Goal: Transaction & Acquisition: Purchase product/service

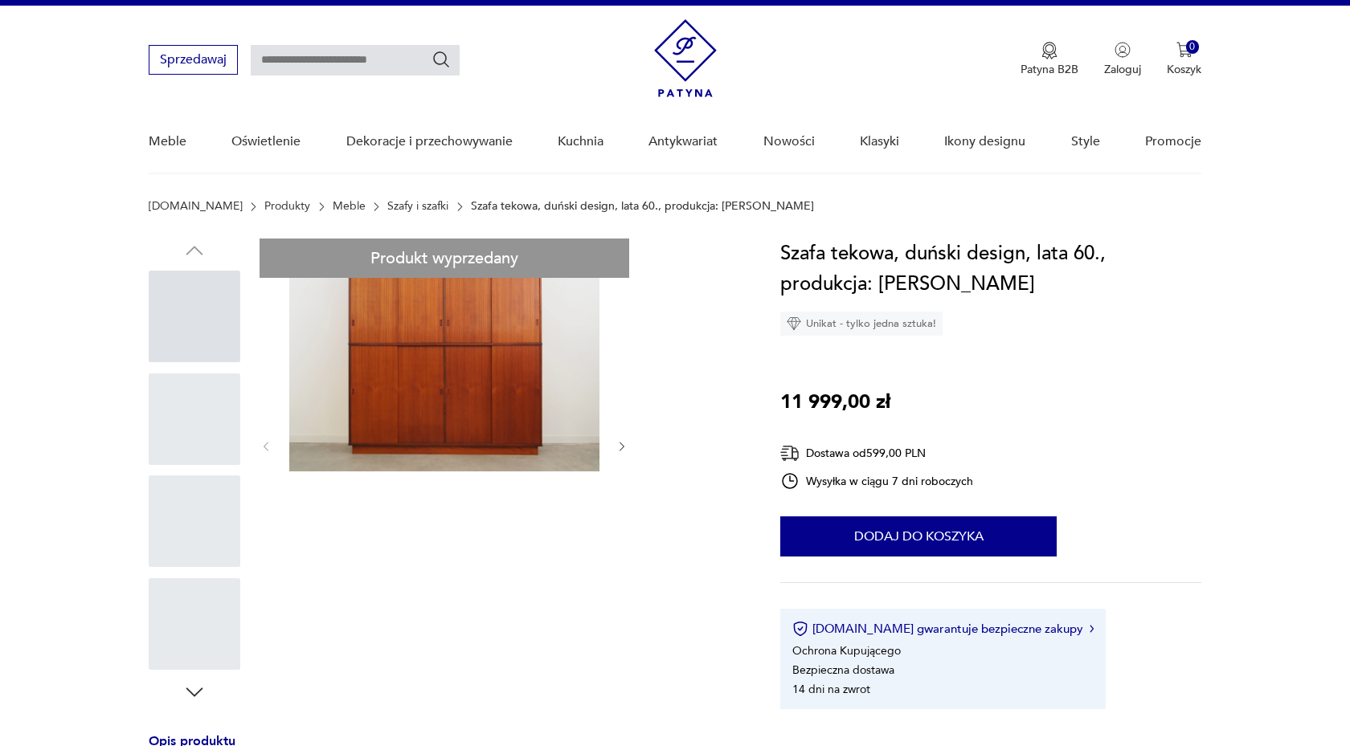
scroll to position [27, 0]
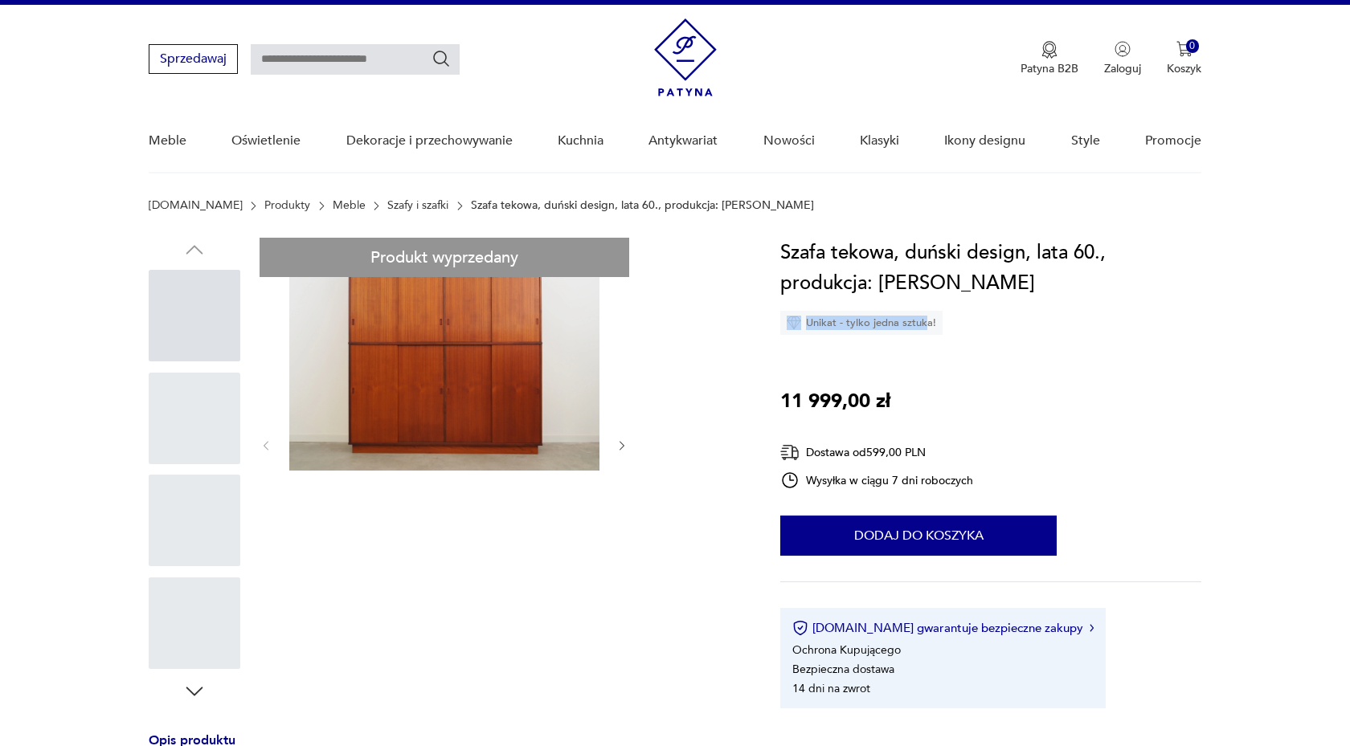
drag, startPoint x: 935, startPoint y: 320, endPoint x: 923, endPoint y: 315, distance: 12.2
click at [923, 315] on div "Unikat - tylko jedna sztuka!" at bounding box center [861, 323] width 162 height 24
click at [969, 373] on div "Szafa tekowa, duński design, lata 60., produkcja: Dania Unikat - tylko jedna sz…" at bounding box center [990, 473] width 421 height 471
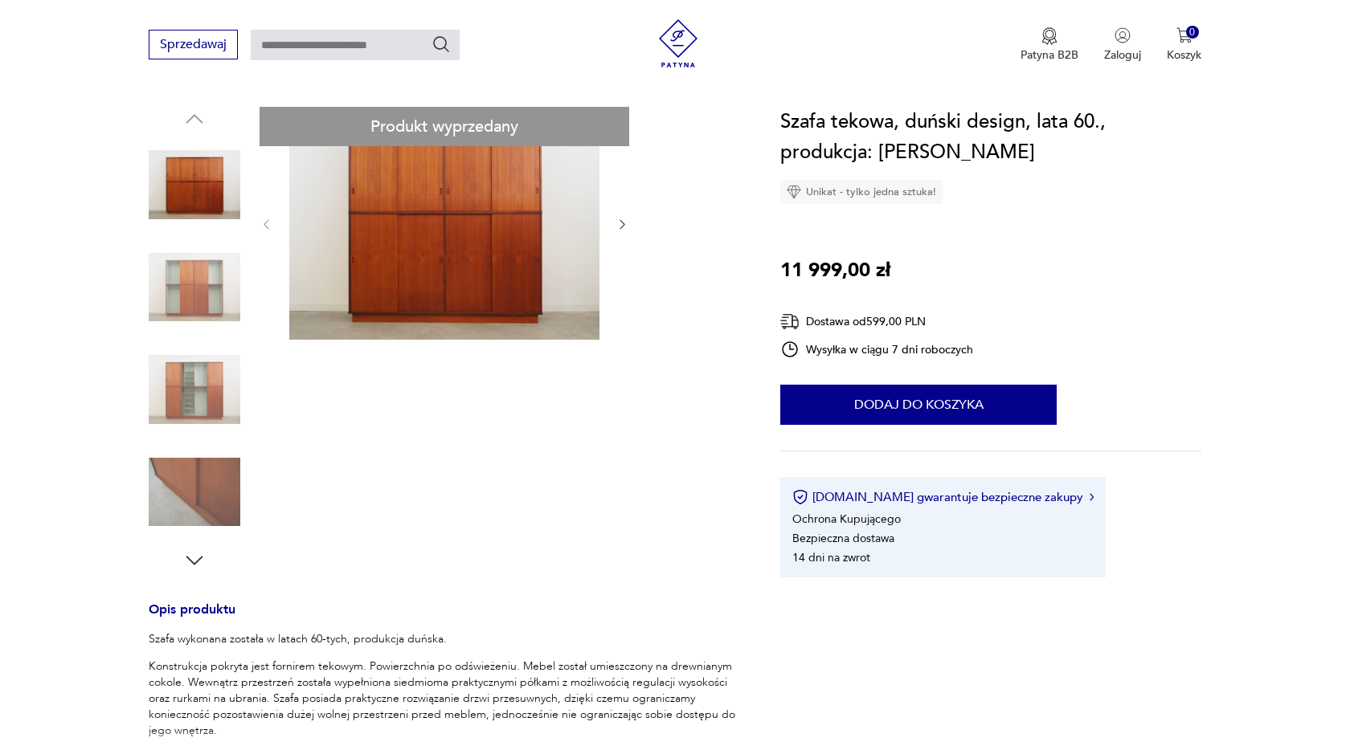
scroll to position [0, 0]
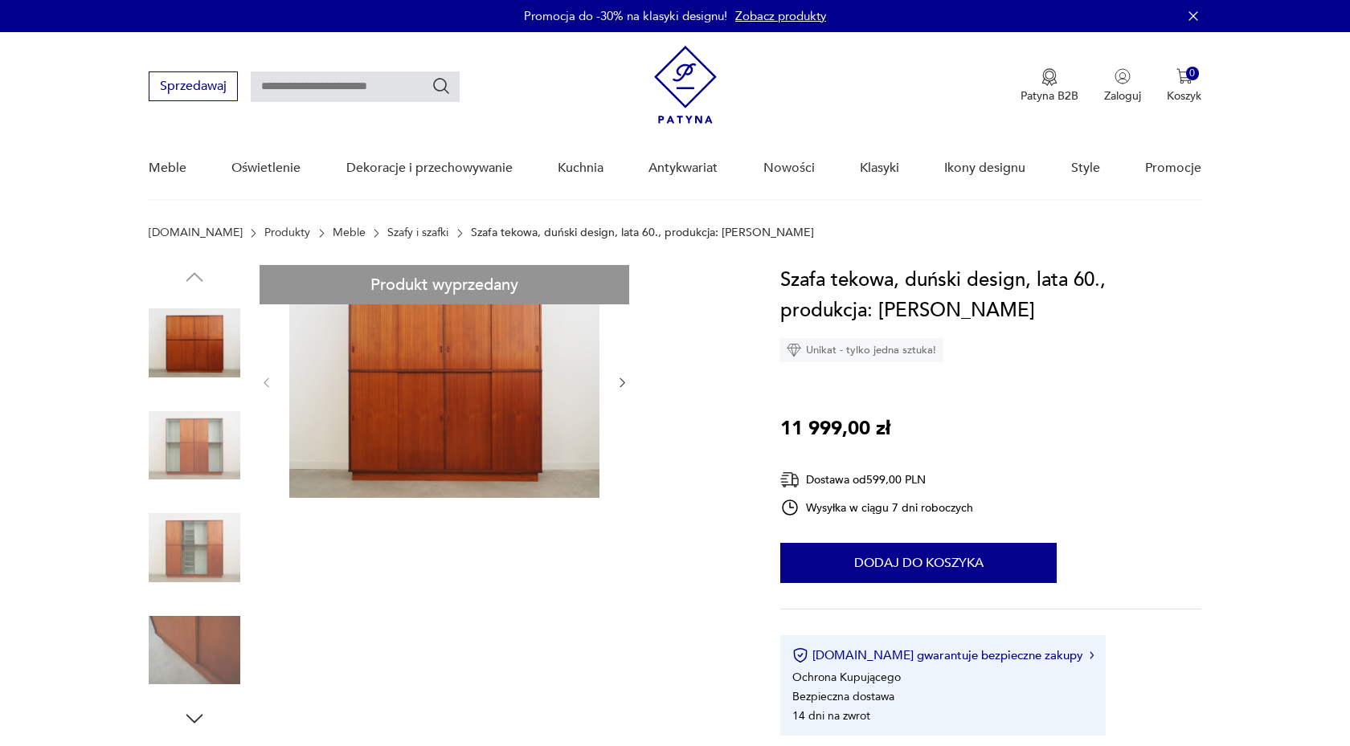
click at [187, 444] on img at bounding box center [195, 446] width 92 height 92
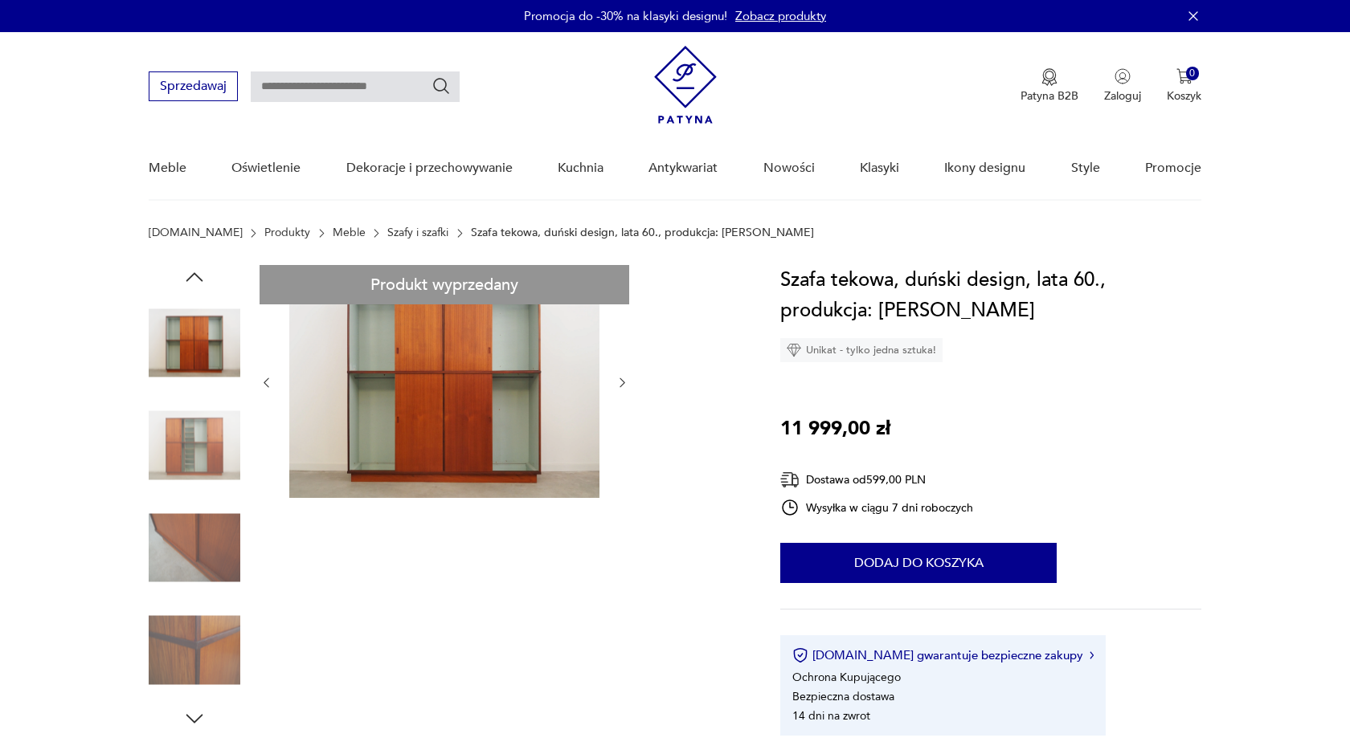
click at [387, 232] on link "Szafy i szafki" at bounding box center [417, 233] width 61 height 13
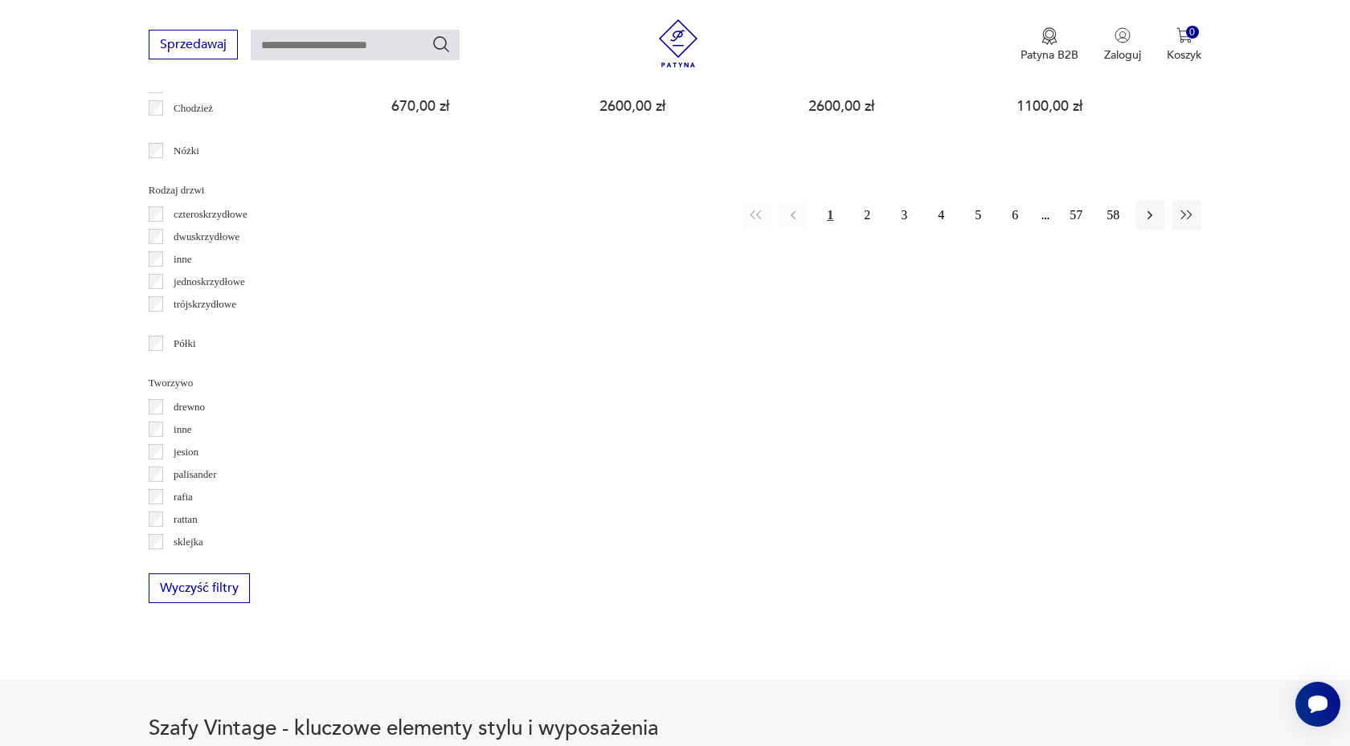
scroll to position [1870, 0]
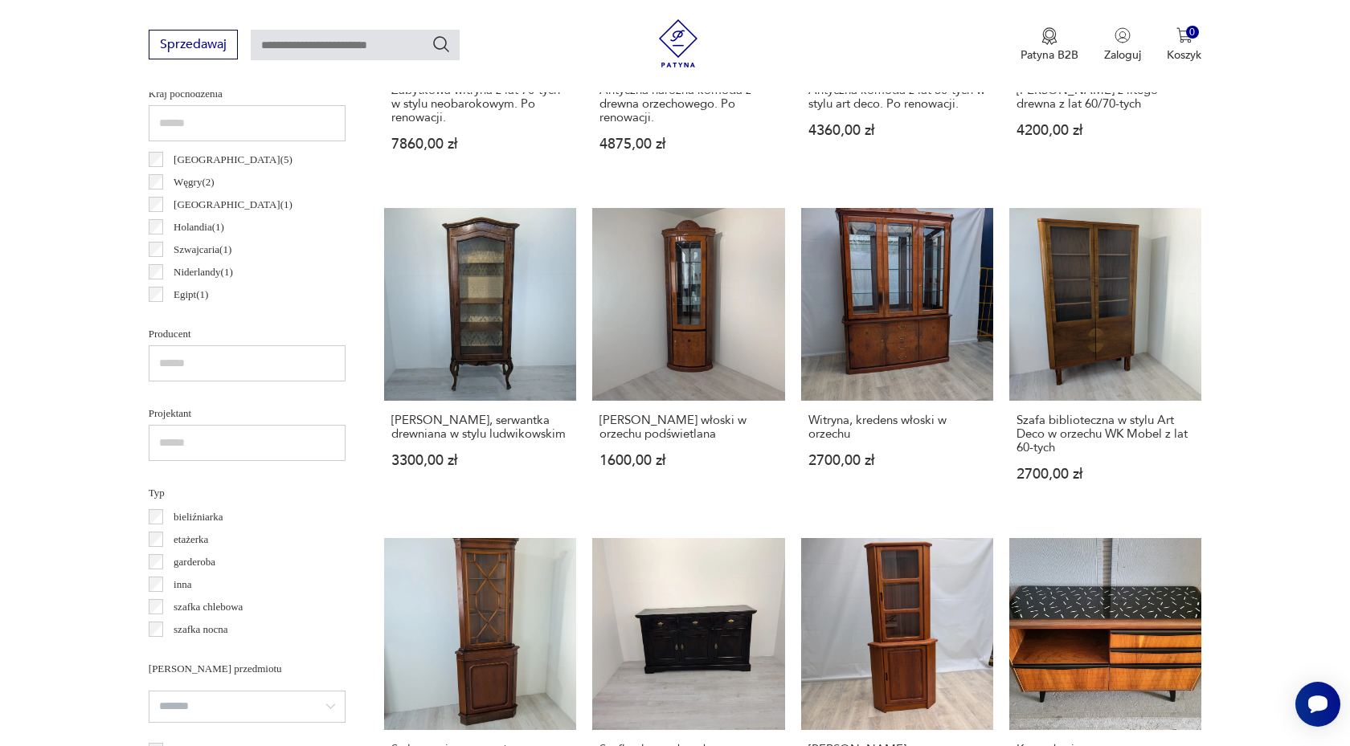
scroll to position [975, 0]
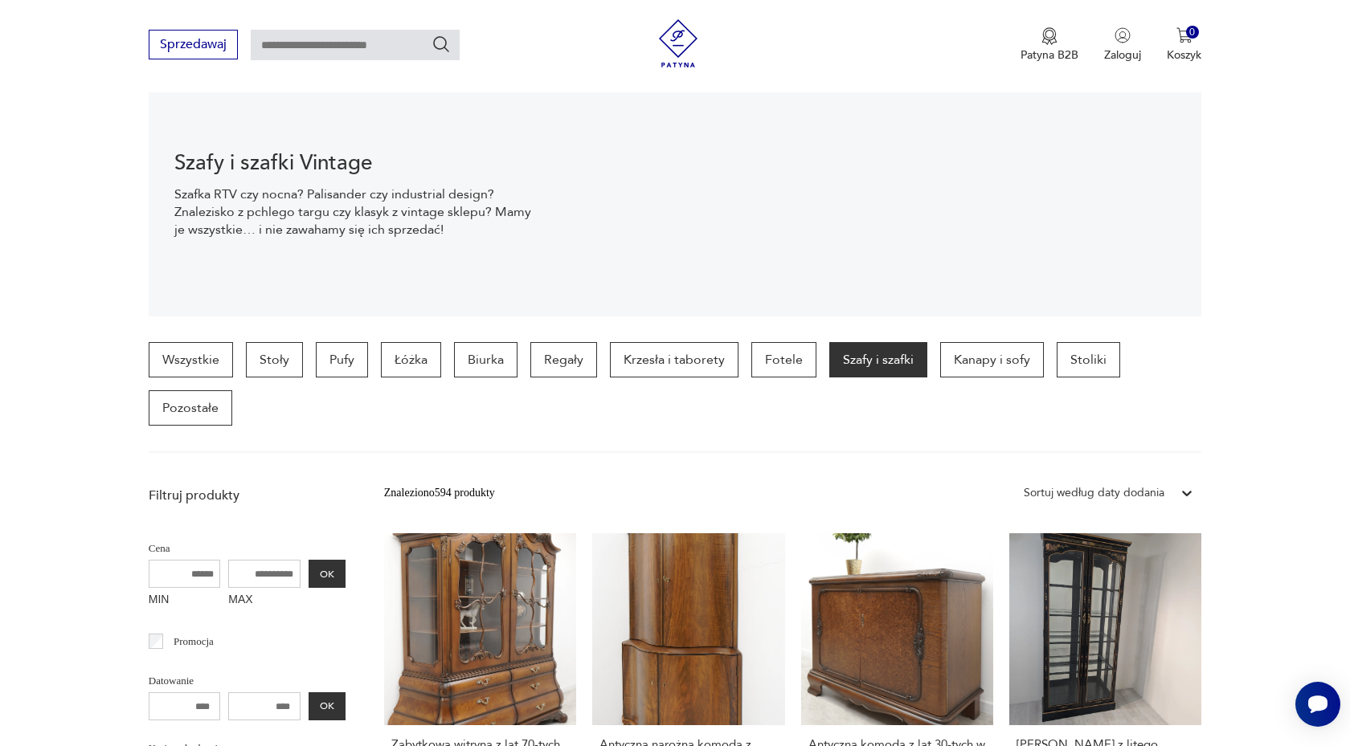
scroll to position [190, 0]
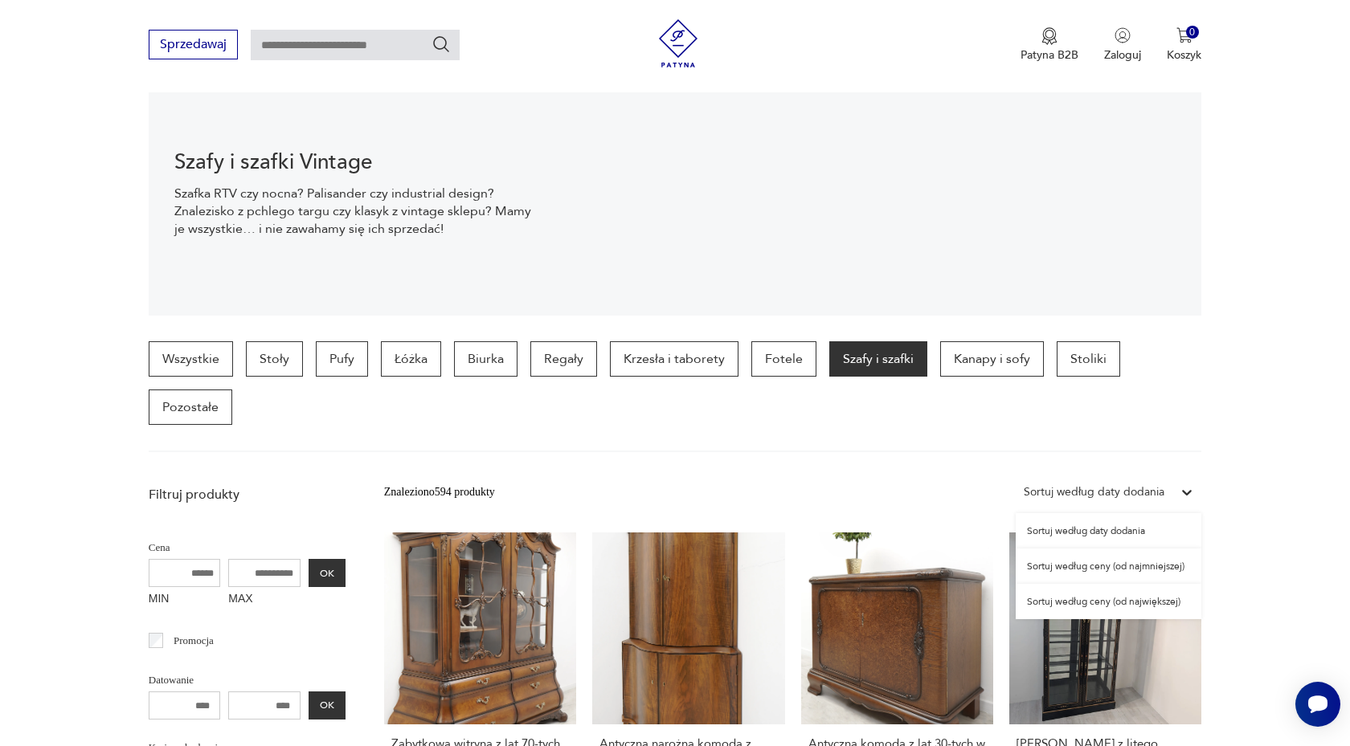
click at [1155, 493] on div "Sortuj według daty dodania" at bounding box center [1094, 493] width 141 height 18
click at [1151, 571] on div "Sortuj według ceny (od najmniejszej)" at bounding box center [1109, 566] width 186 height 35
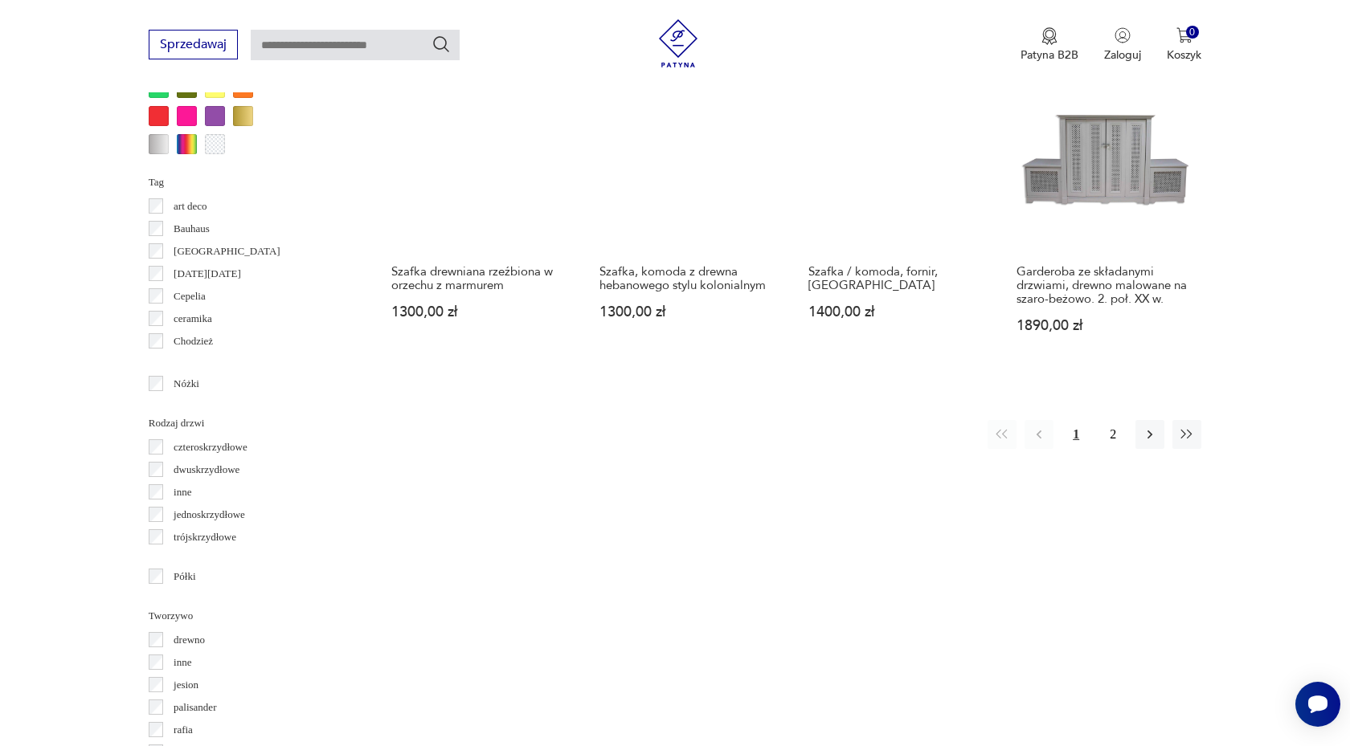
scroll to position [1623, 0]
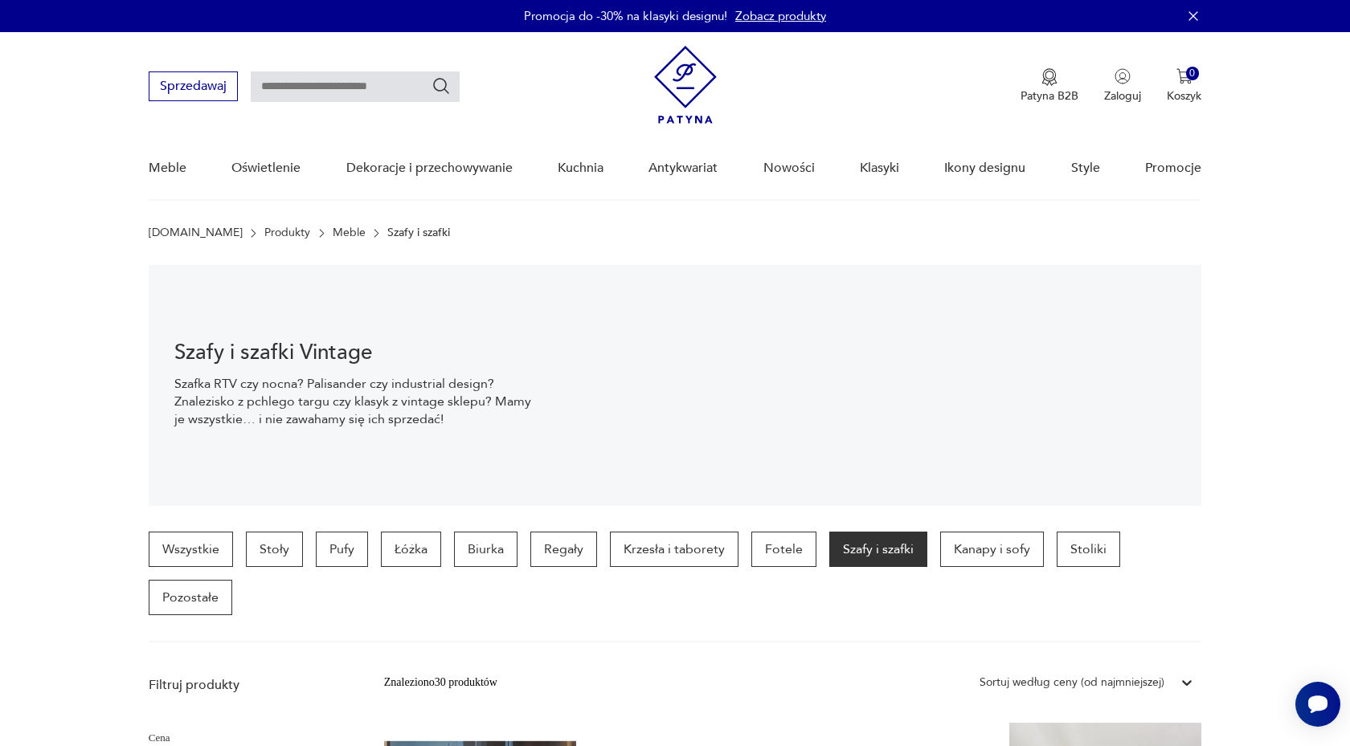
click at [677, 89] on img at bounding box center [685, 85] width 63 height 78
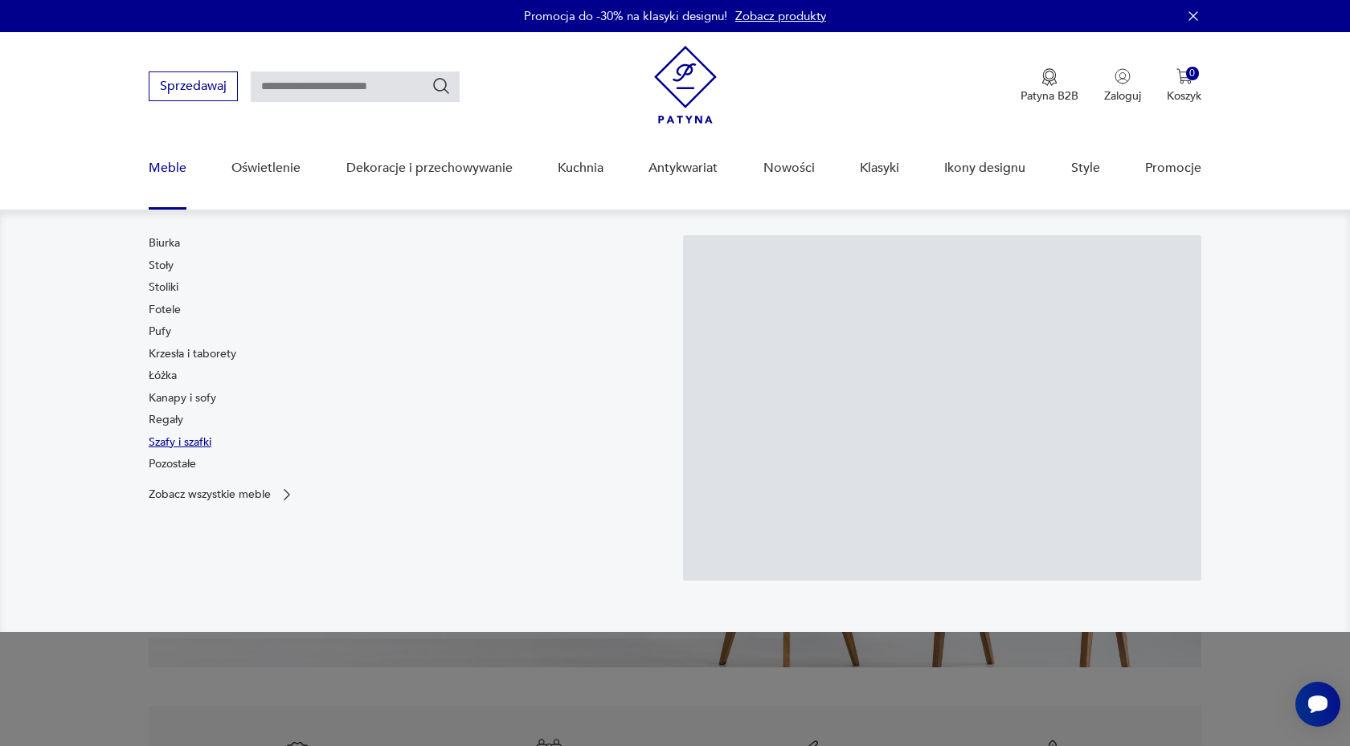
click at [162, 448] on link "Szafy i szafki" at bounding box center [180, 443] width 63 height 16
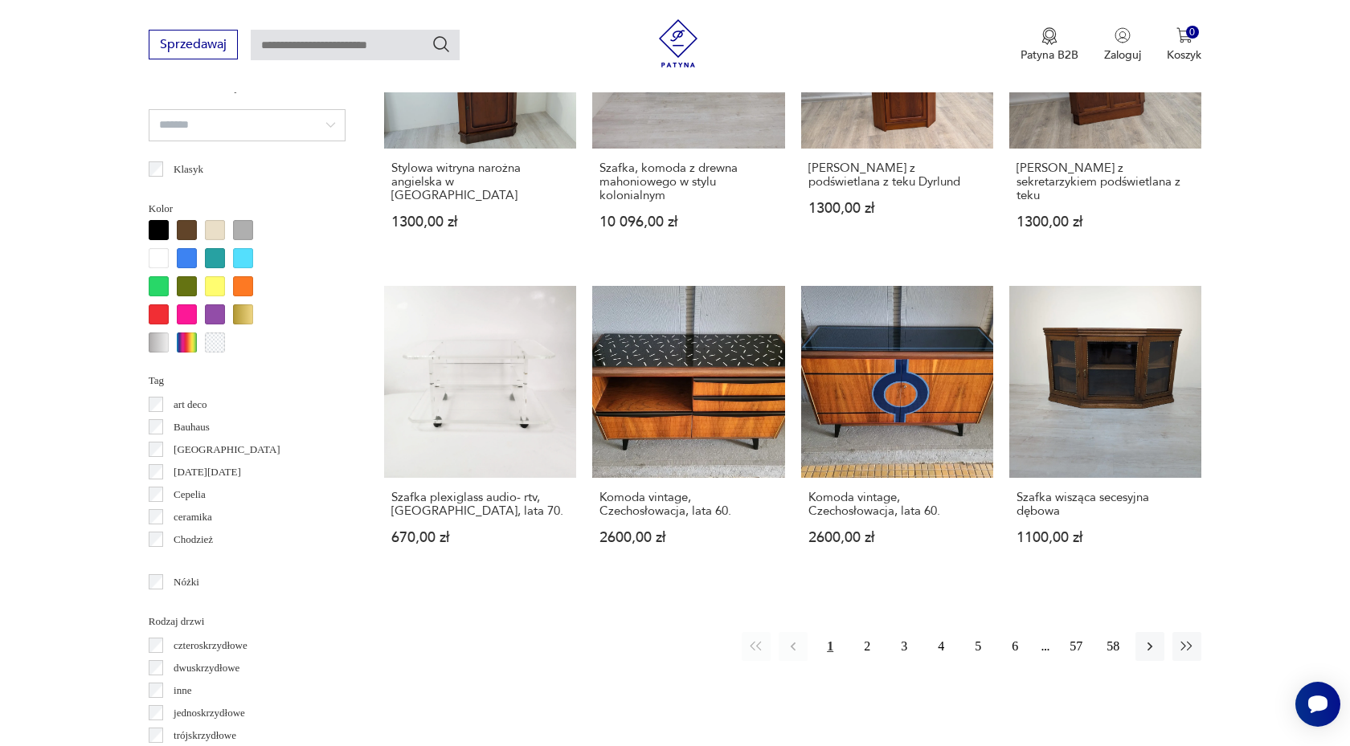
scroll to position [1424, 0]
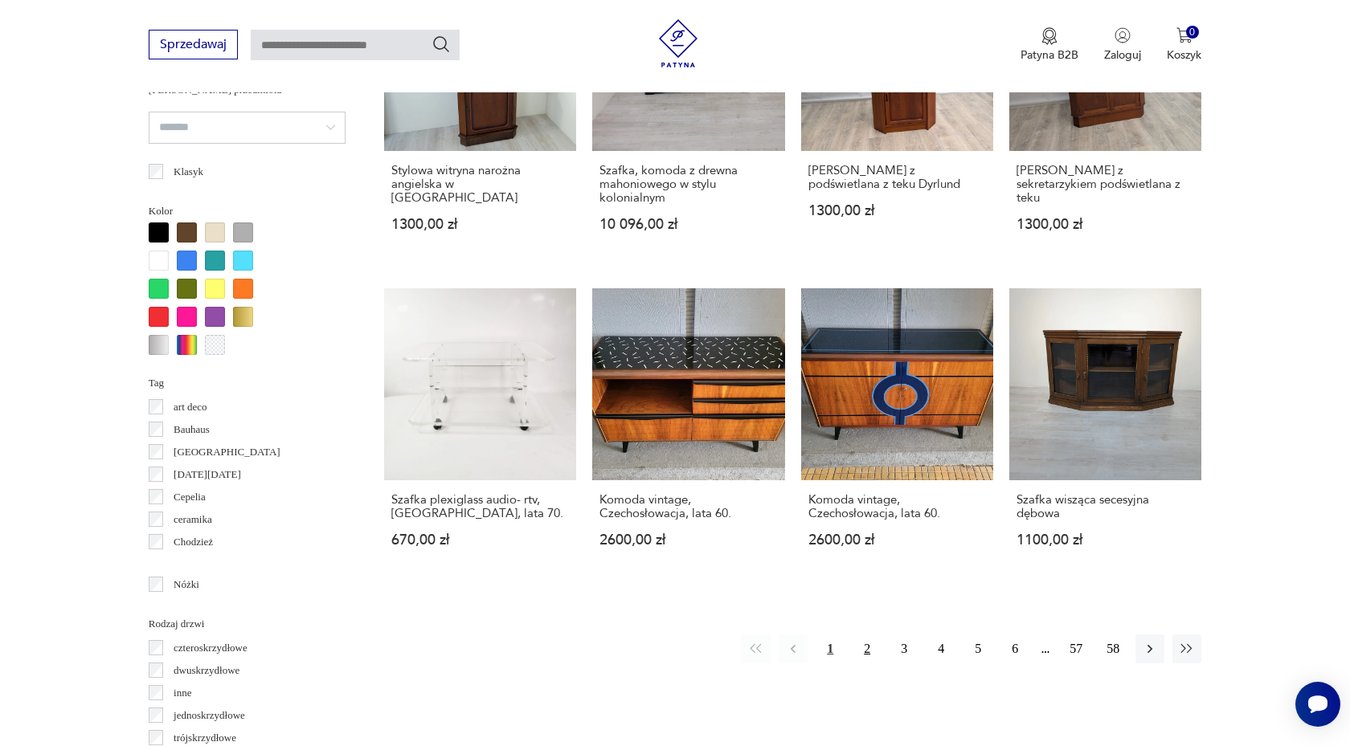
click at [862, 646] on button "2" at bounding box center [867, 649] width 29 height 29
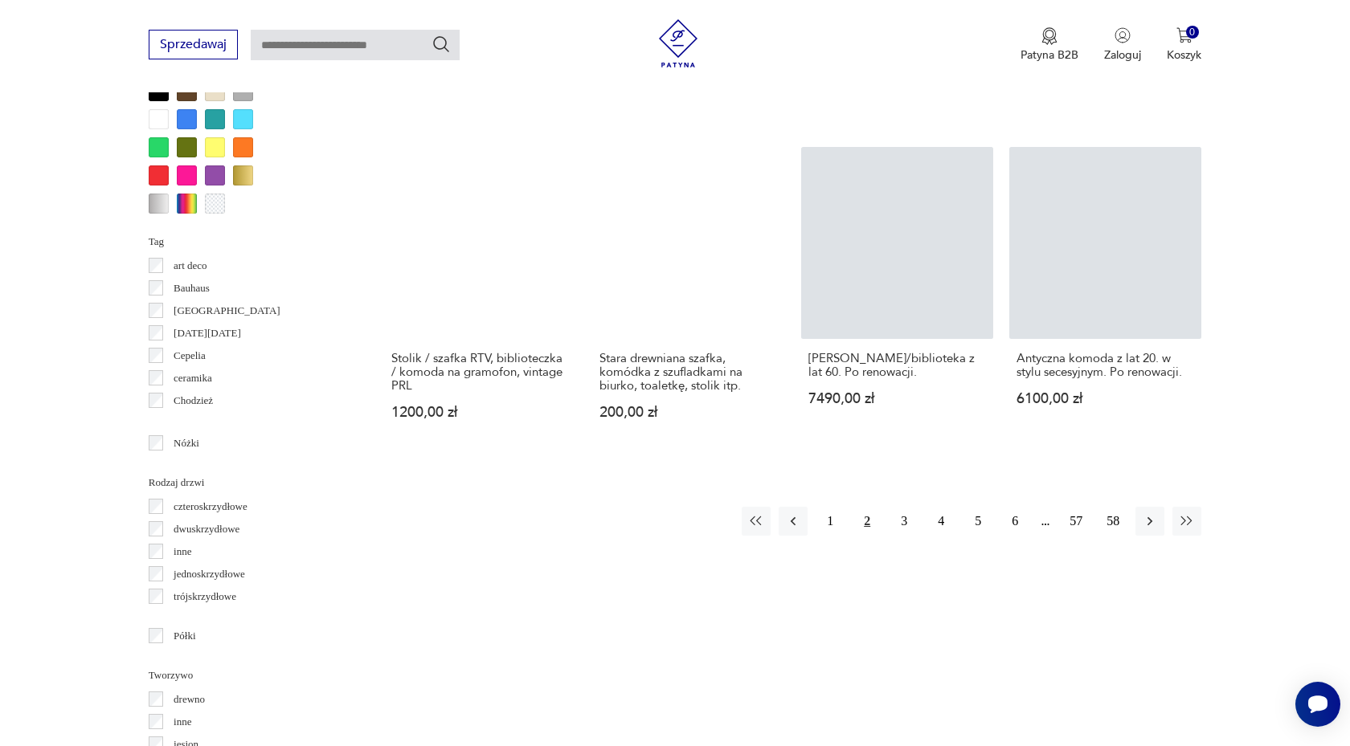
scroll to position [1556, 0]
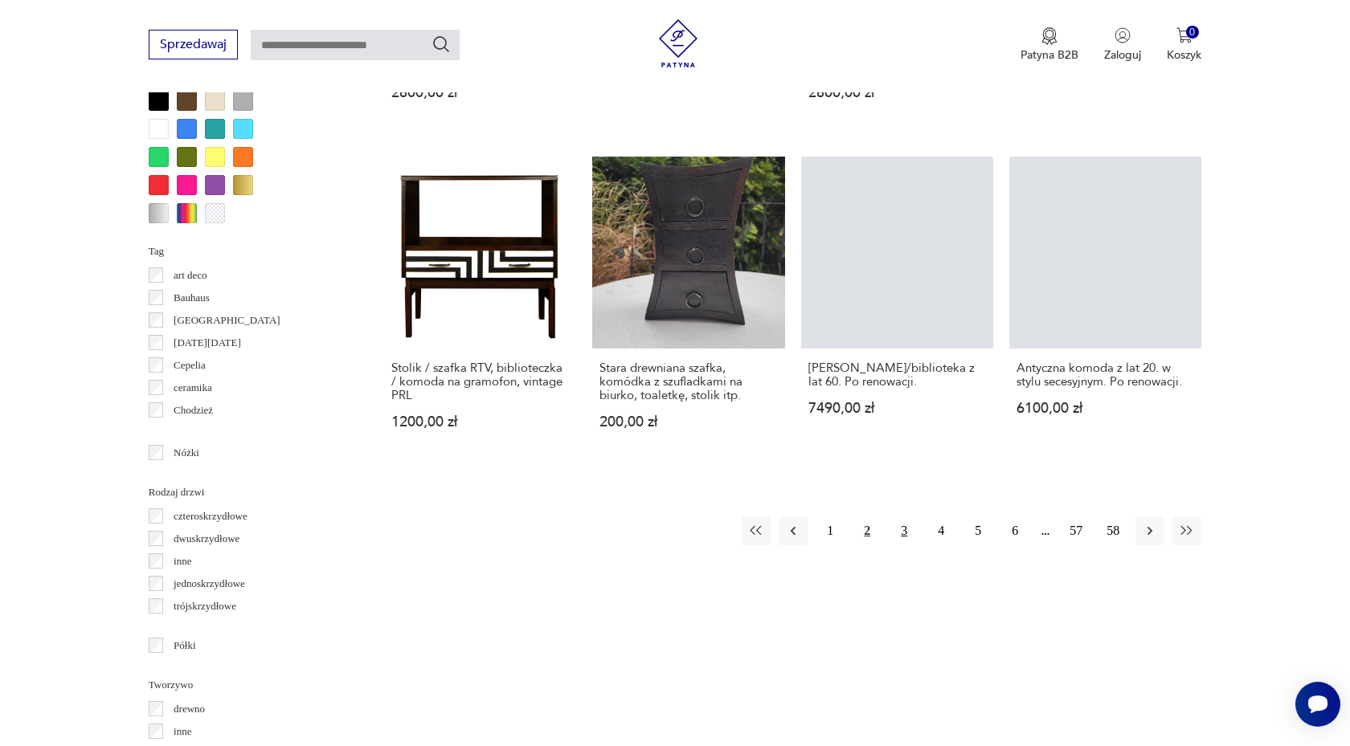
click at [902, 517] on button "3" at bounding box center [904, 531] width 29 height 29
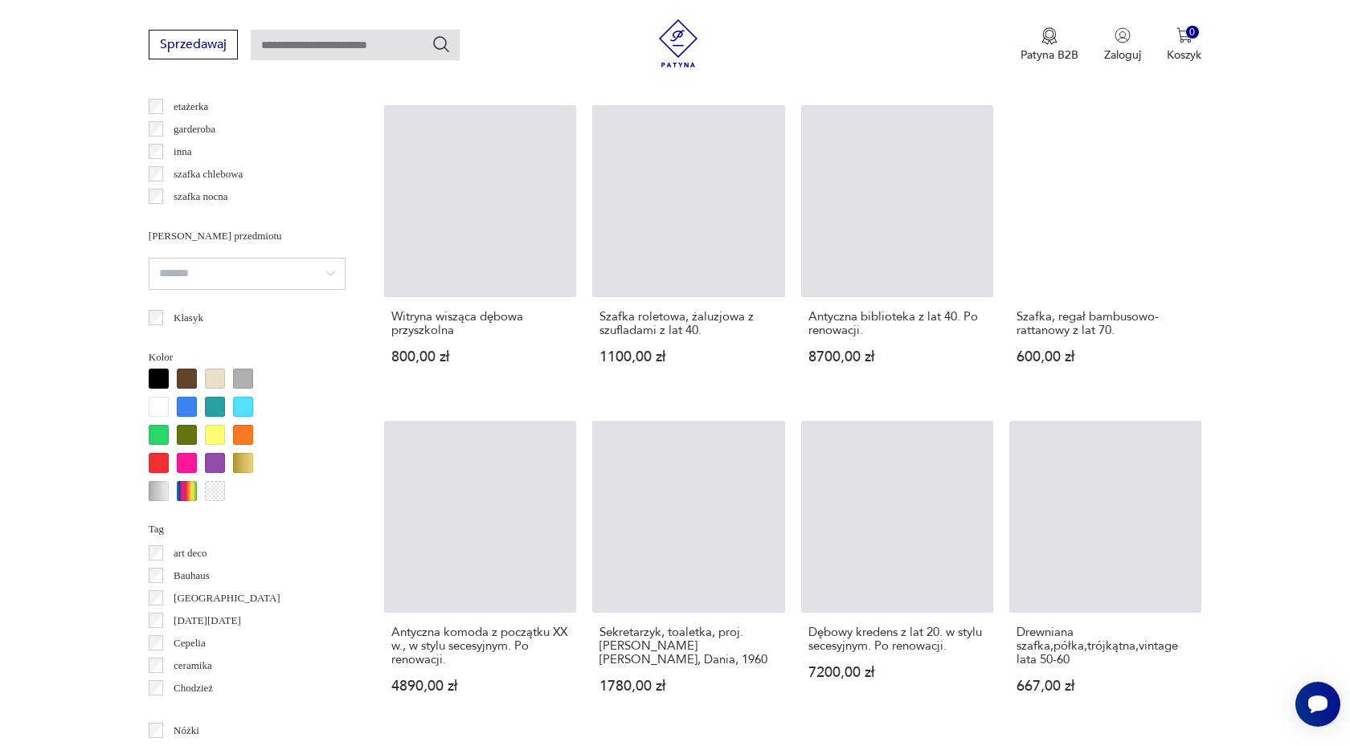
scroll to position [1393, 0]
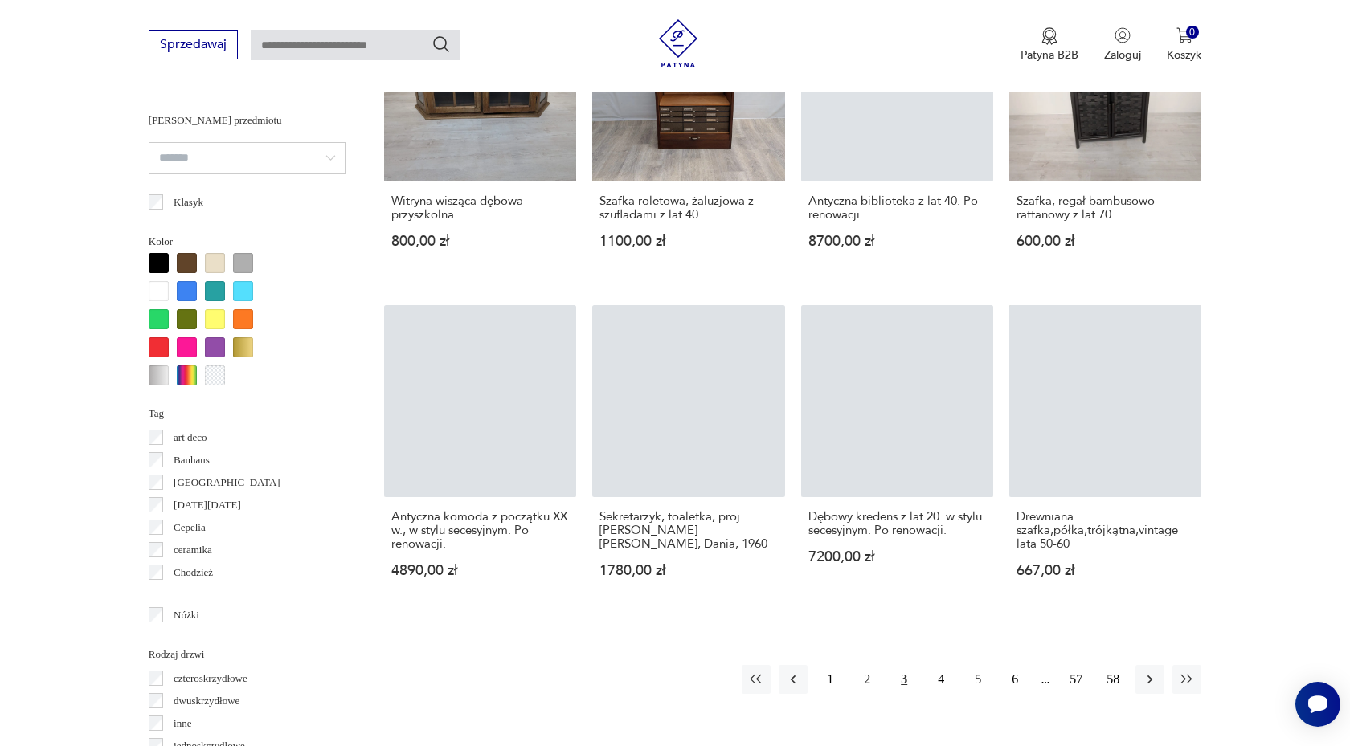
click at [1306, 252] on section "Filtruj produkty Cena MIN MAX OK Promocja Datowanie OK Kraj pochodzenia Dania (…" at bounding box center [675, 210] width 1350 height 1870
click at [940, 682] on button "4" at bounding box center [940, 679] width 29 height 29
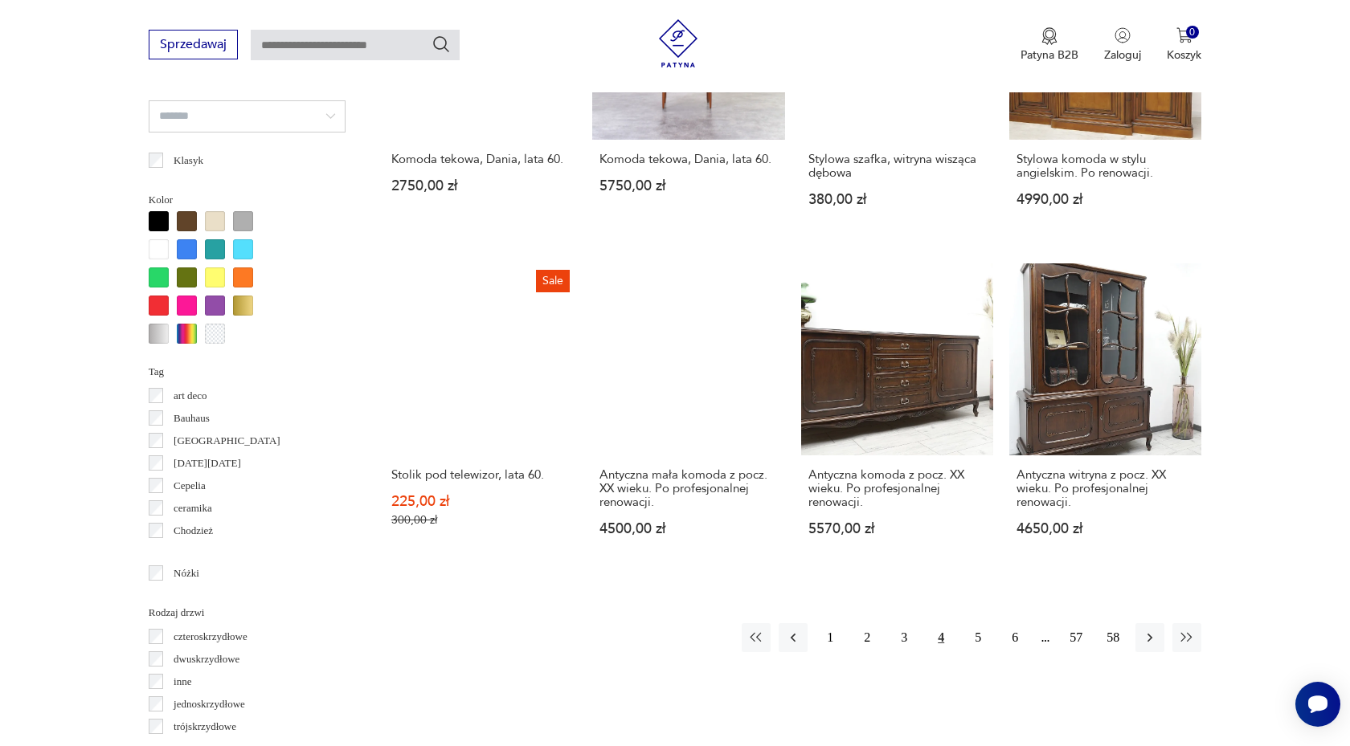
scroll to position [1436, 0]
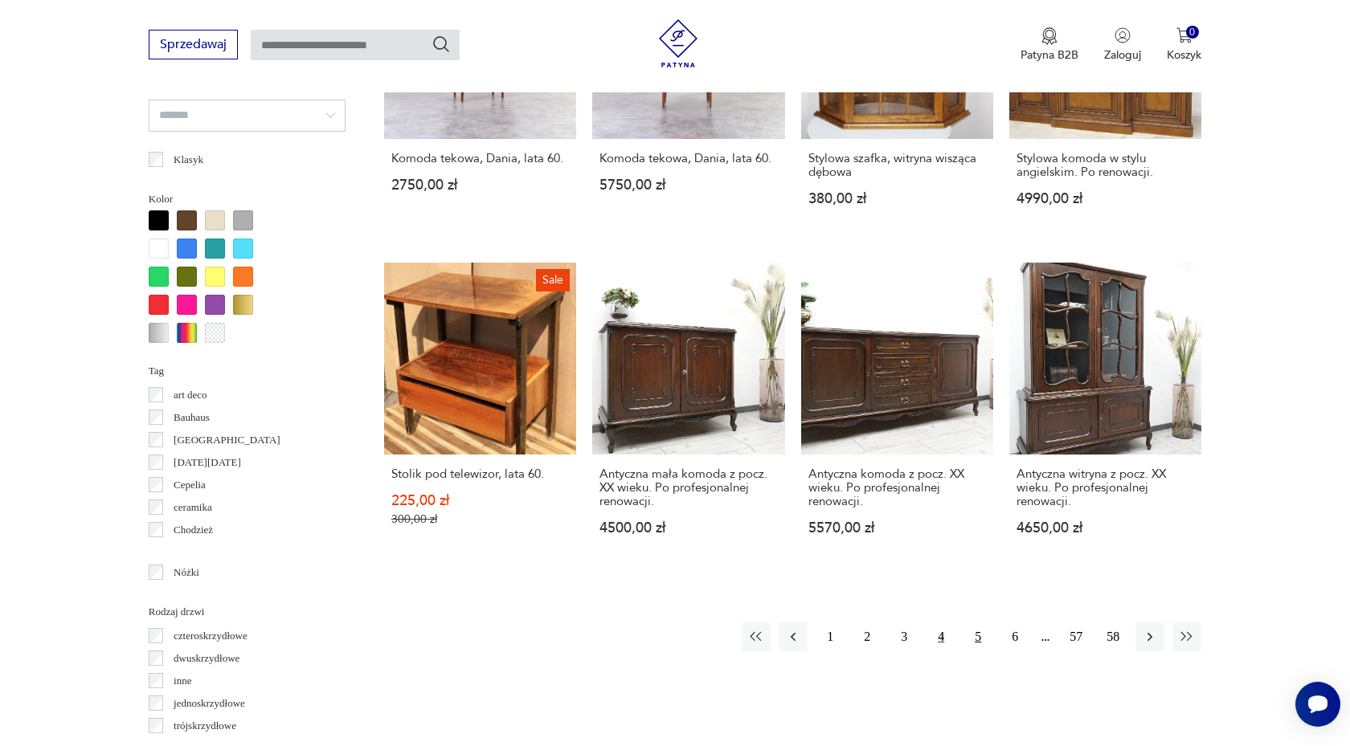
click at [969, 637] on button "5" at bounding box center [977, 637] width 29 height 29
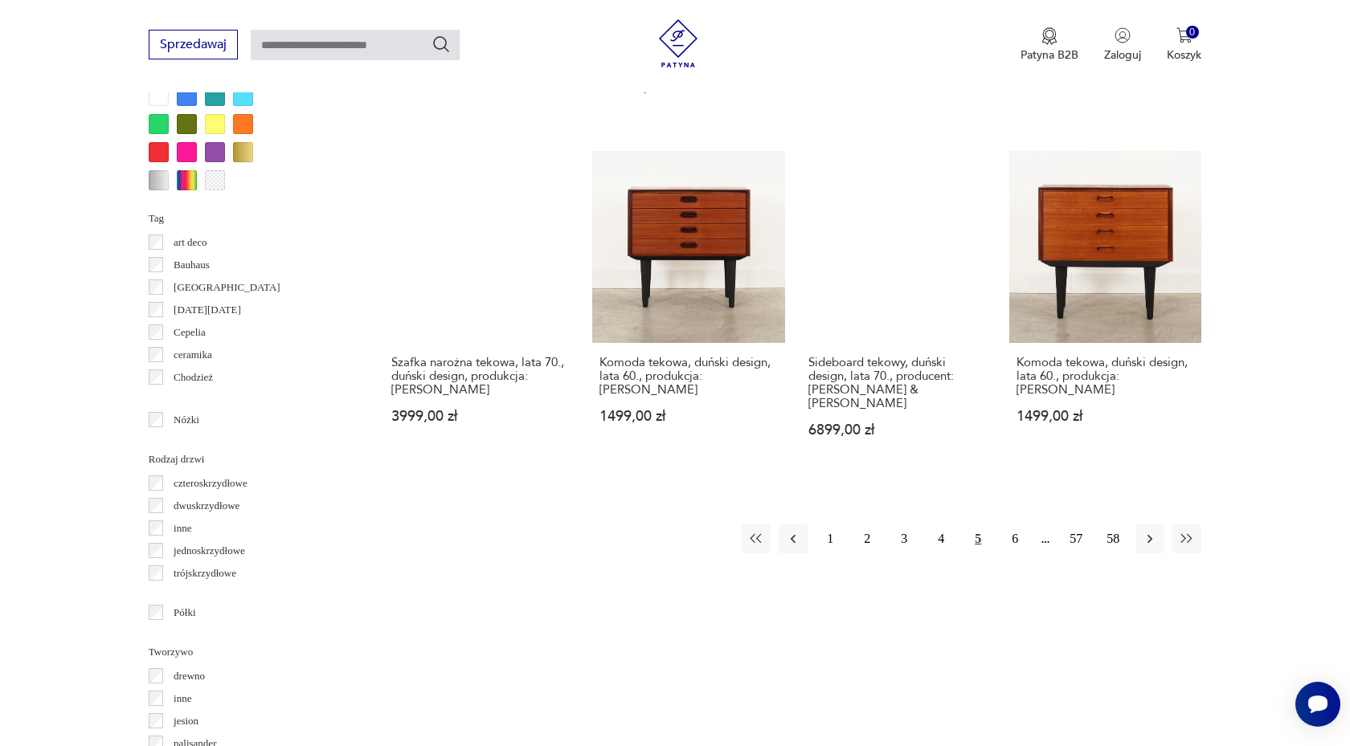
scroll to position [1589, 0]
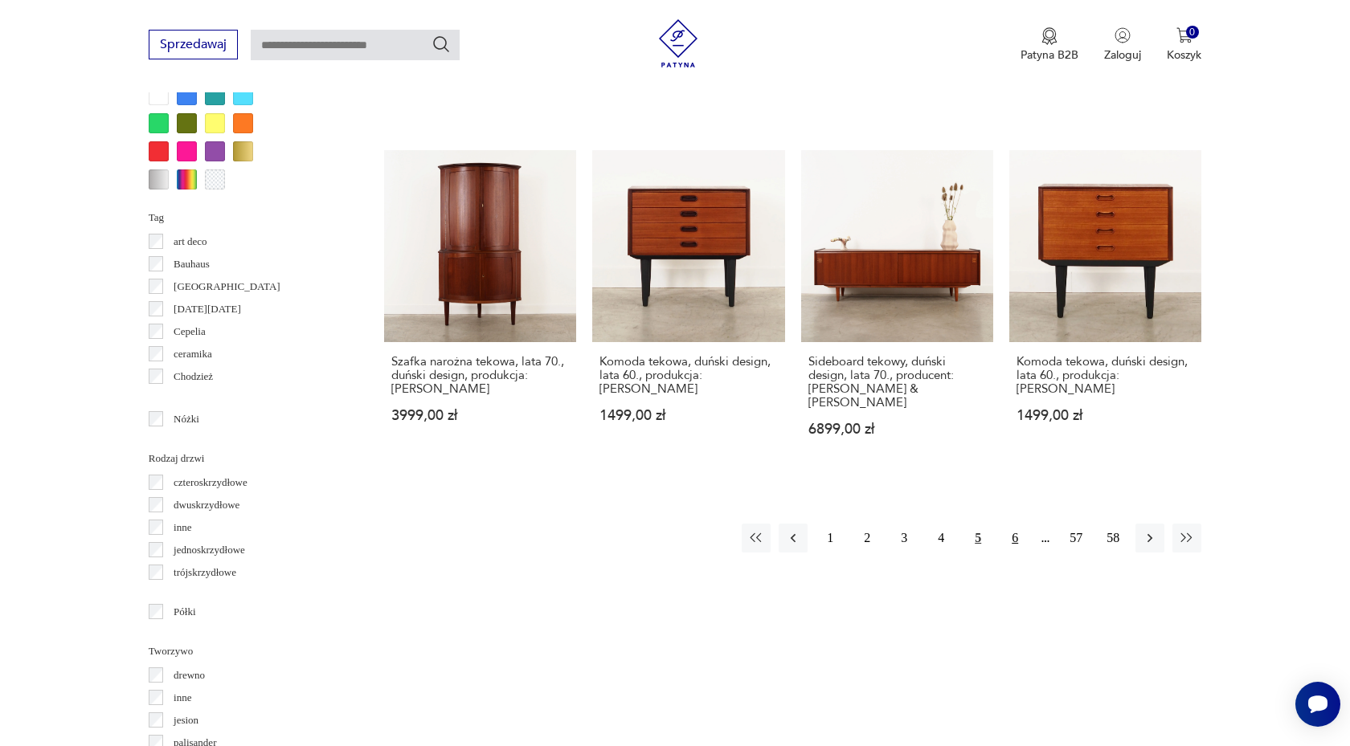
click at [1012, 524] on button "6" at bounding box center [1014, 538] width 29 height 29
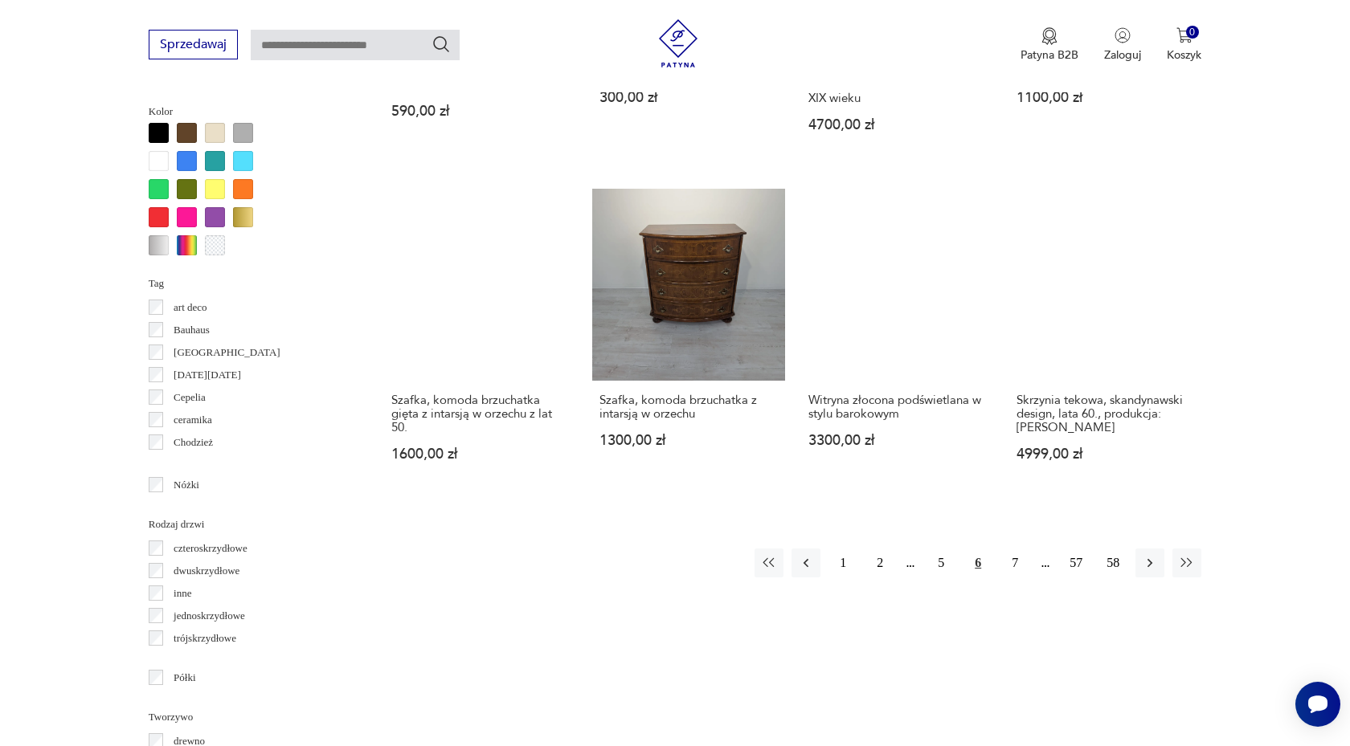
scroll to position [1540, 0]
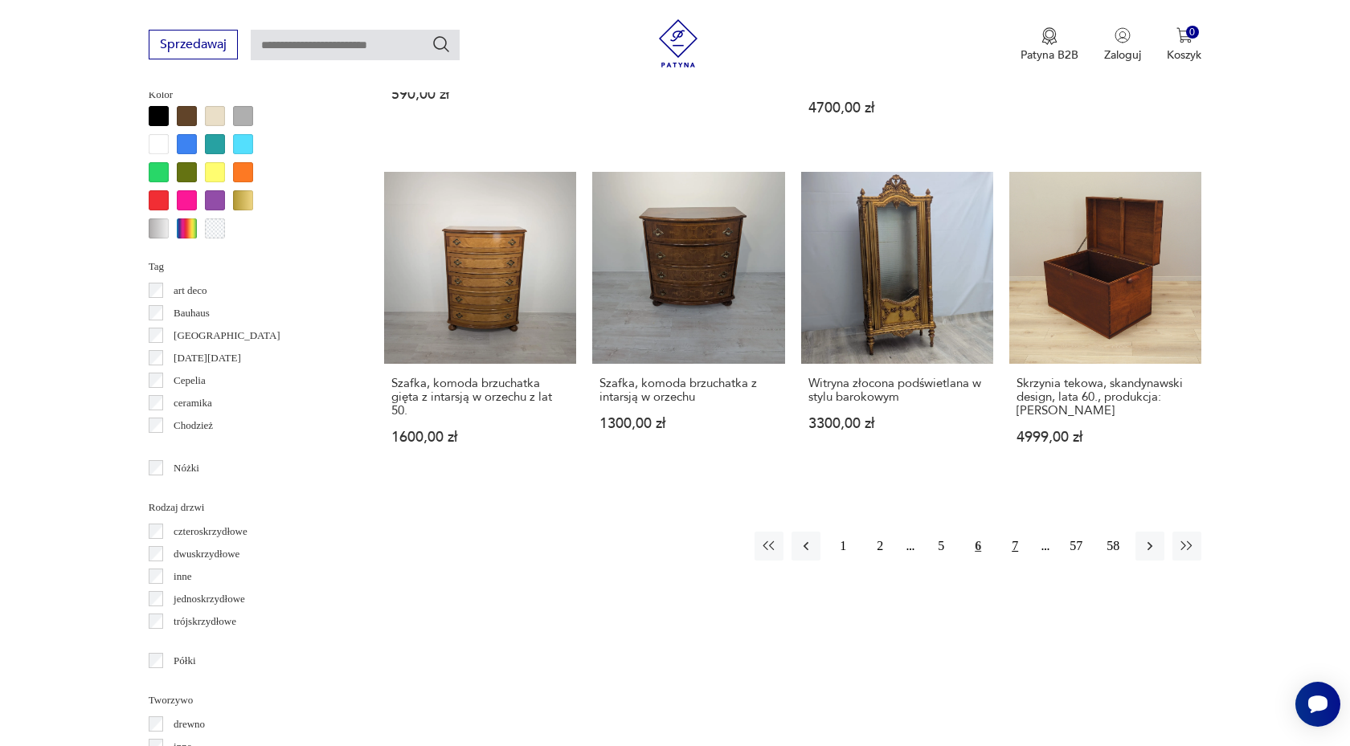
click at [1016, 550] on button "7" at bounding box center [1014, 546] width 29 height 29
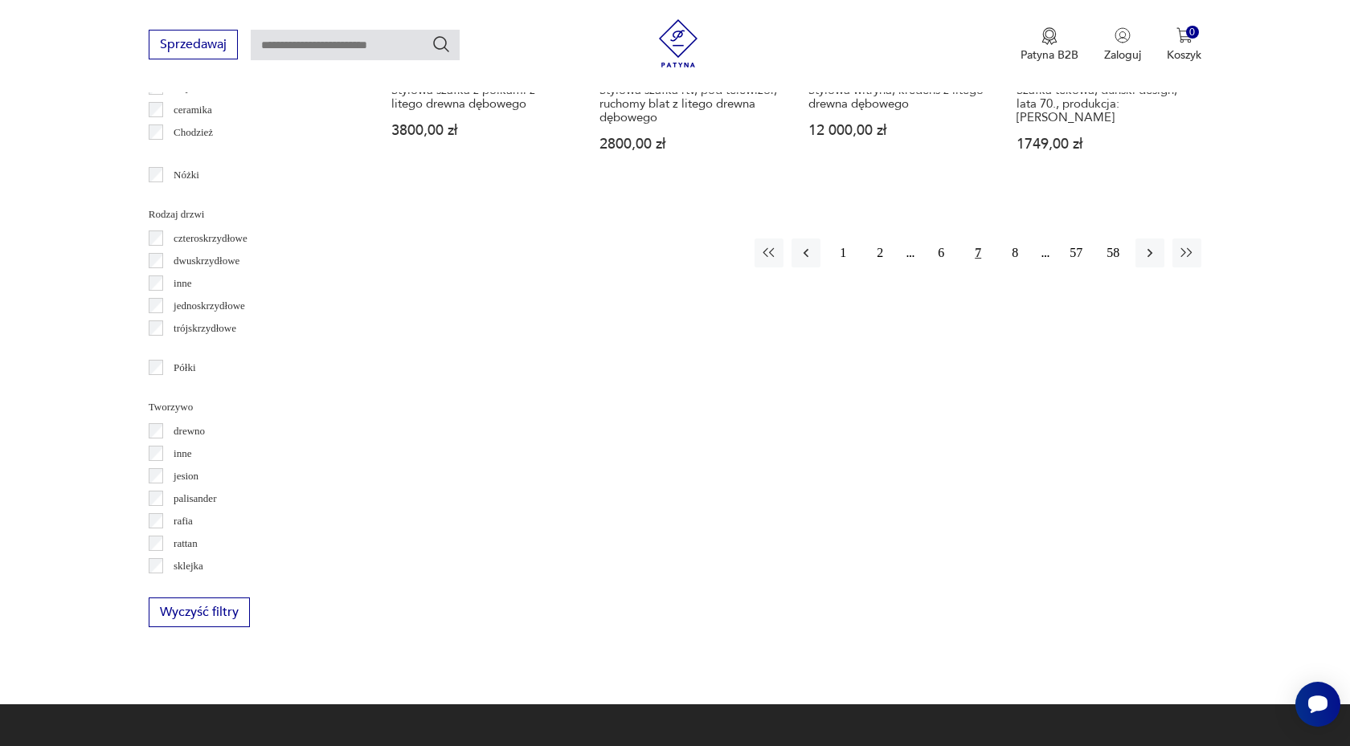
scroll to position [1859, 0]
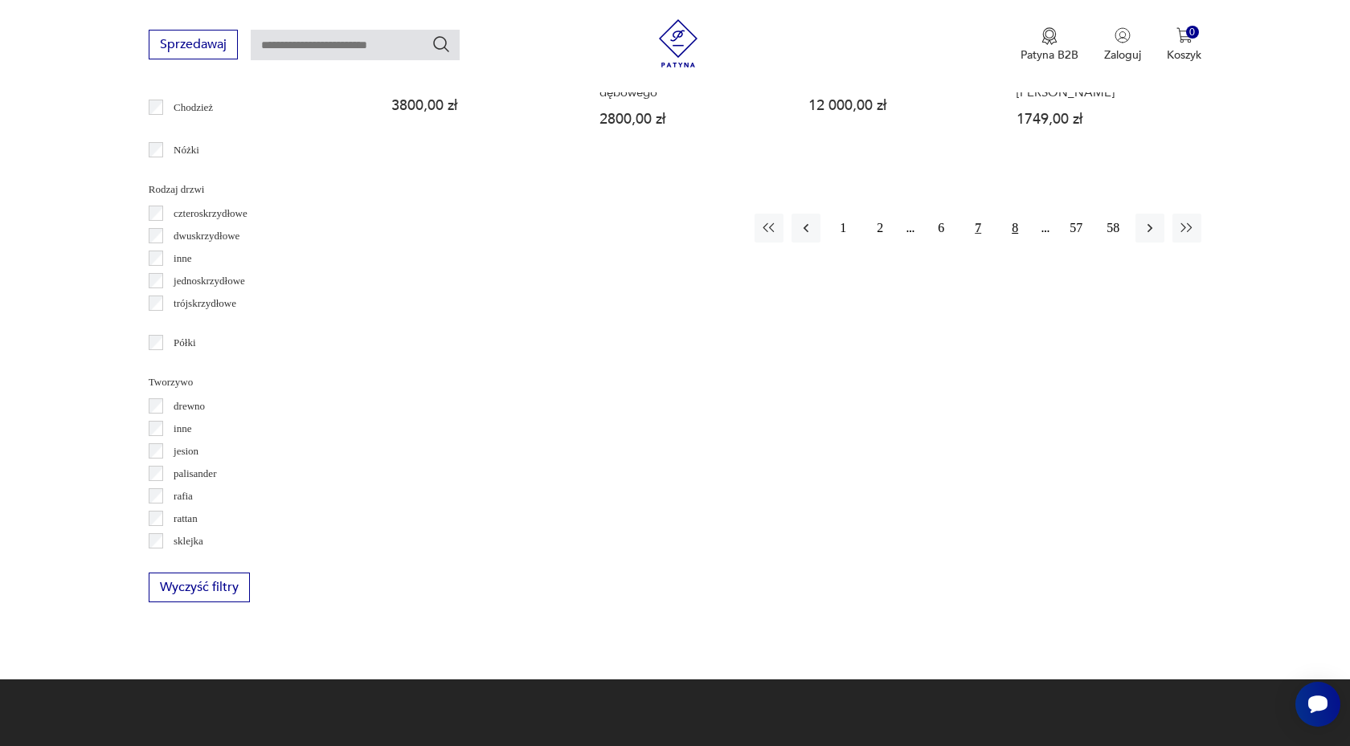
click at [1013, 224] on button "8" at bounding box center [1014, 228] width 29 height 29
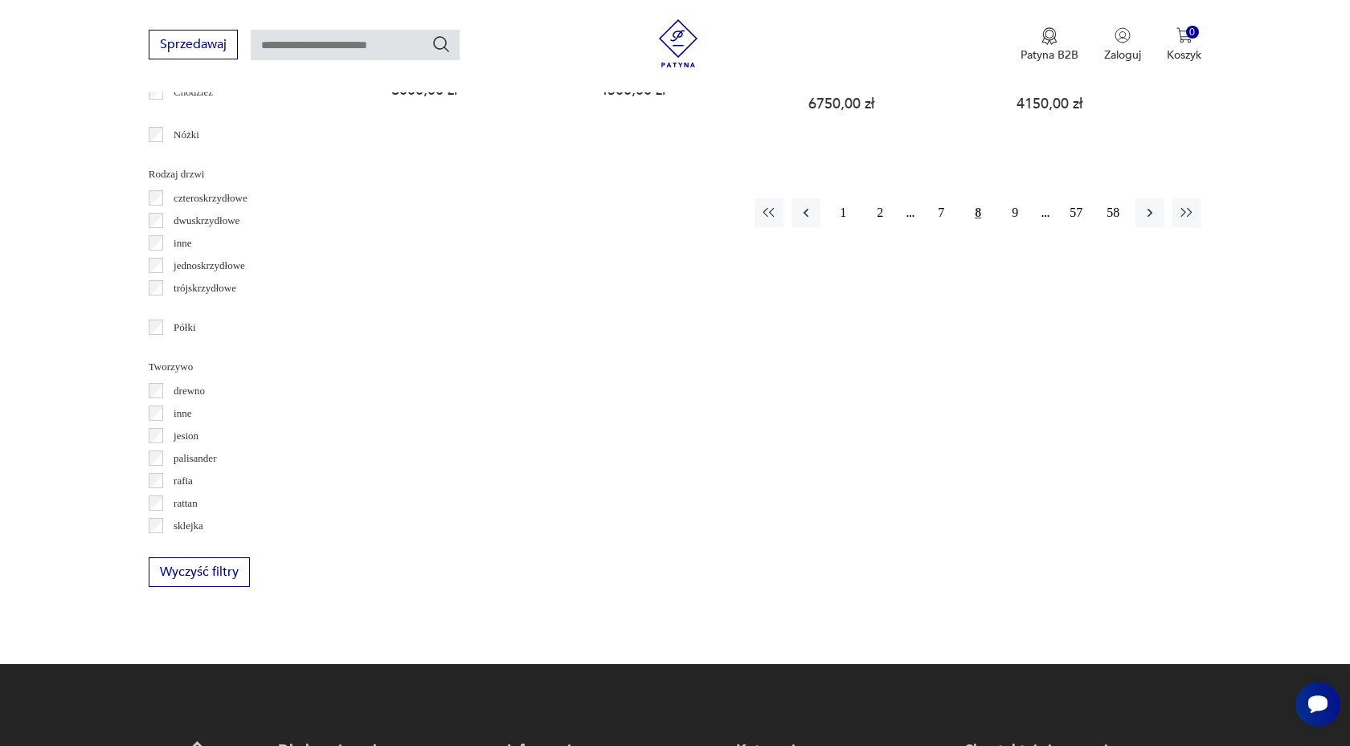
scroll to position [1934, 0]
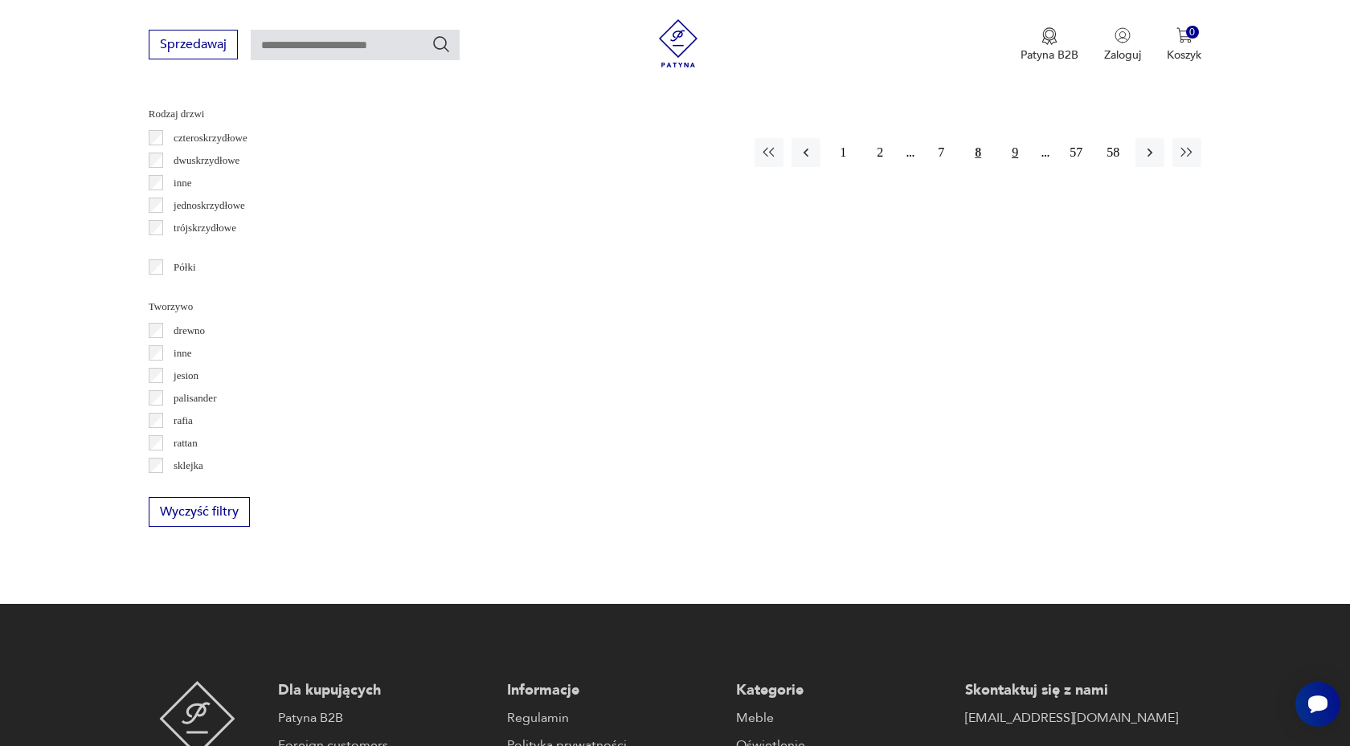
click at [1010, 138] on button "9" at bounding box center [1014, 152] width 29 height 29
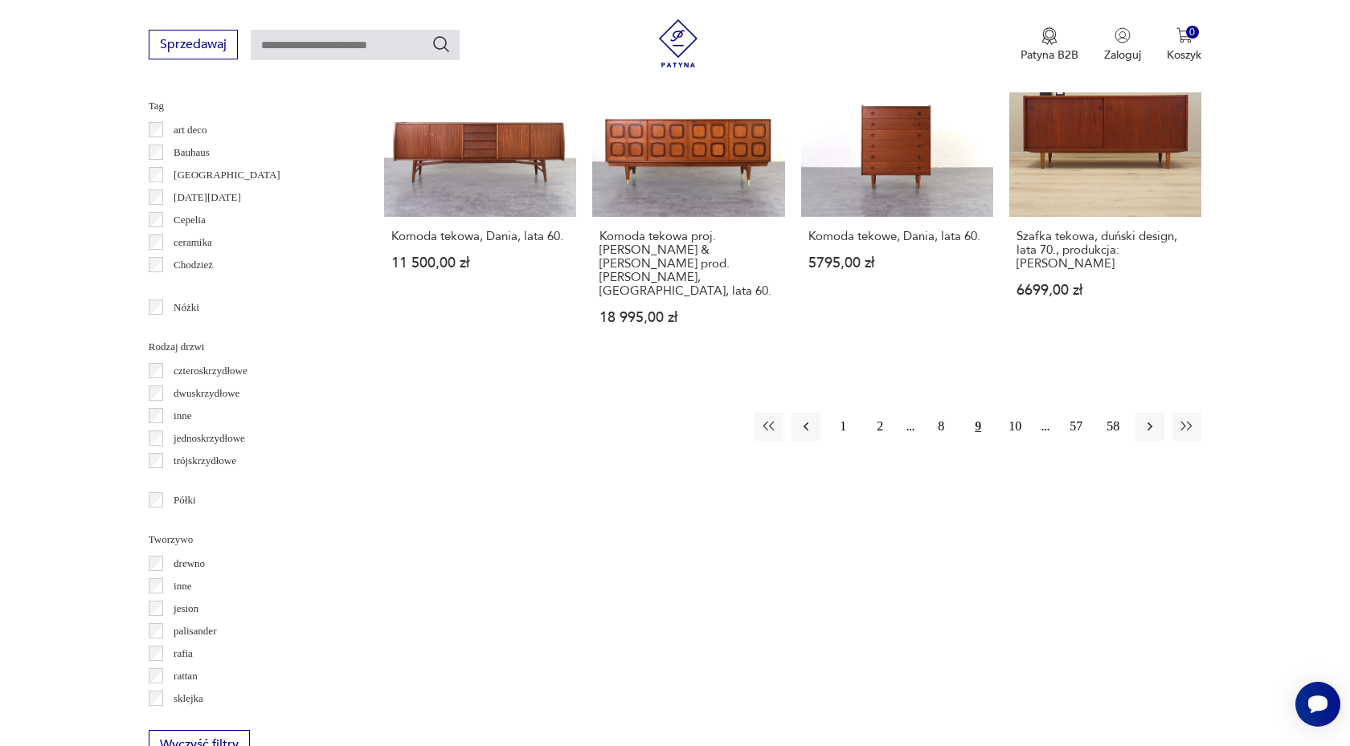
scroll to position [1708, 0]
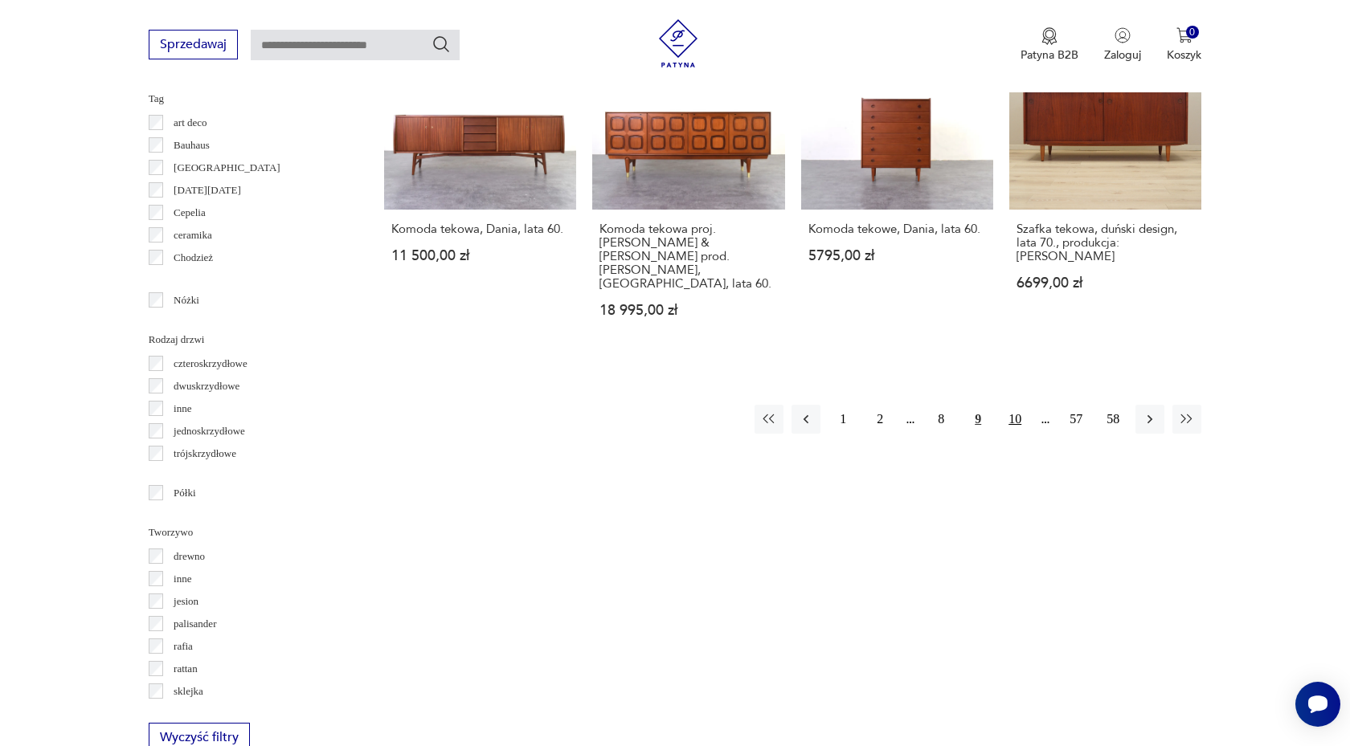
click at [1014, 405] on button "10" at bounding box center [1014, 419] width 29 height 29
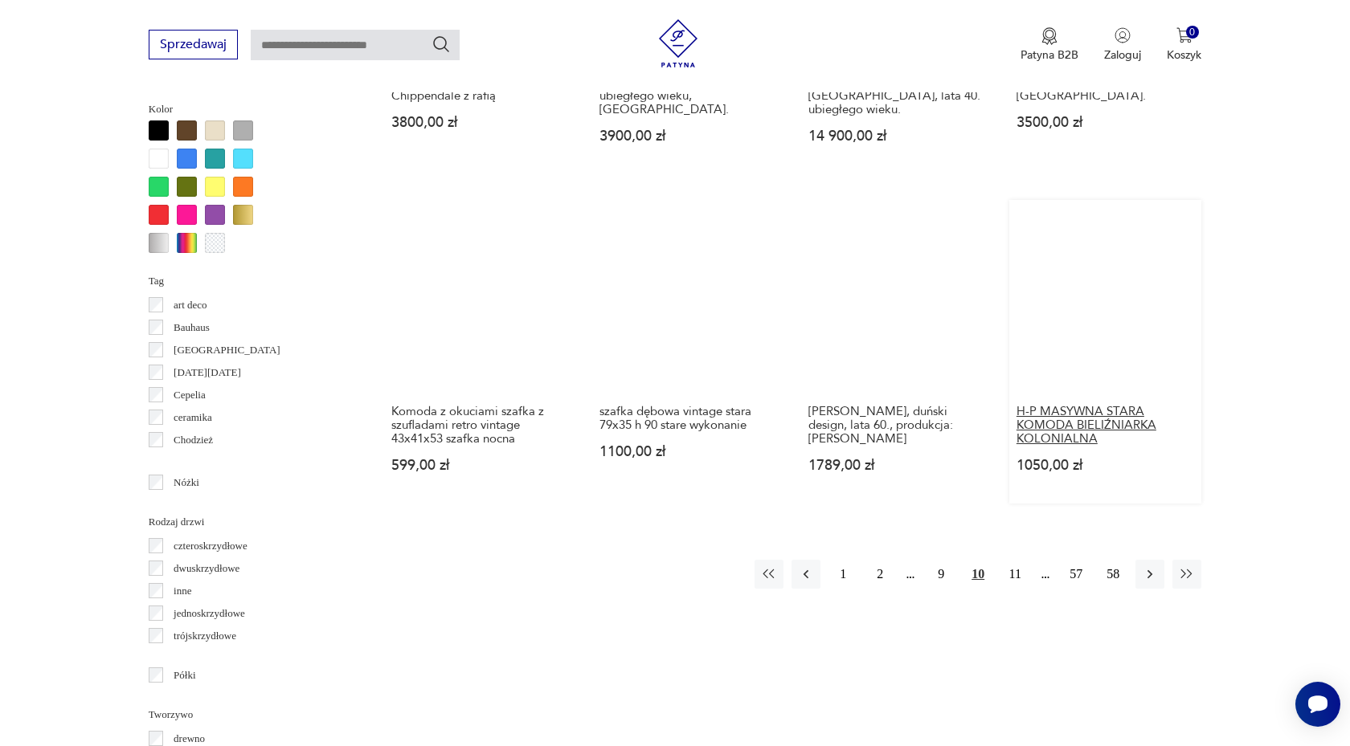
scroll to position [1528, 0]
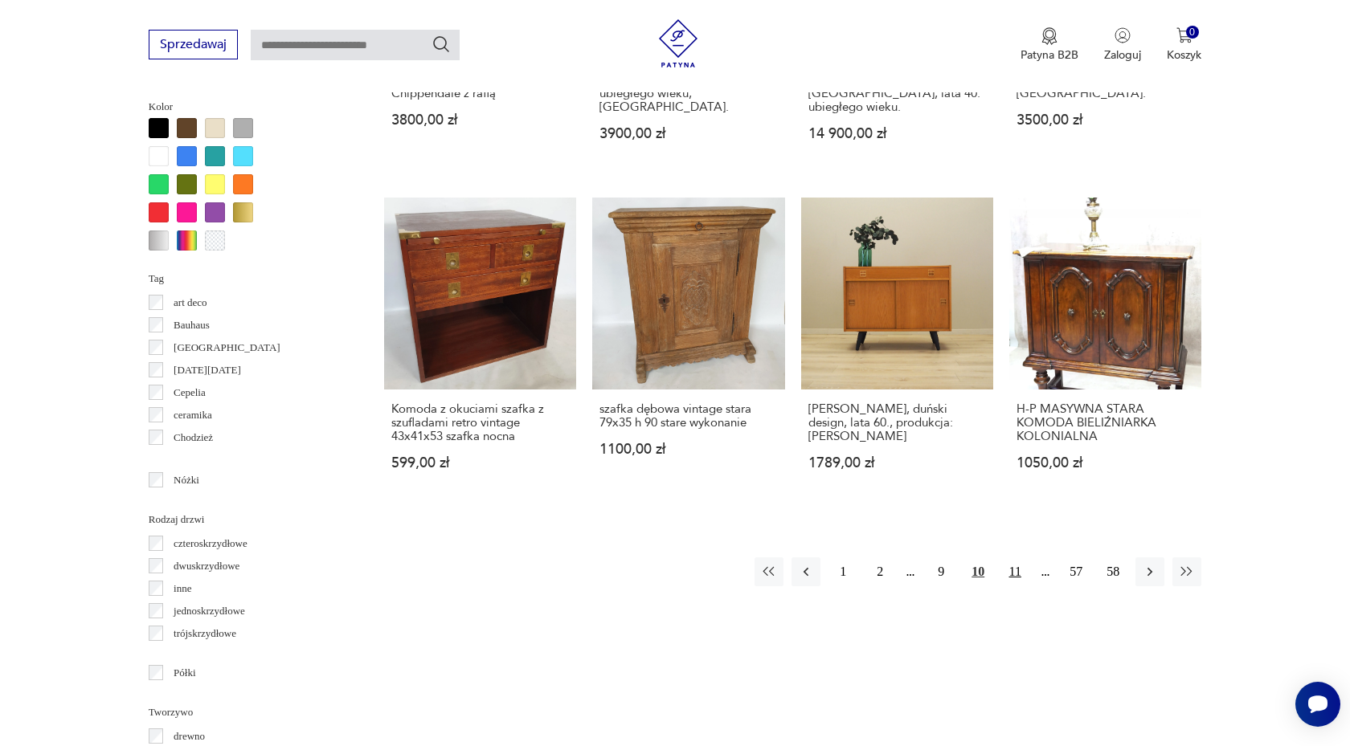
click at [1016, 558] on button "11" at bounding box center [1014, 572] width 29 height 29
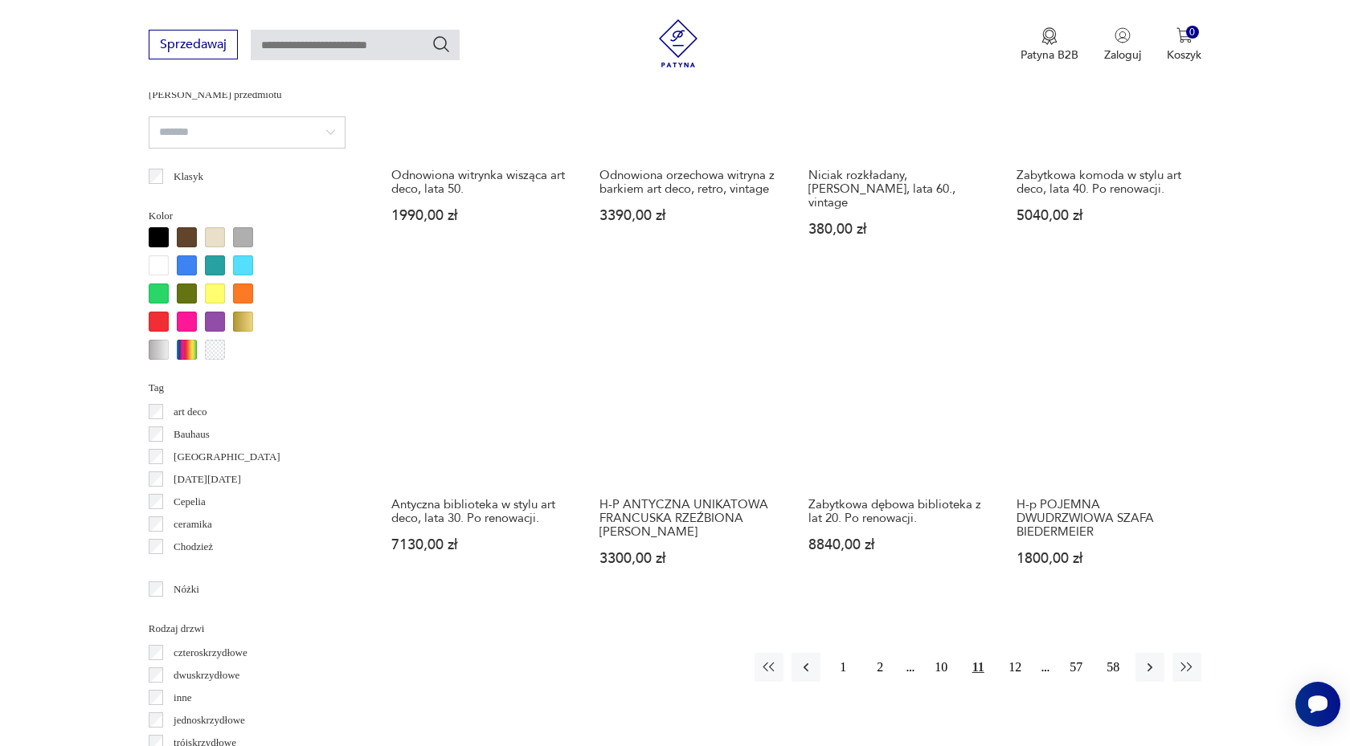
scroll to position [1420, 0]
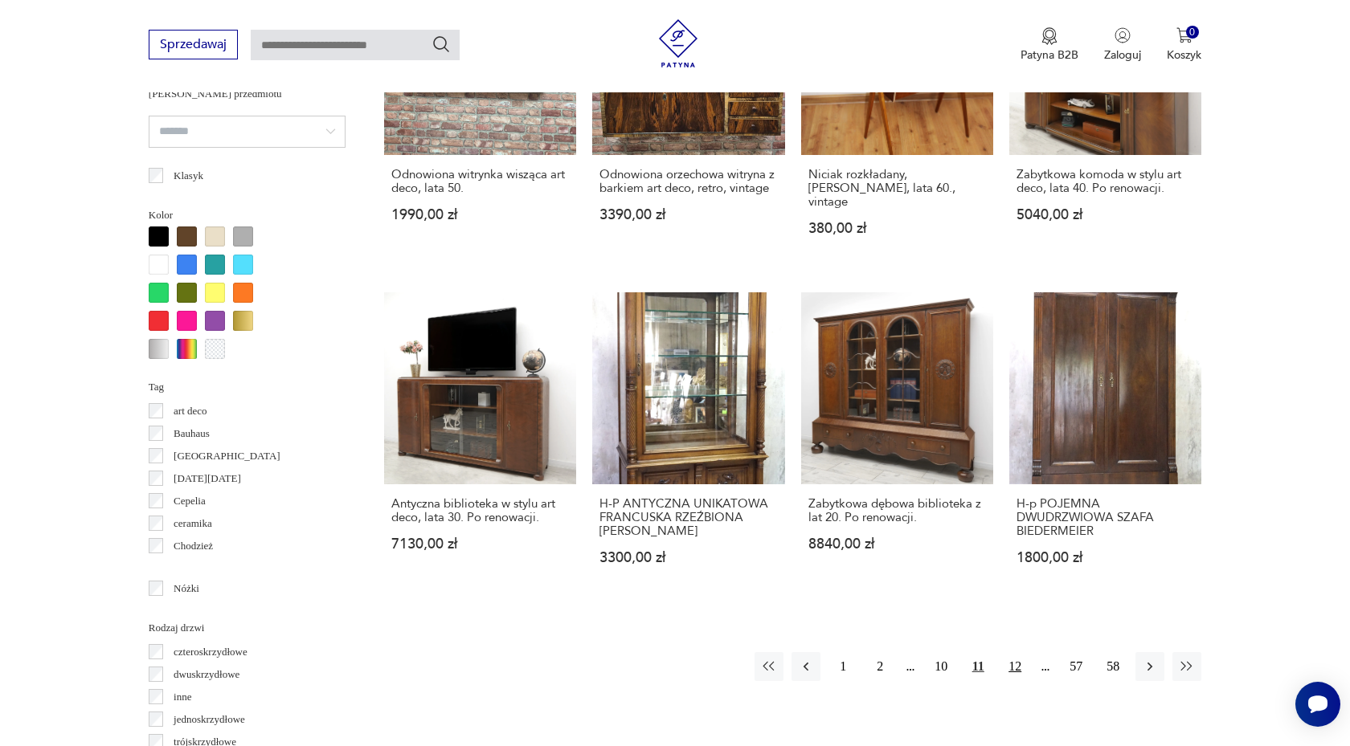
click at [1016, 652] on button "12" at bounding box center [1014, 666] width 29 height 29
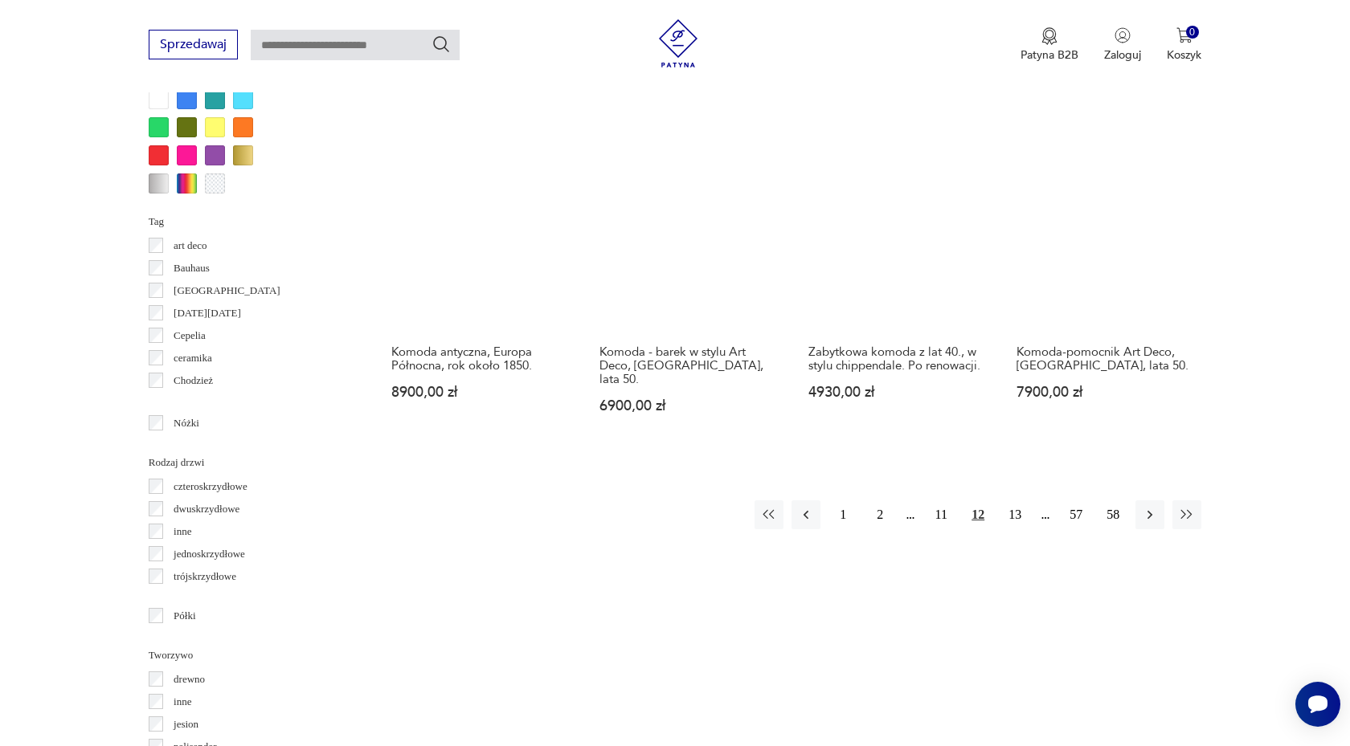
scroll to position [1587, 0]
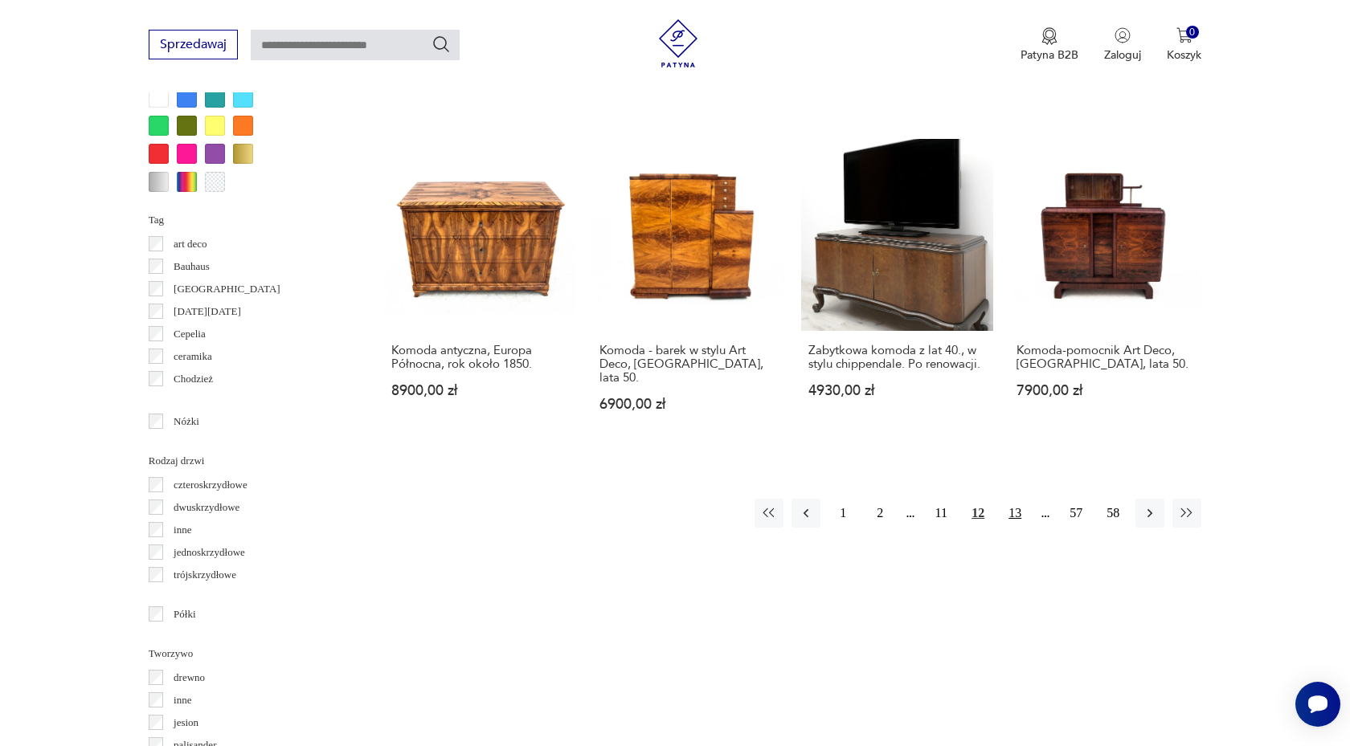
click at [1019, 499] on button "13" at bounding box center [1014, 513] width 29 height 29
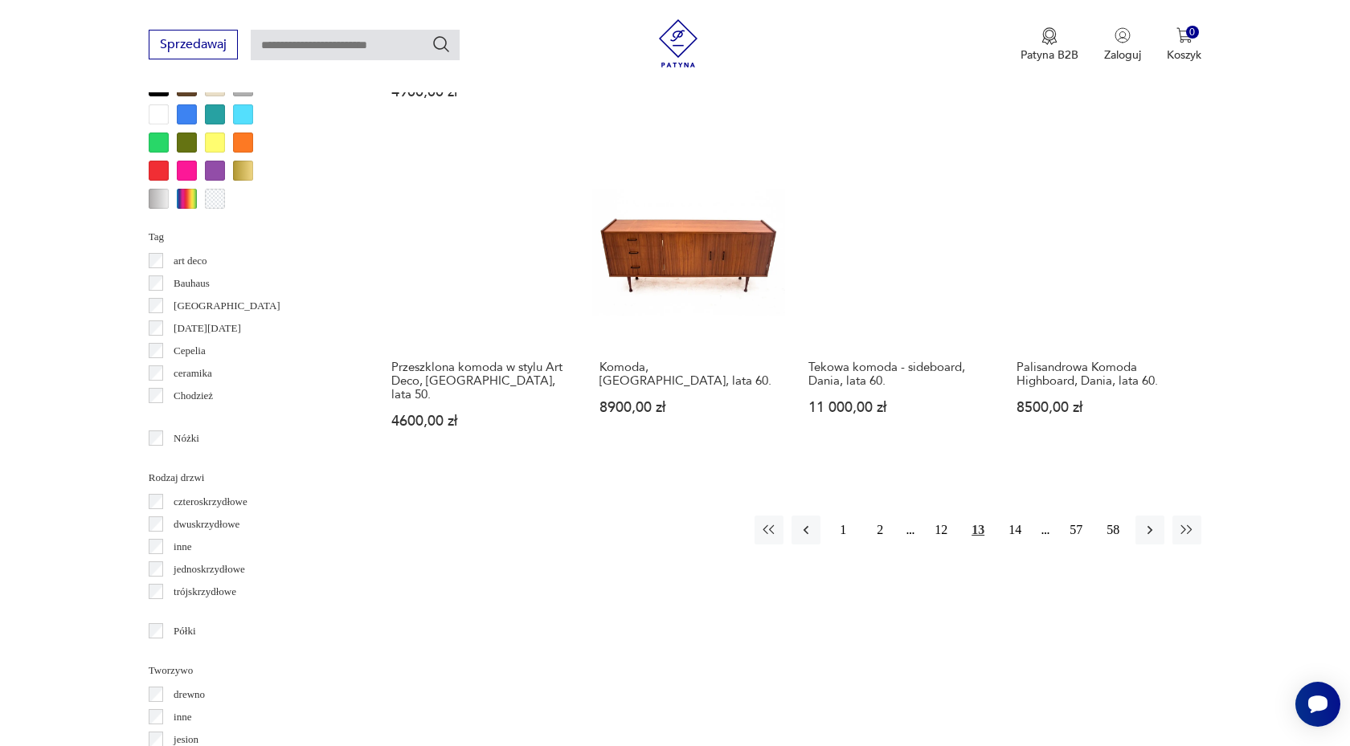
scroll to position [1571, 0]
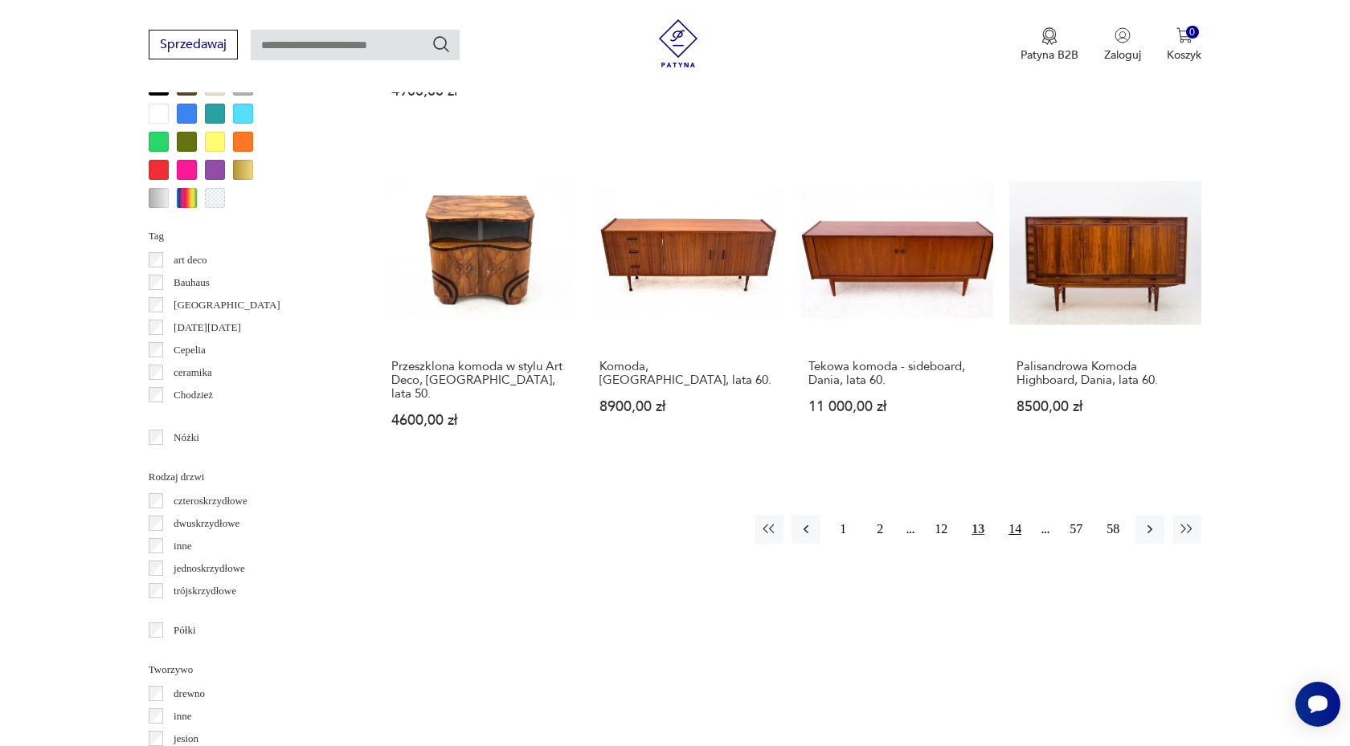
click at [1018, 515] on button "14" at bounding box center [1014, 529] width 29 height 29
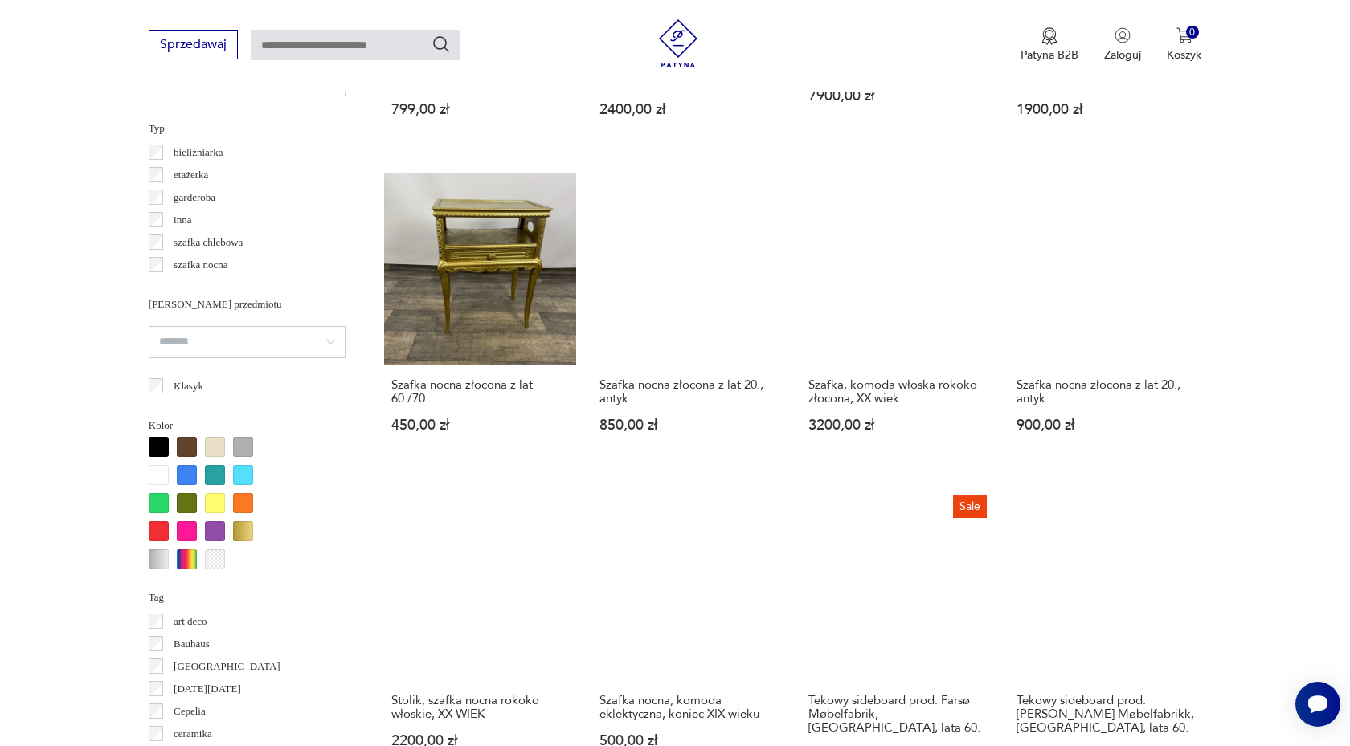
scroll to position [1646, 0]
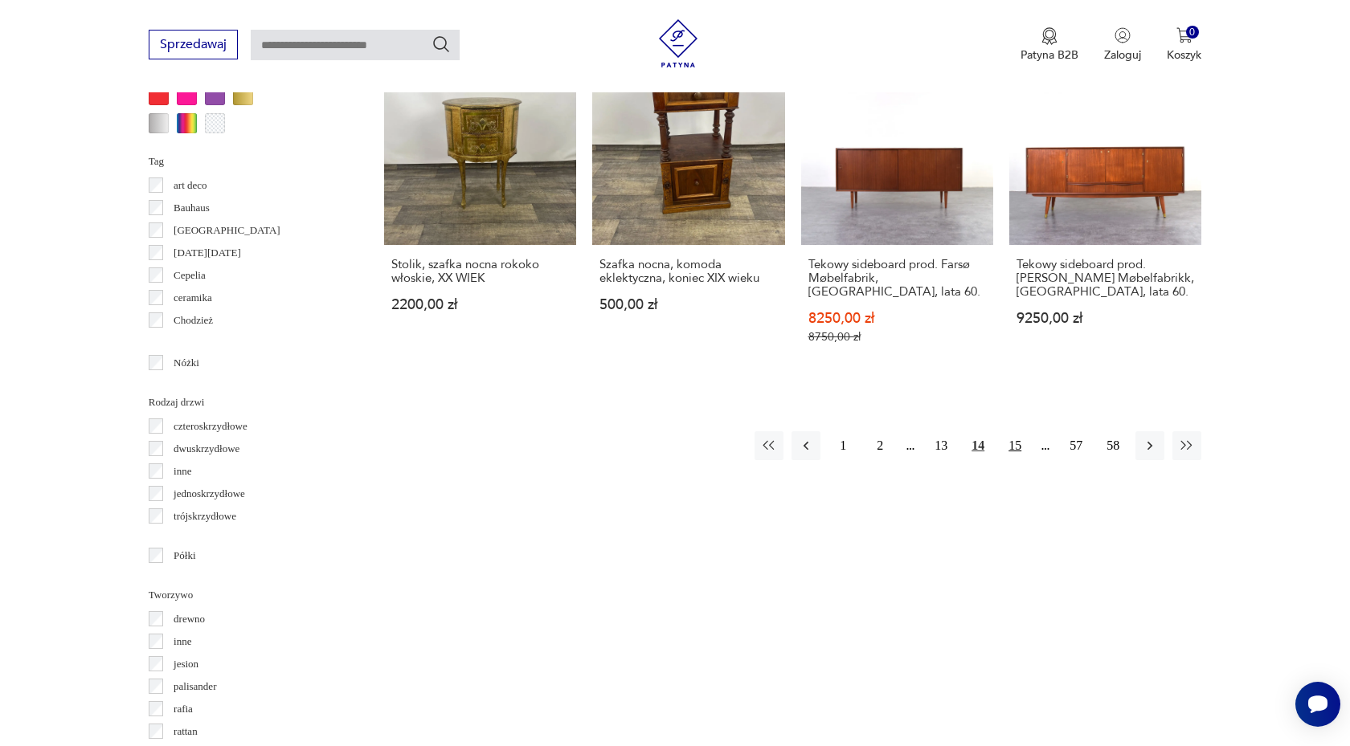
click at [1012, 431] on button "15" at bounding box center [1014, 445] width 29 height 29
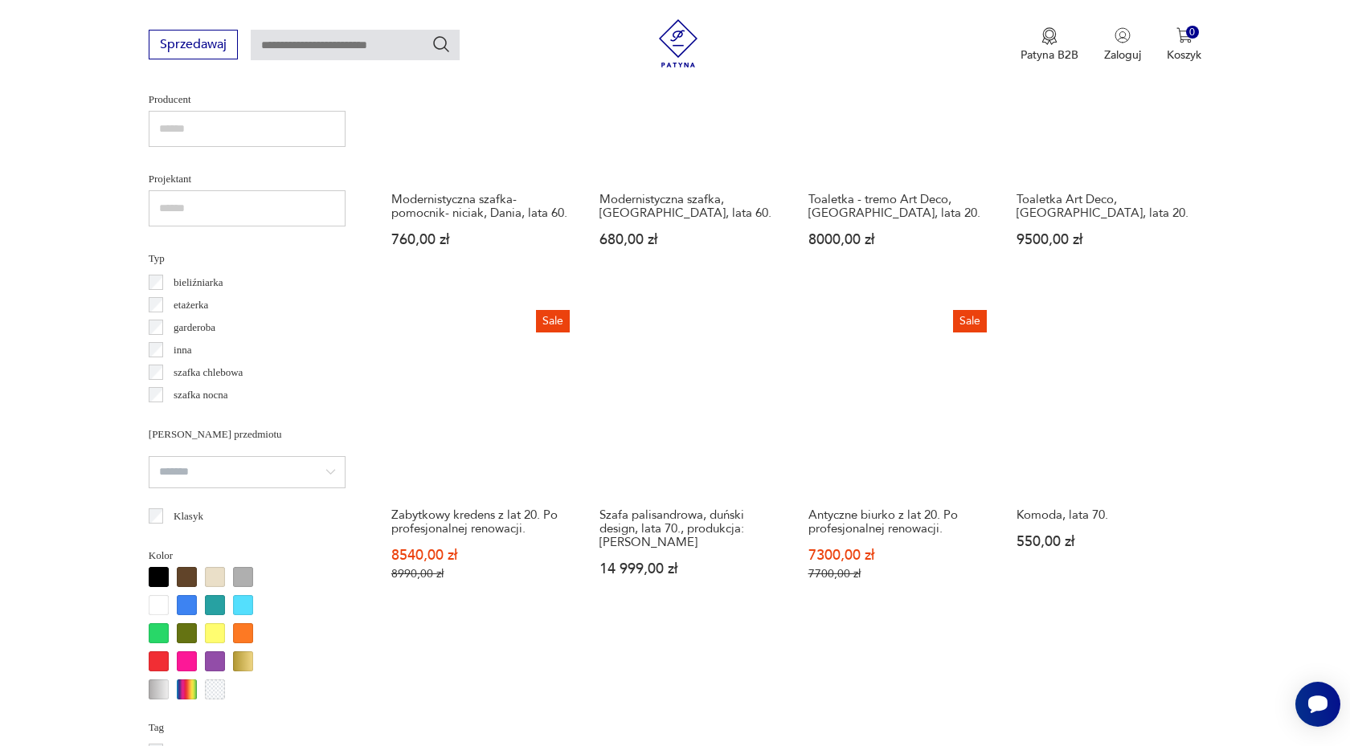
scroll to position [1081, 0]
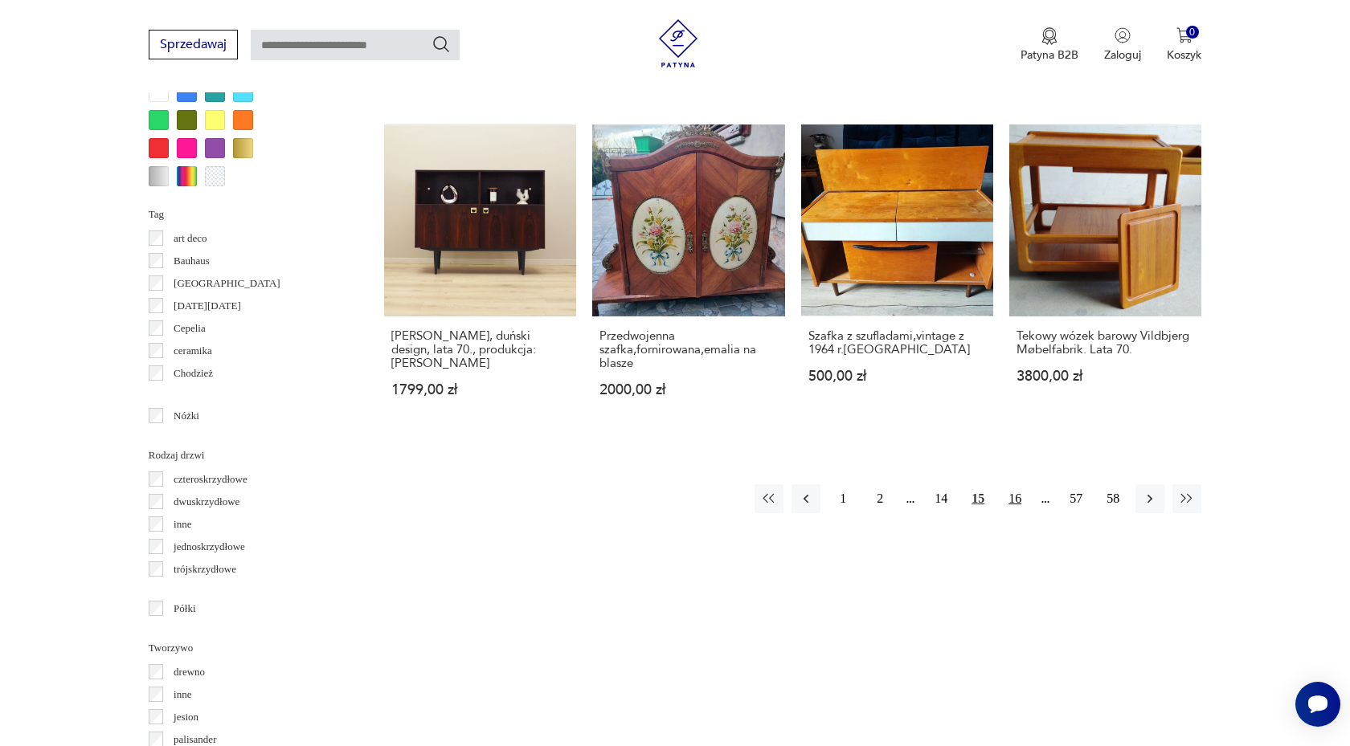
click at [1020, 485] on button "16" at bounding box center [1014, 499] width 29 height 29
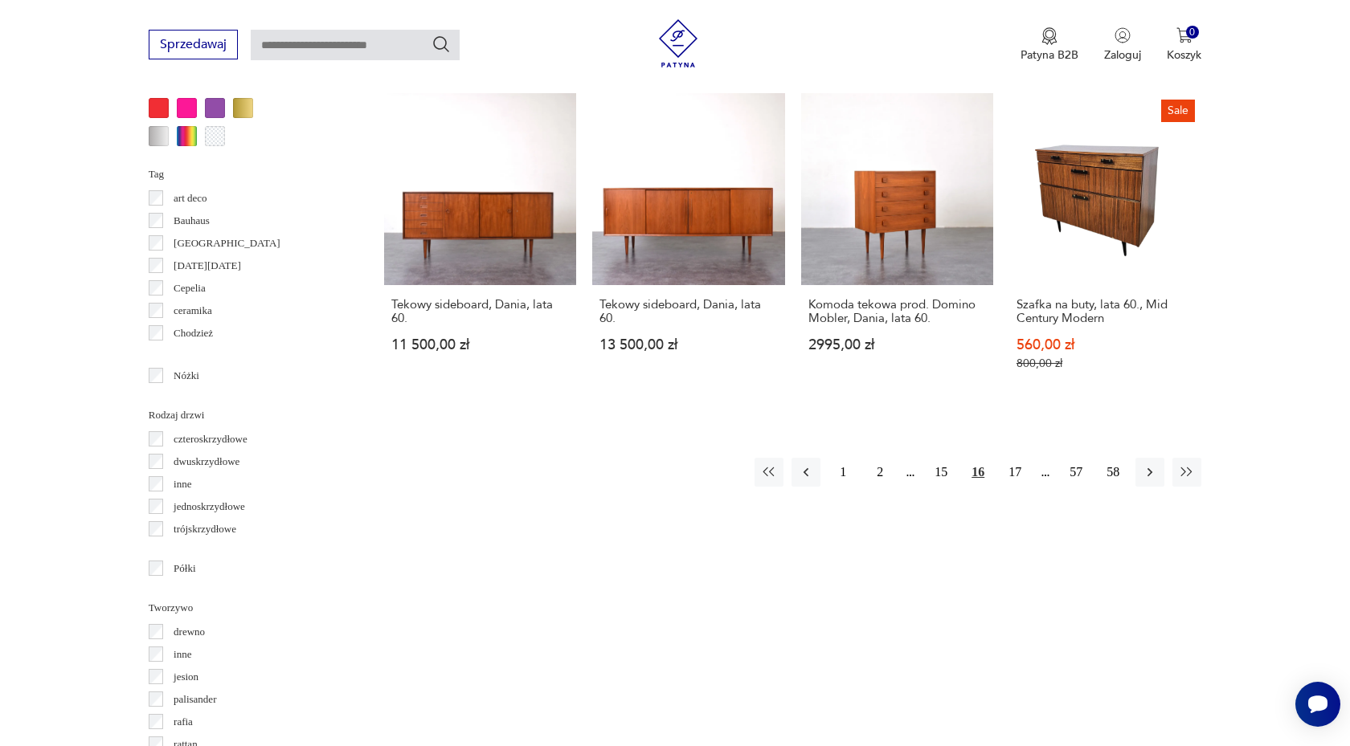
scroll to position [1634, 0]
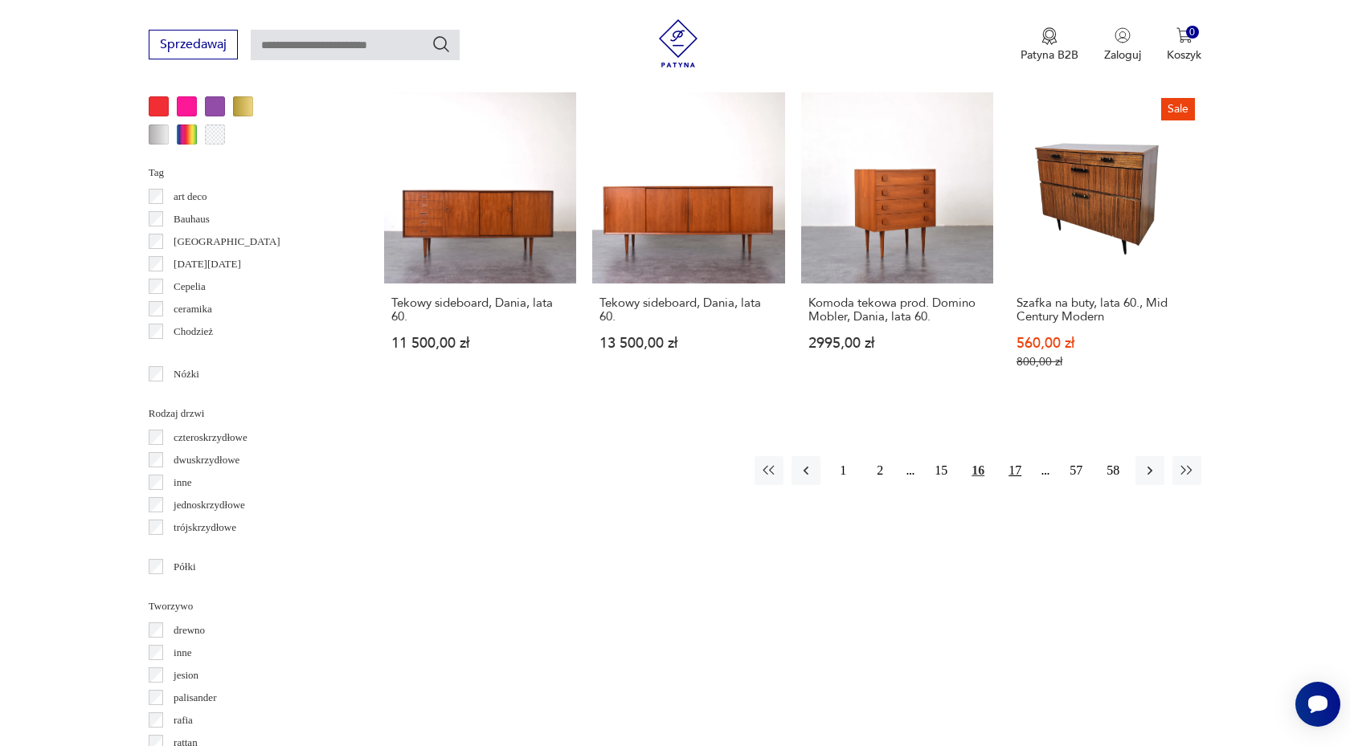
click at [1008, 456] on button "17" at bounding box center [1014, 470] width 29 height 29
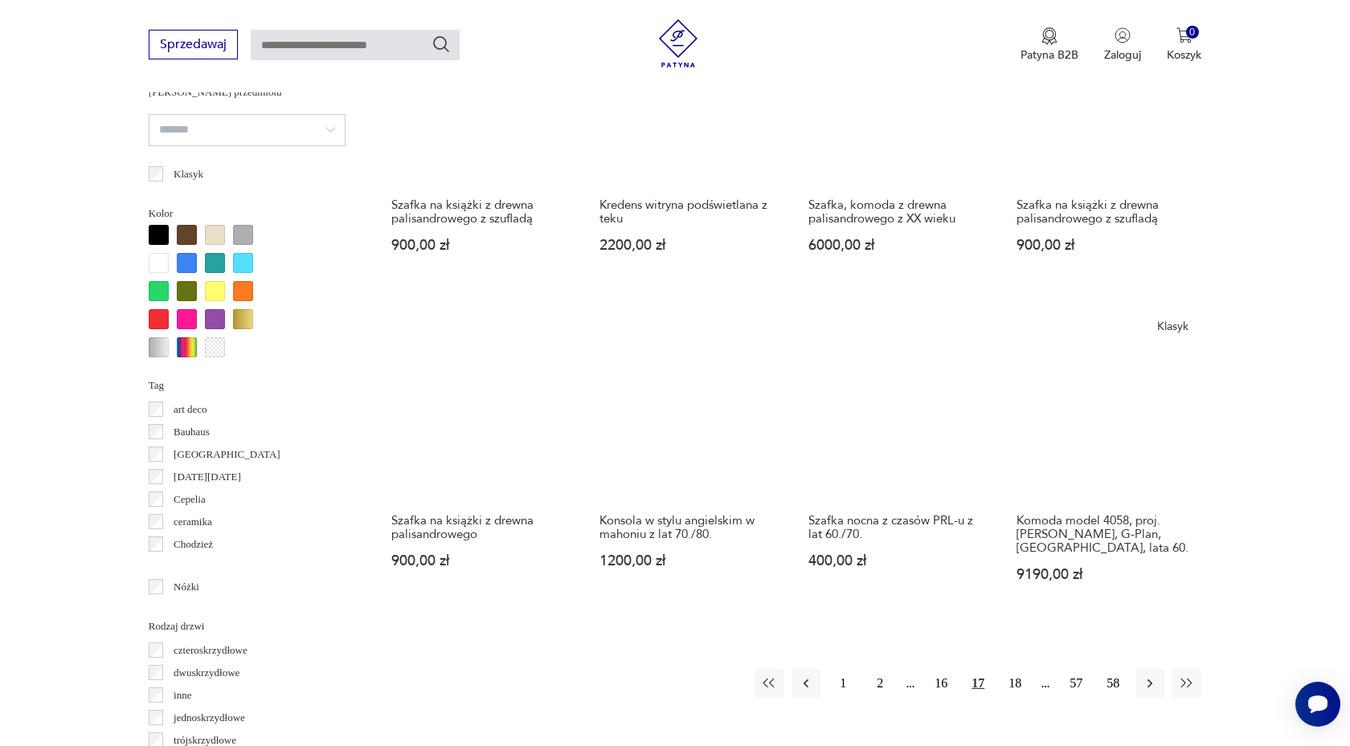
scroll to position [1435, 0]
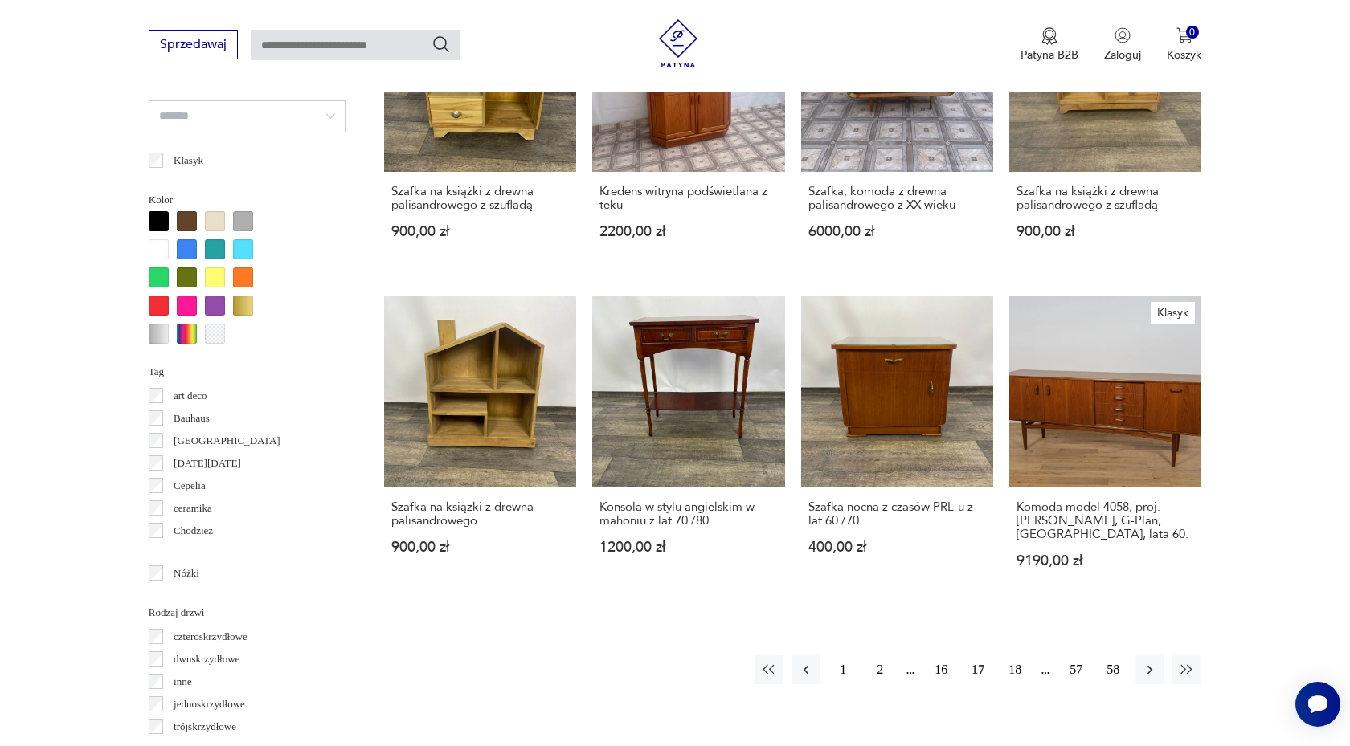
click at [1024, 656] on button "18" at bounding box center [1014, 670] width 29 height 29
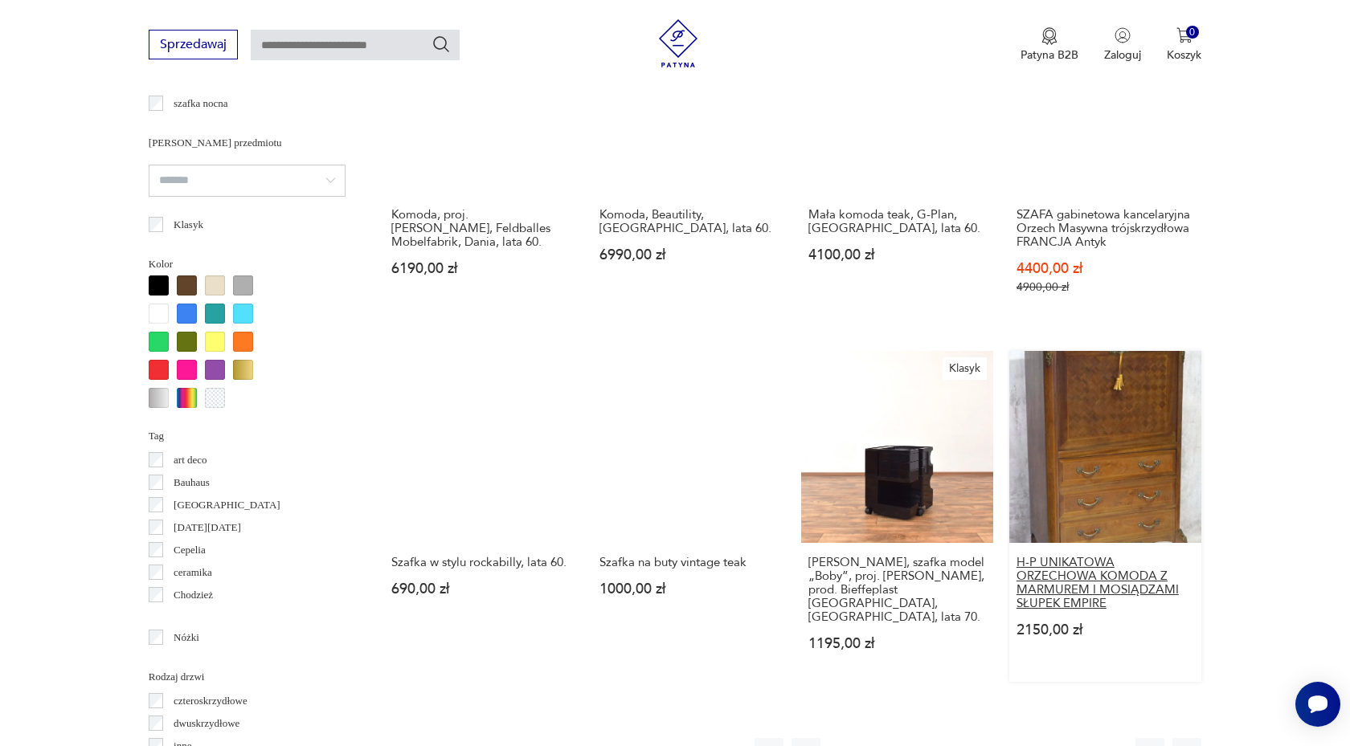
scroll to position [1578, 0]
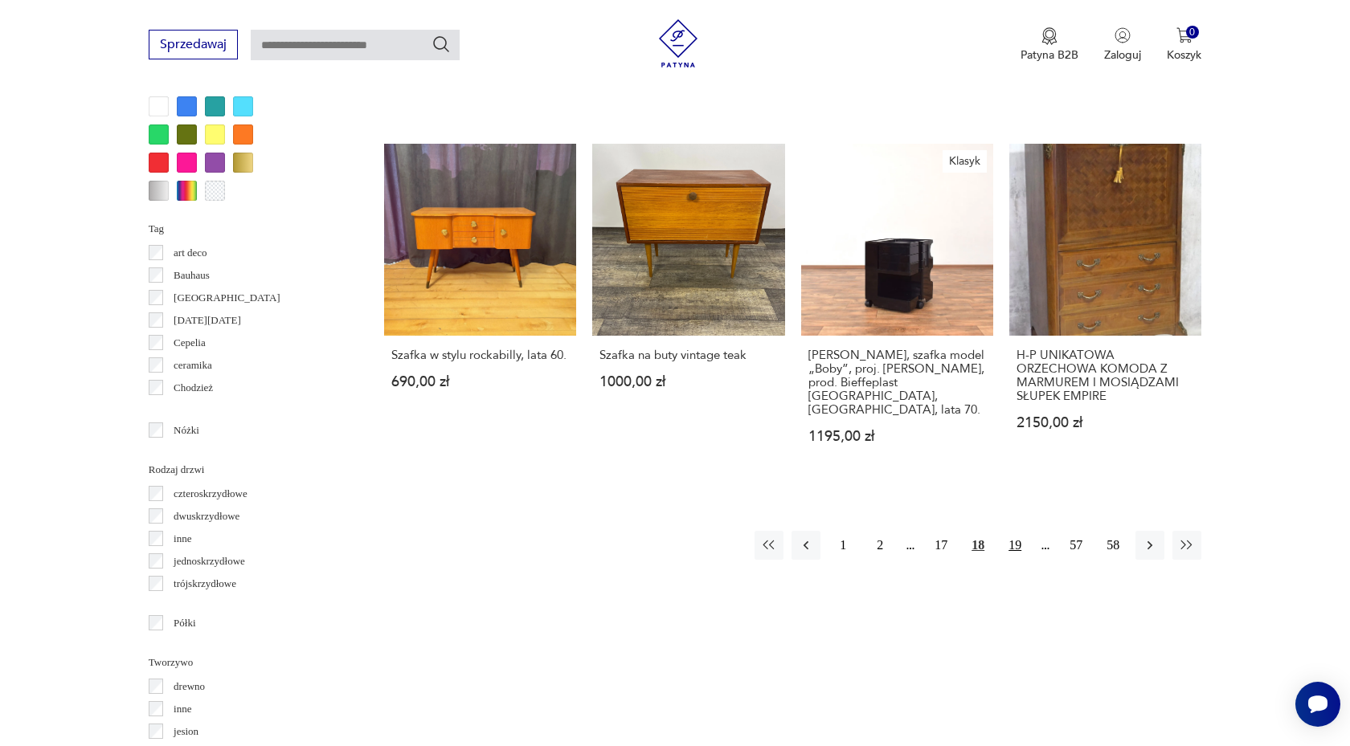
click at [1013, 535] on button "19" at bounding box center [1014, 545] width 29 height 29
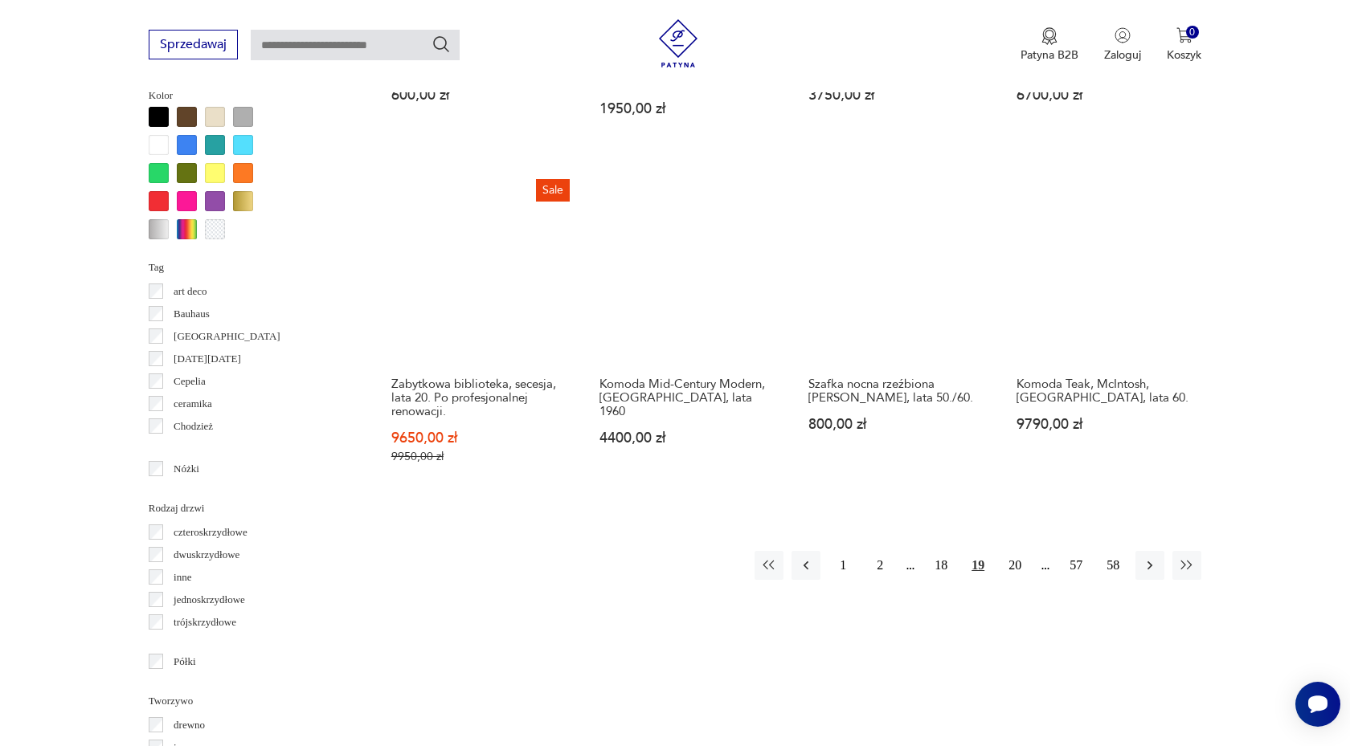
scroll to position [1541, 0]
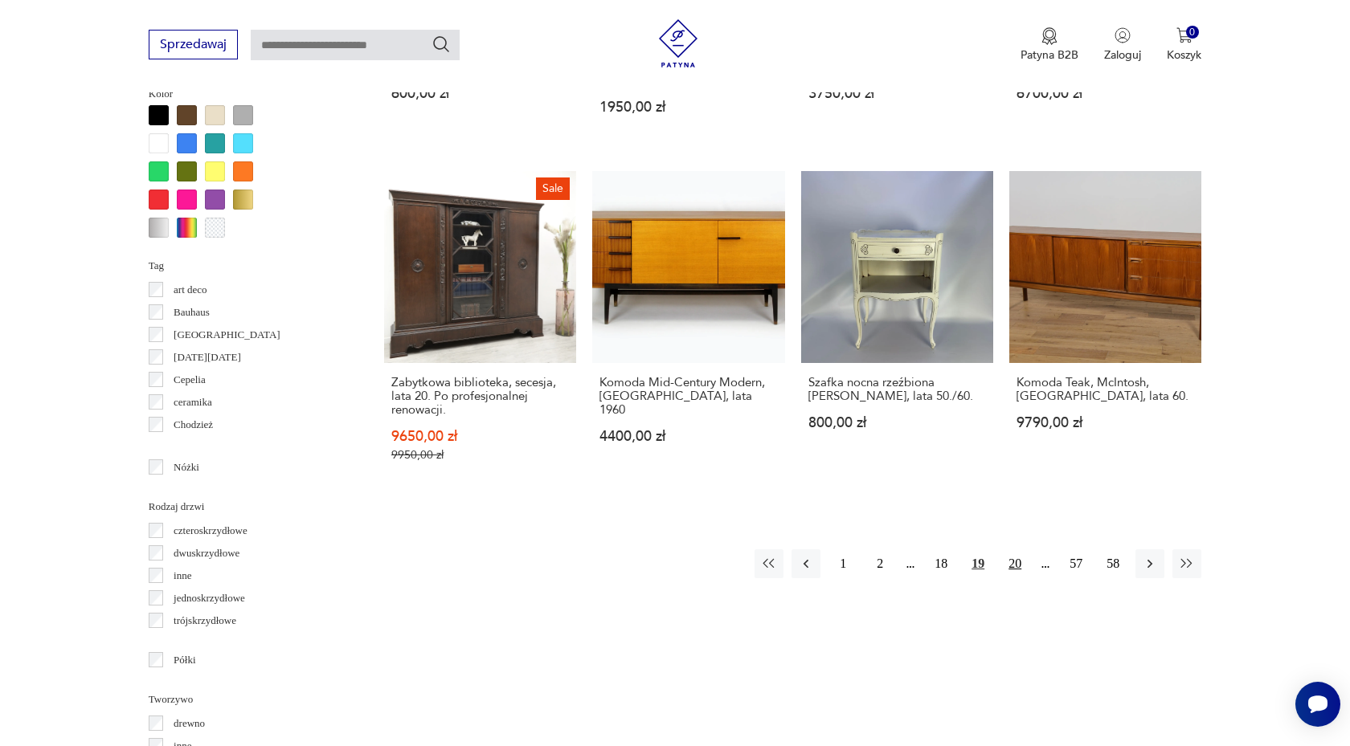
click at [1018, 550] on button "20" at bounding box center [1014, 564] width 29 height 29
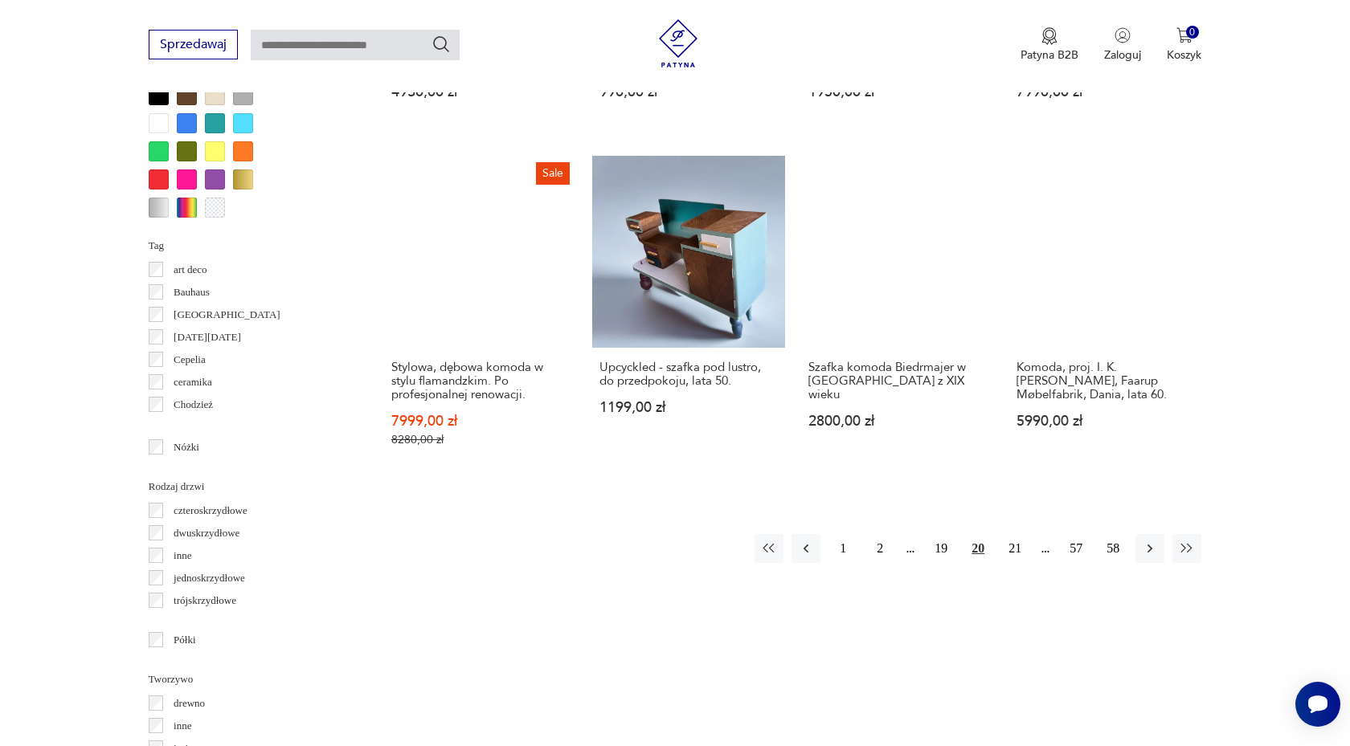
scroll to position [1570, 0]
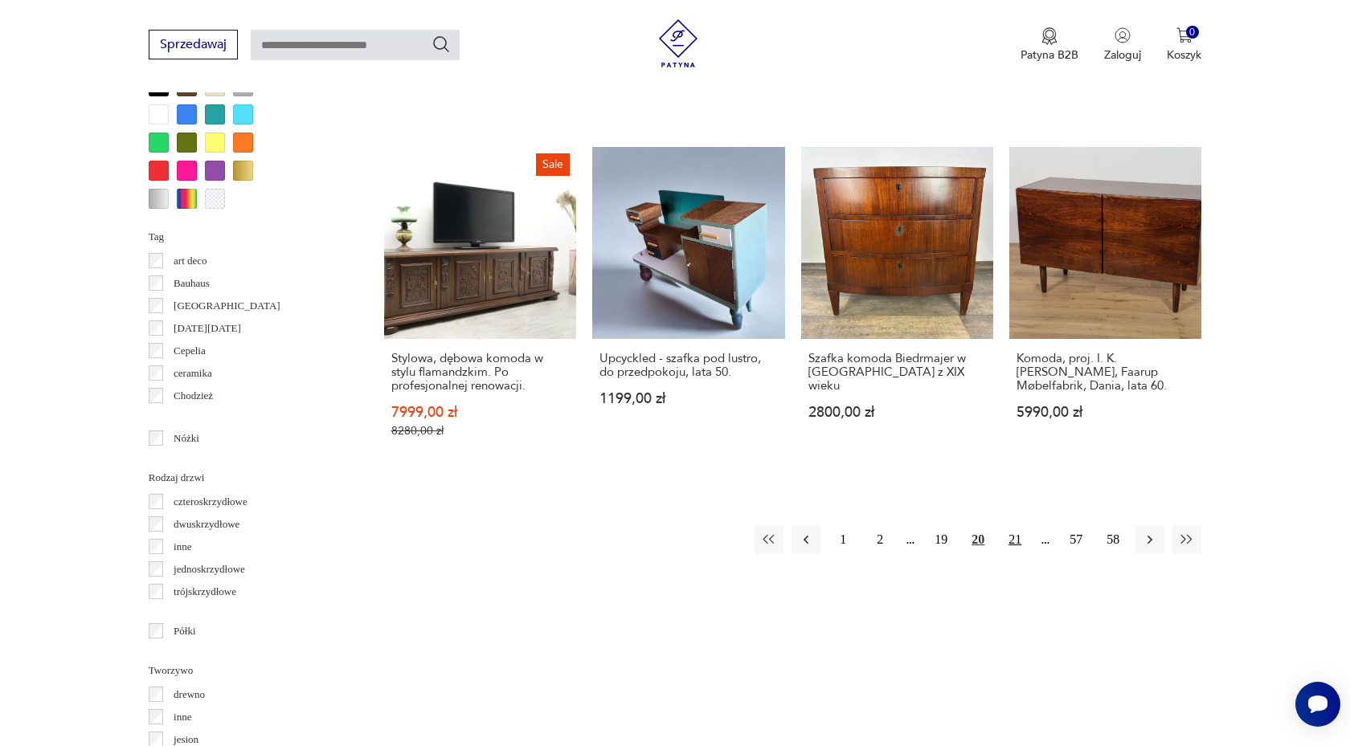
click at [1016, 534] on button "21" at bounding box center [1014, 540] width 29 height 29
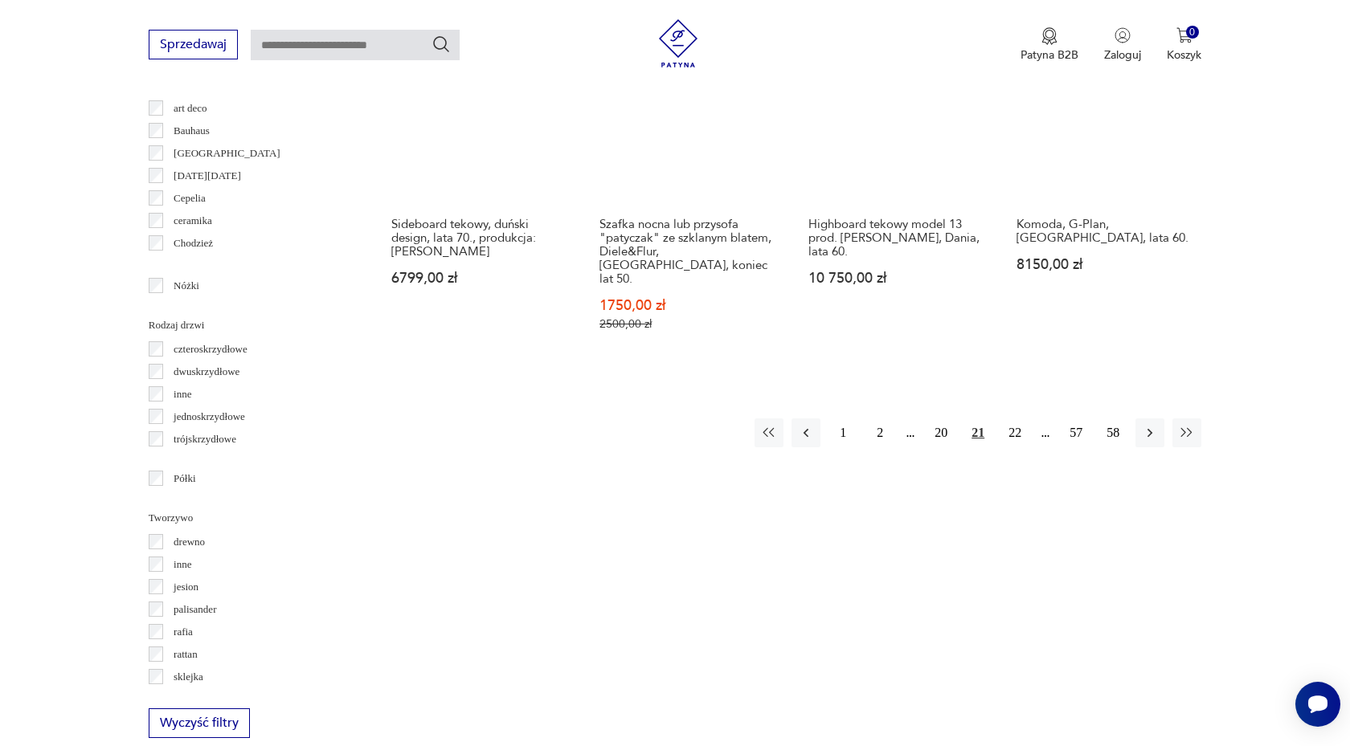
scroll to position [1726, 0]
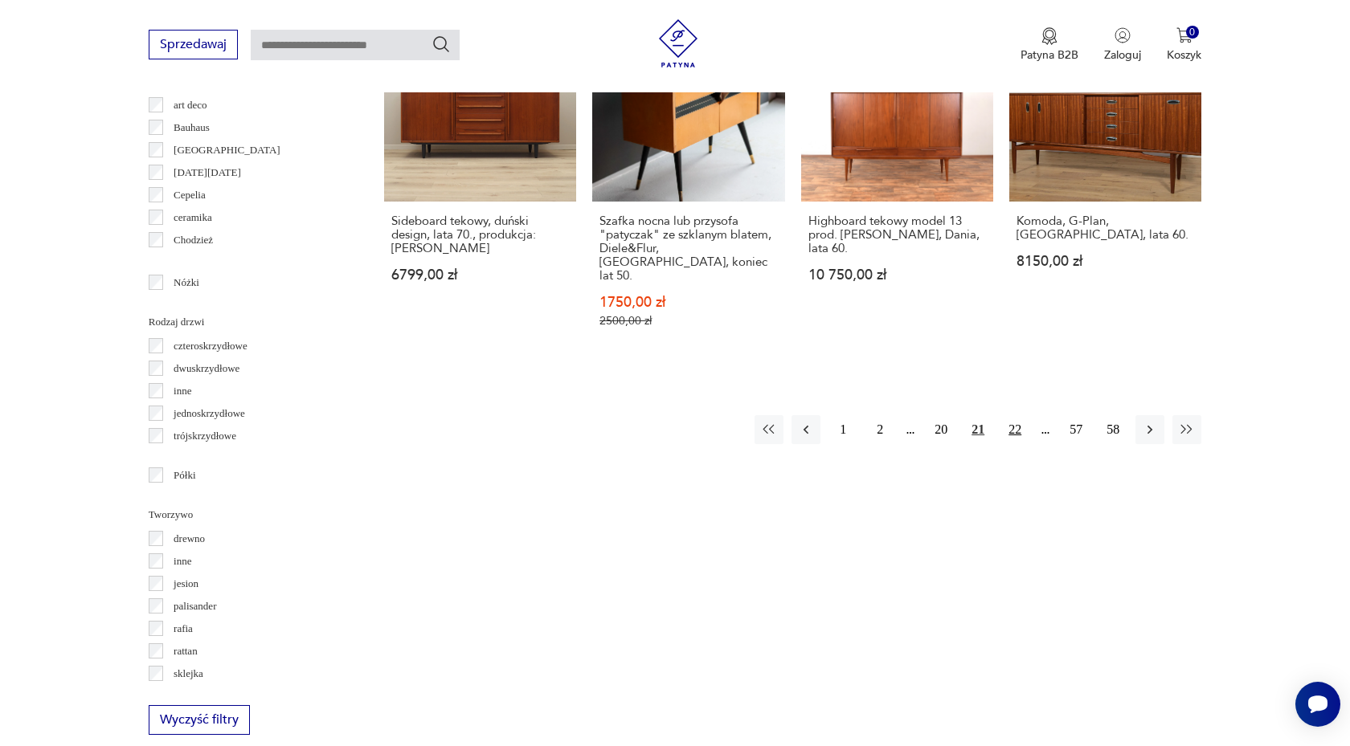
click at [1010, 415] on button "22" at bounding box center [1014, 429] width 29 height 29
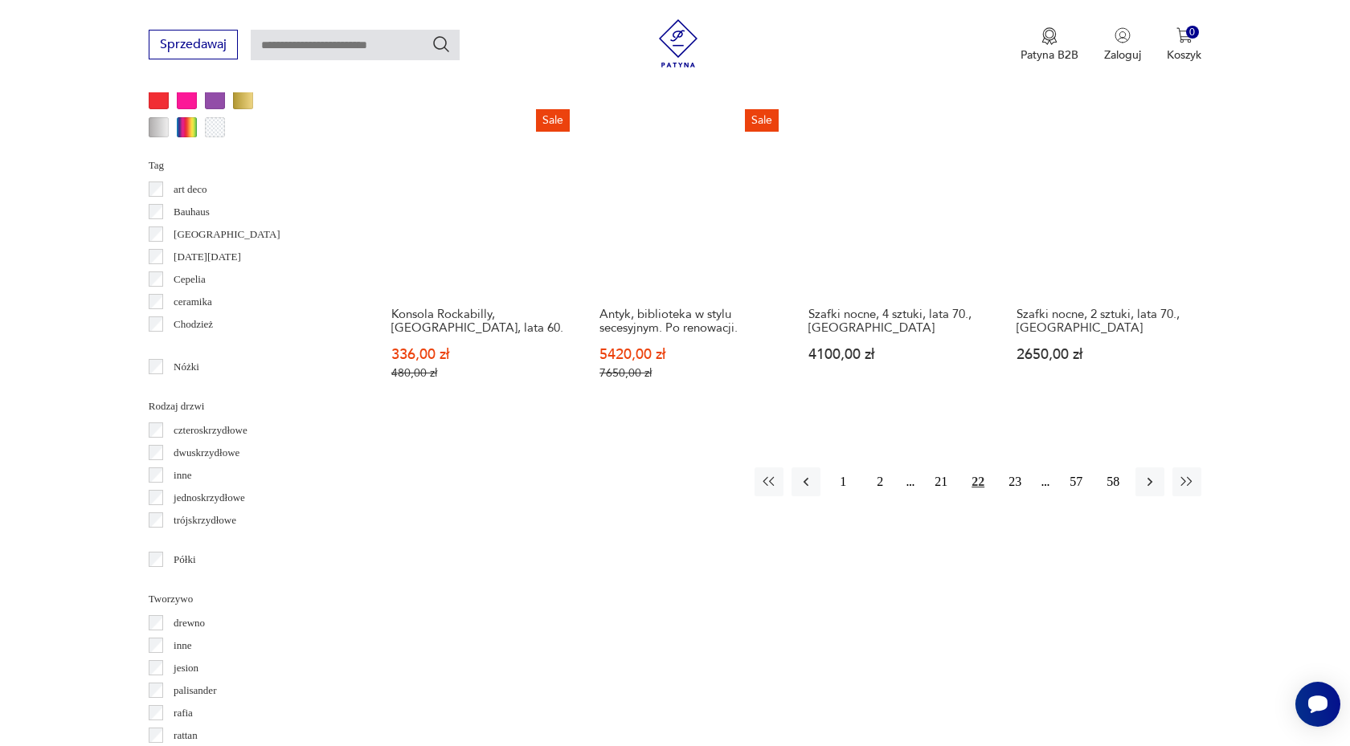
scroll to position [1646, 0]
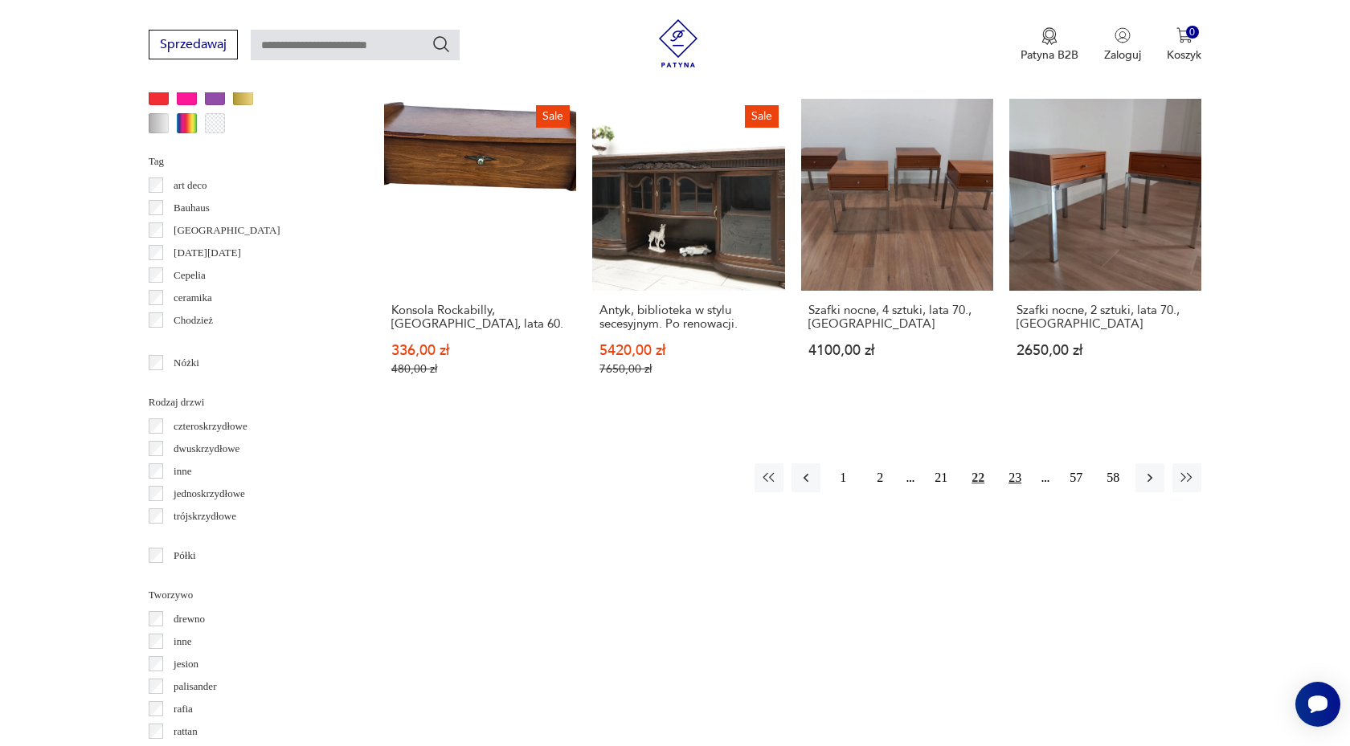
click at [1016, 464] on button "23" at bounding box center [1014, 478] width 29 height 29
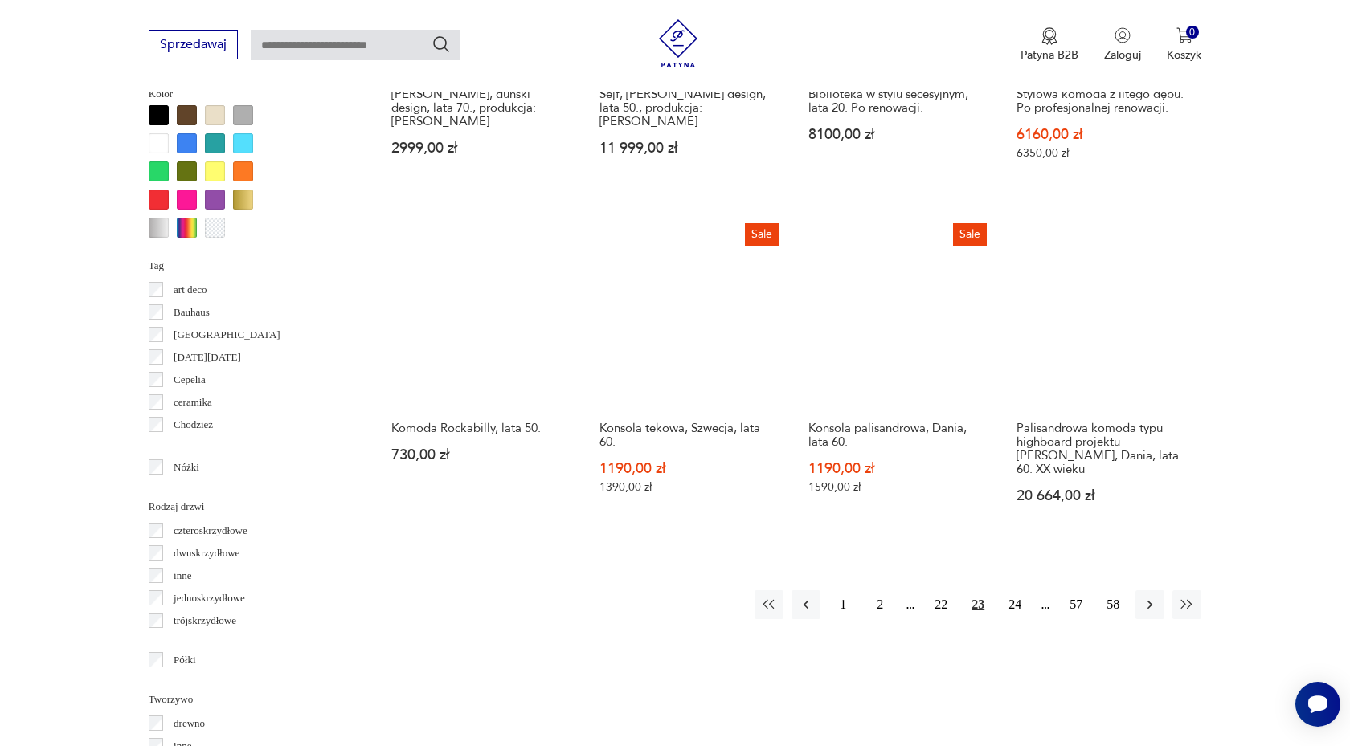
scroll to position [1540, 0]
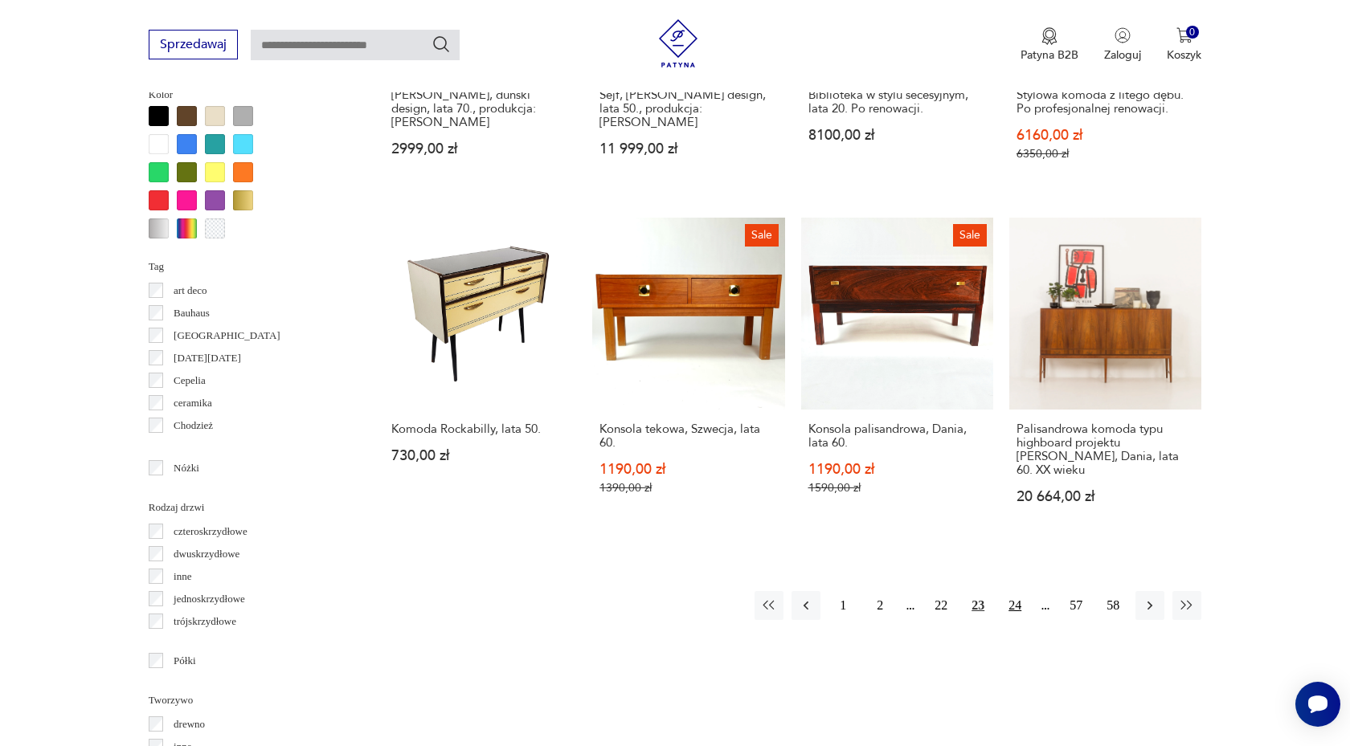
click at [1016, 591] on button "24" at bounding box center [1014, 605] width 29 height 29
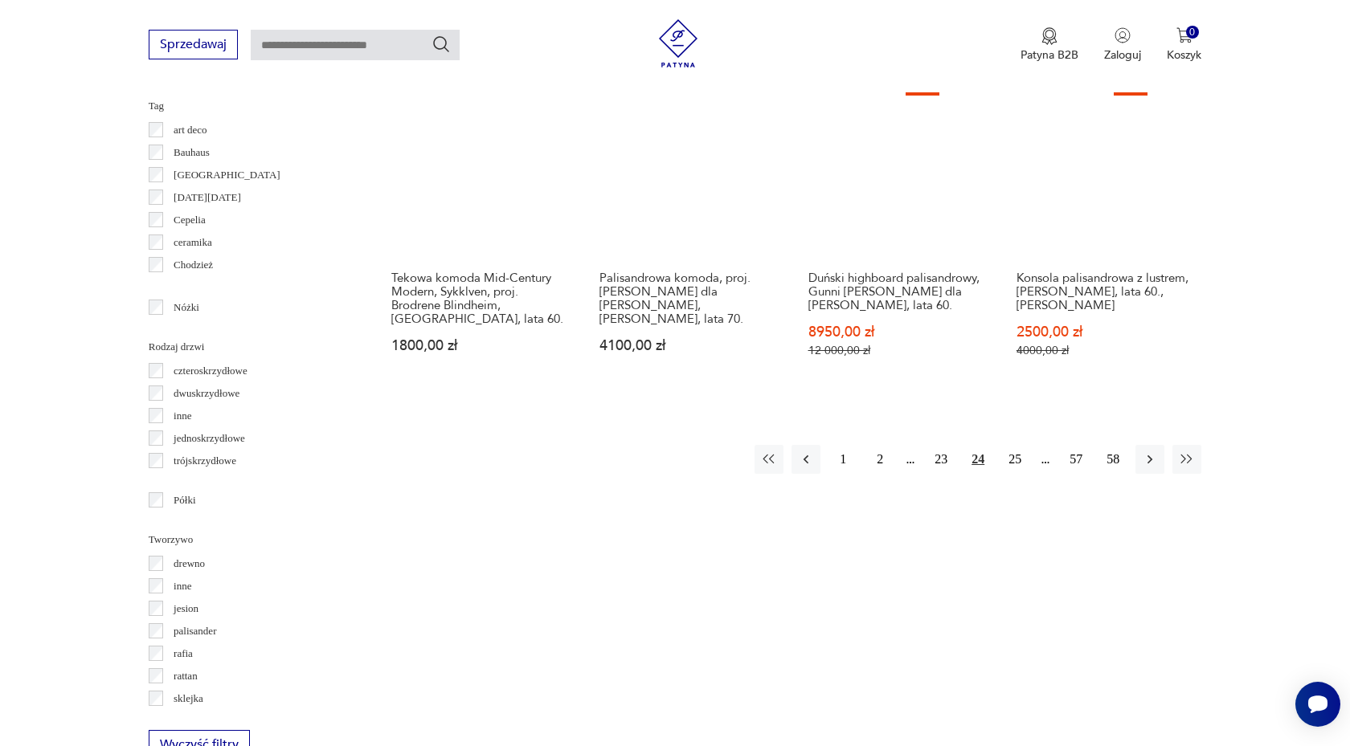
scroll to position [1702, 0]
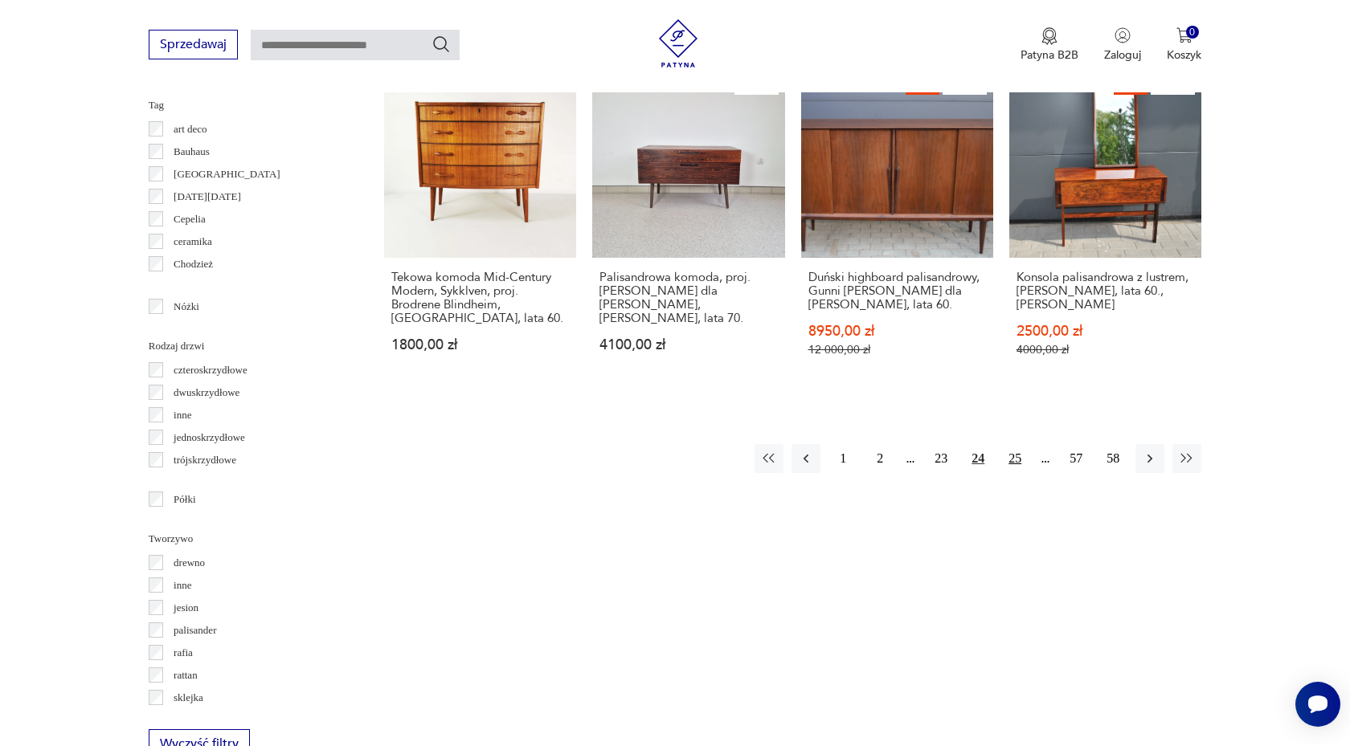
click at [1016, 448] on button "25" at bounding box center [1014, 458] width 29 height 29
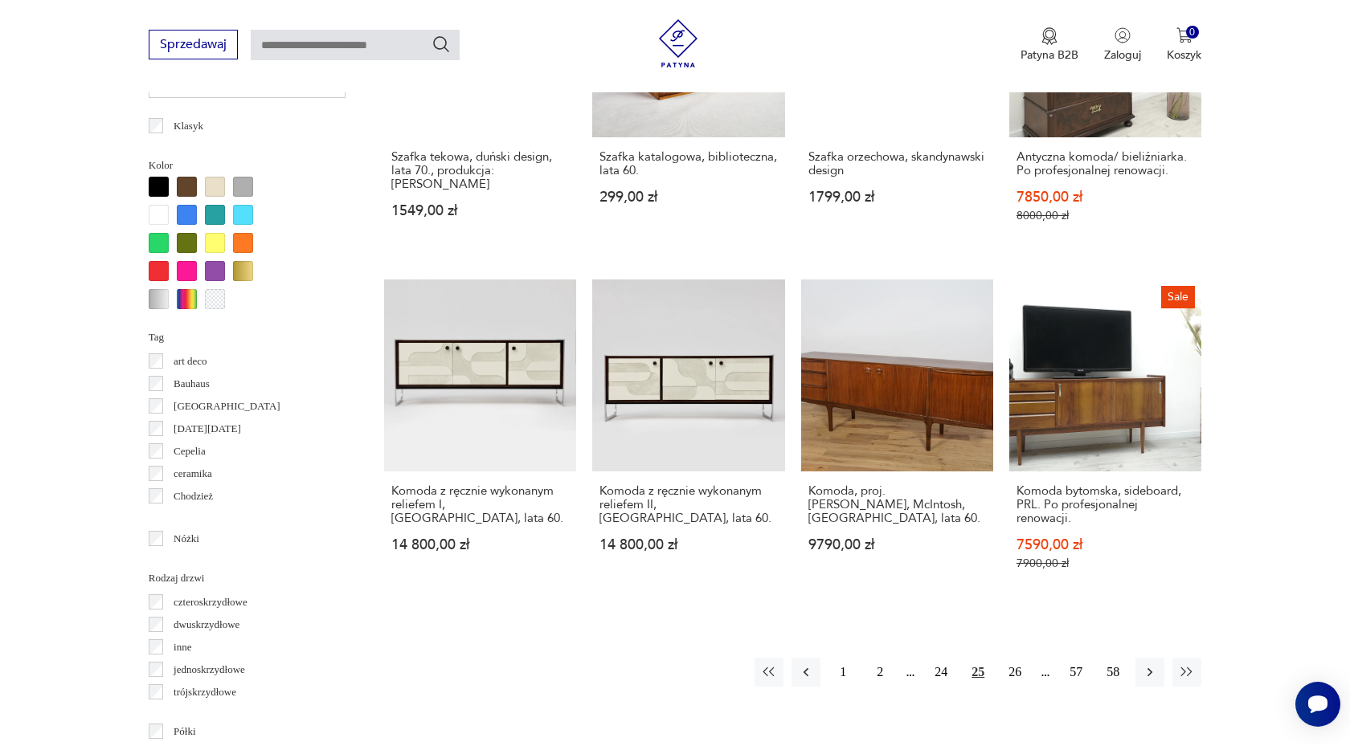
scroll to position [1473, 0]
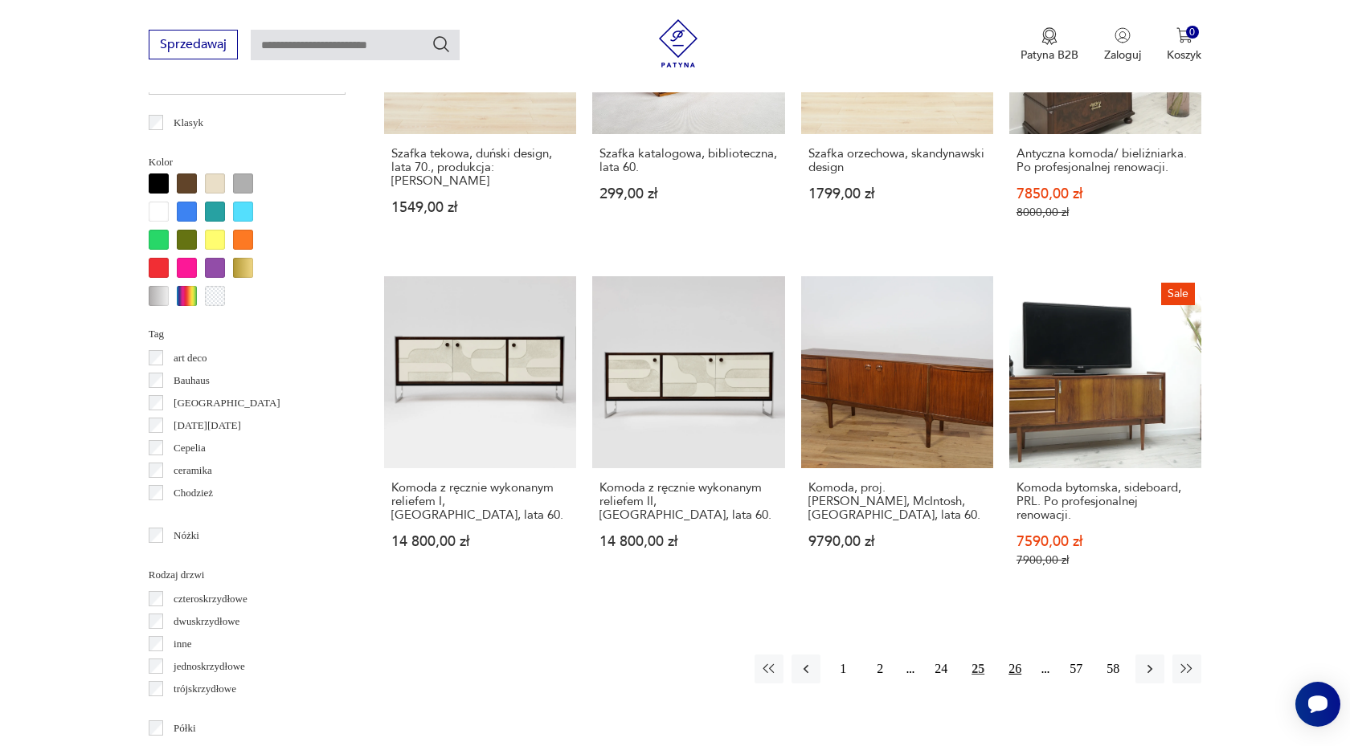
click at [1016, 661] on button "26" at bounding box center [1014, 669] width 29 height 29
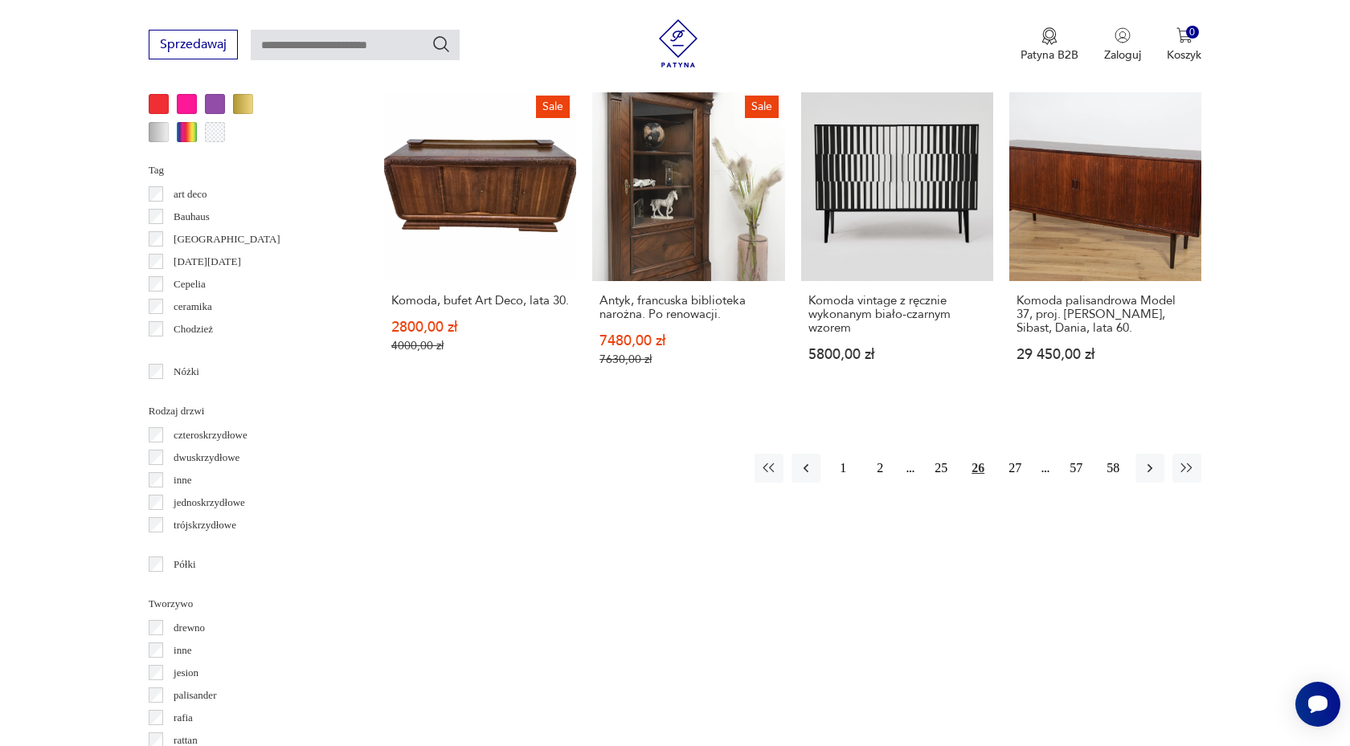
scroll to position [1640, 0]
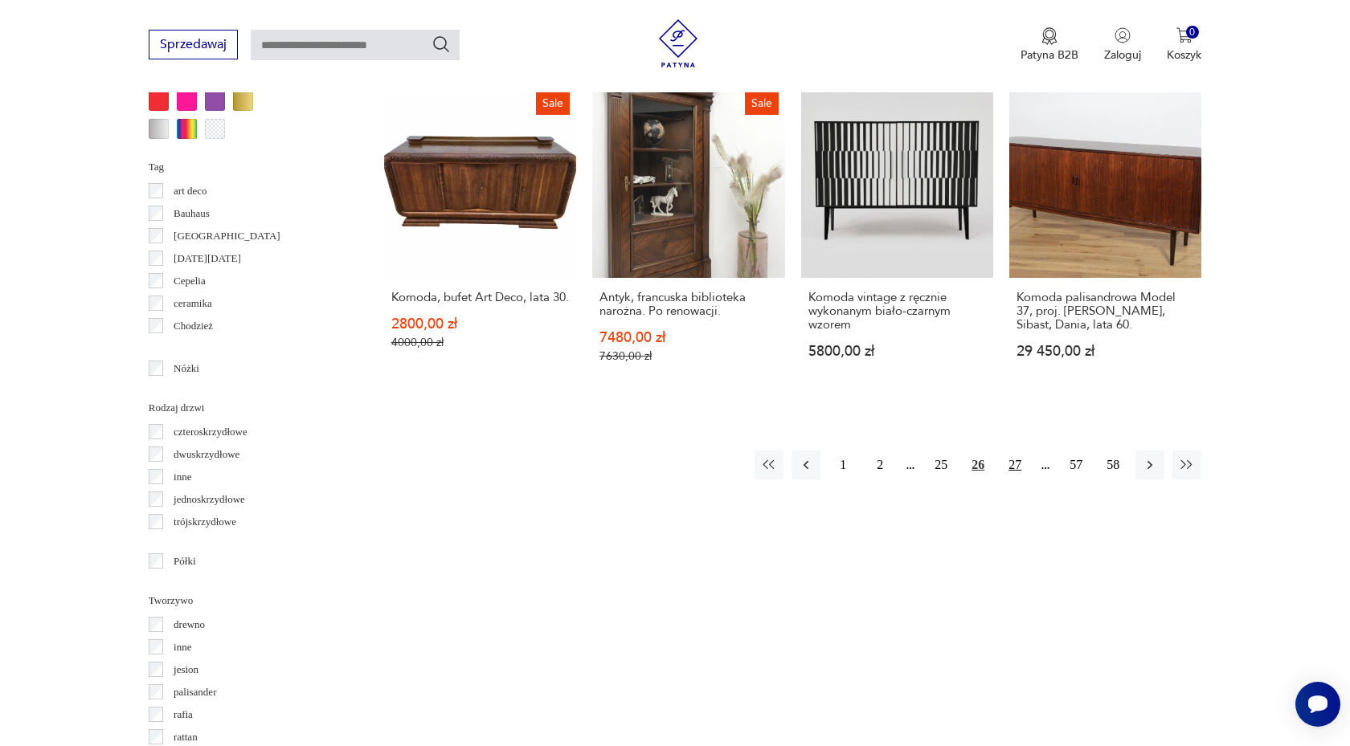
click at [1017, 454] on button "27" at bounding box center [1014, 465] width 29 height 29
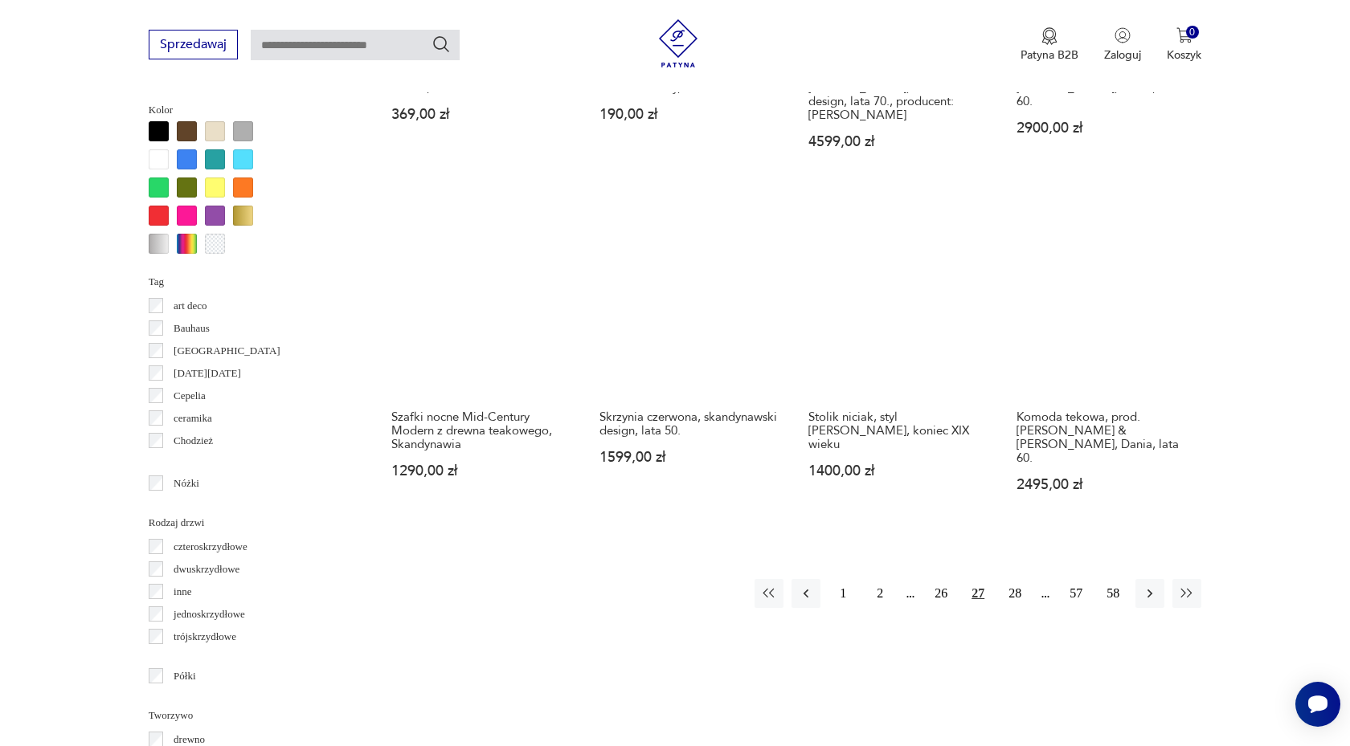
scroll to position [1563, 0]
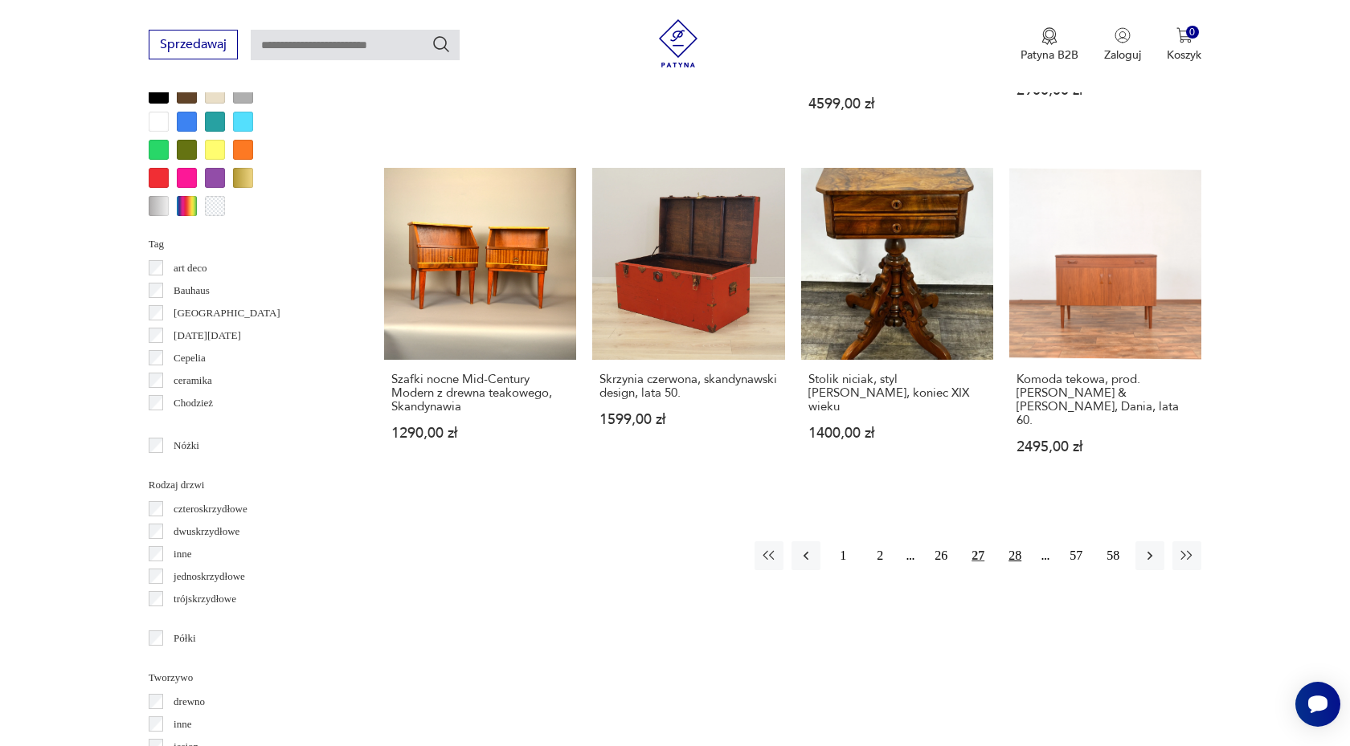
click at [1019, 542] on button "28" at bounding box center [1014, 556] width 29 height 29
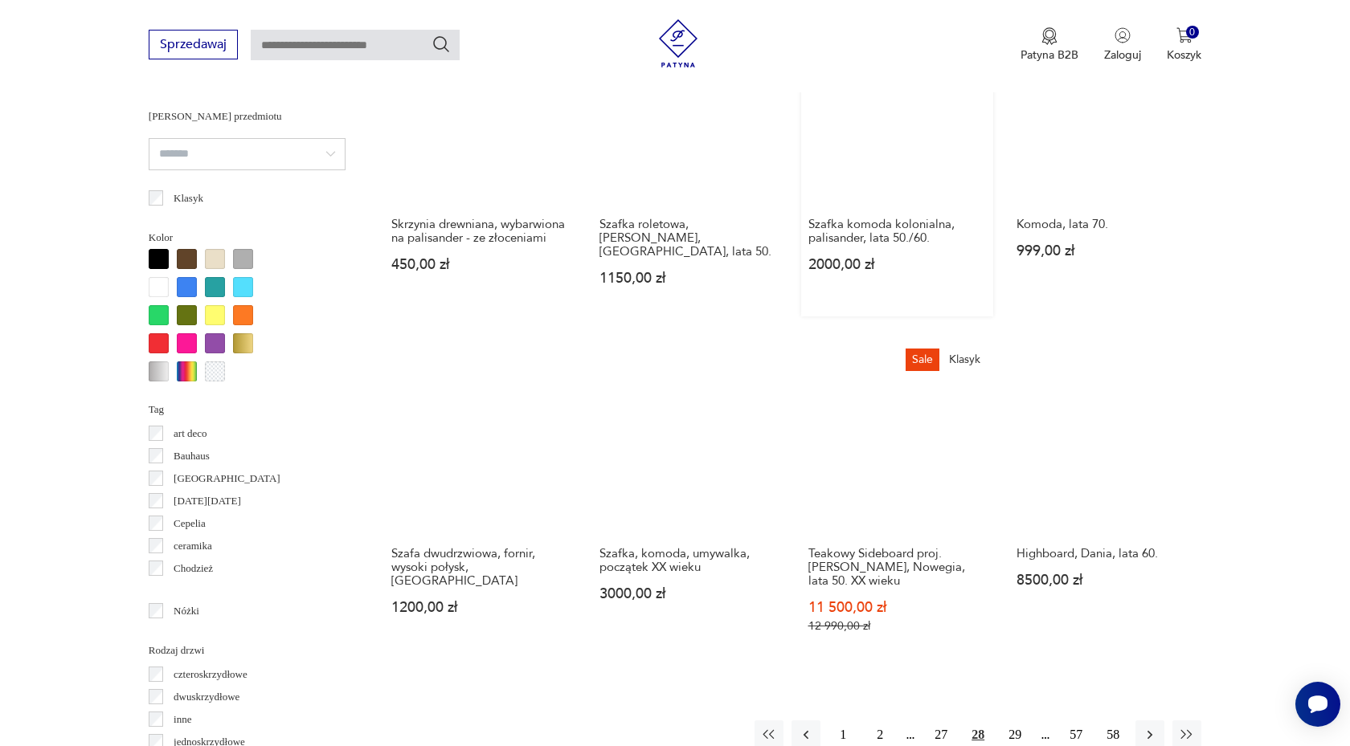
scroll to position [1398, 0]
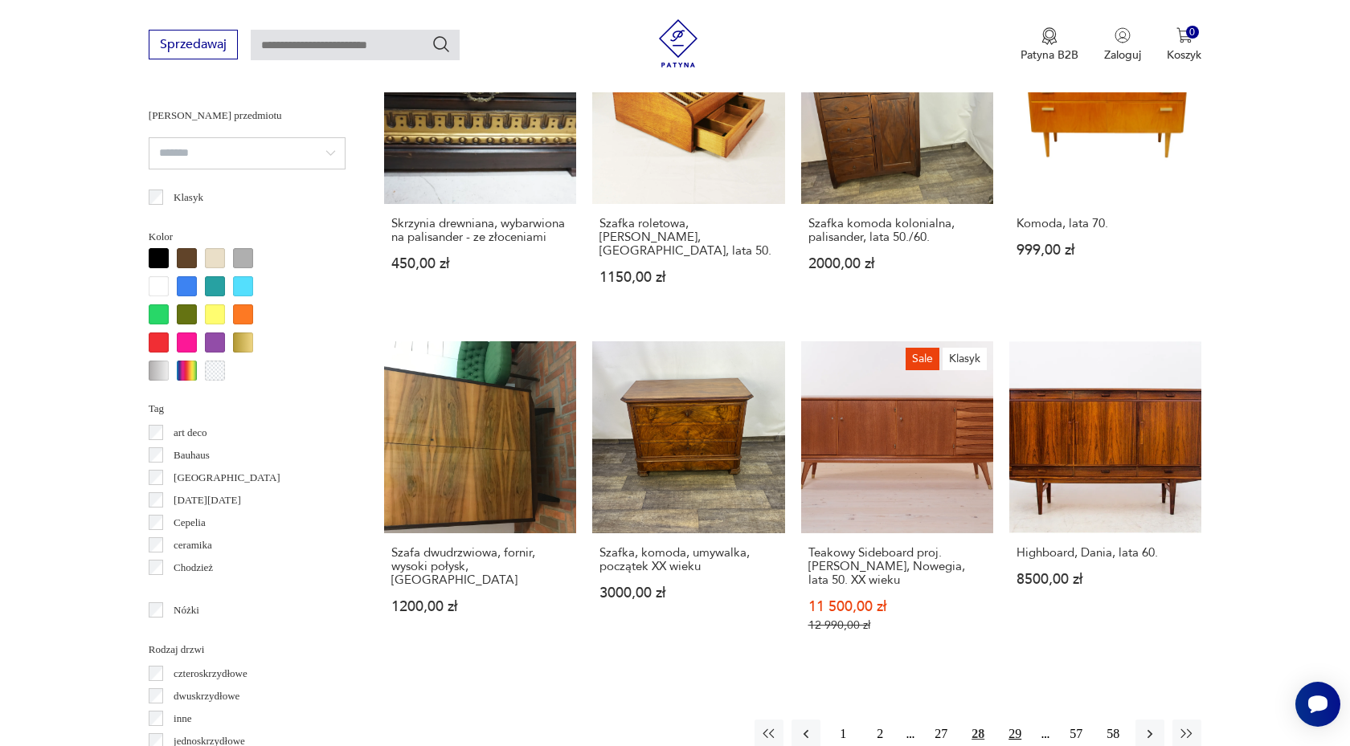
click at [1003, 720] on button "29" at bounding box center [1014, 734] width 29 height 29
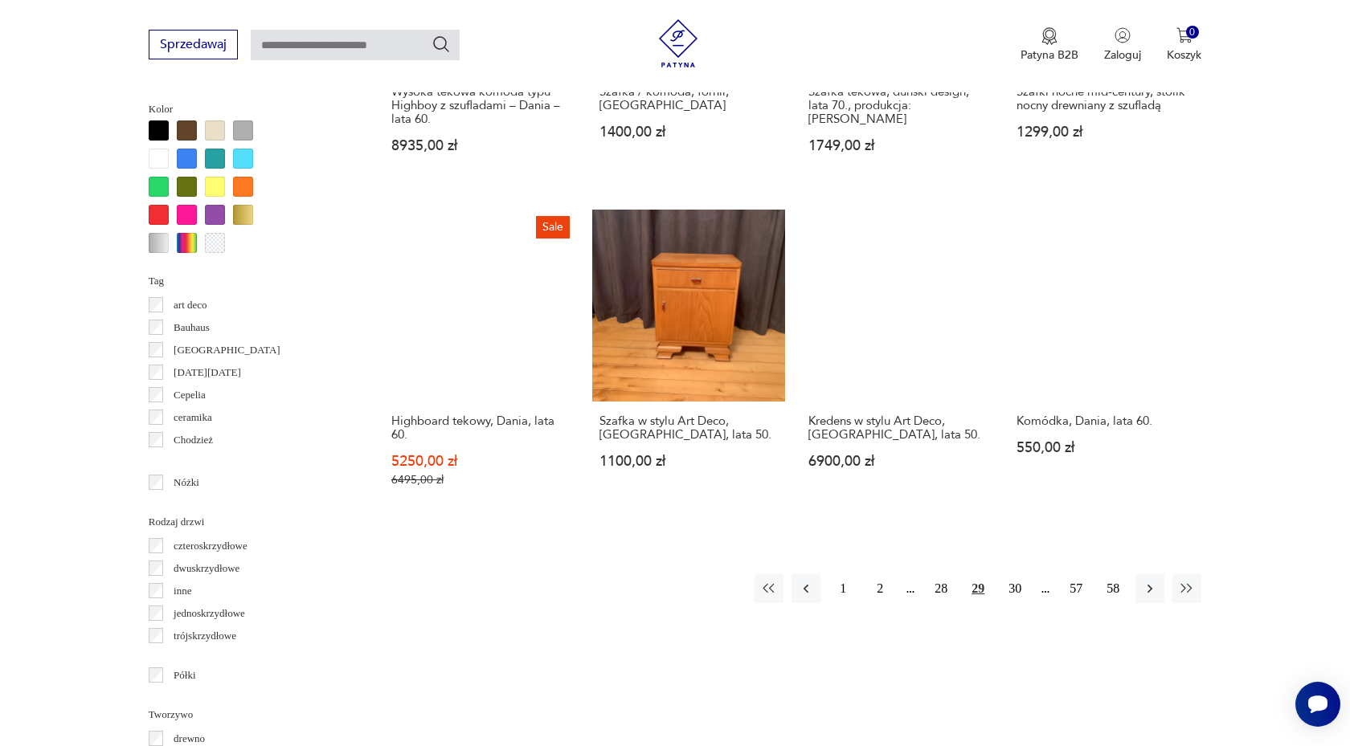
scroll to position [1529, 0]
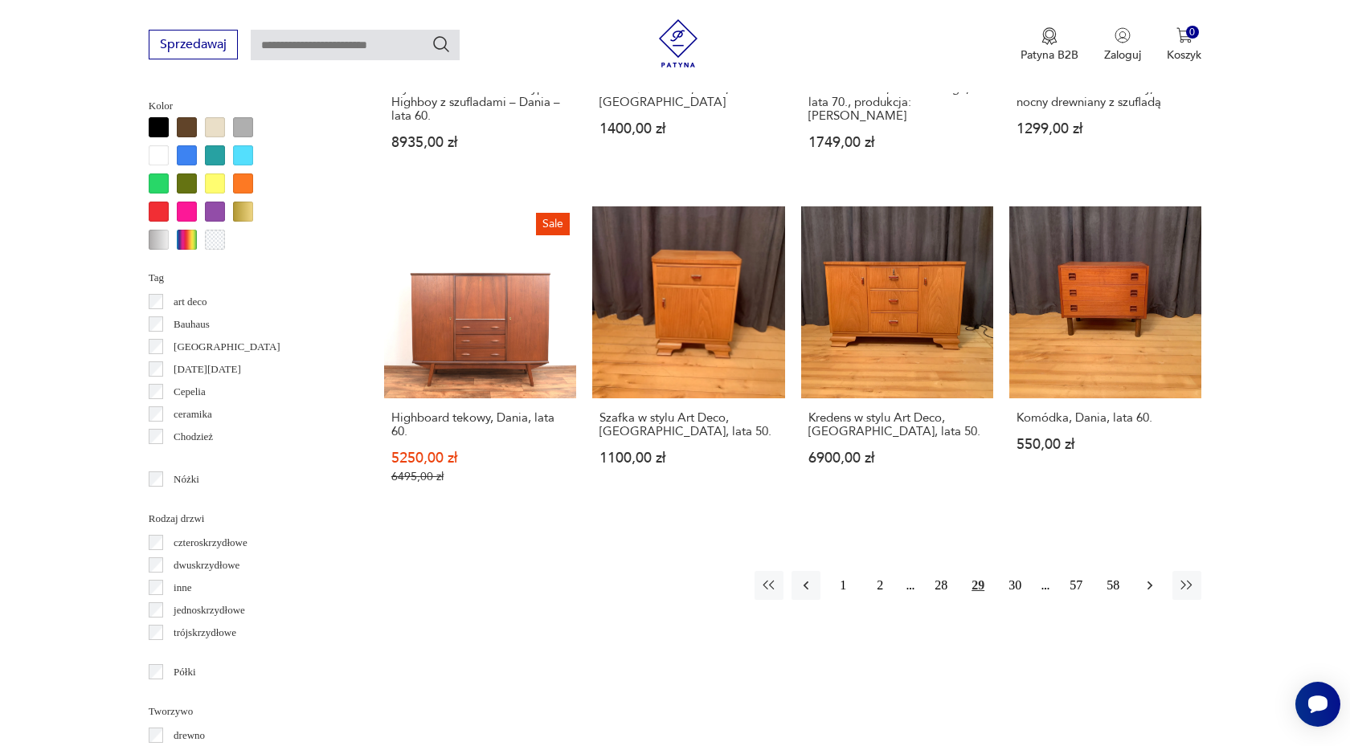
click at [1158, 575] on button "button" at bounding box center [1149, 585] width 29 height 29
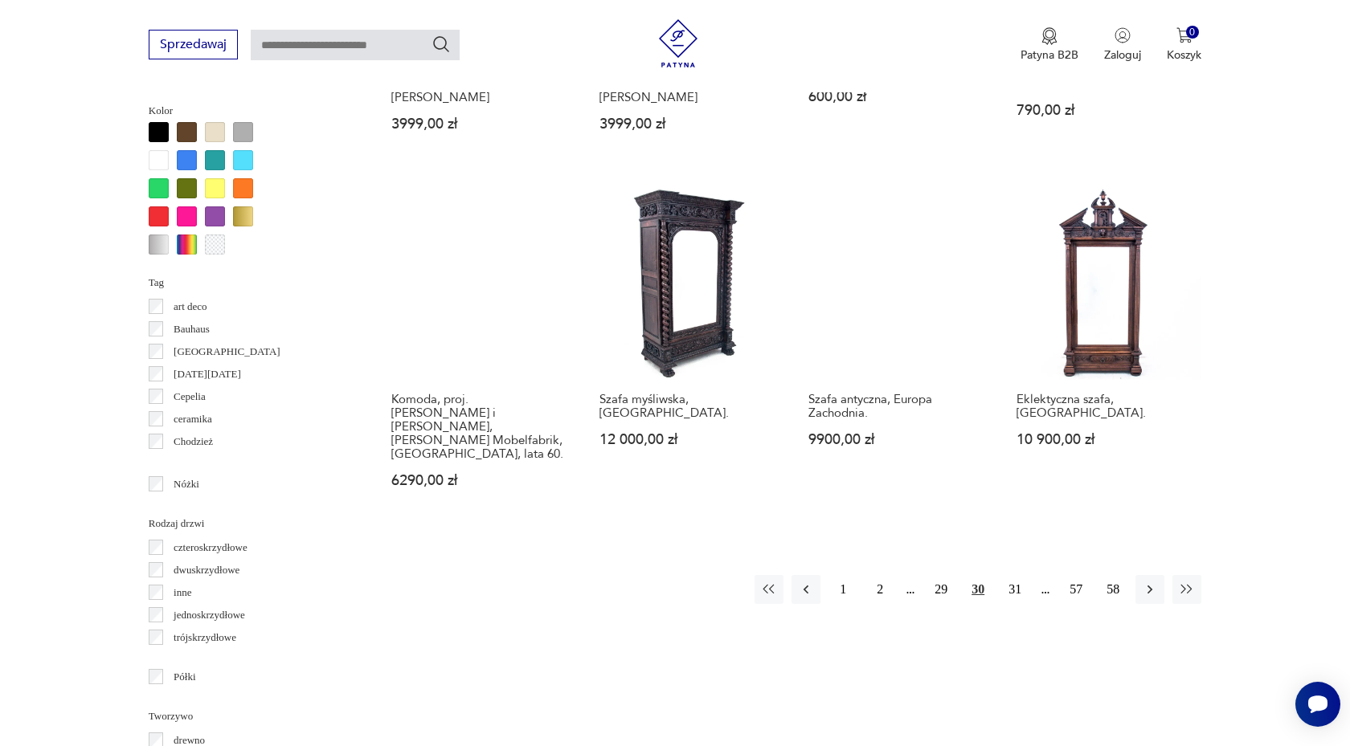
scroll to position [1525, 0]
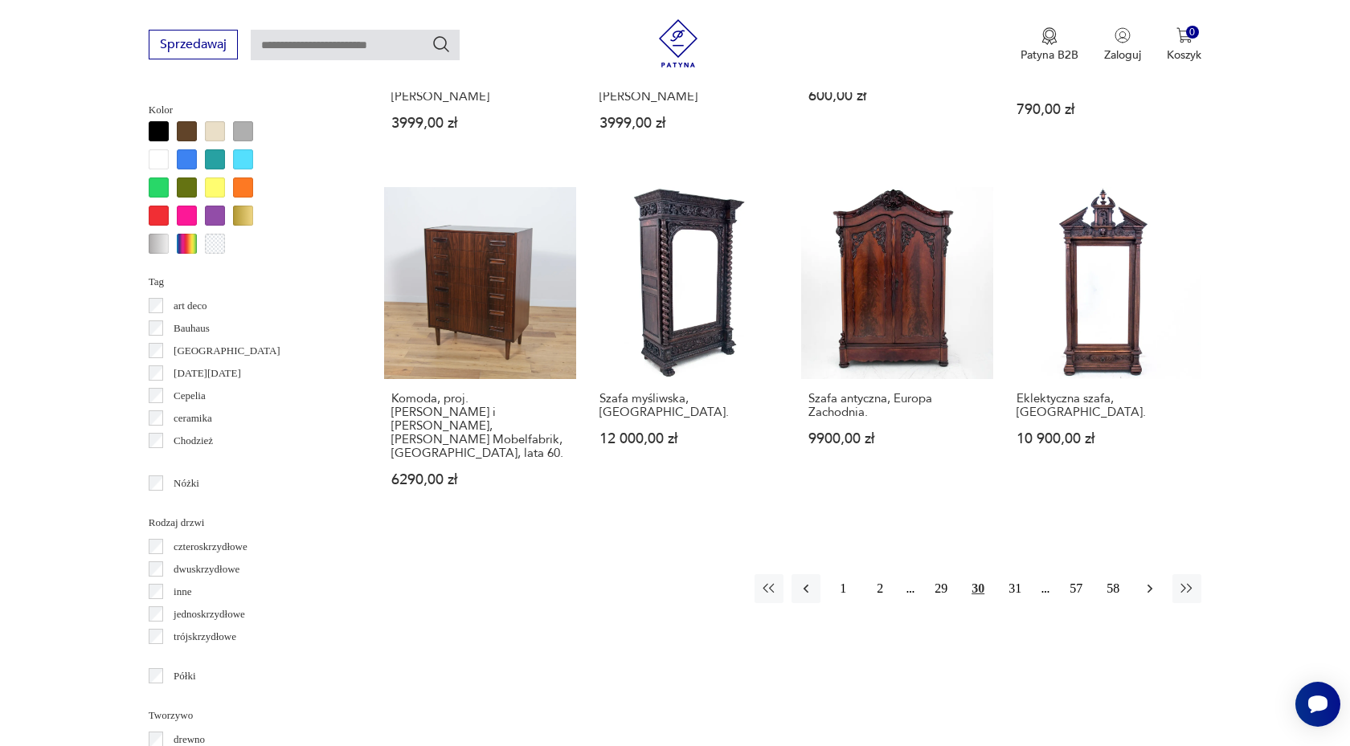
click at [1152, 581] on icon "button" at bounding box center [1150, 589] width 16 height 16
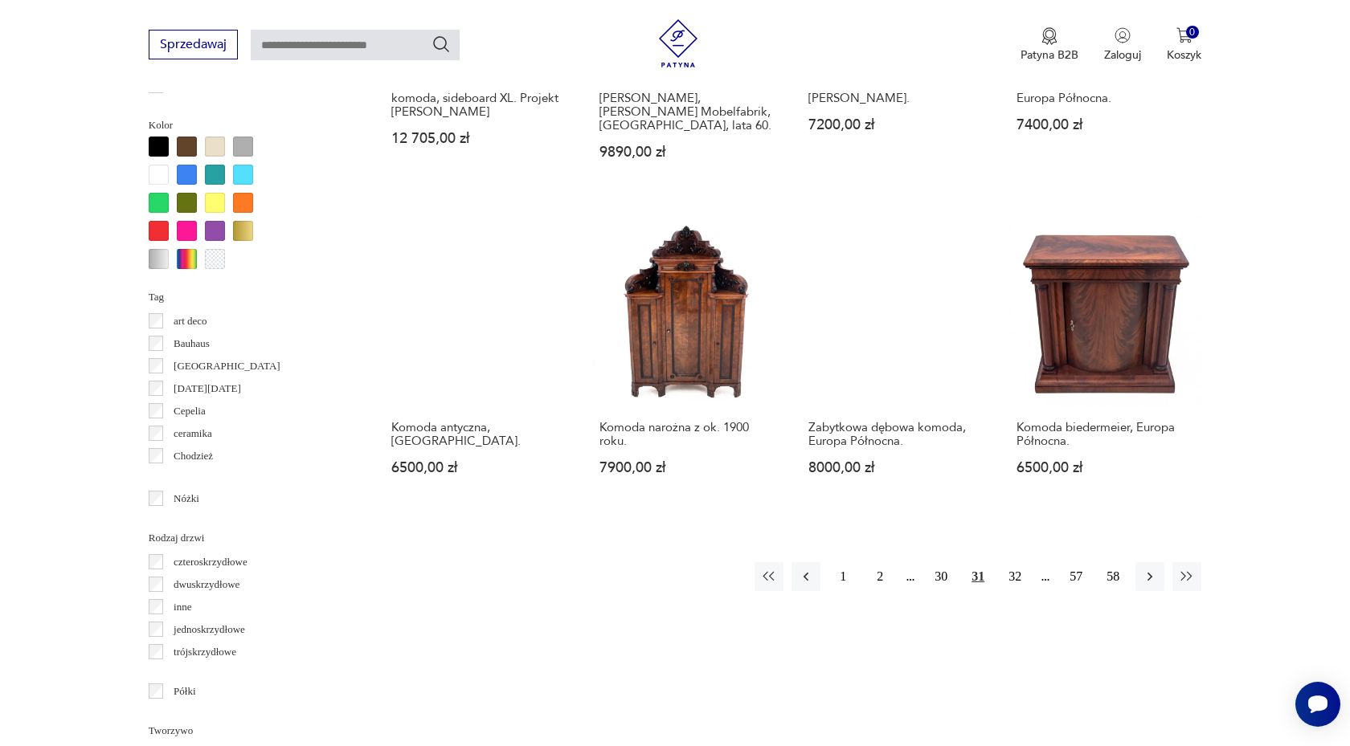
scroll to position [1515, 0]
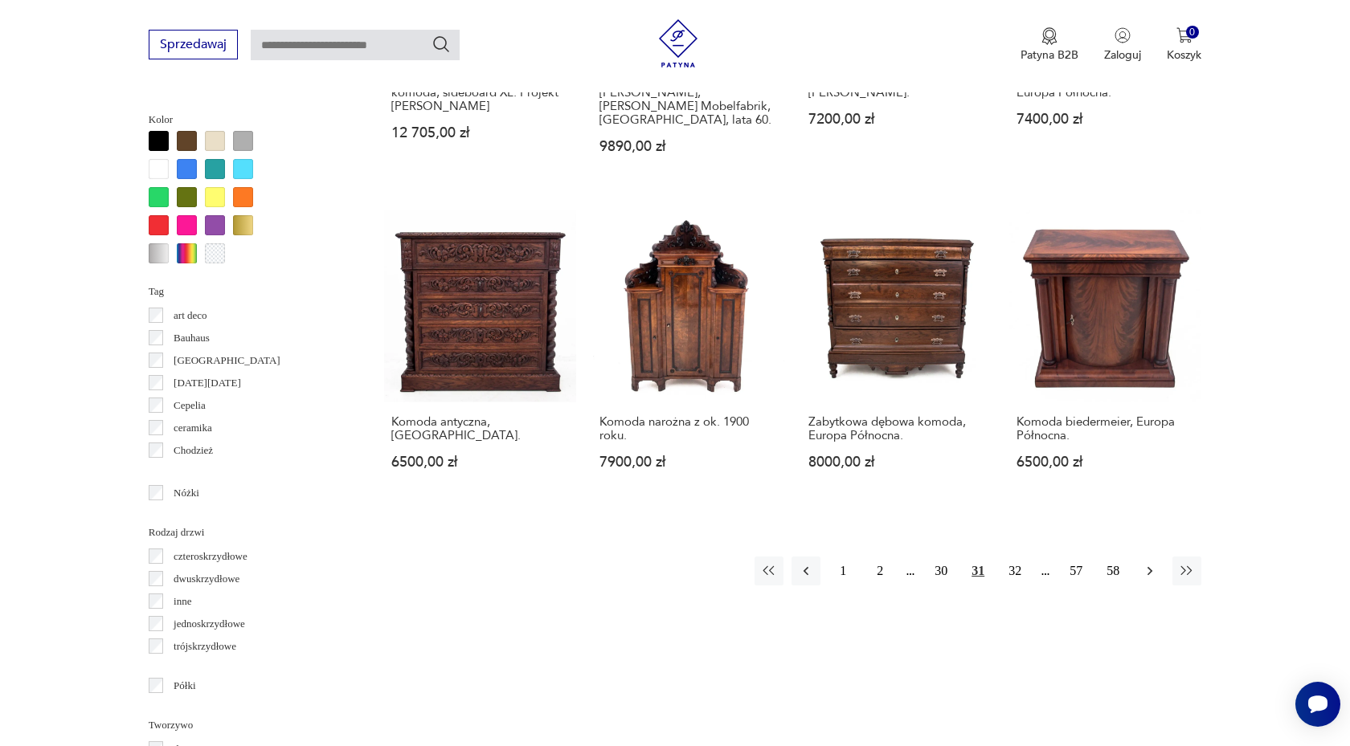
click at [1150, 563] on icon "button" at bounding box center [1150, 571] width 16 height 16
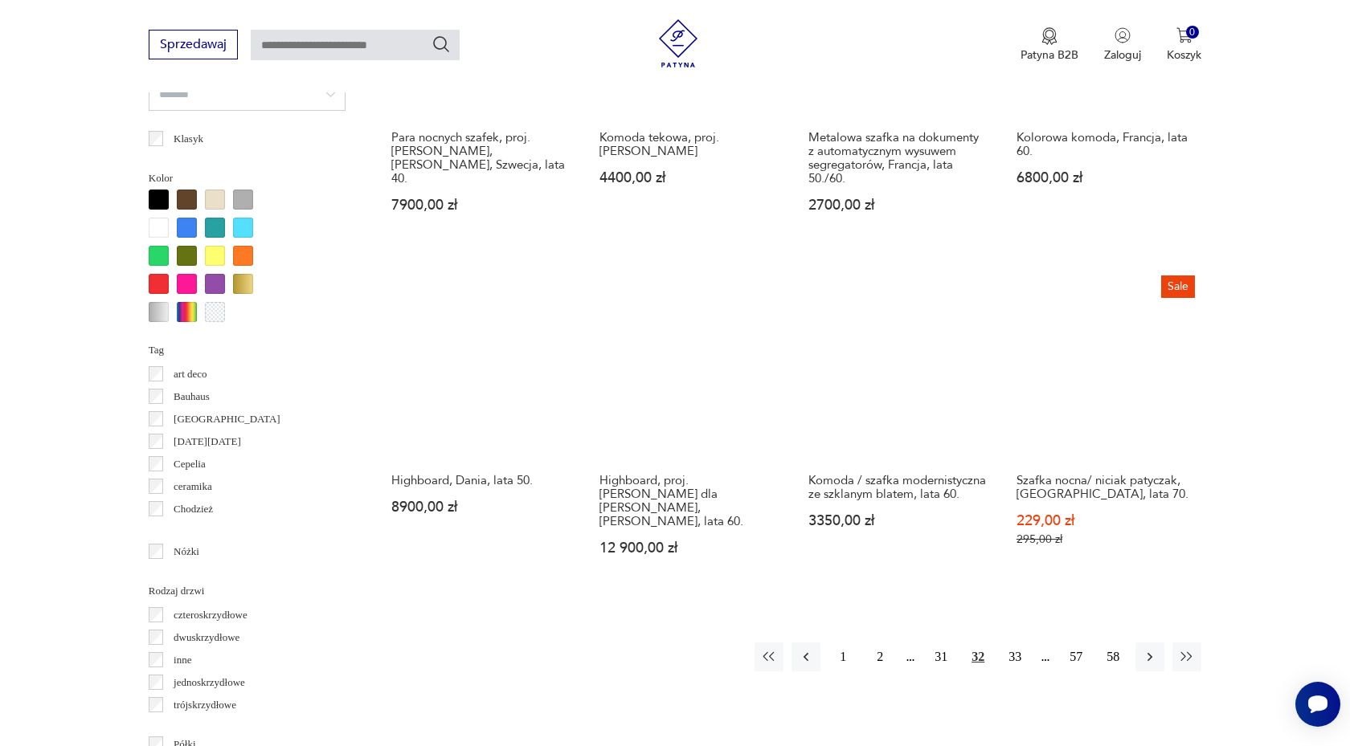
scroll to position [1503, 0]
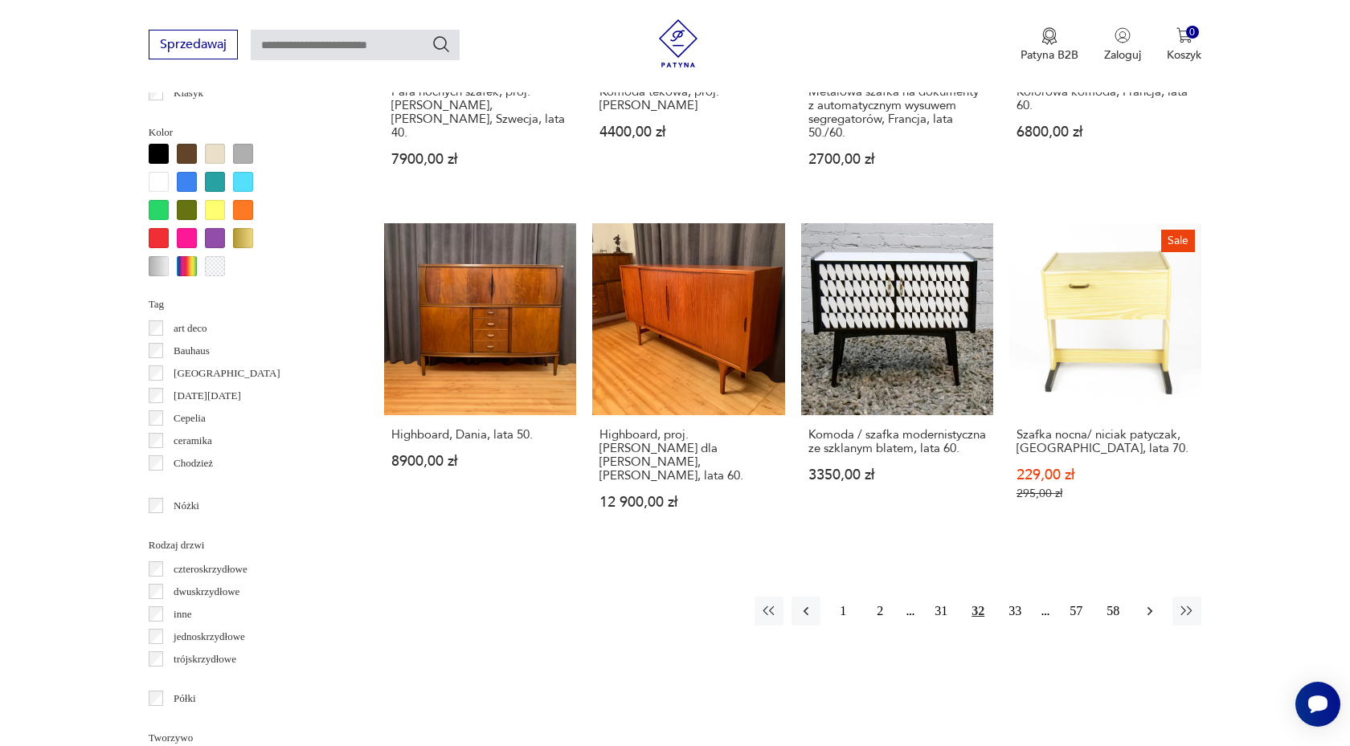
click at [1148, 603] on icon "button" at bounding box center [1150, 611] width 16 height 16
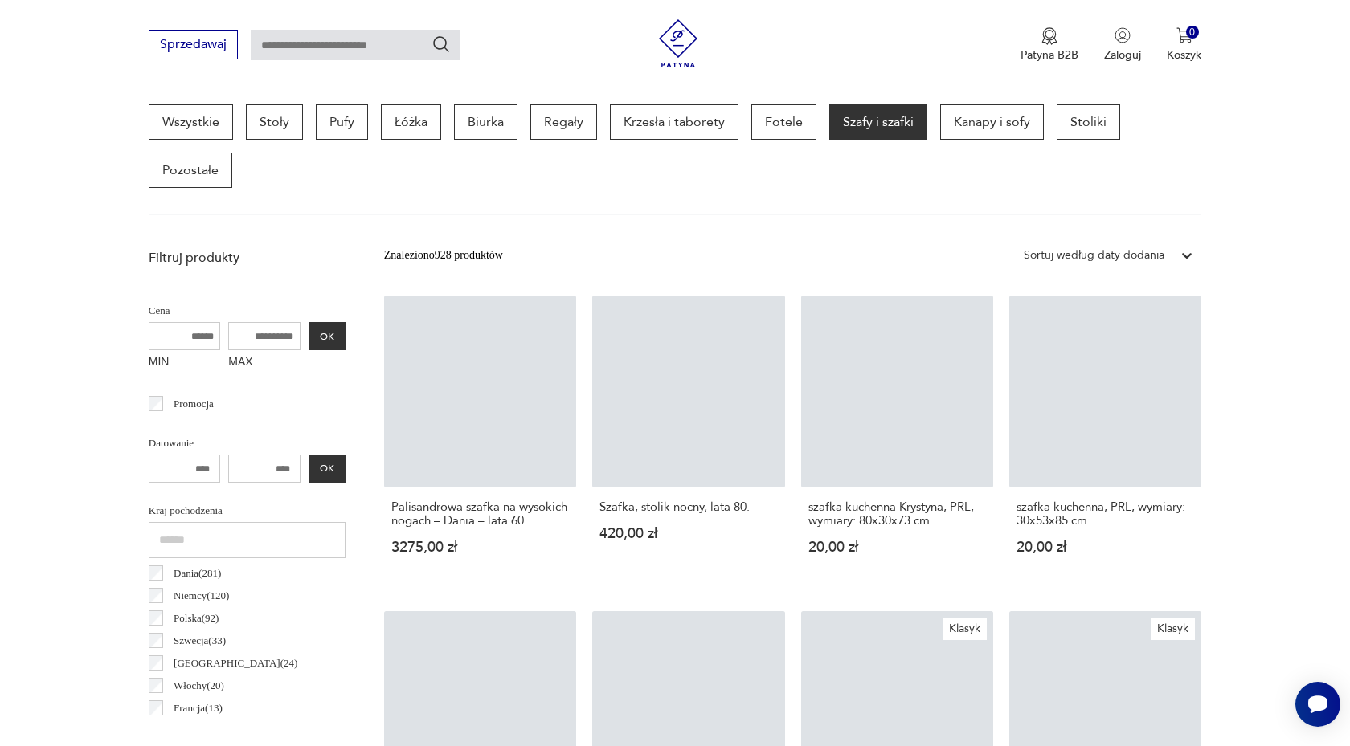
scroll to position [427, 0]
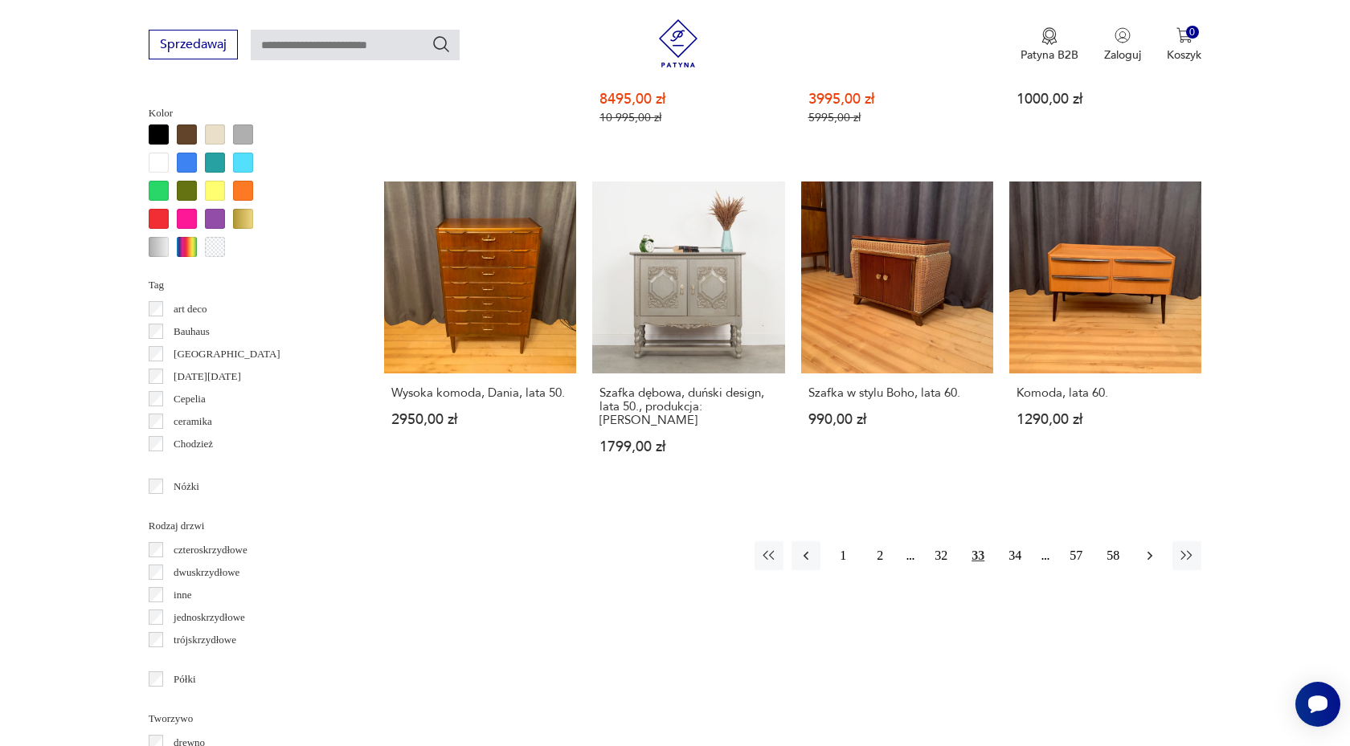
click at [1147, 548] on icon "button" at bounding box center [1150, 556] width 16 height 16
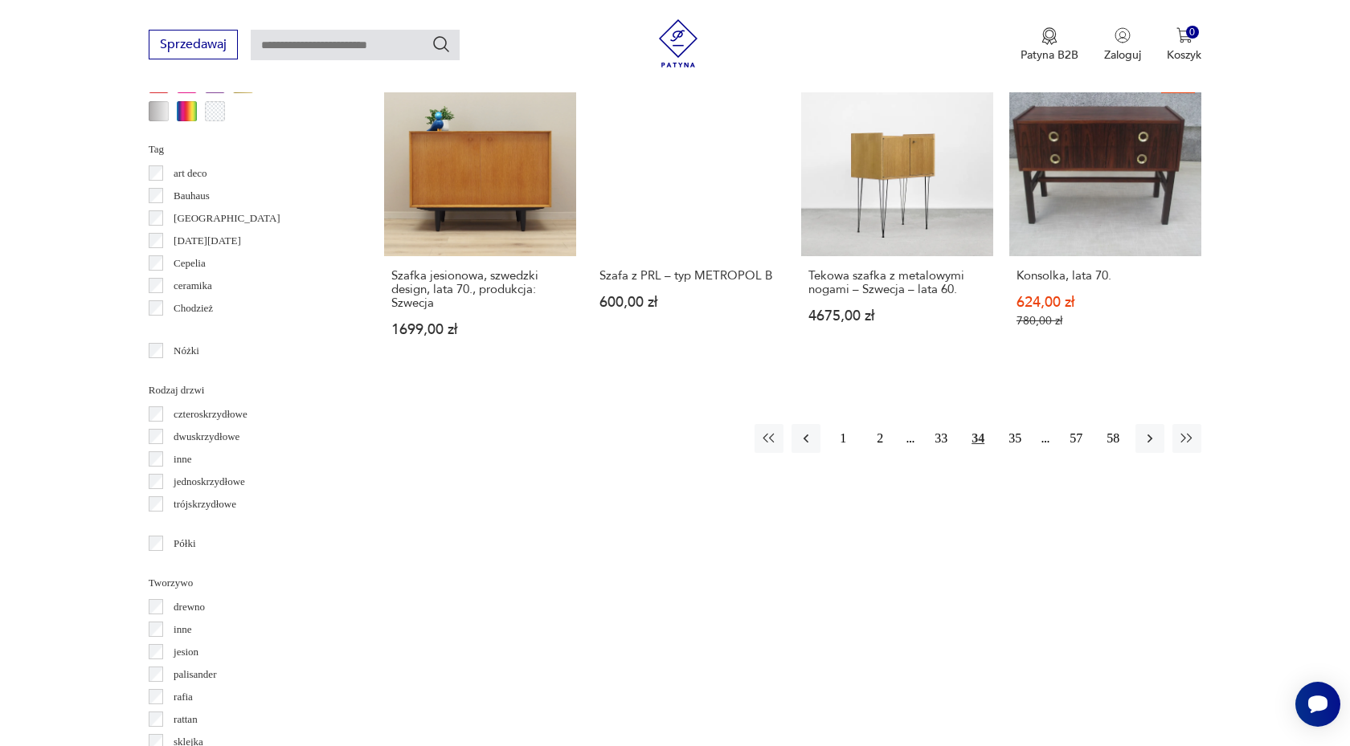
scroll to position [1724, 0]
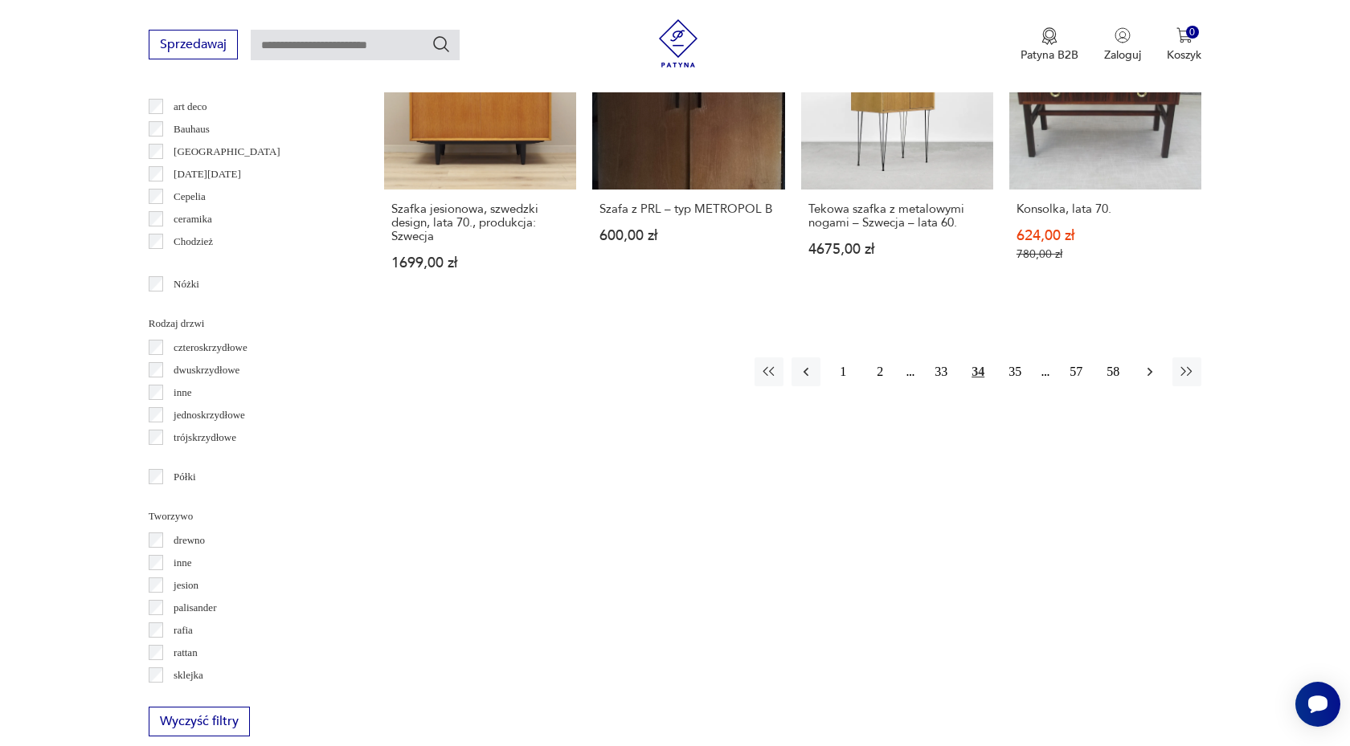
click at [1148, 370] on icon "button" at bounding box center [1150, 372] width 16 height 16
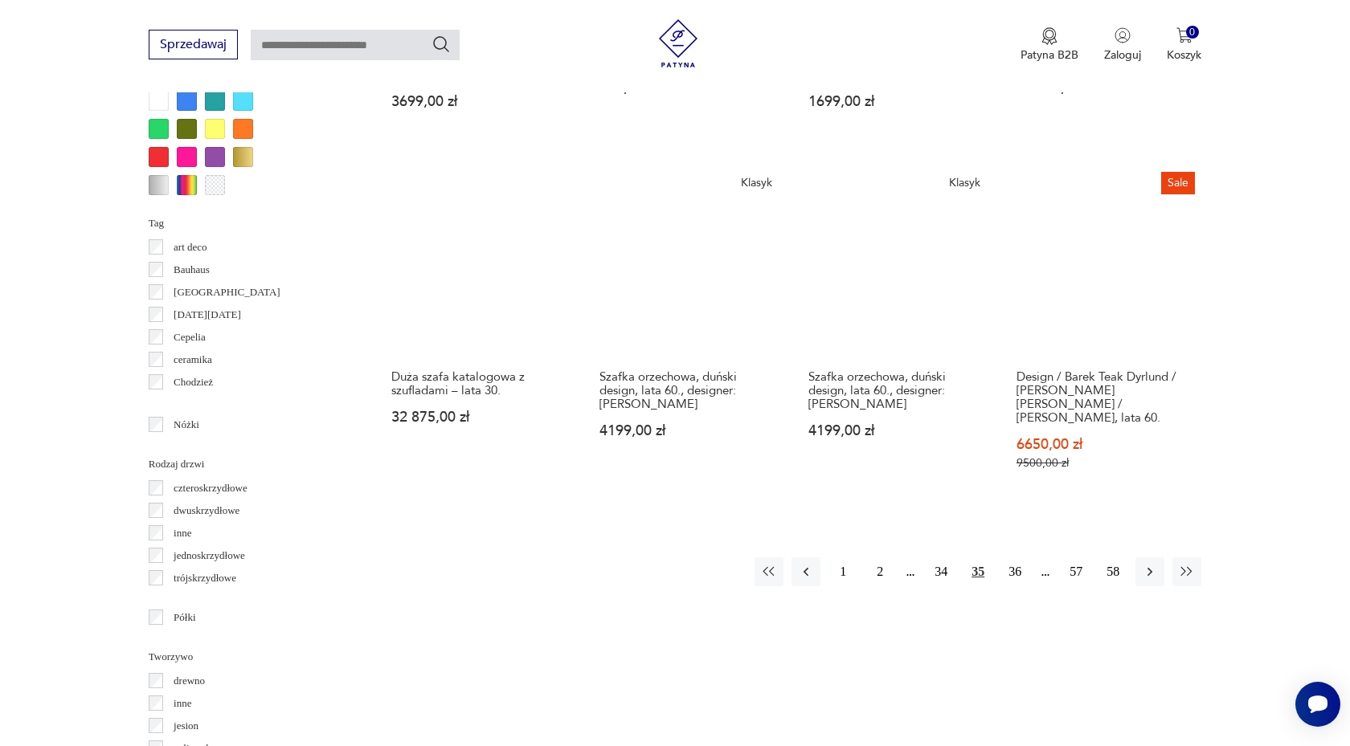
scroll to position [1585, 0]
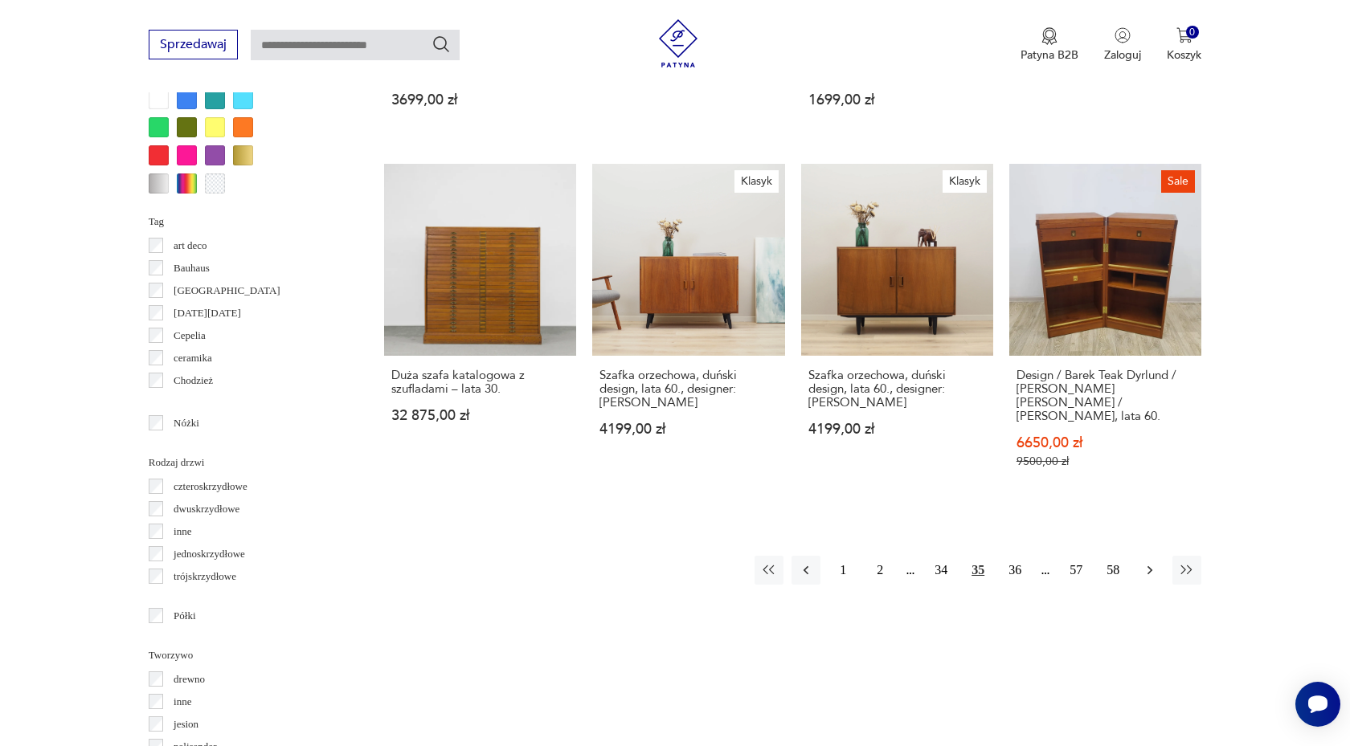
click at [1147, 562] on icon "button" at bounding box center [1150, 570] width 16 height 16
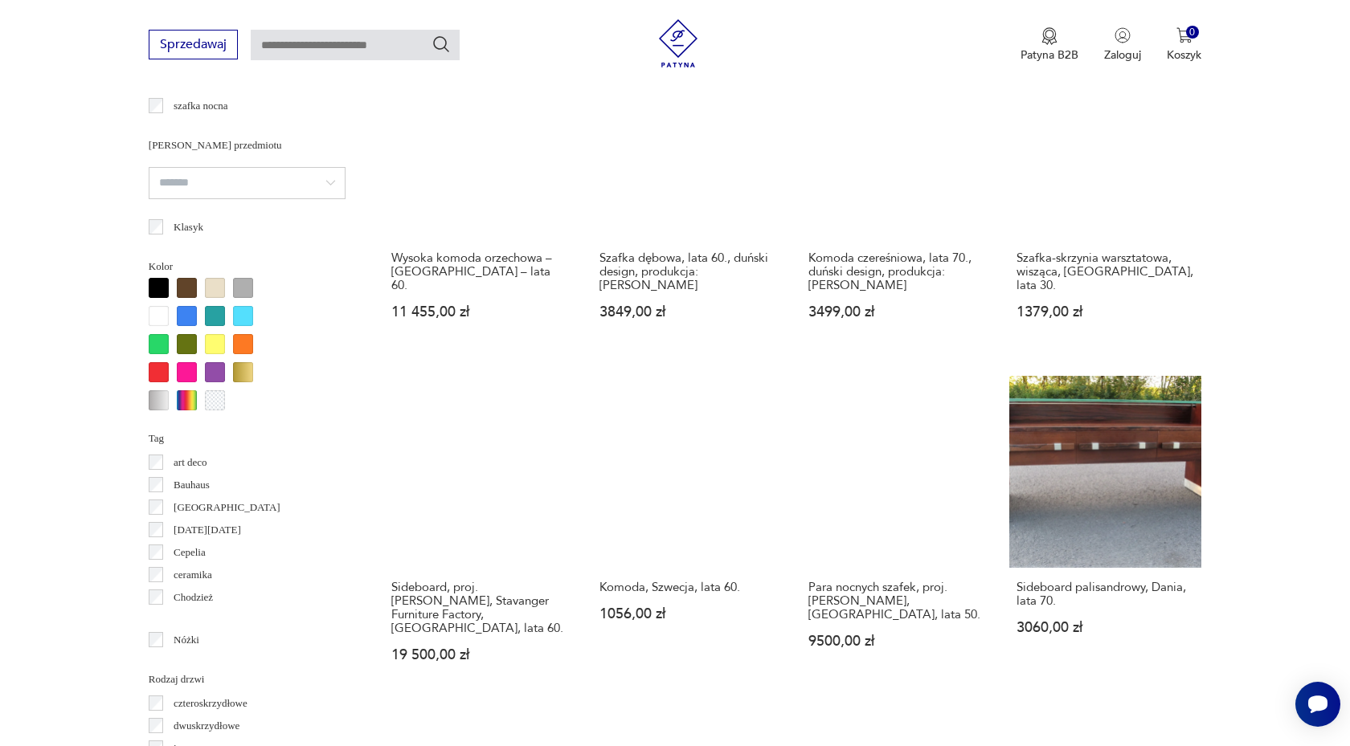
scroll to position [1373, 0]
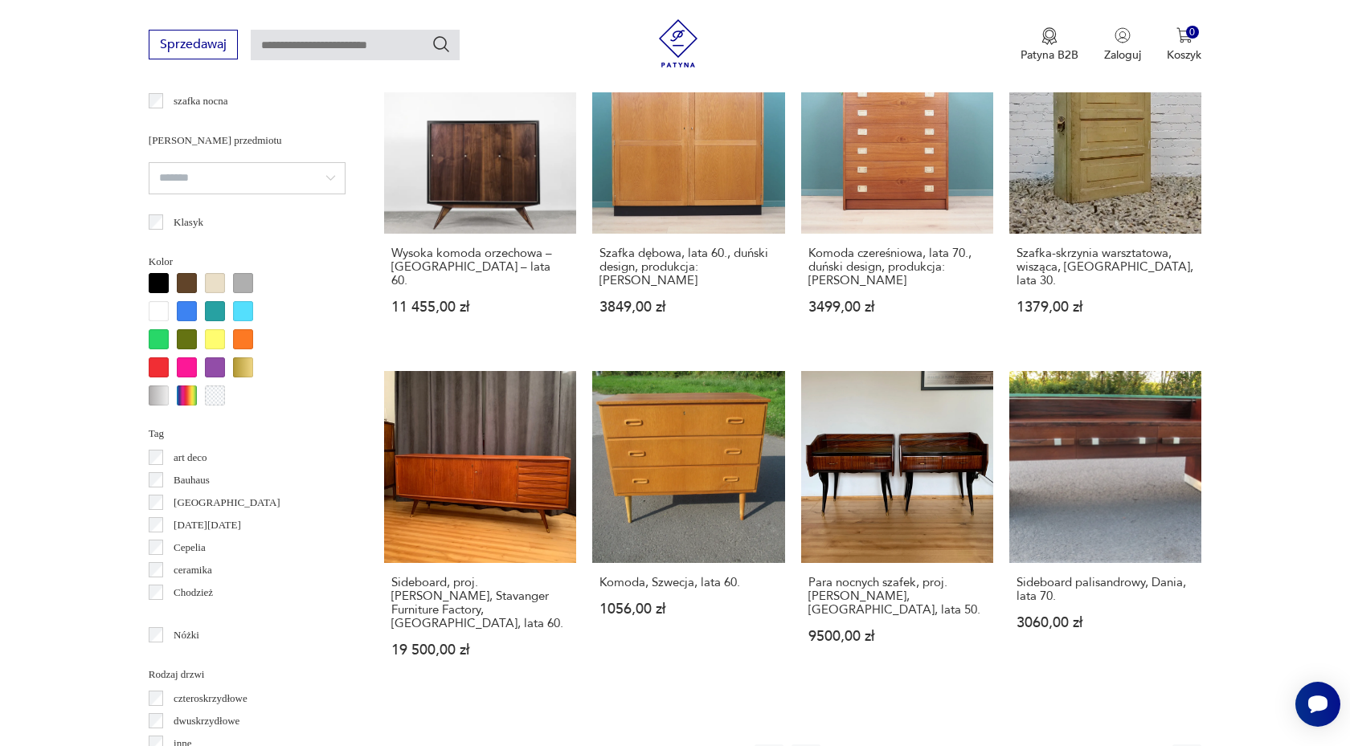
click at [1148, 746] on icon "button" at bounding box center [1150, 759] width 16 height 16
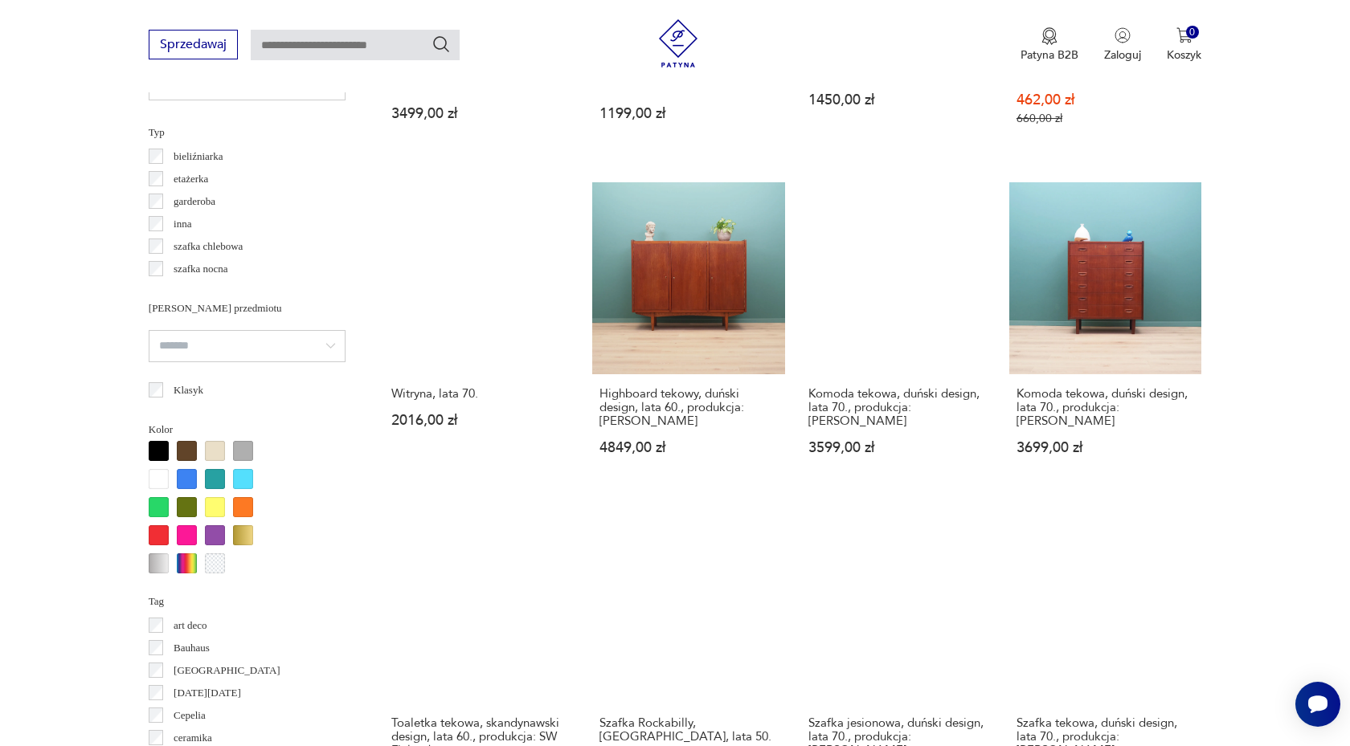
scroll to position [1208, 0]
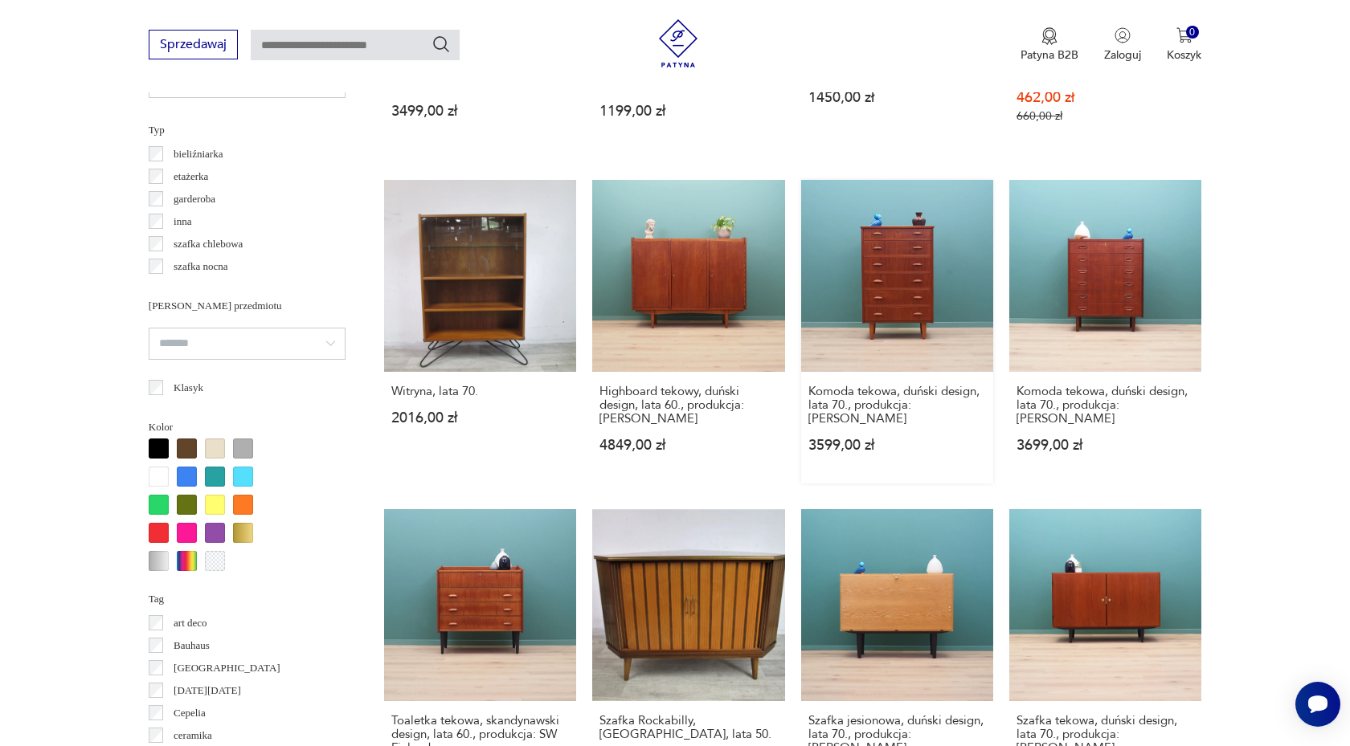
click at [894, 248] on link "Komoda tekowa, duński design, lata 70., produkcja: Dania 3599,00 zł" at bounding box center [897, 332] width 192 height 304
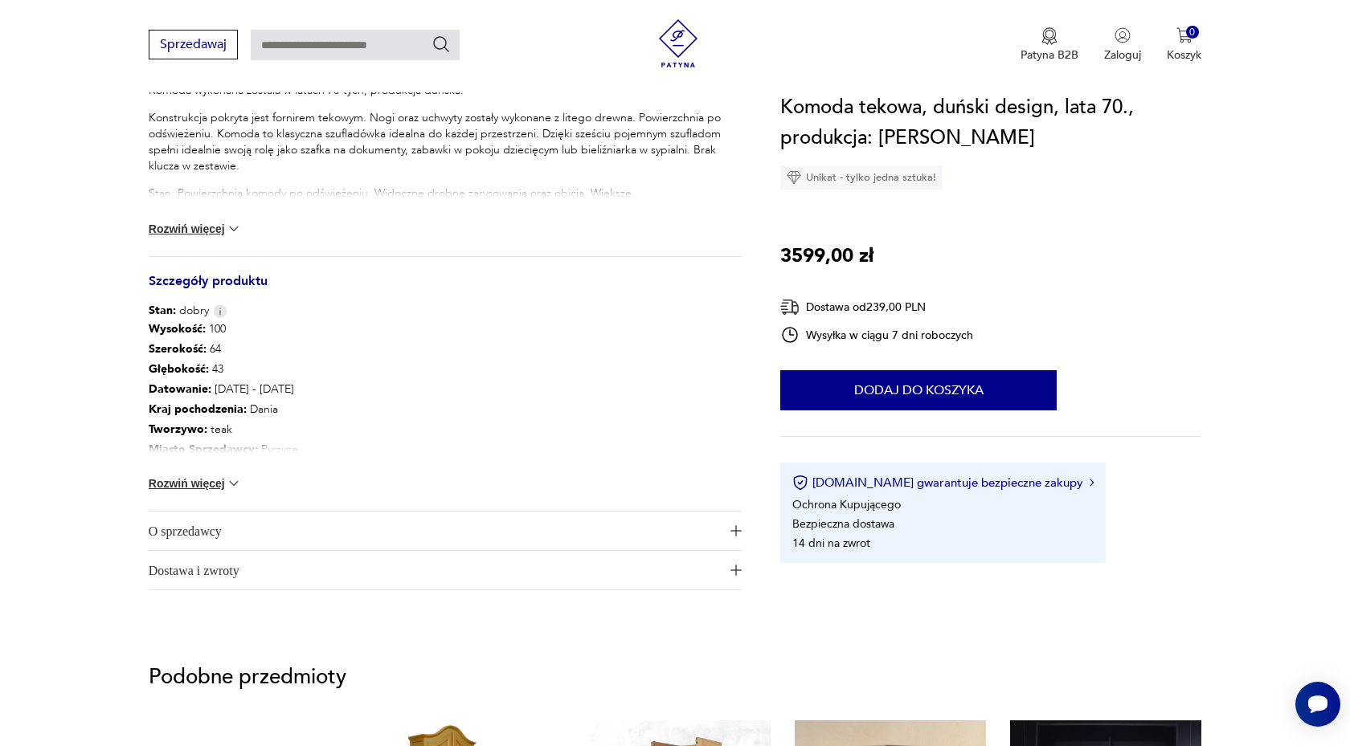
scroll to position [705, 0]
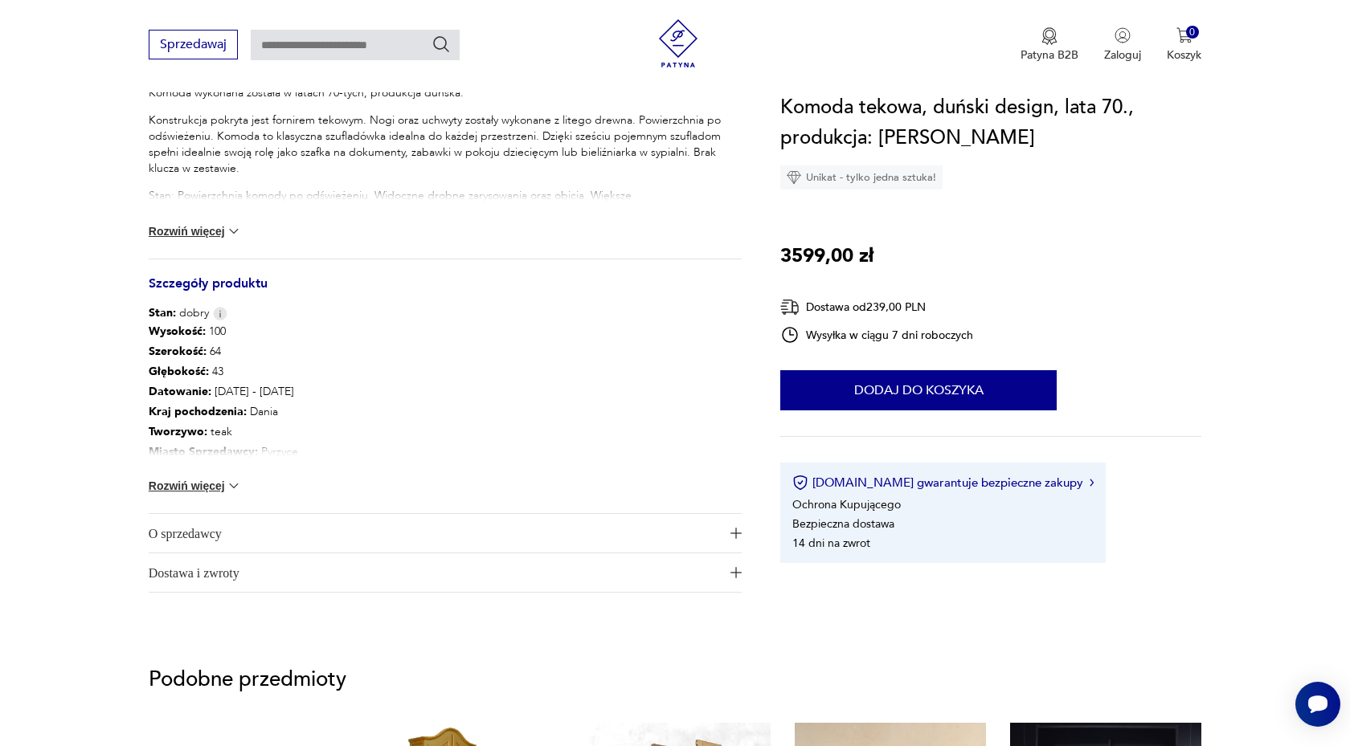
click at [226, 486] on img at bounding box center [234, 486] width 16 height 16
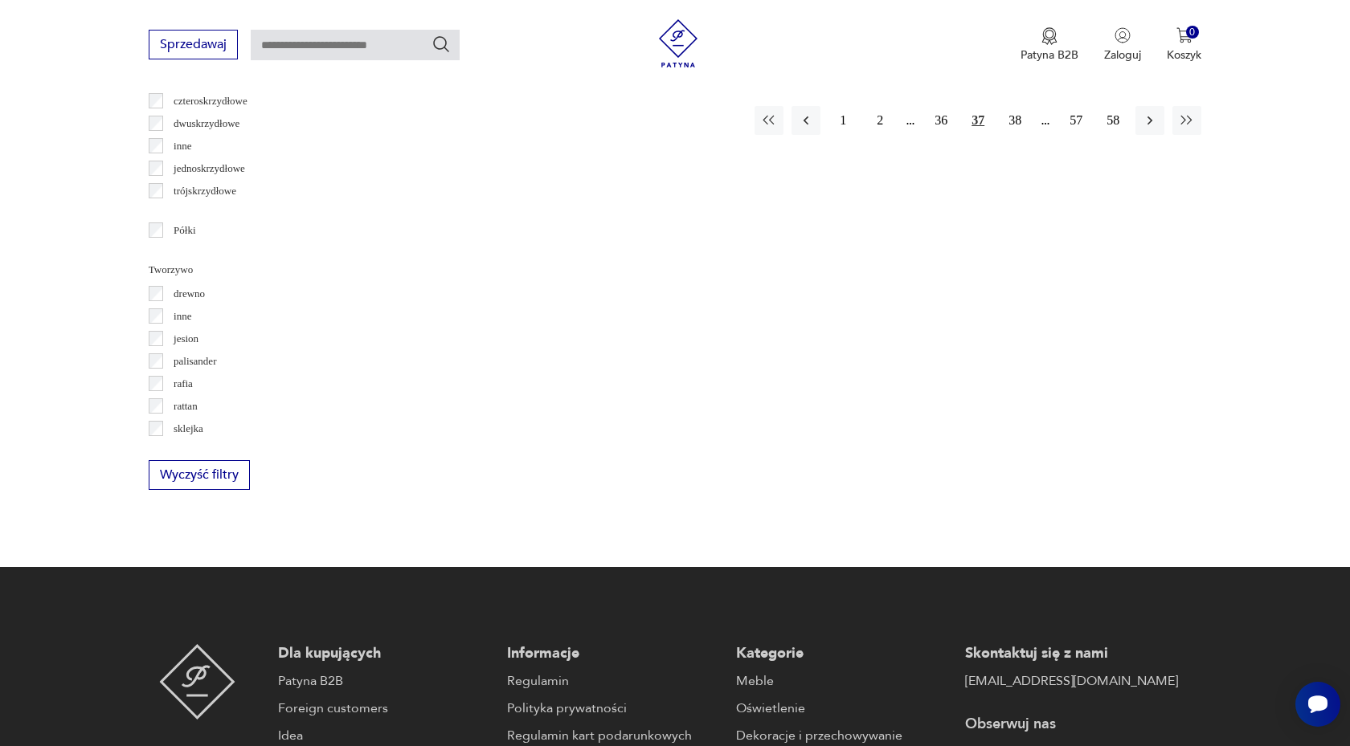
scroll to position [1691, 0]
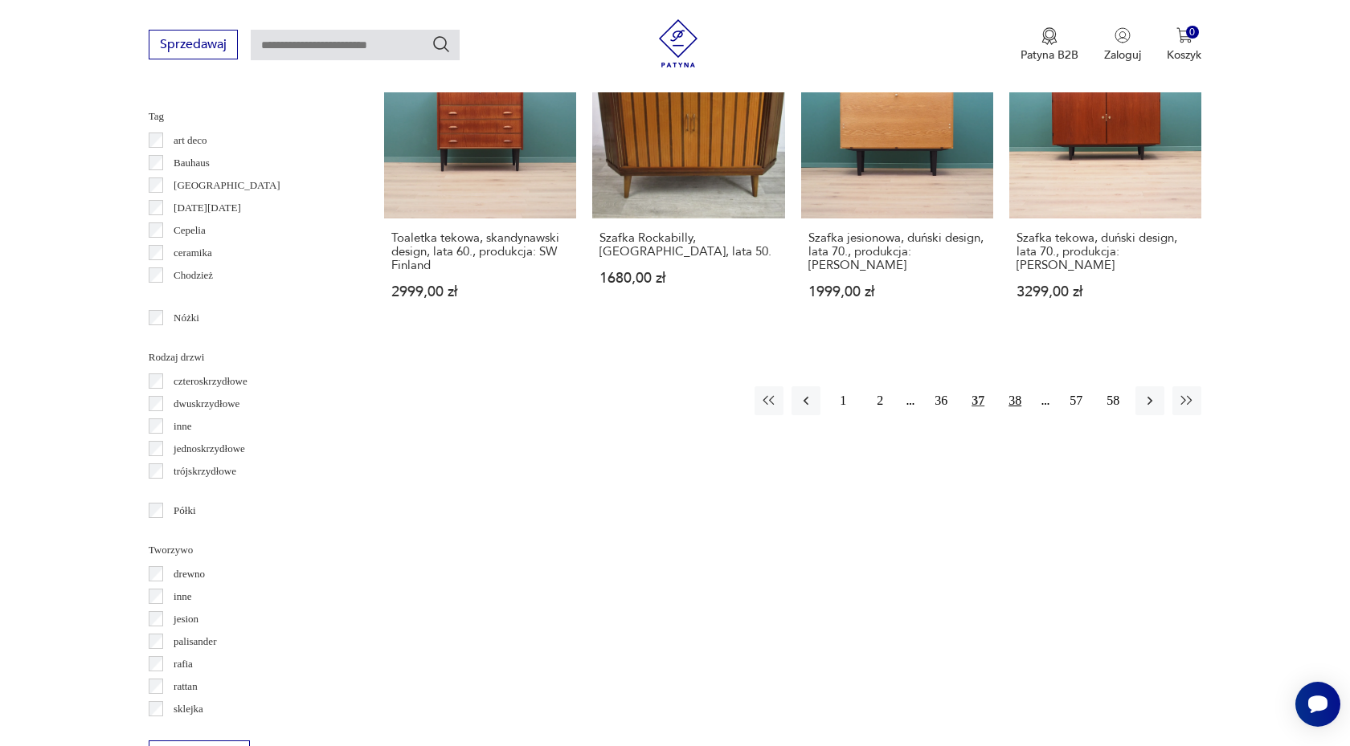
click at [1017, 403] on button "38" at bounding box center [1014, 400] width 29 height 29
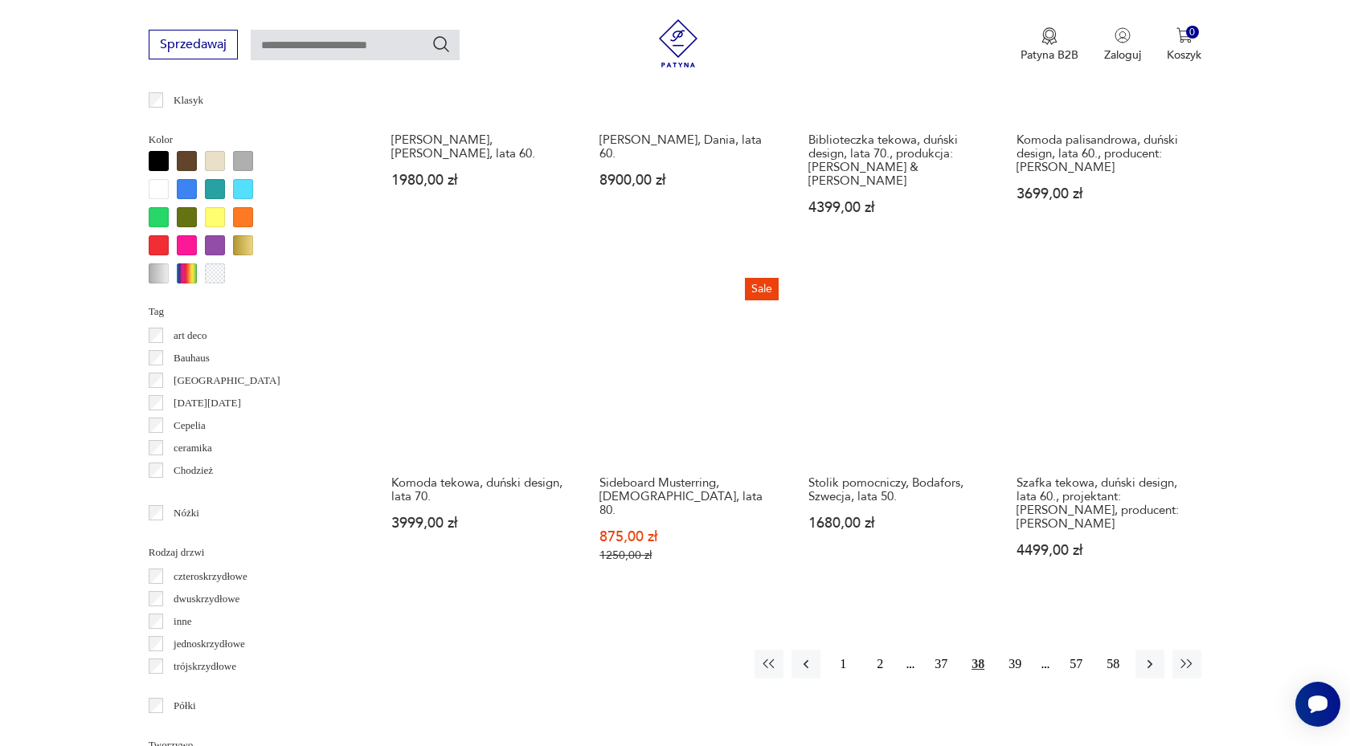
scroll to position [1496, 0]
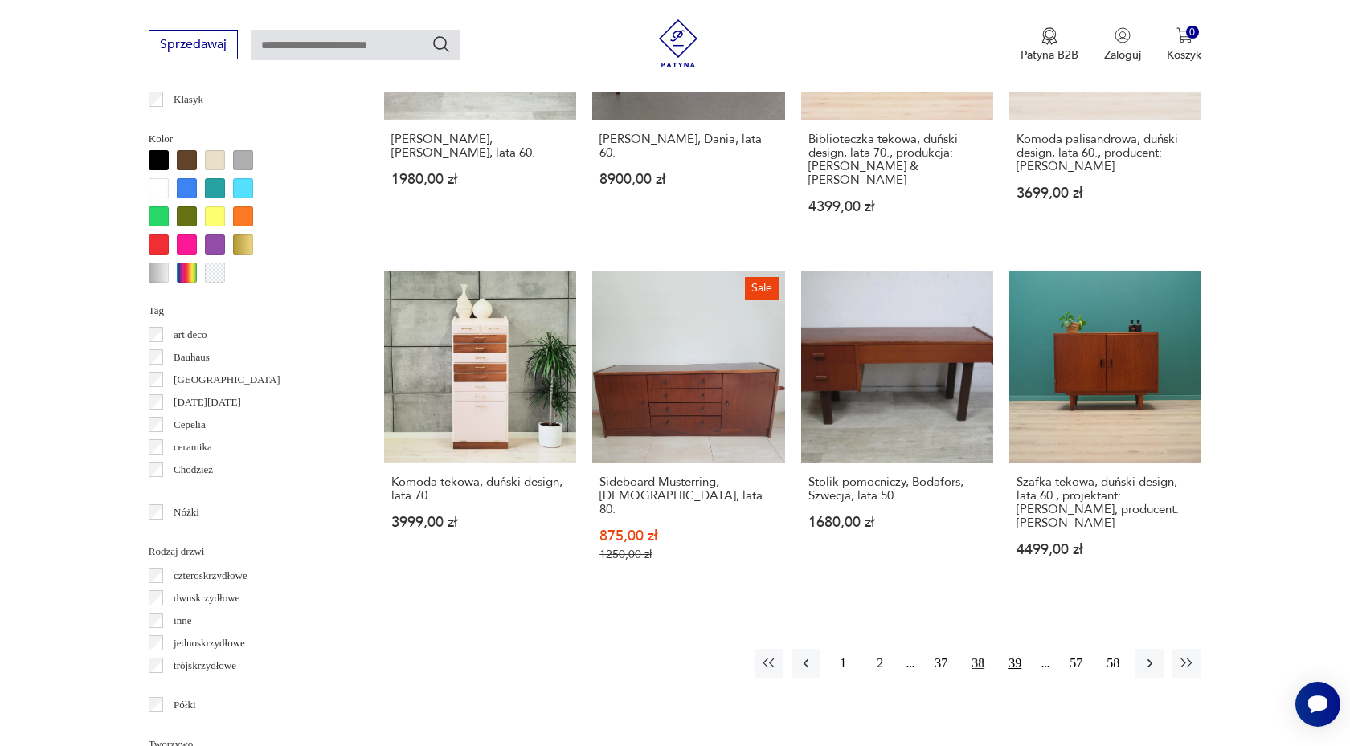
click at [1006, 649] on button "39" at bounding box center [1014, 663] width 29 height 29
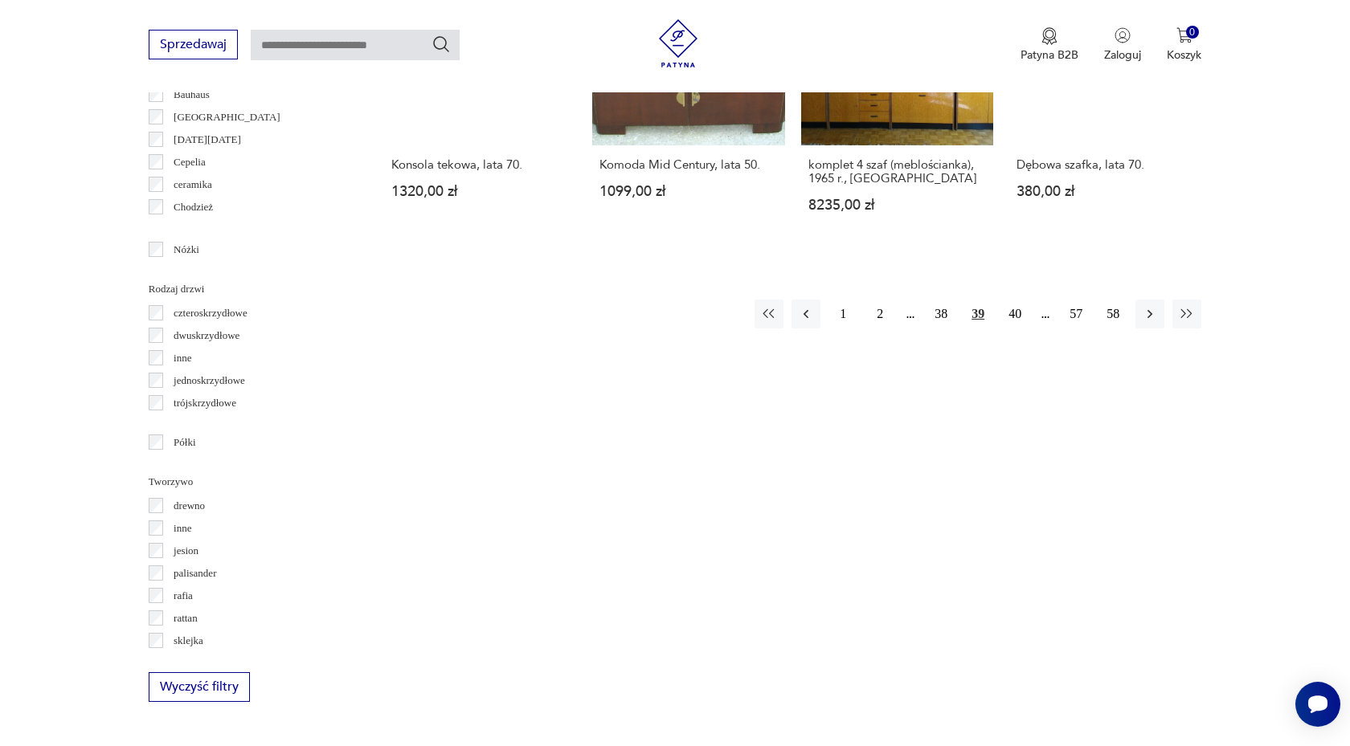
scroll to position [1841, 0]
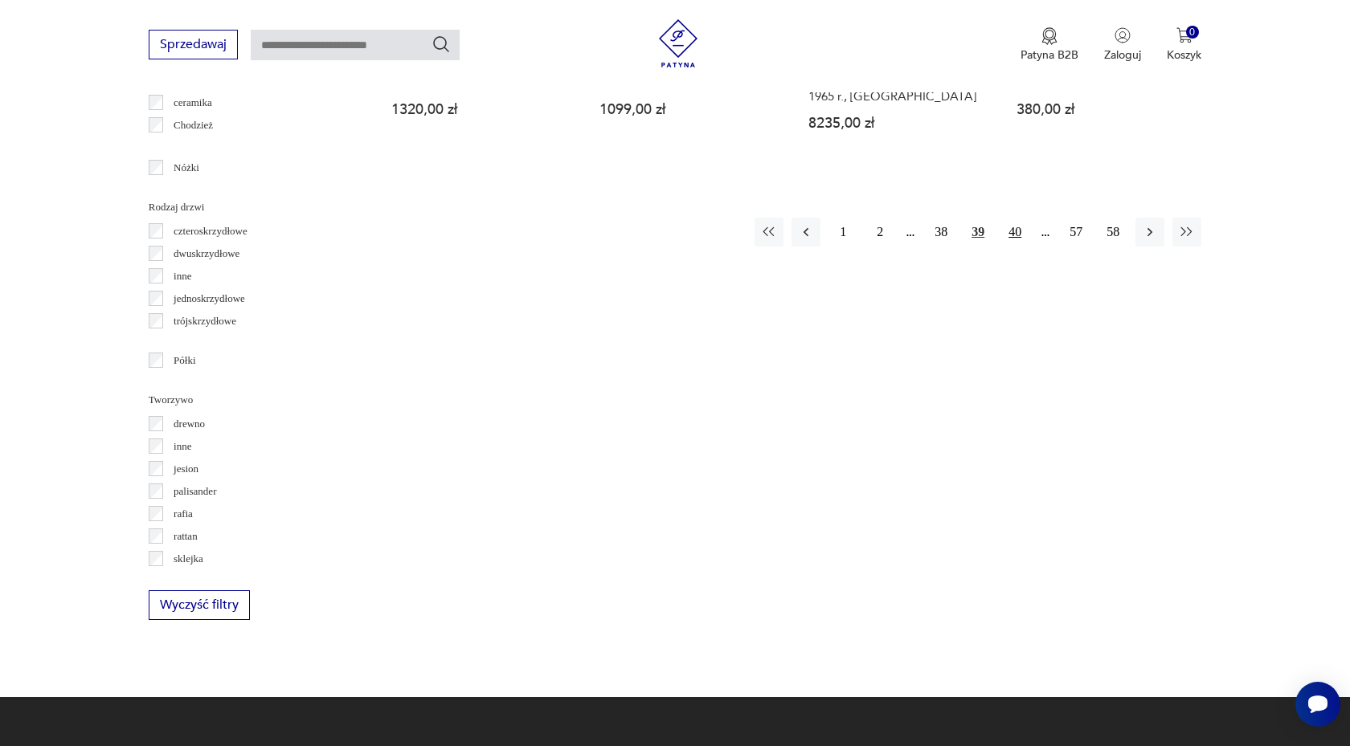
click at [1020, 218] on button "40" at bounding box center [1014, 232] width 29 height 29
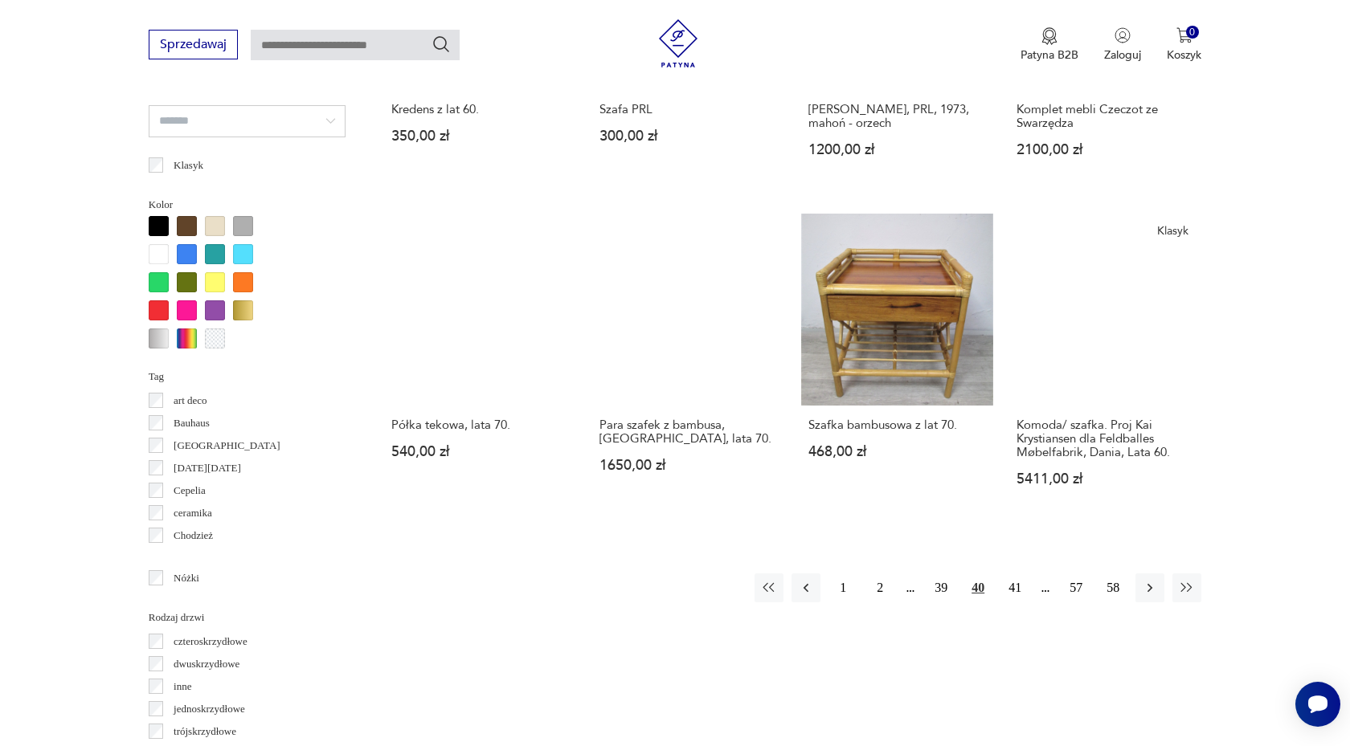
scroll to position [1431, 0]
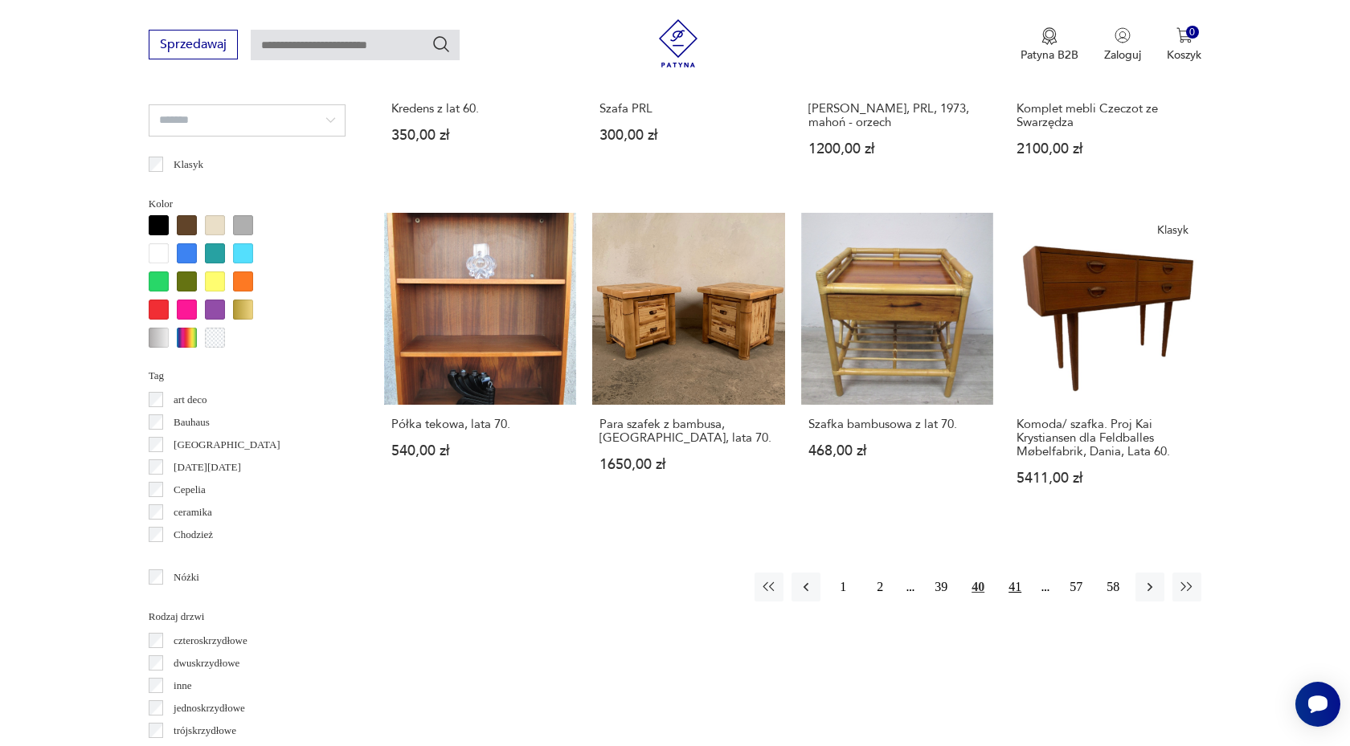
click at [1020, 591] on button "41" at bounding box center [1014, 587] width 29 height 29
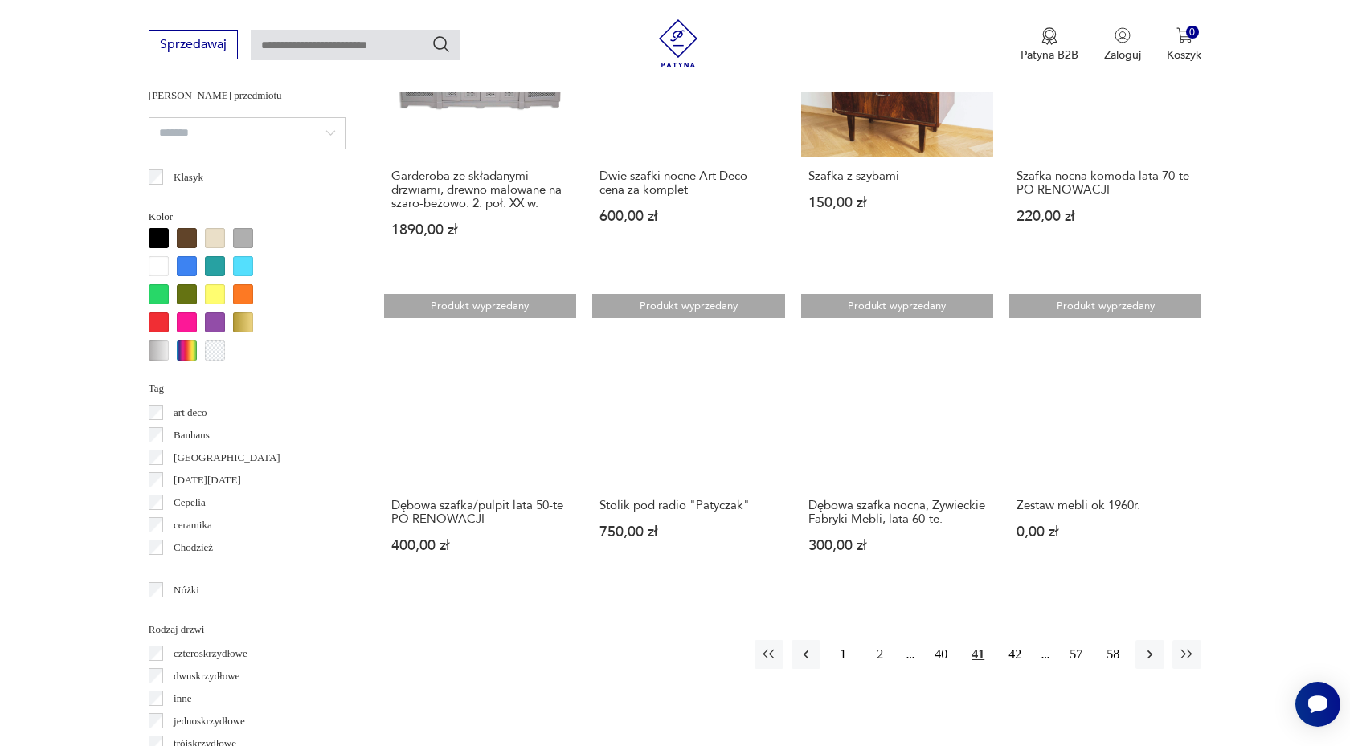
scroll to position [1637, 0]
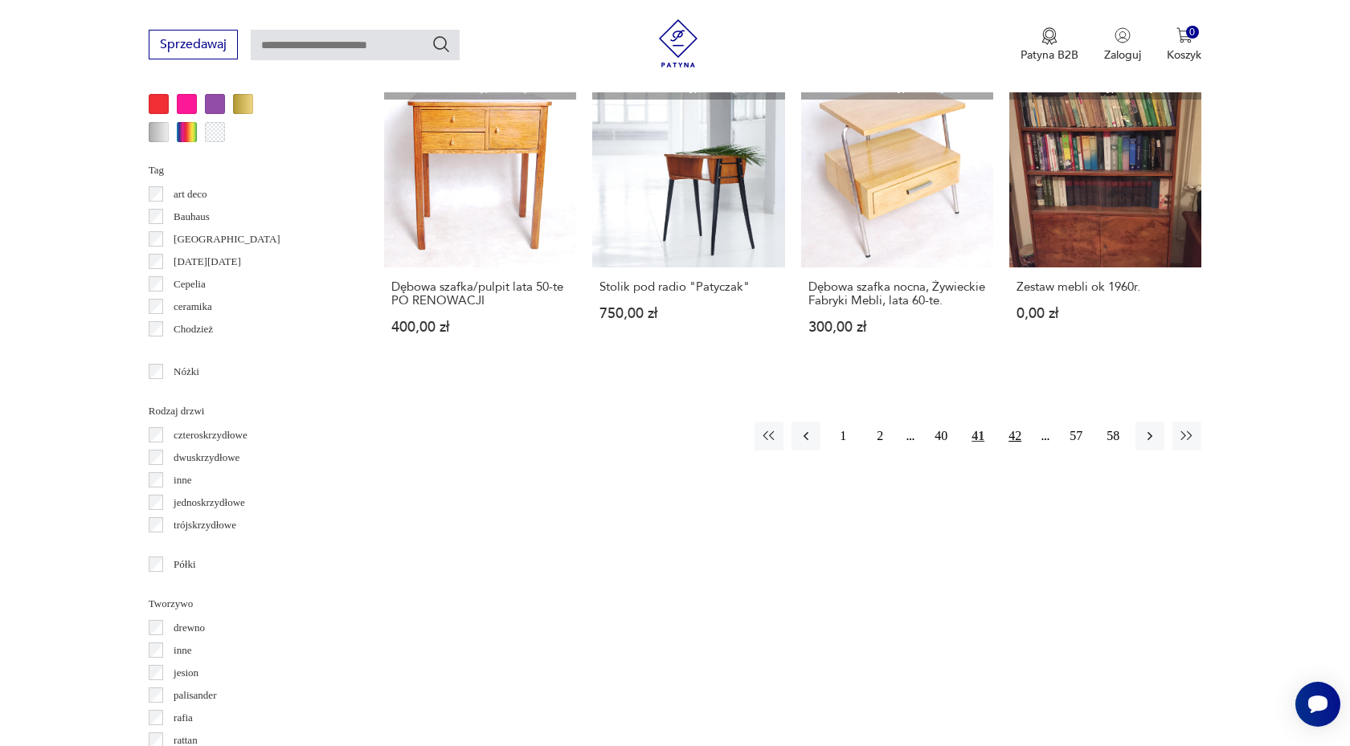
click at [1017, 427] on button "42" at bounding box center [1014, 436] width 29 height 29
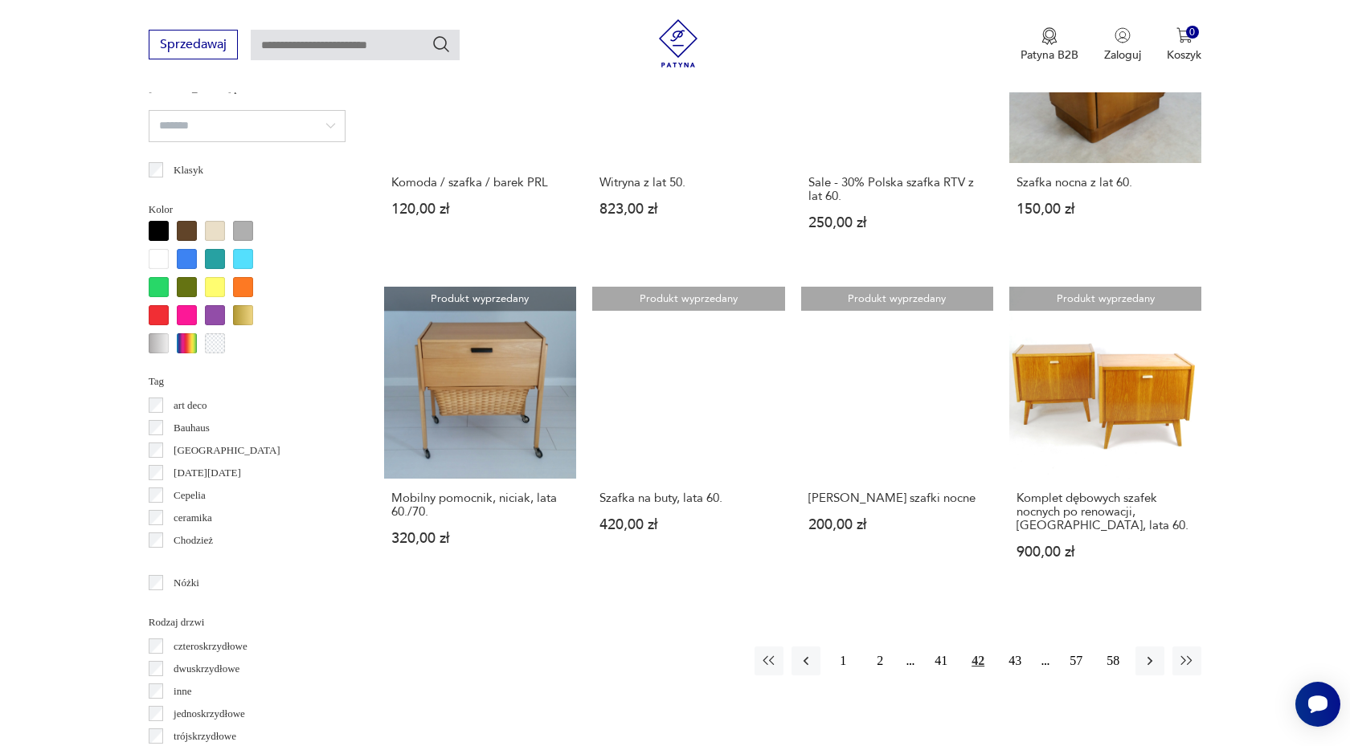
scroll to position [1427, 0]
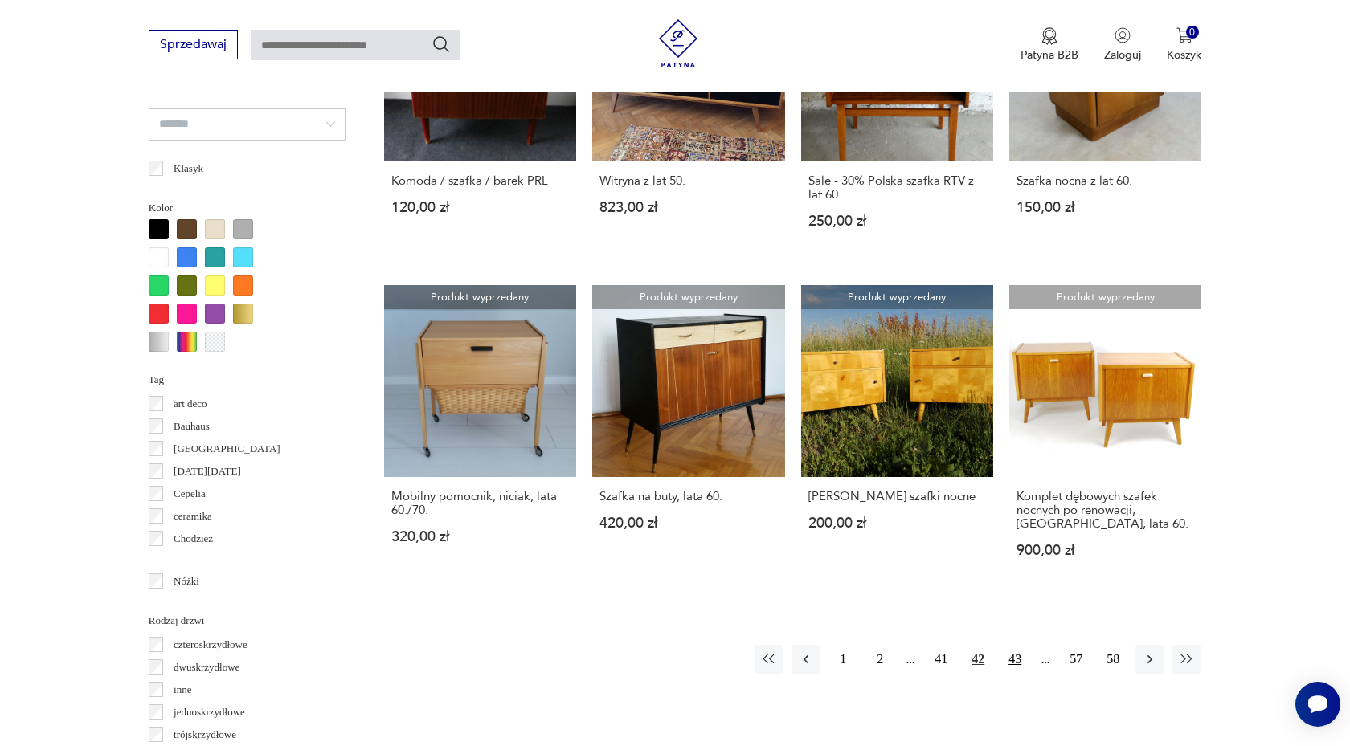
click at [1012, 645] on button "43" at bounding box center [1014, 659] width 29 height 29
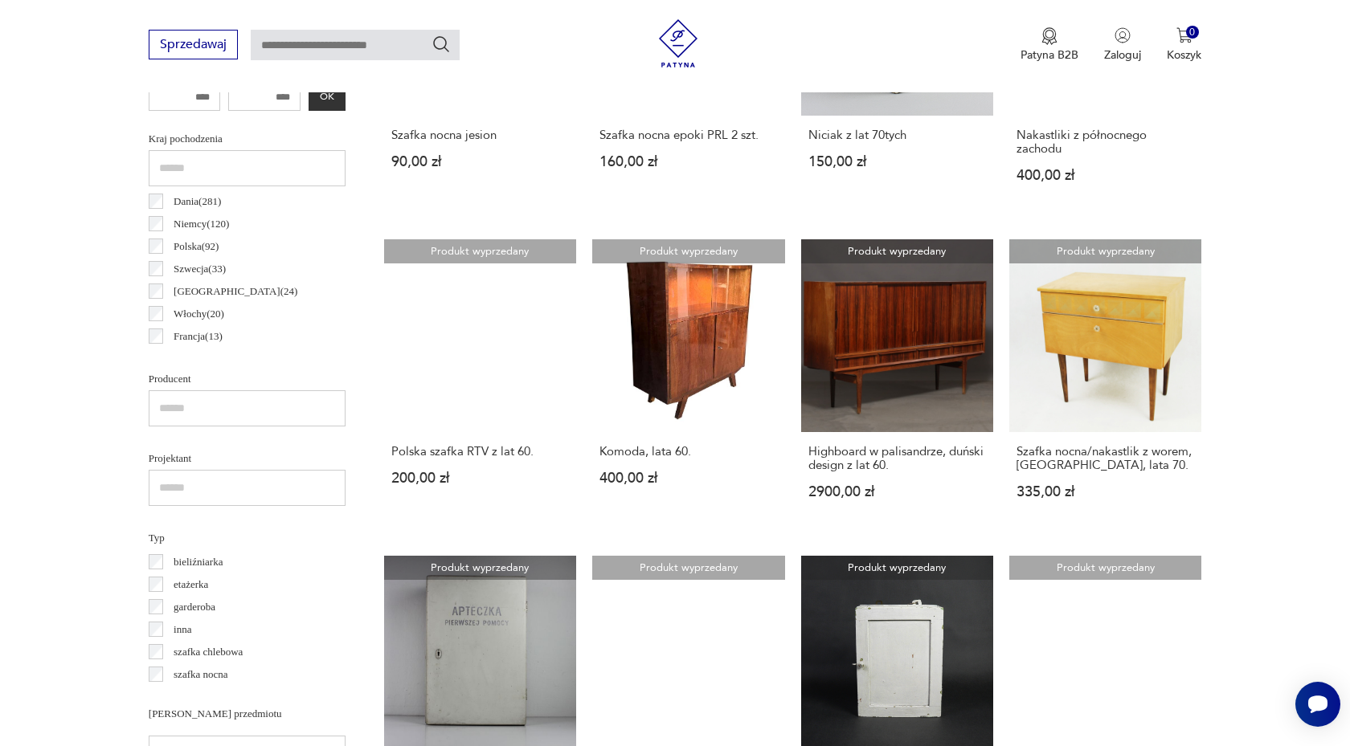
scroll to position [913, 0]
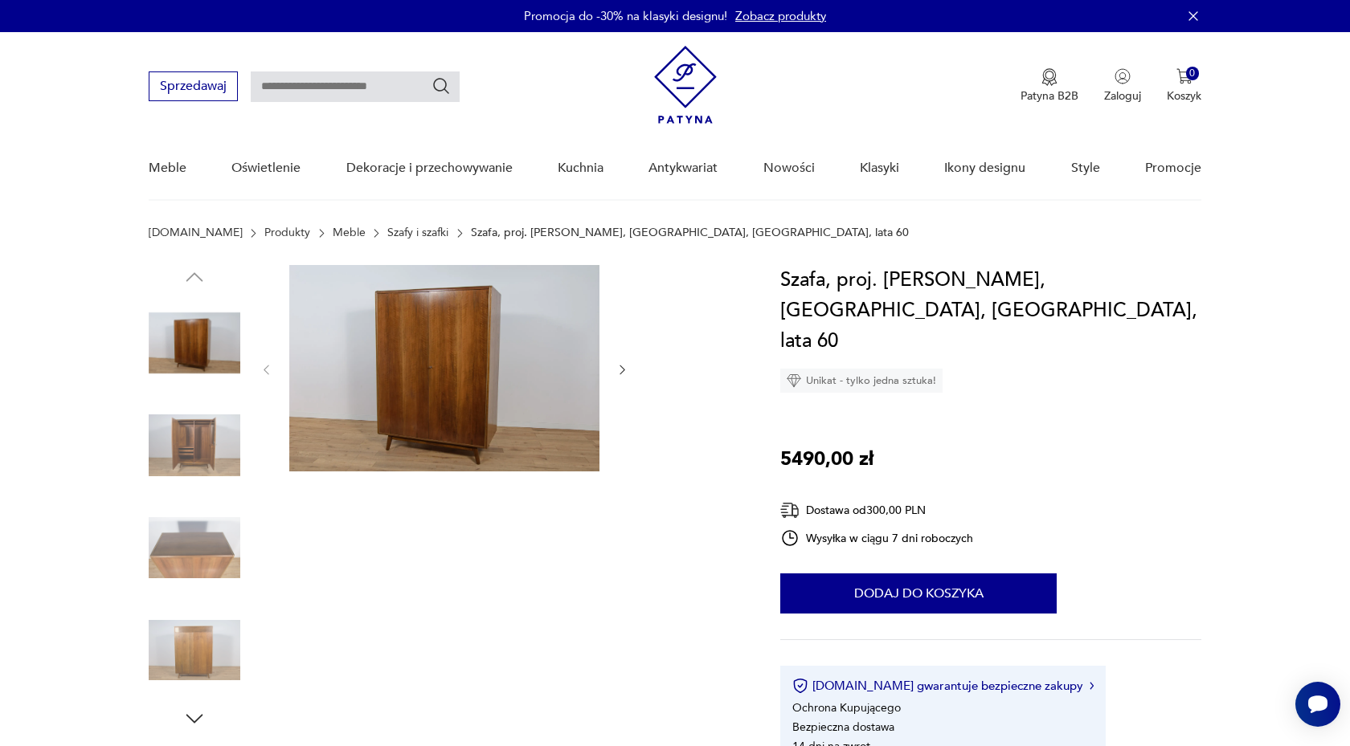
click at [178, 449] on img at bounding box center [195, 446] width 92 height 92
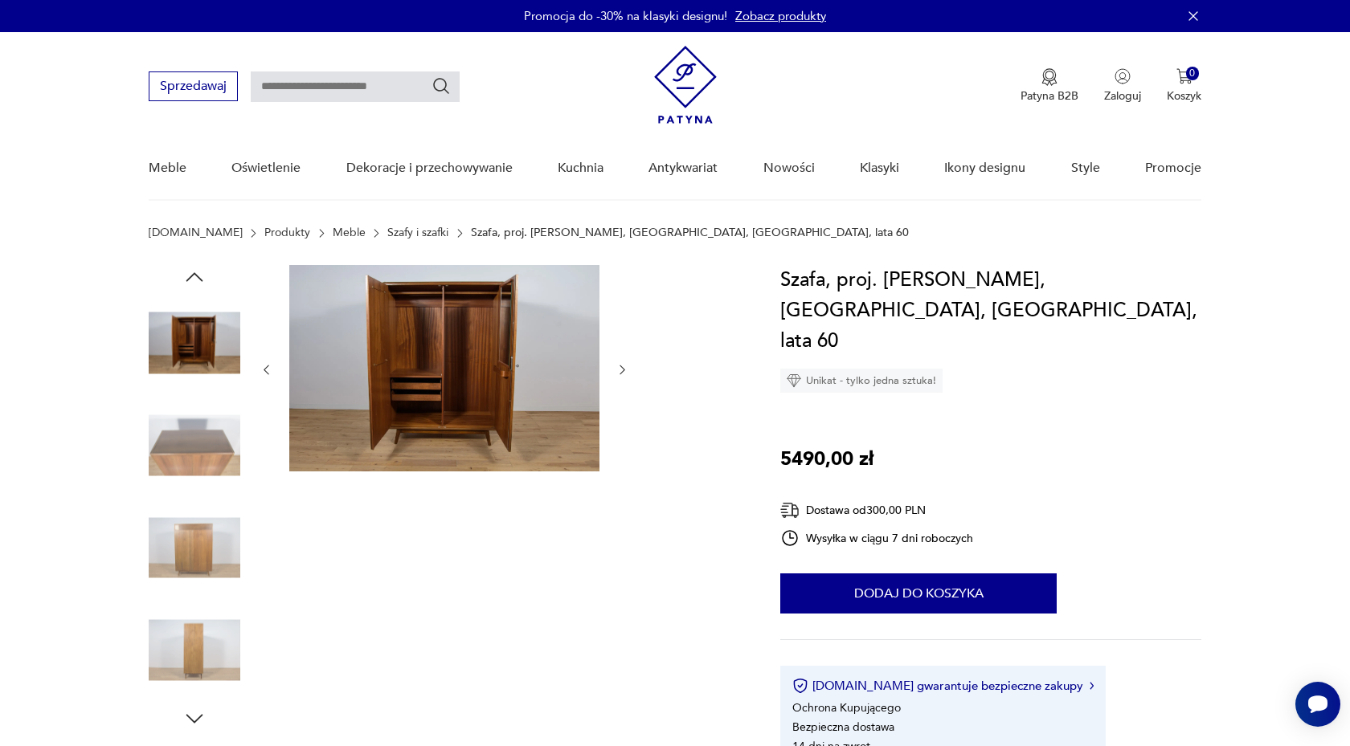
click at [472, 382] on img at bounding box center [444, 368] width 310 height 207
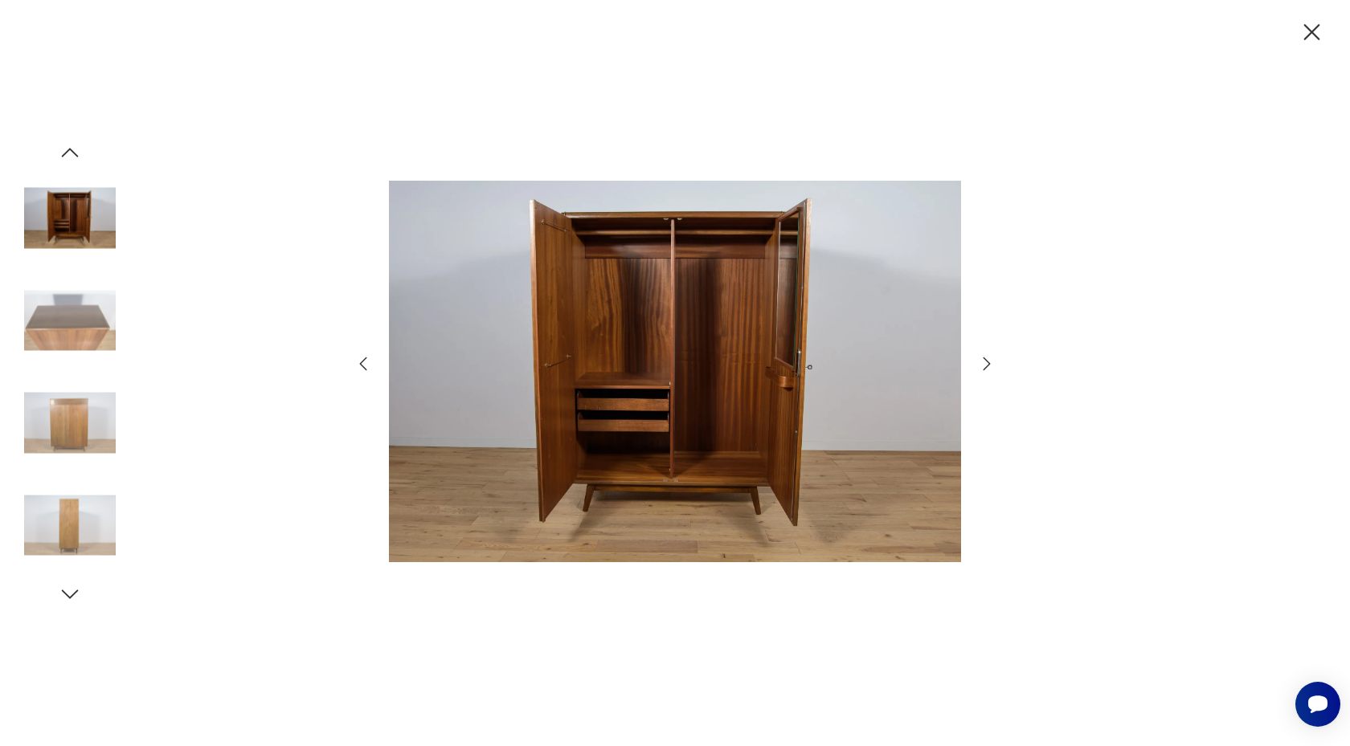
click at [1313, 29] on icon "button" at bounding box center [1312, 32] width 28 height 28
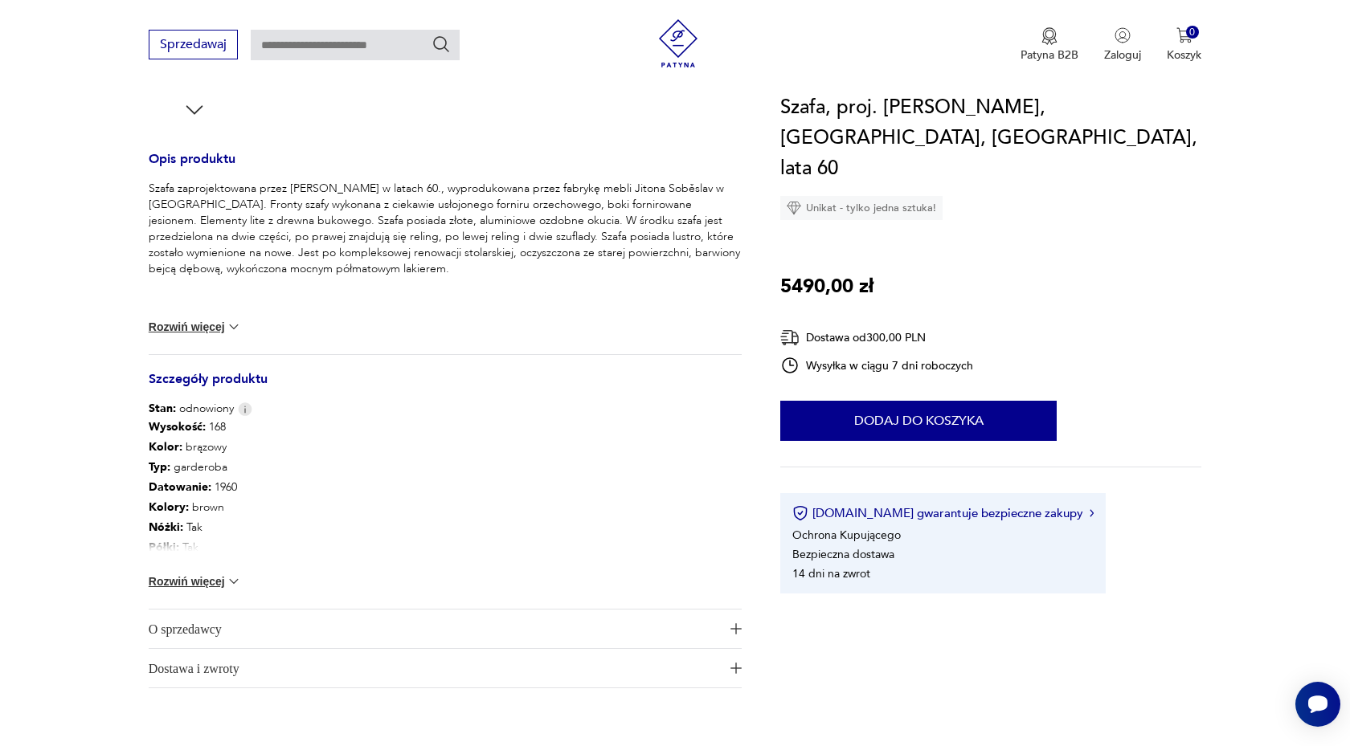
scroll to position [629, 0]
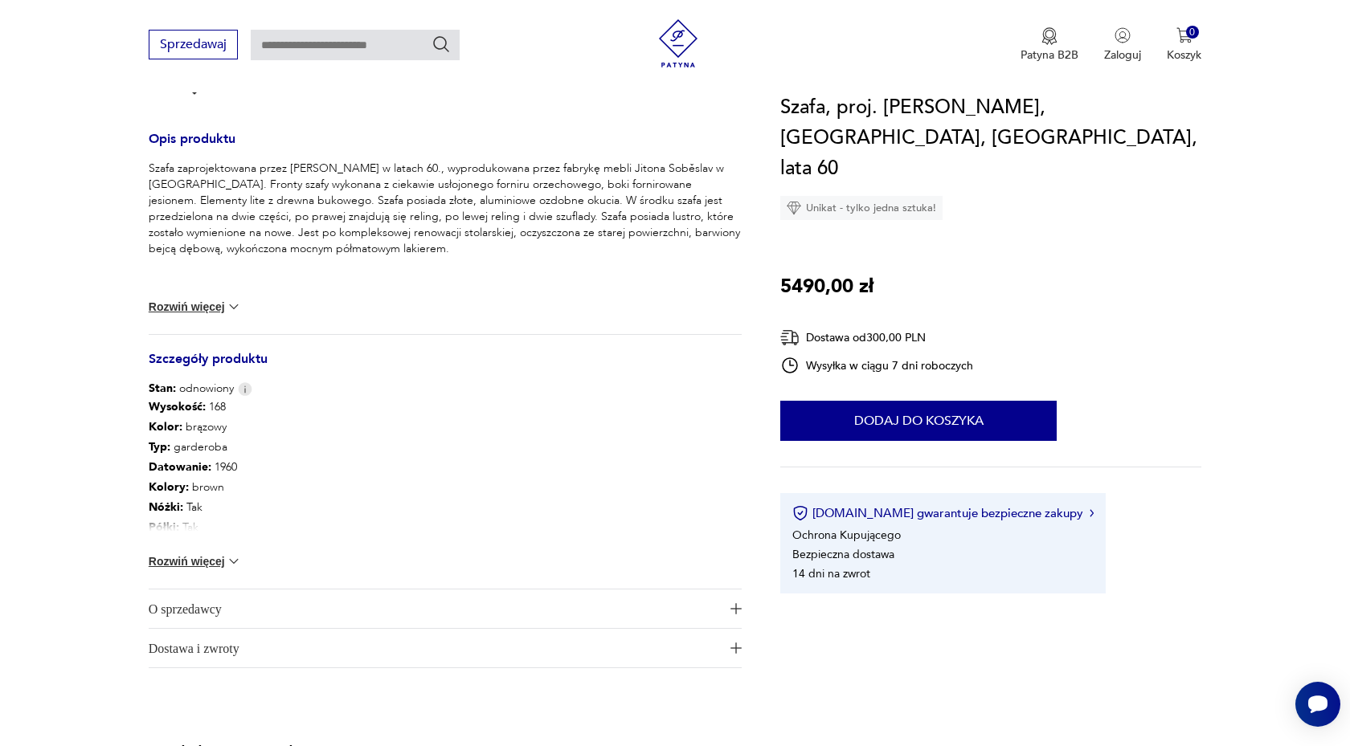
click at [215, 561] on button "Rozwiń więcej" at bounding box center [195, 562] width 93 height 16
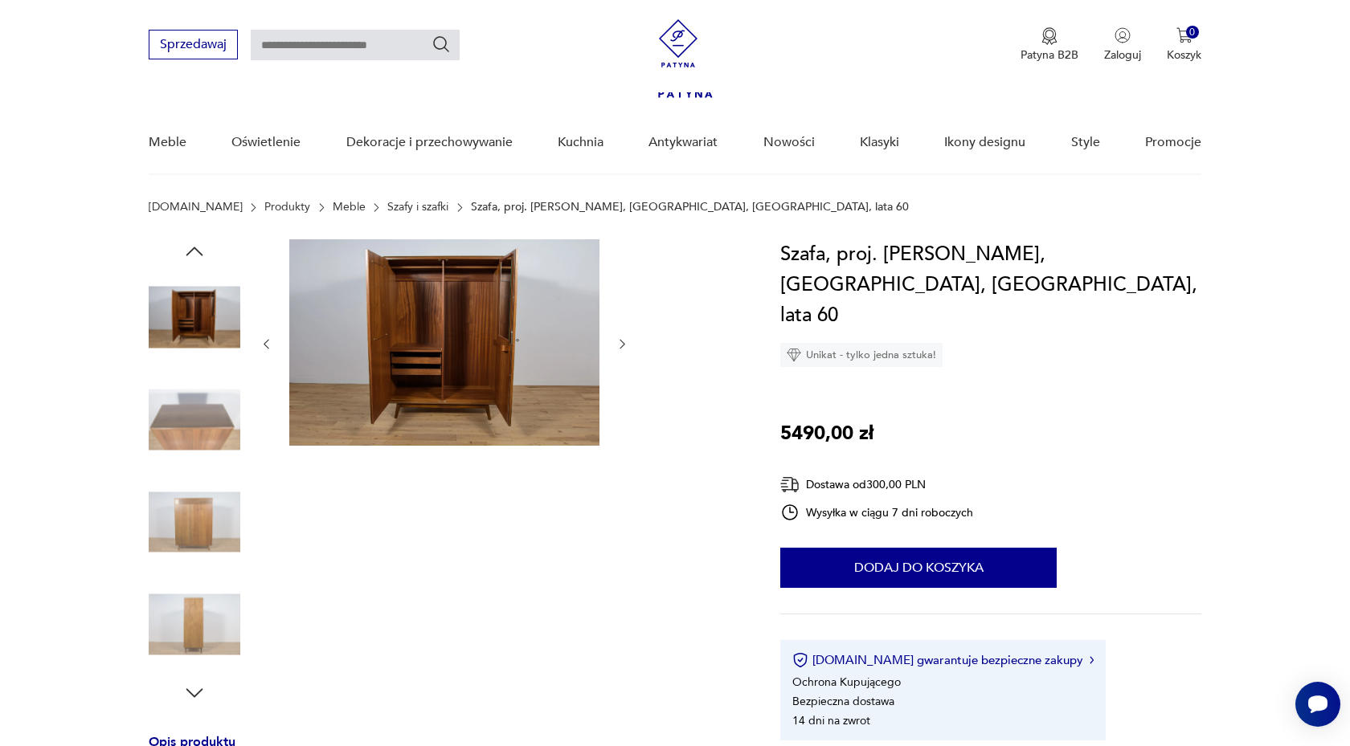
scroll to position [0, 0]
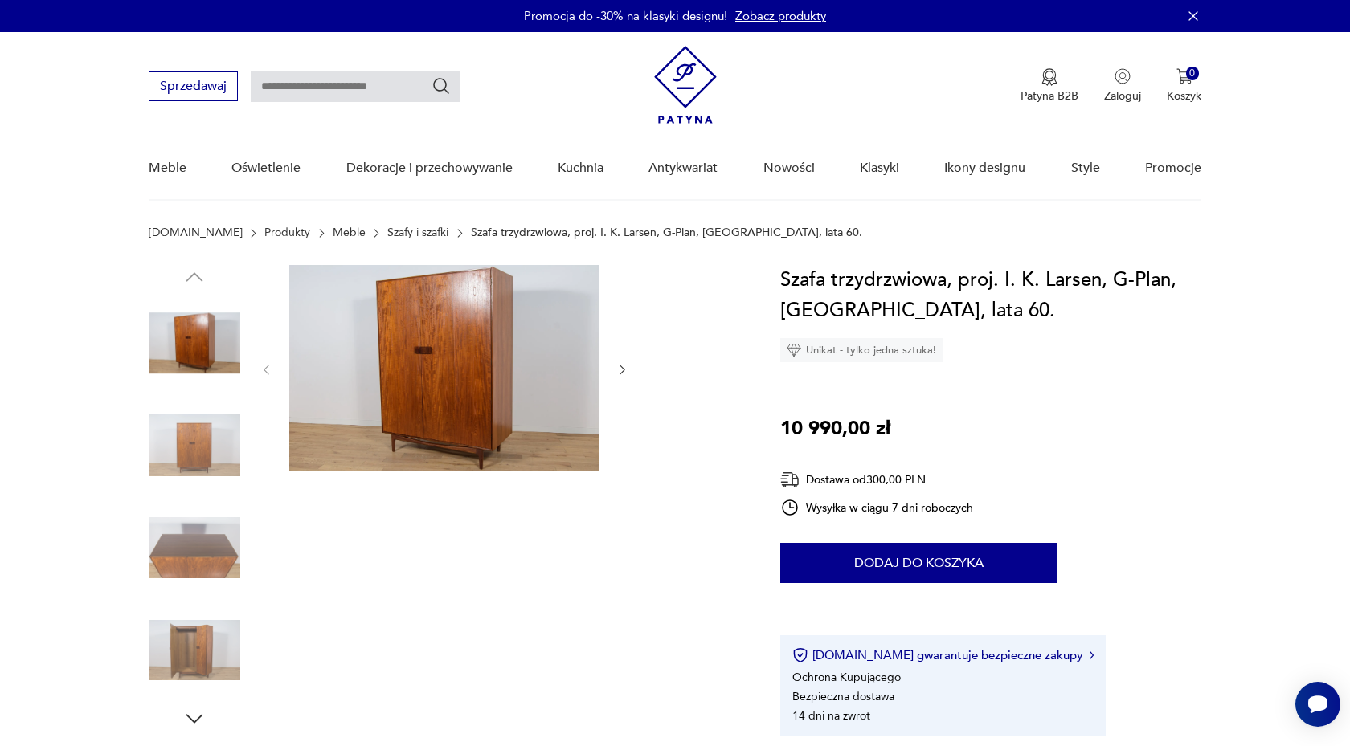
click at [208, 648] on img at bounding box center [195, 651] width 92 height 92
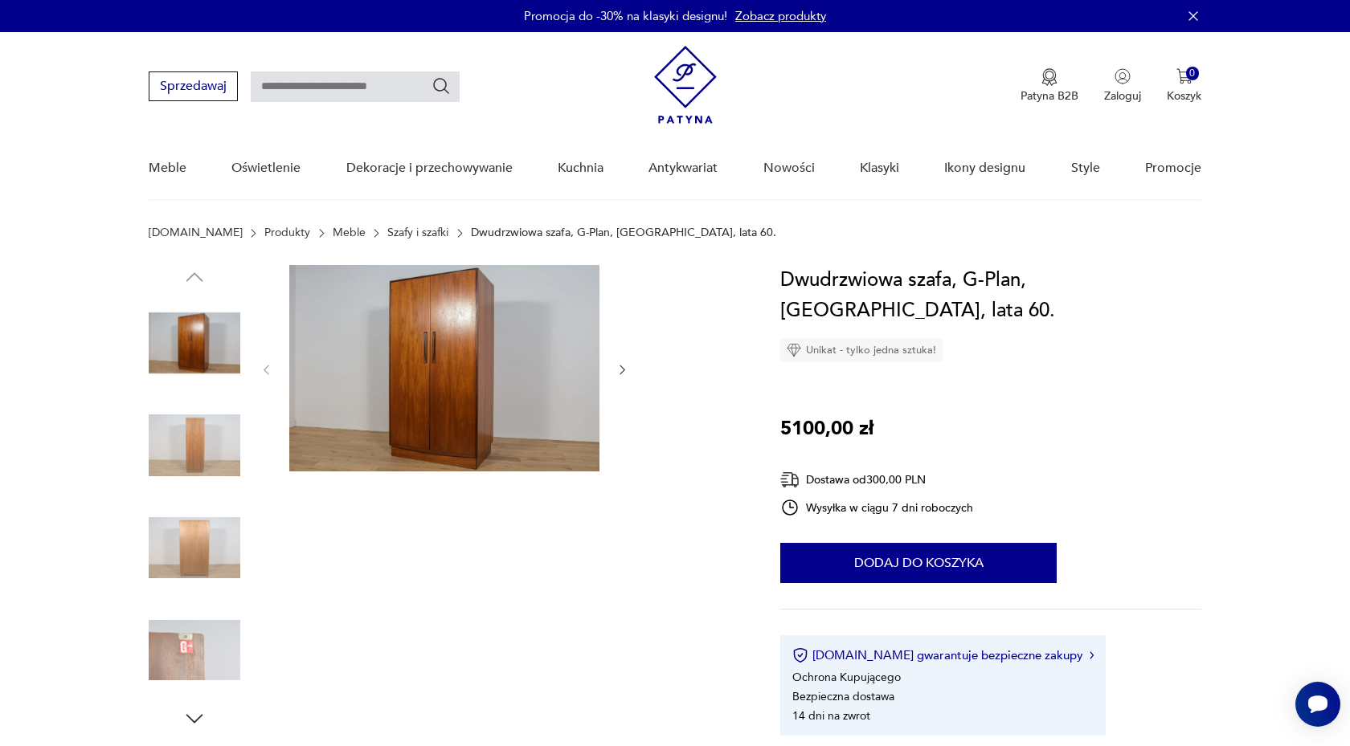
click at [439, 378] on img at bounding box center [444, 368] width 310 height 207
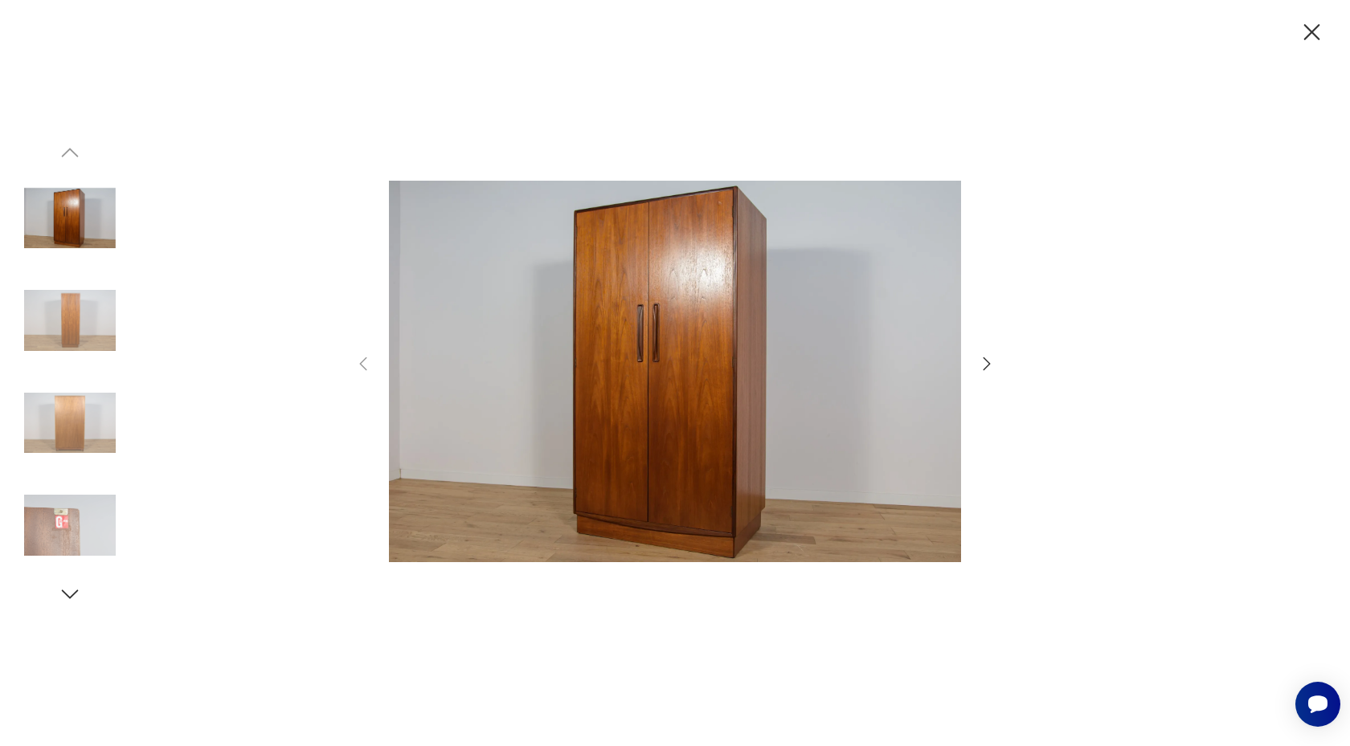
click at [988, 361] on icon "button" at bounding box center [987, 363] width 7 height 13
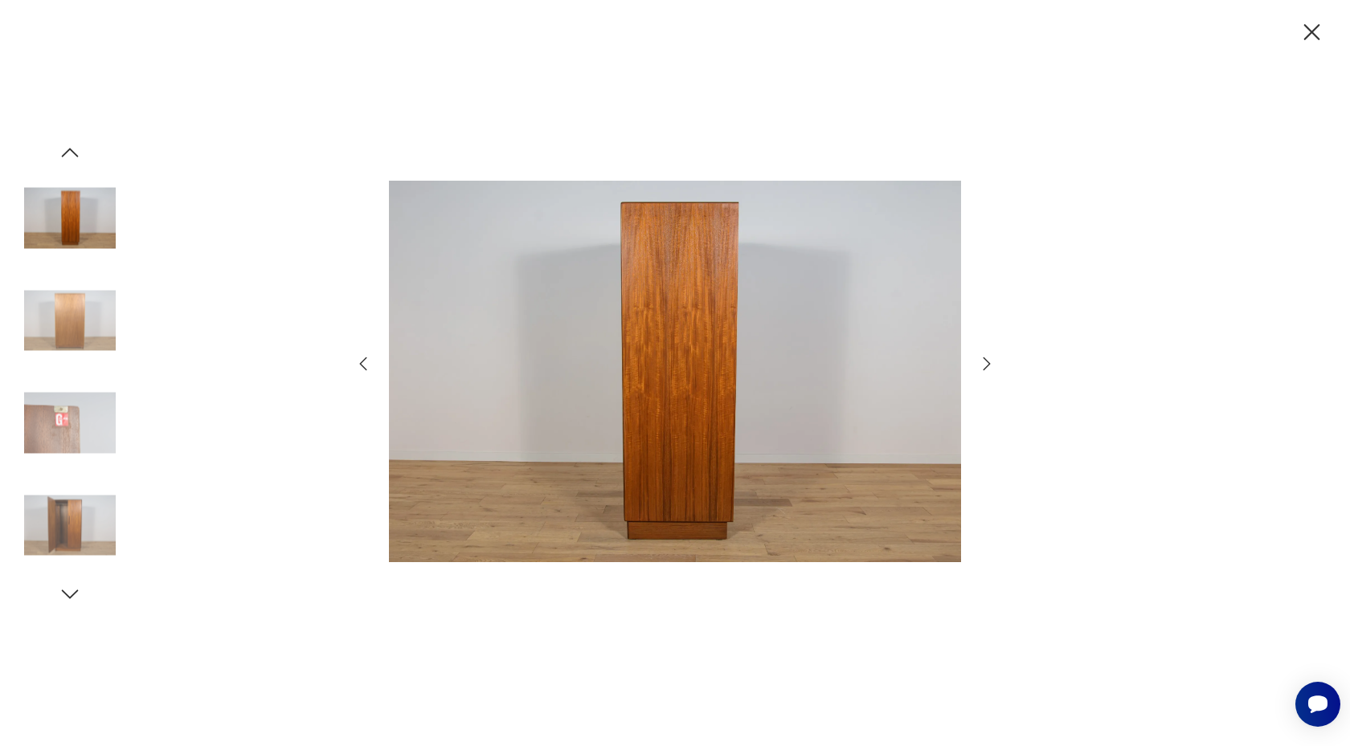
click at [988, 361] on icon "button" at bounding box center [987, 363] width 7 height 13
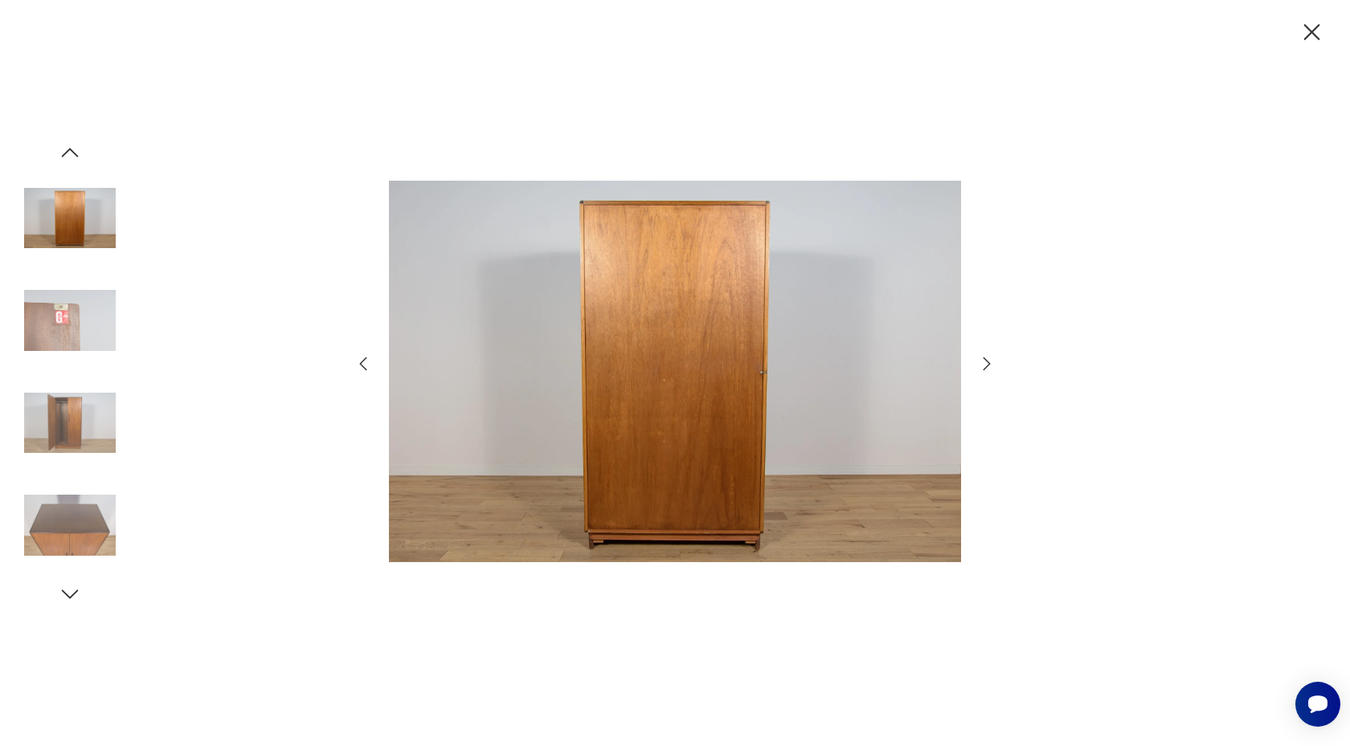
click at [988, 361] on icon "button" at bounding box center [987, 363] width 7 height 13
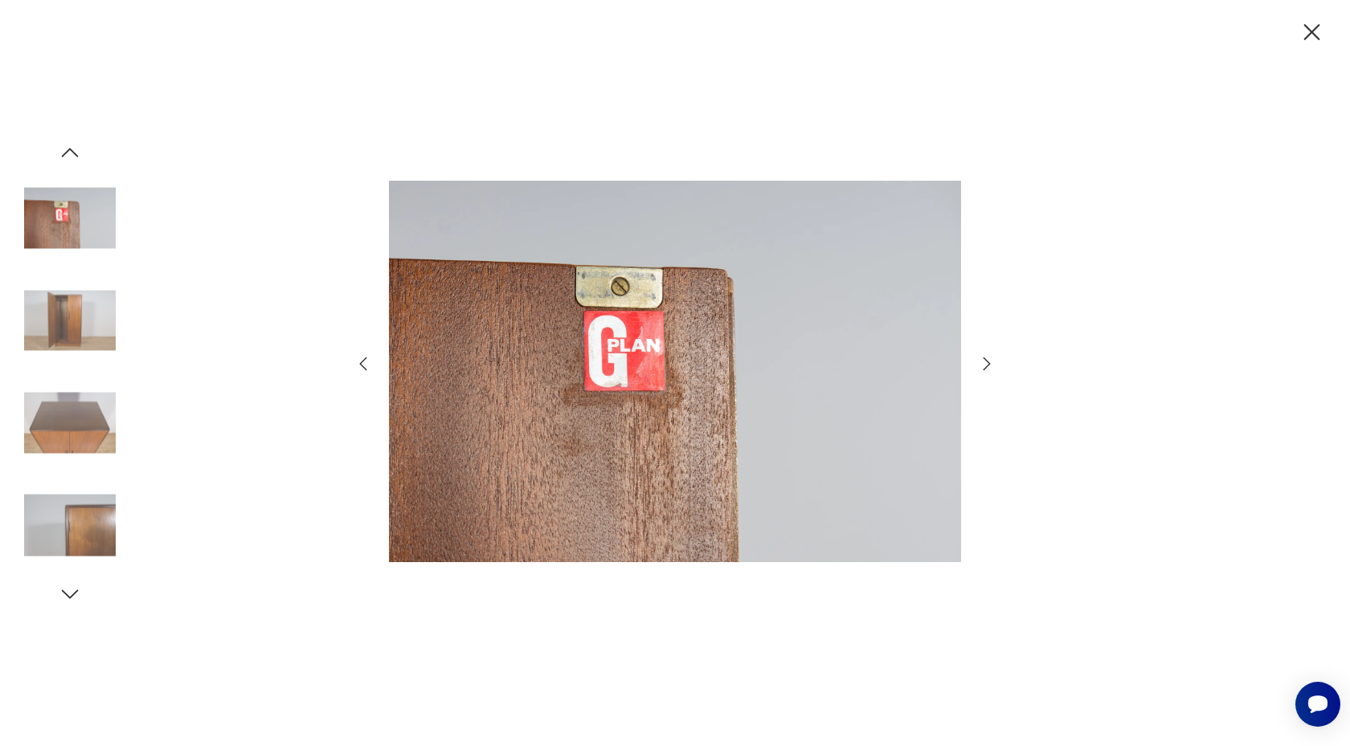
click at [988, 361] on icon "button" at bounding box center [987, 363] width 7 height 13
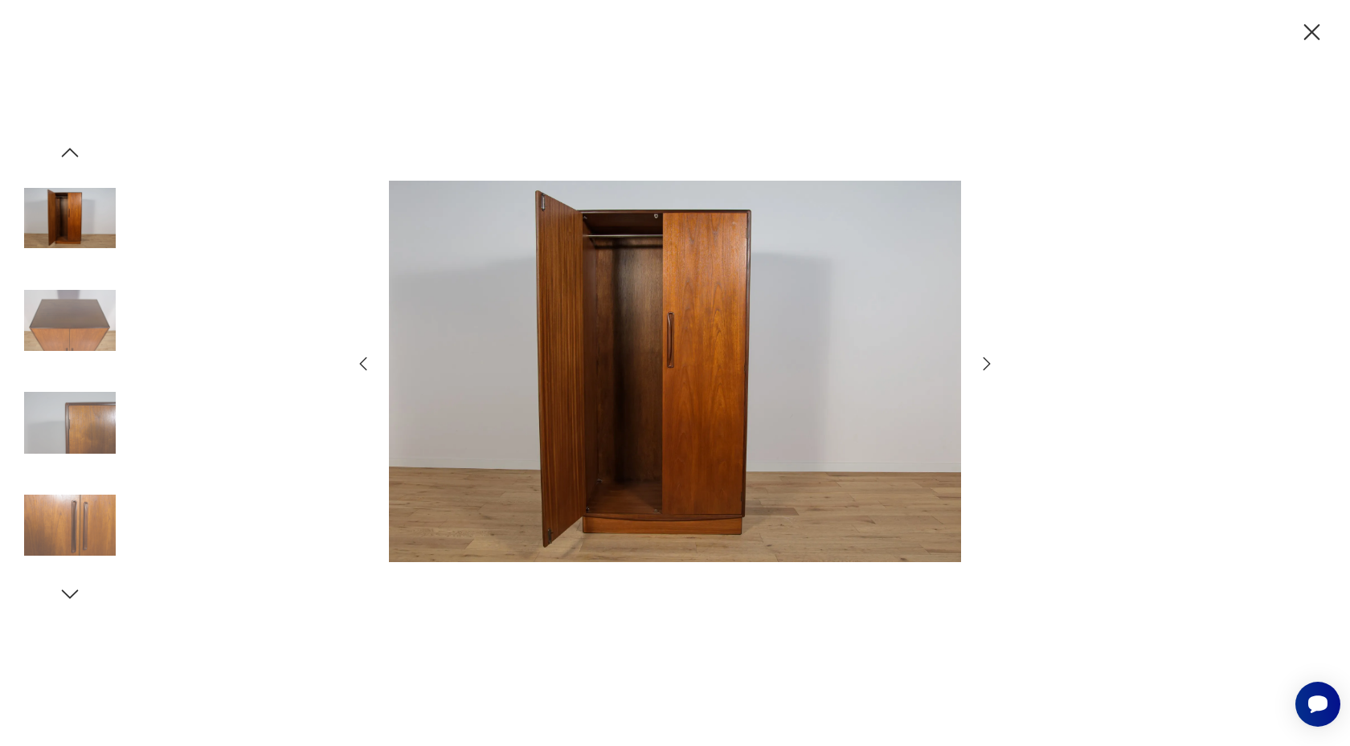
click at [988, 361] on icon "button" at bounding box center [987, 363] width 7 height 13
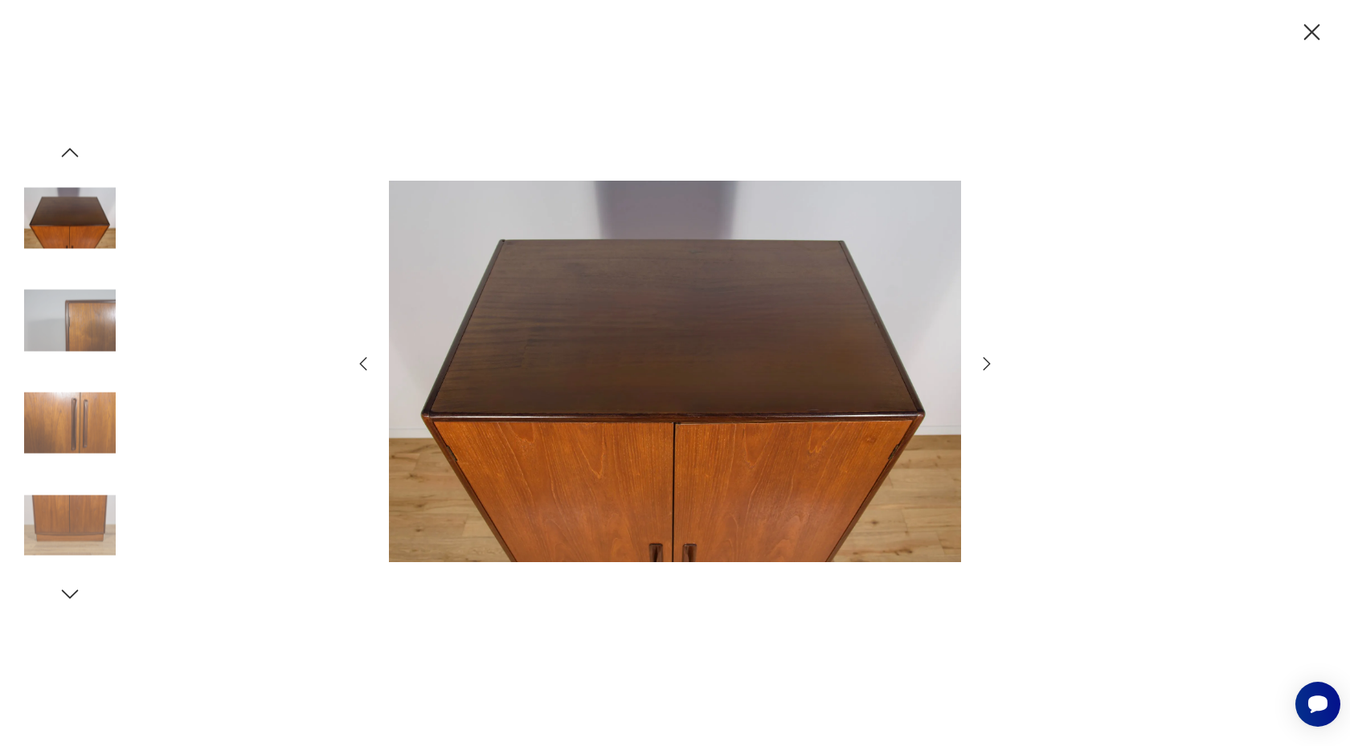
click at [988, 361] on icon "button" at bounding box center [987, 363] width 7 height 13
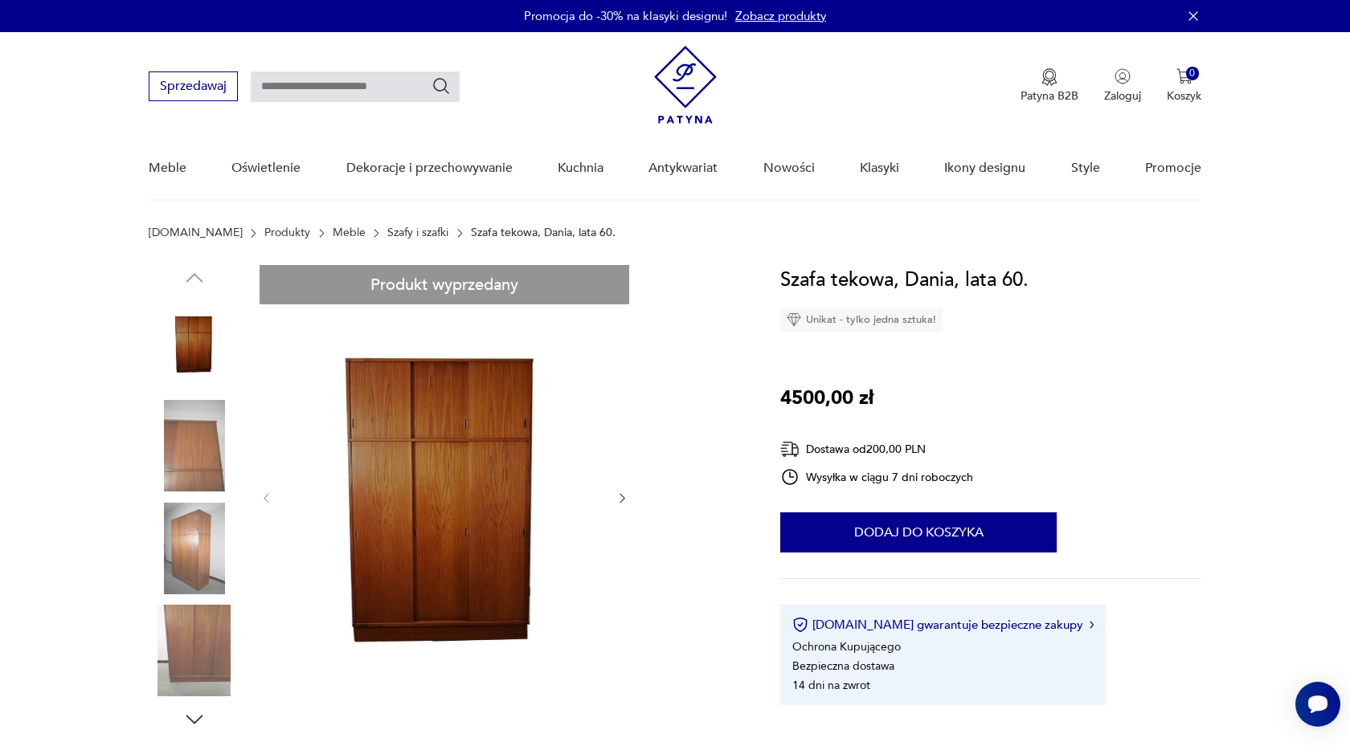
click at [207, 440] on img at bounding box center [195, 446] width 92 height 92
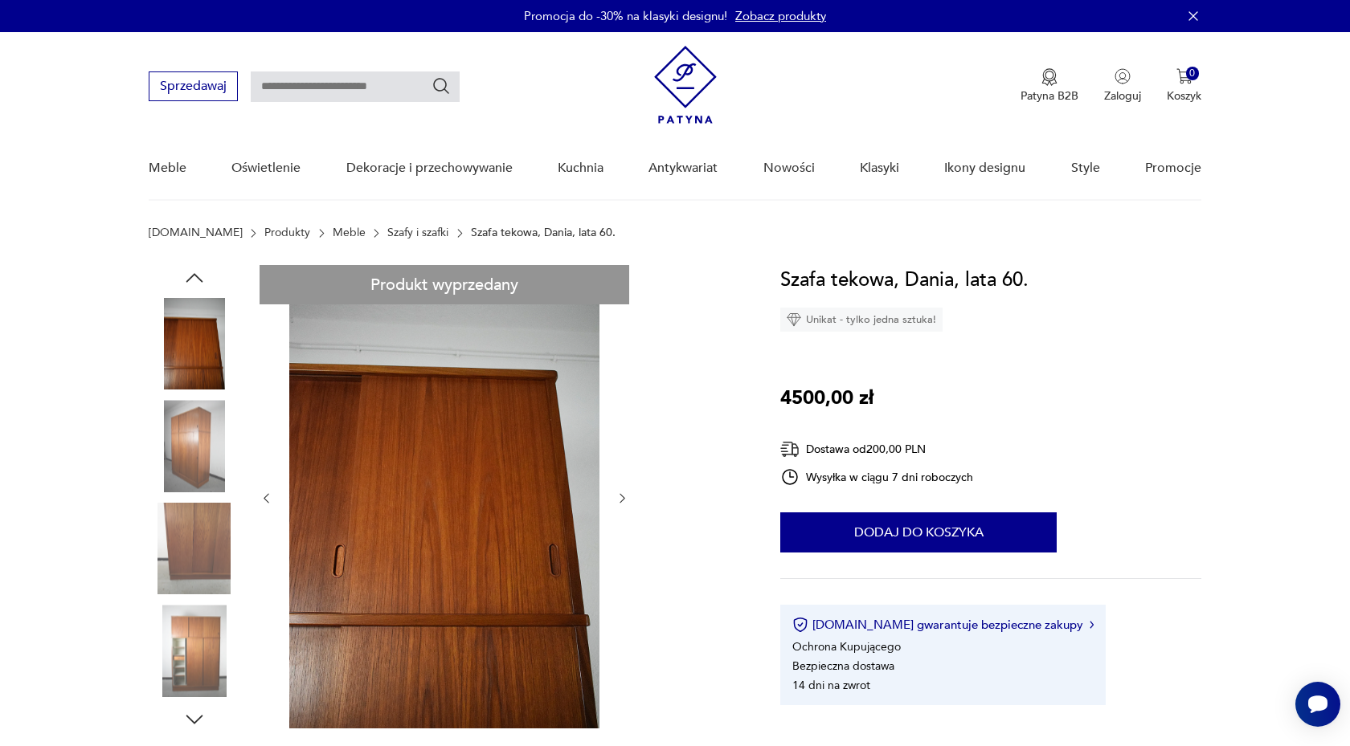
click at [207, 440] on img at bounding box center [195, 446] width 92 height 92
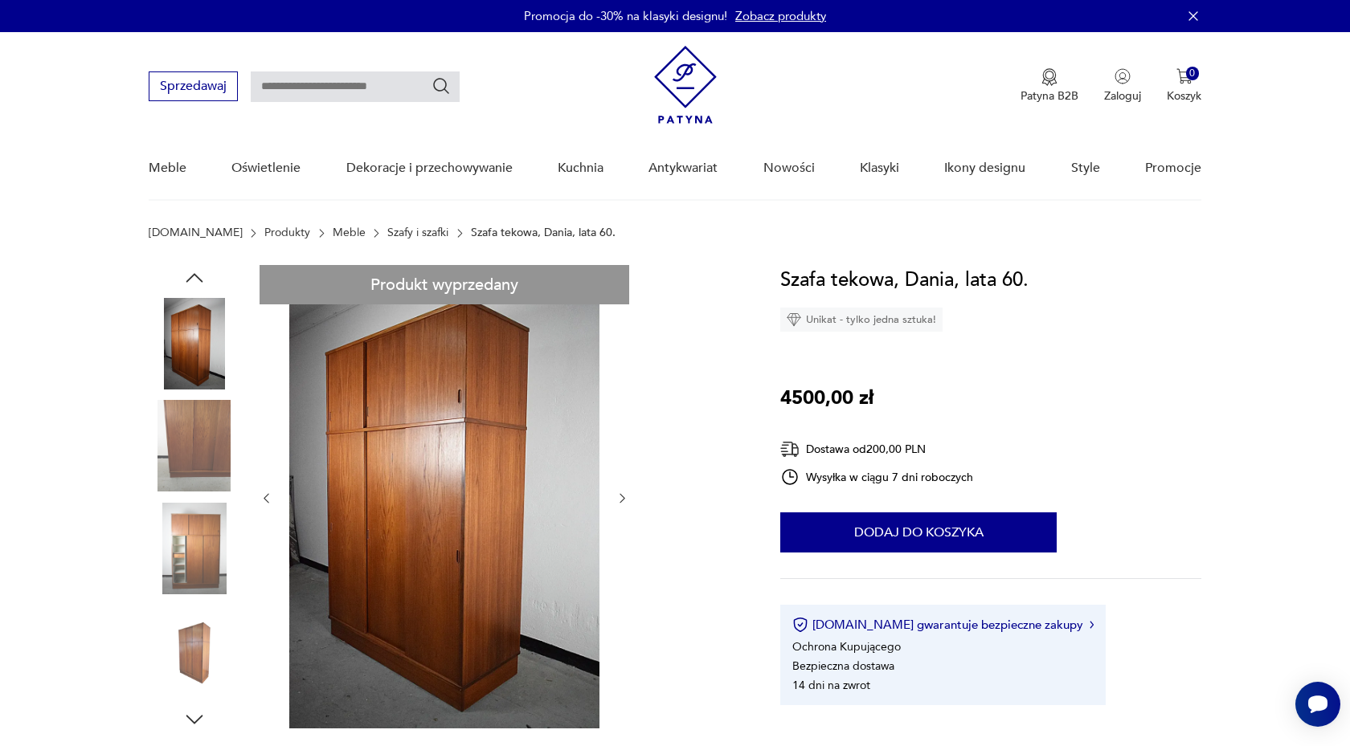
click at [207, 440] on img at bounding box center [195, 446] width 92 height 92
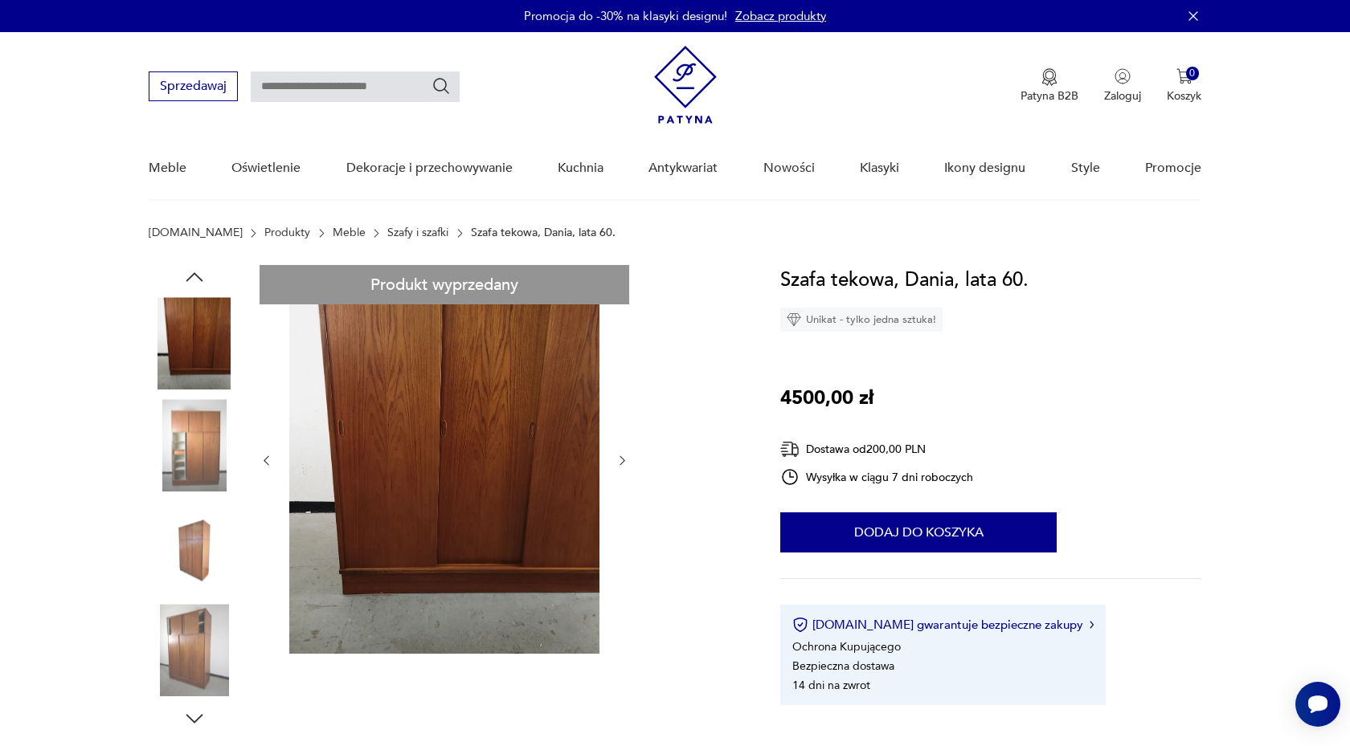
click at [207, 440] on img at bounding box center [195, 446] width 92 height 92
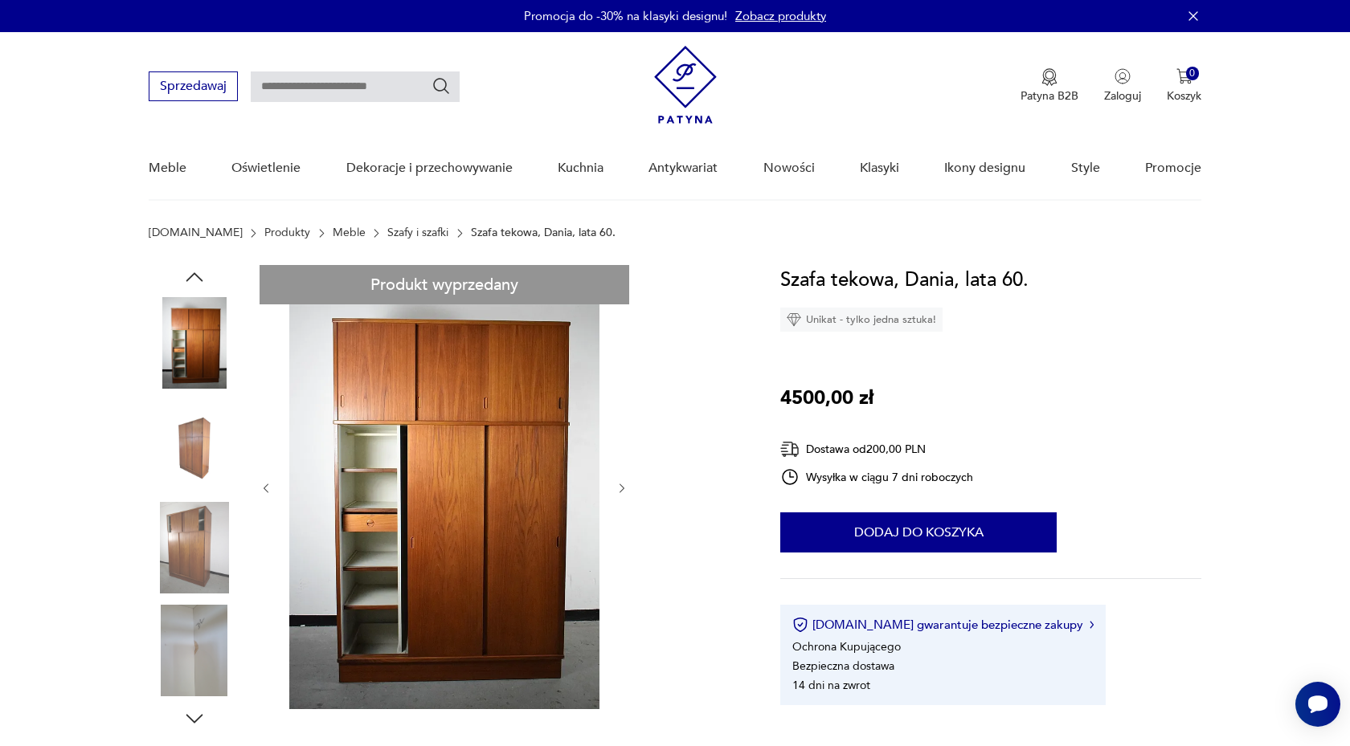
click at [207, 440] on img at bounding box center [195, 446] width 92 height 92
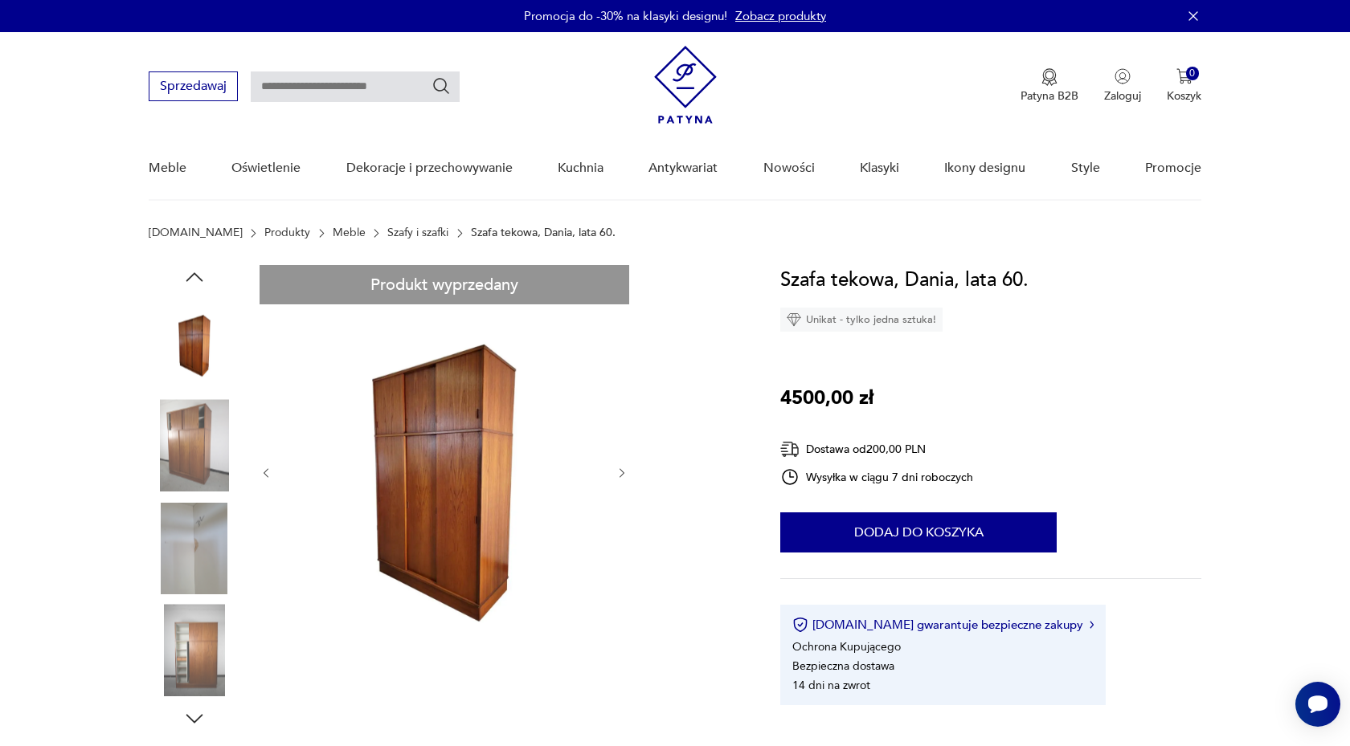
click at [207, 440] on img at bounding box center [195, 446] width 92 height 92
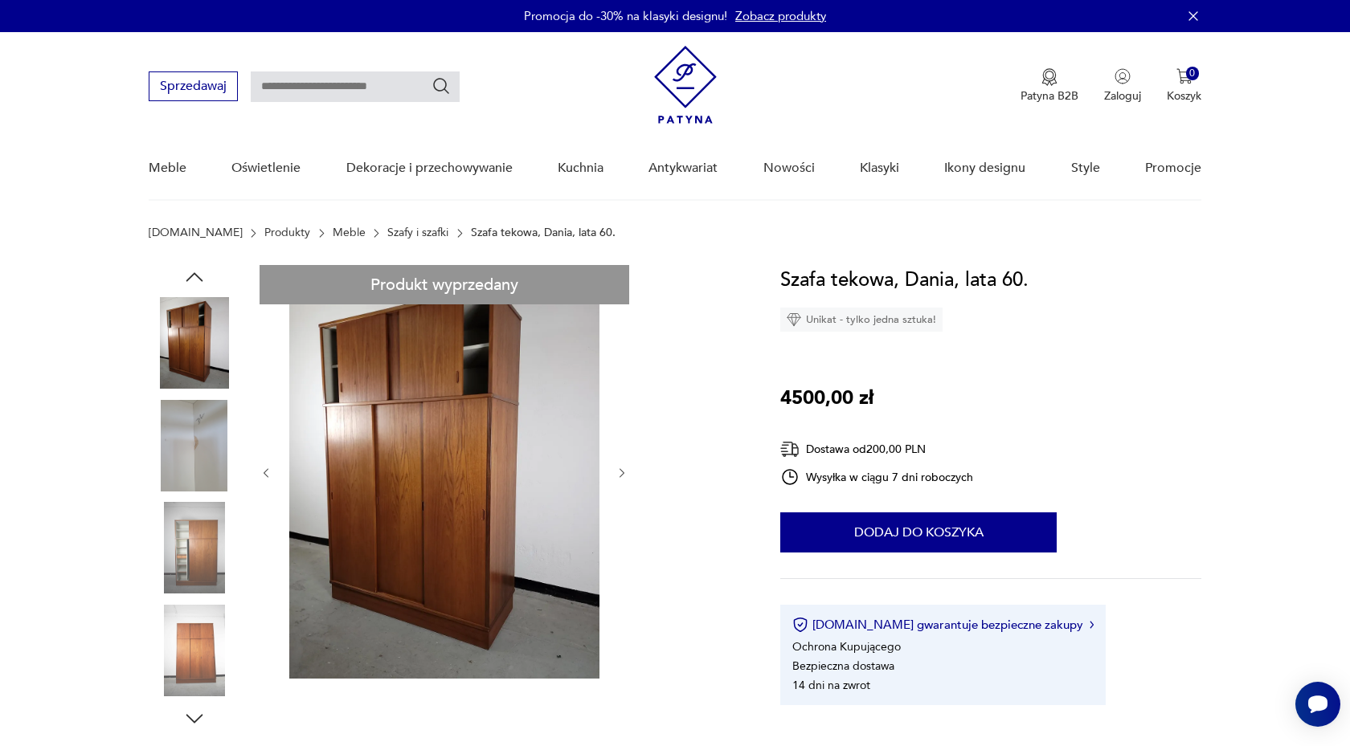
click at [207, 440] on img at bounding box center [195, 446] width 92 height 92
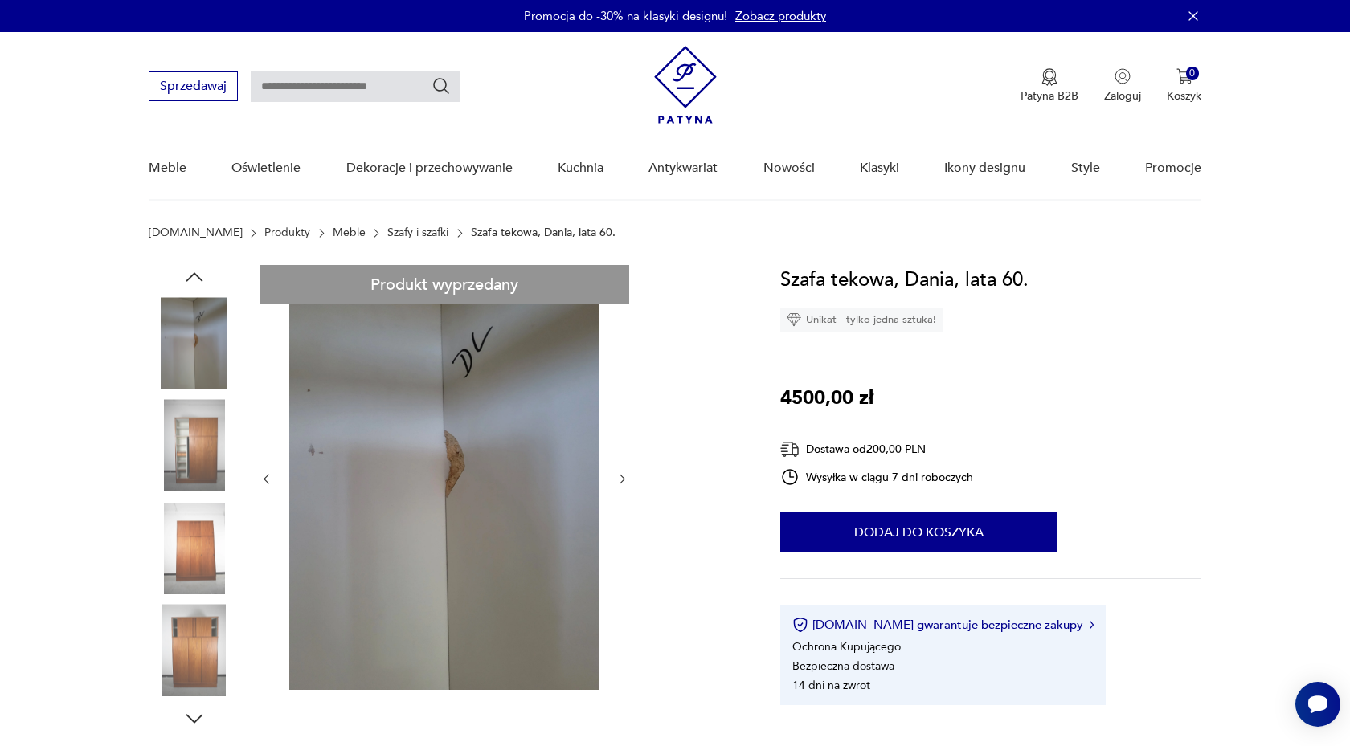
click at [207, 440] on img at bounding box center [195, 446] width 92 height 92
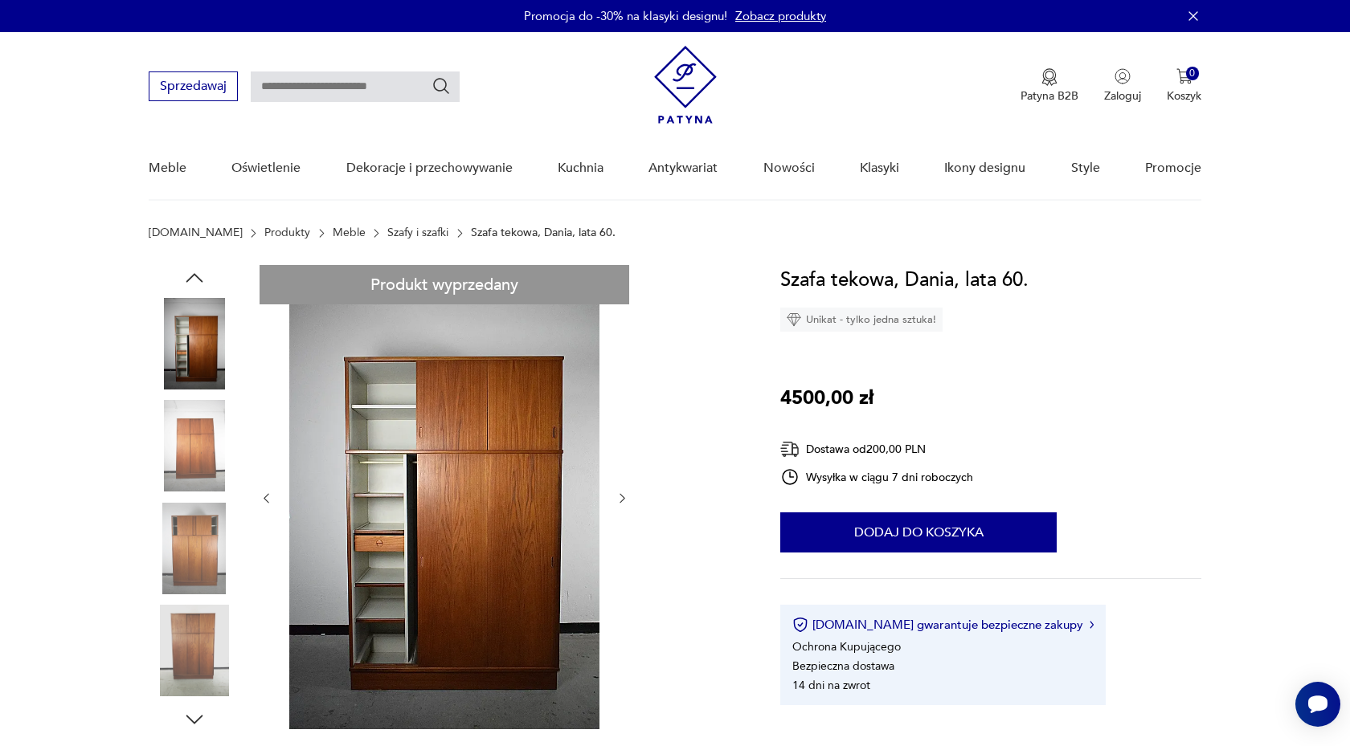
click at [202, 358] on img at bounding box center [195, 344] width 92 height 92
click at [452, 480] on img at bounding box center [444, 497] width 310 height 464
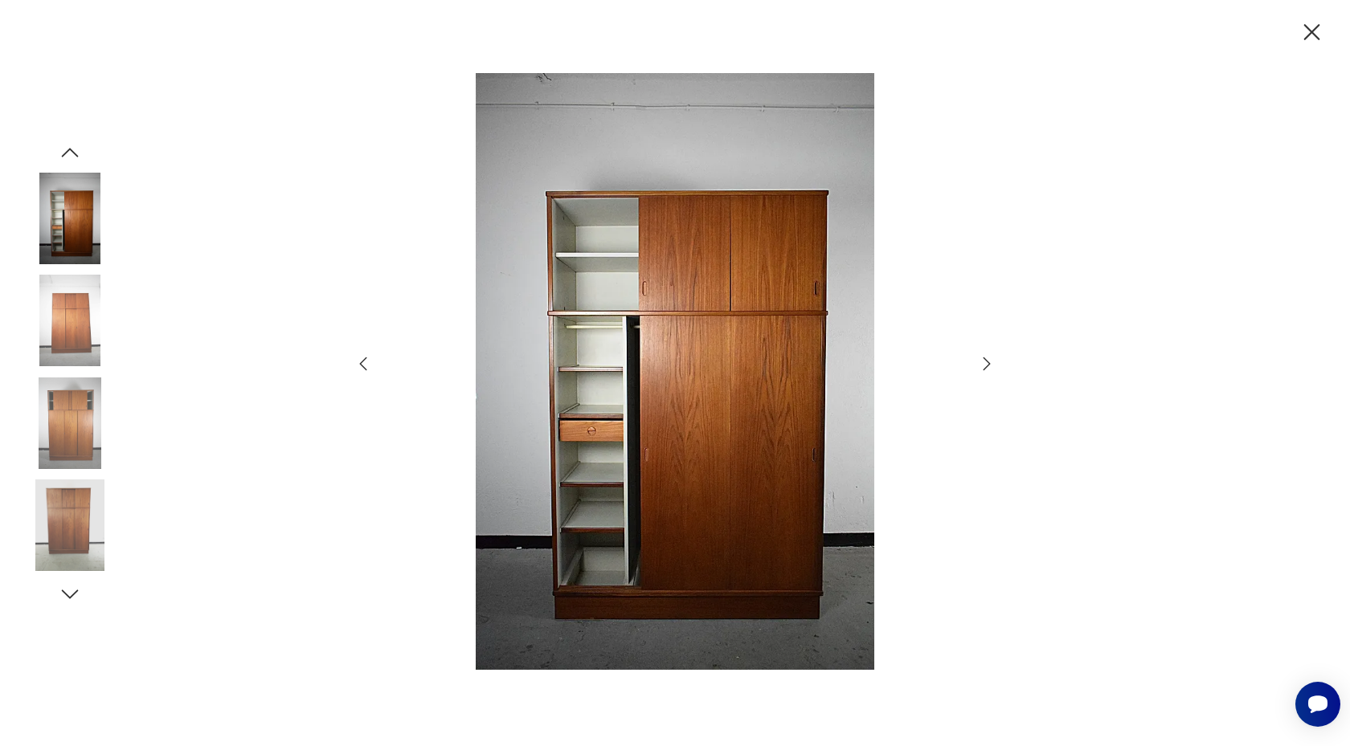
click at [997, 364] on div at bounding box center [675, 373] width 1350 height 746
click at [992, 364] on icon "button" at bounding box center [986, 363] width 19 height 19
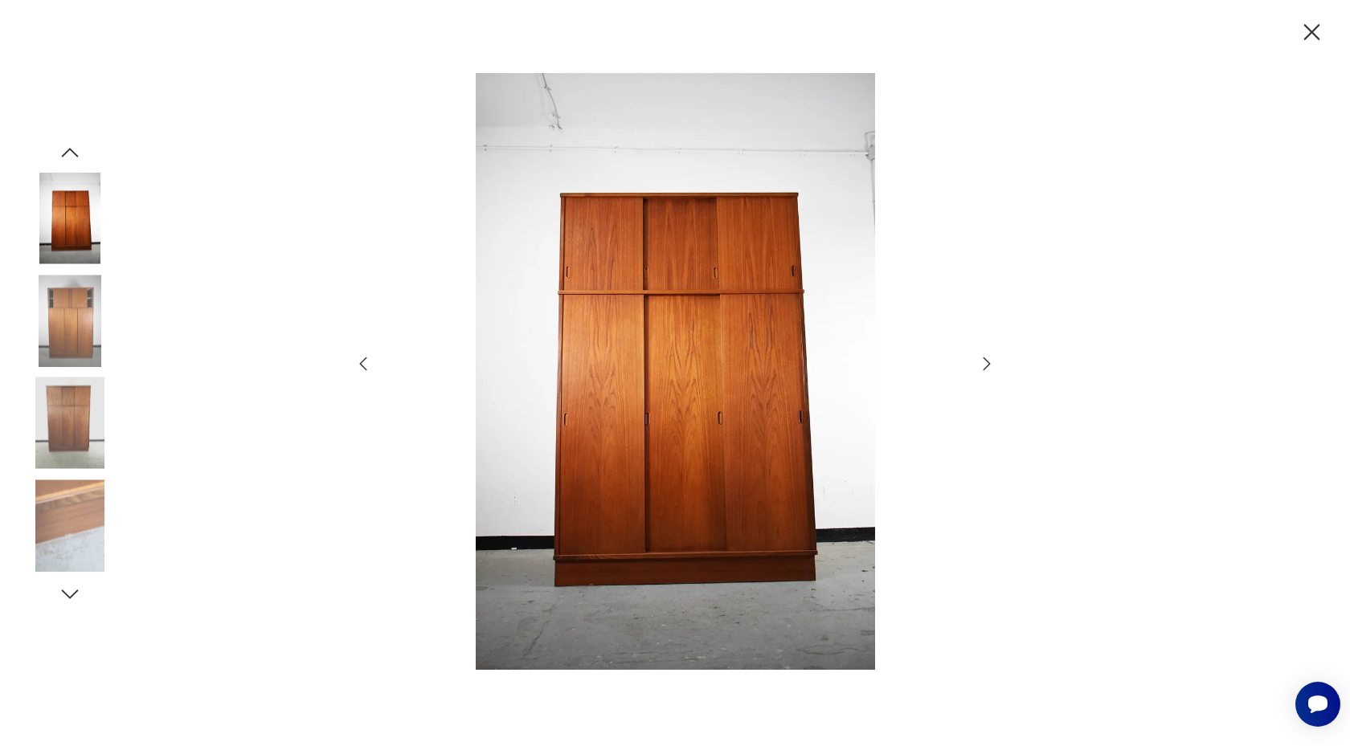
click at [992, 365] on icon "button" at bounding box center [986, 363] width 19 height 19
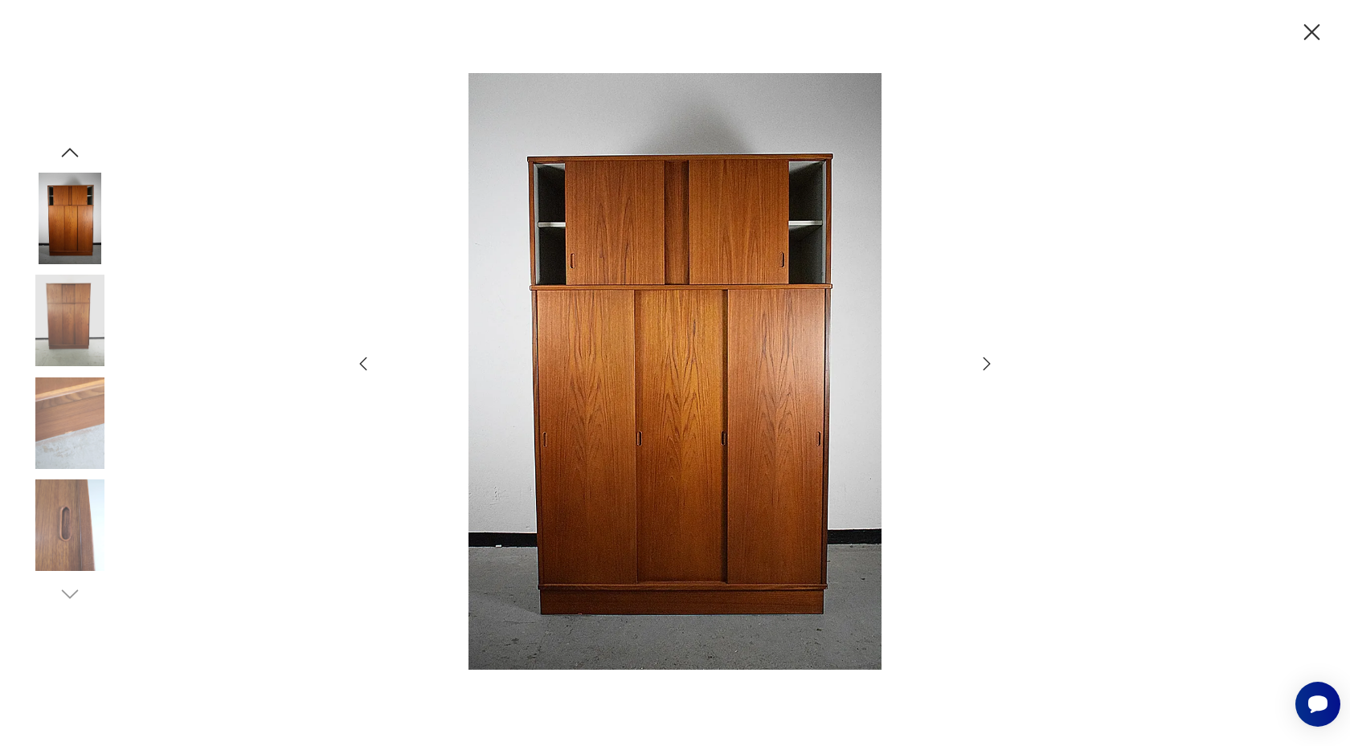
click at [992, 365] on icon "button" at bounding box center [986, 363] width 19 height 19
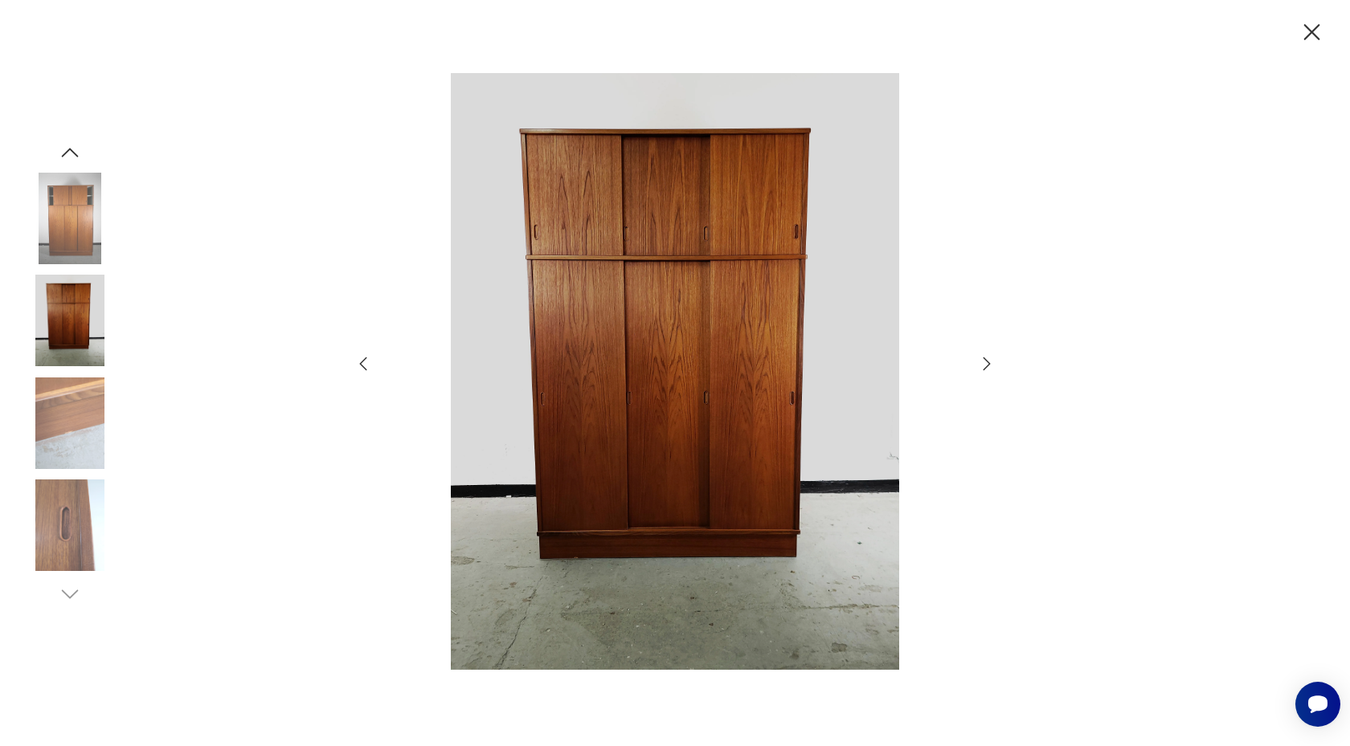
click at [992, 365] on icon "button" at bounding box center [986, 363] width 19 height 19
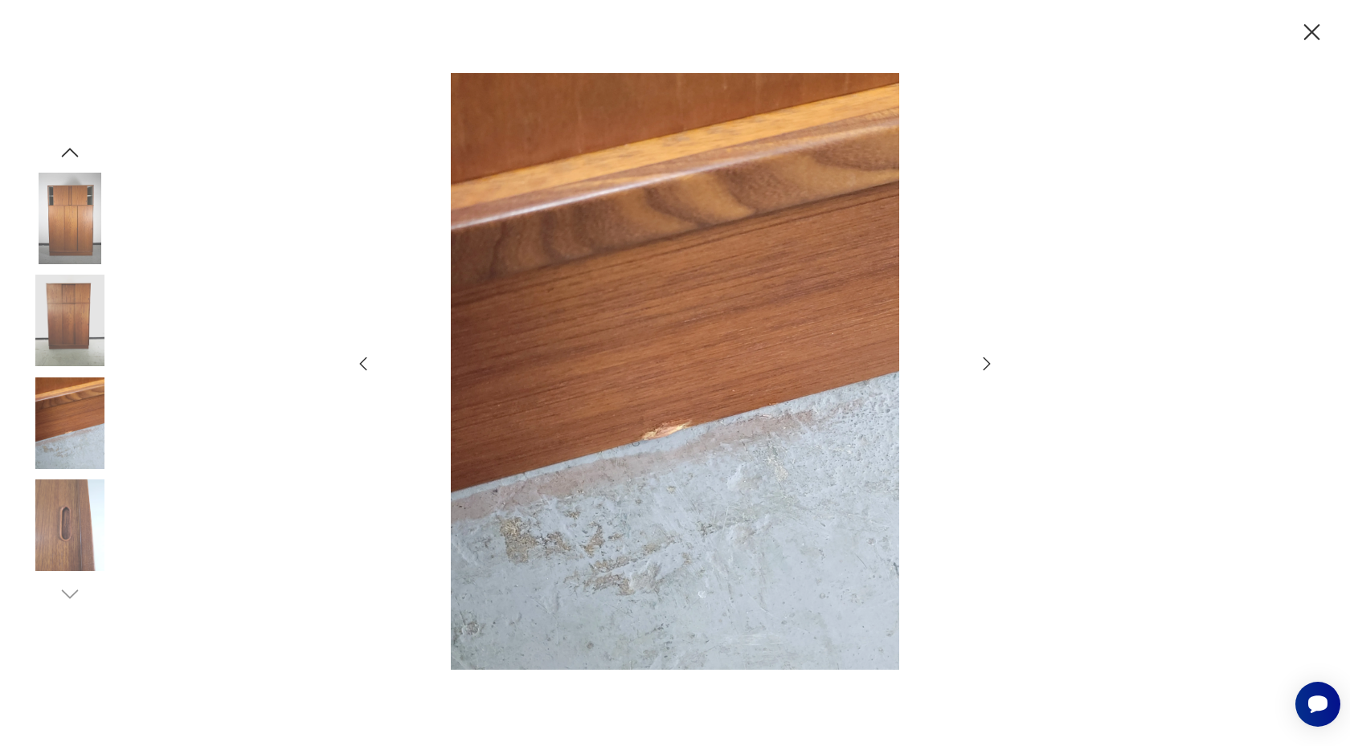
click at [992, 365] on icon "button" at bounding box center [986, 363] width 19 height 19
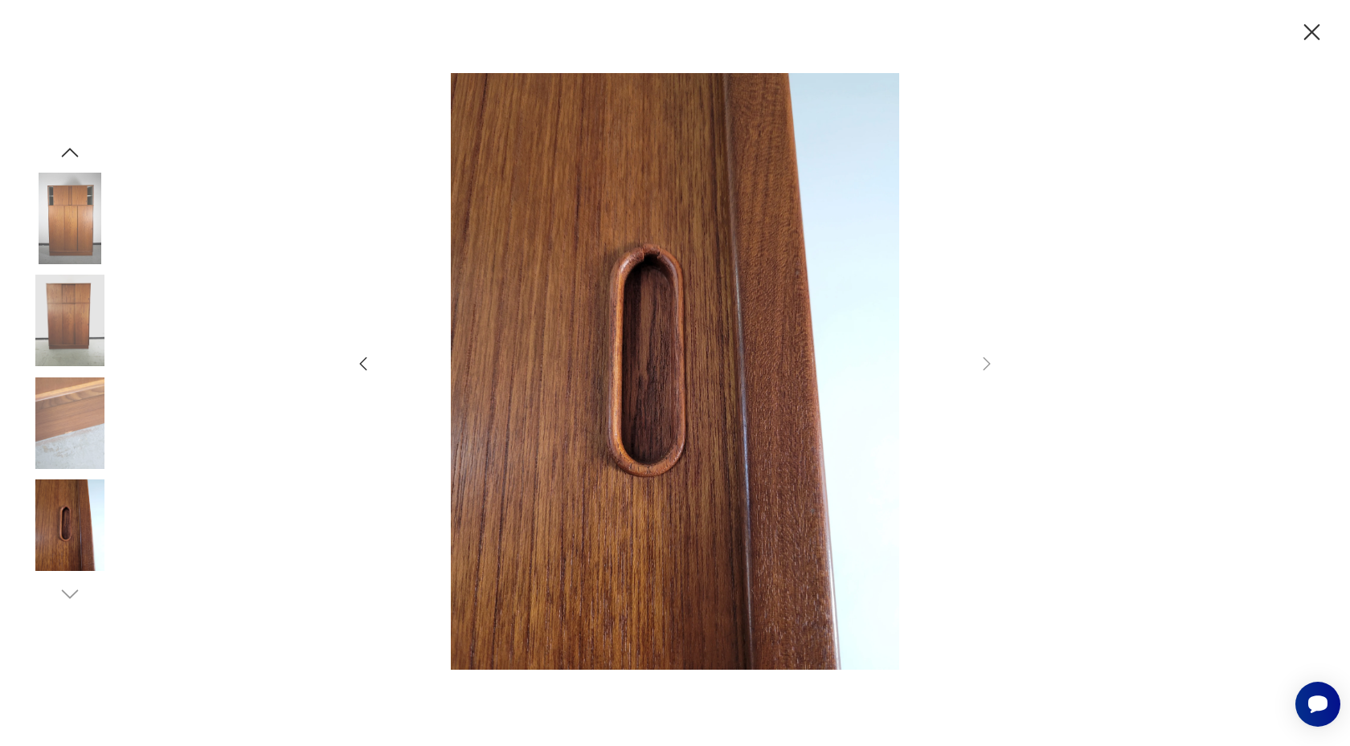
click at [366, 361] on icon "button" at bounding box center [363, 363] width 19 height 19
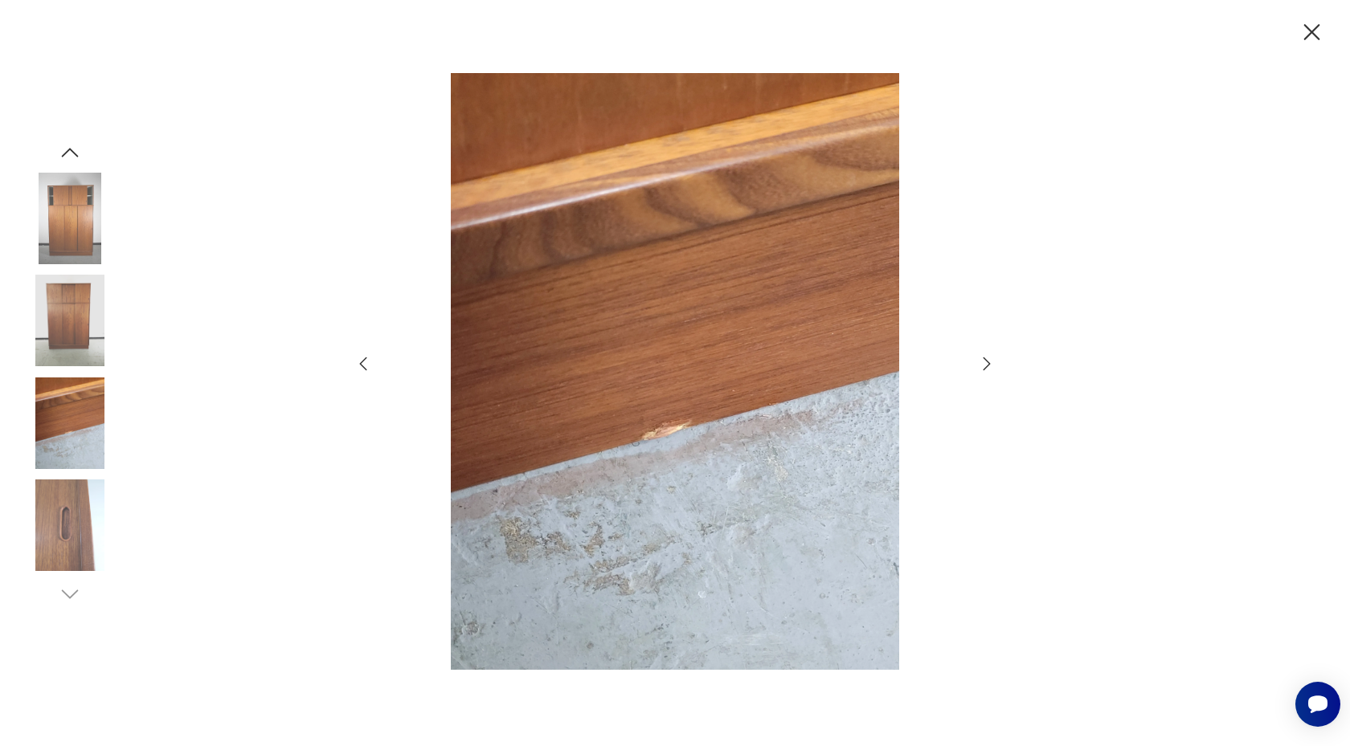
click at [366, 361] on icon "button" at bounding box center [363, 363] width 19 height 19
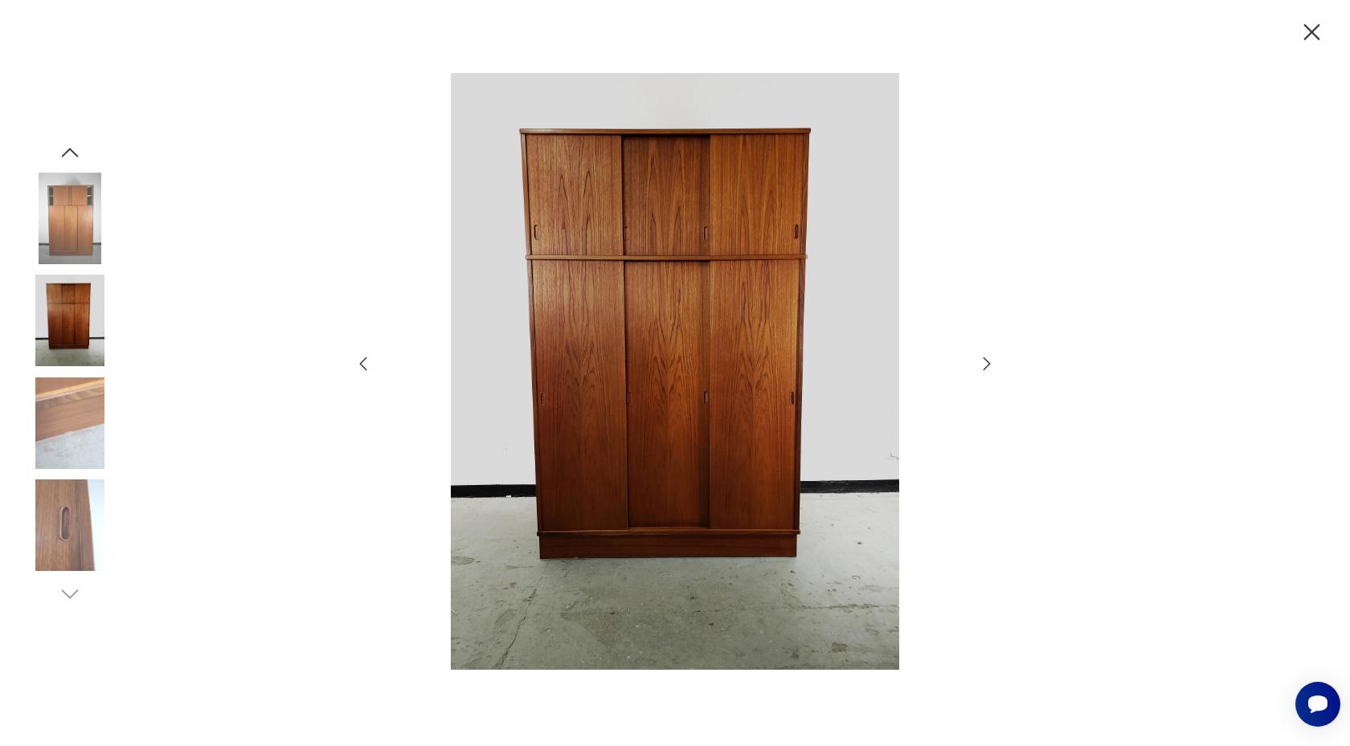
click at [366, 361] on icon "button" at bounding box center [363, 363] width 19 height 19
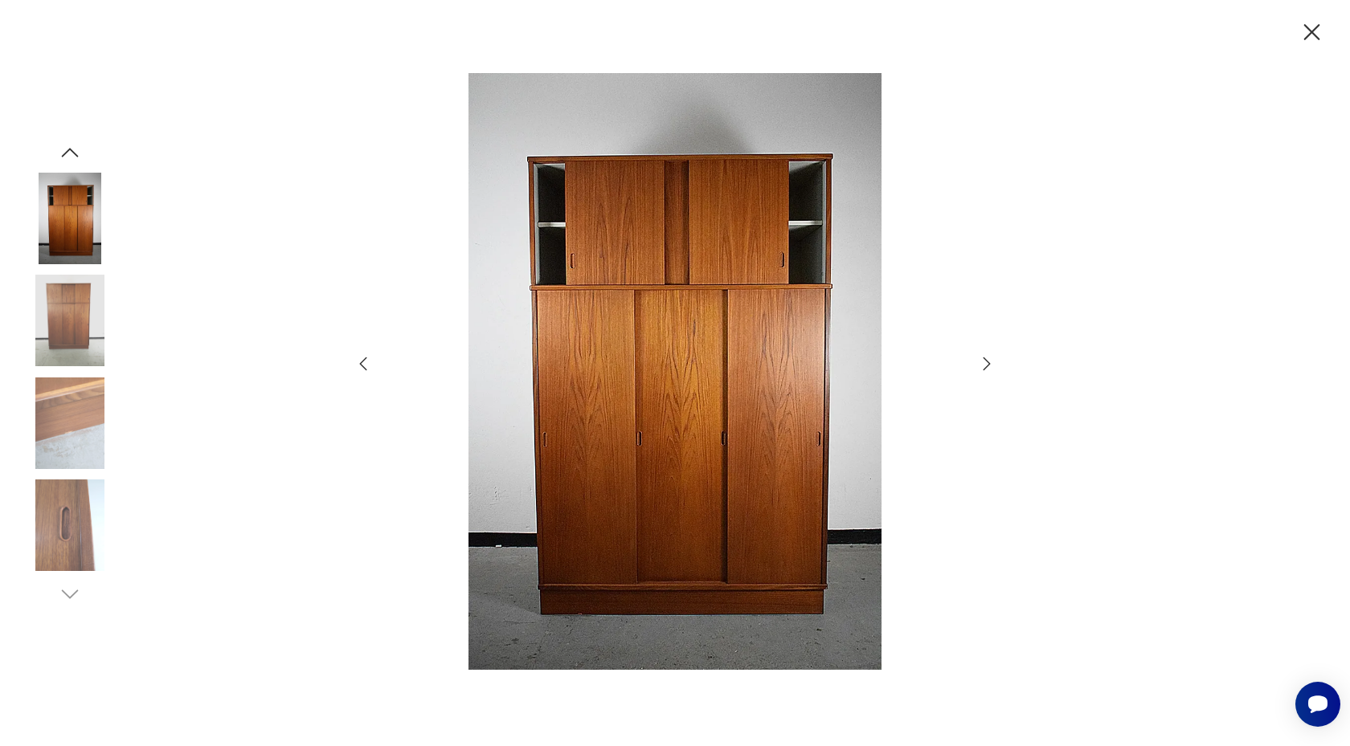
click at [366, 361] on icon "button" at bounding box center [363, 363] width 19 height 19
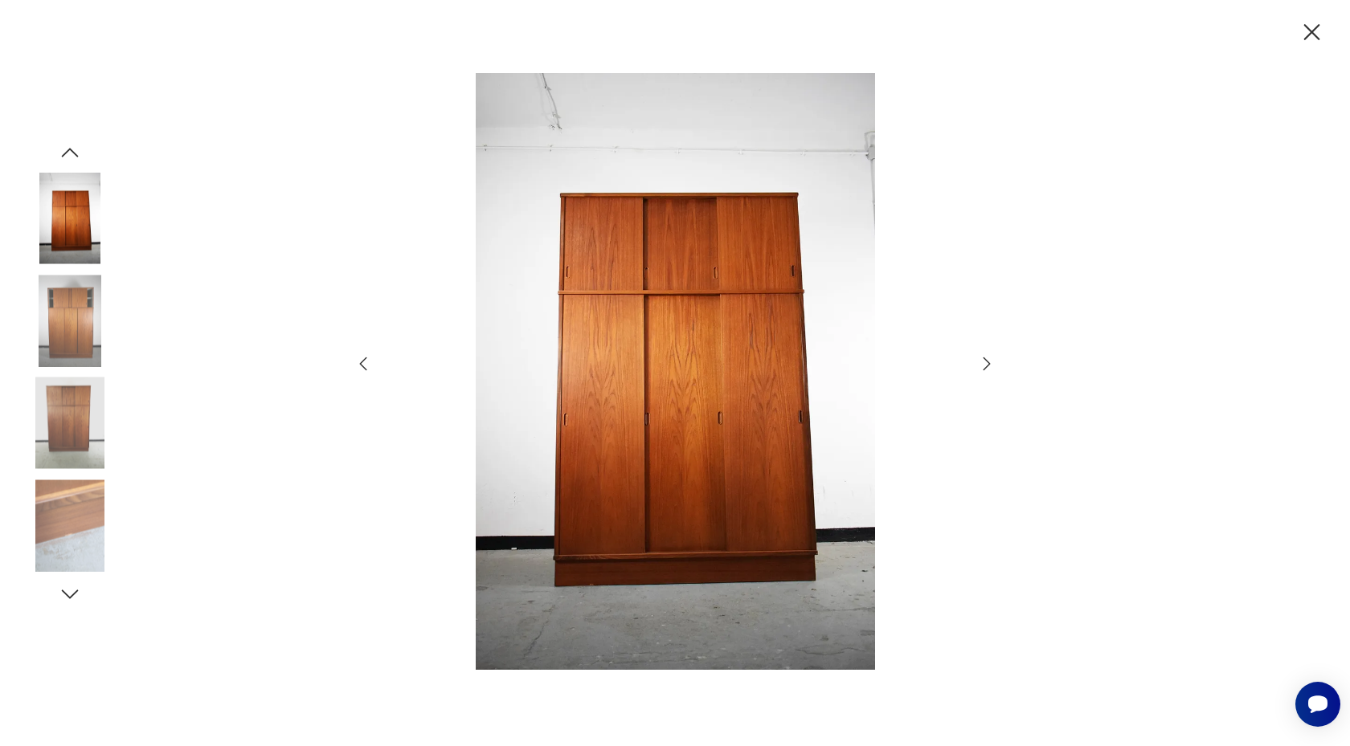
click at [366, 361] on icon "button" at bounding box center [363, 363] width 19 height 19
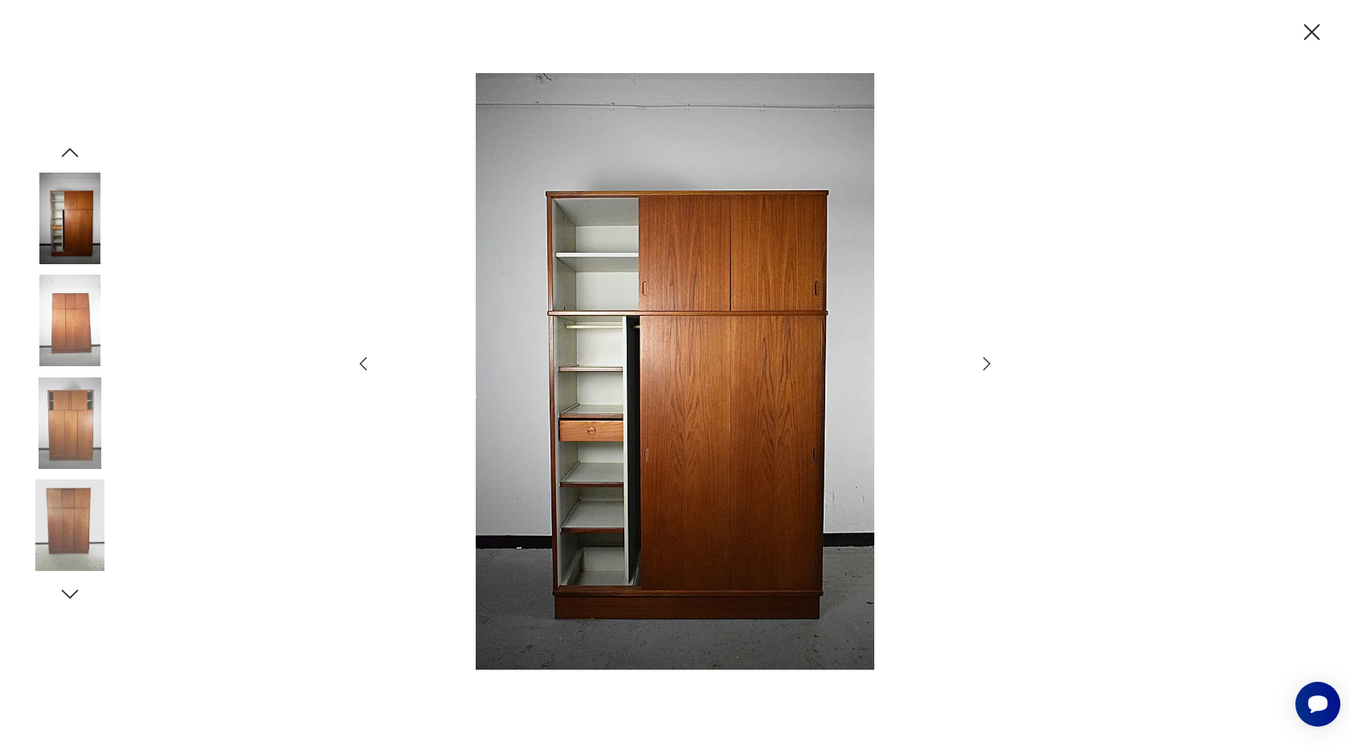
click at [366, 361] on icon "button" at bounding box center [363, 363] width 19 height 19
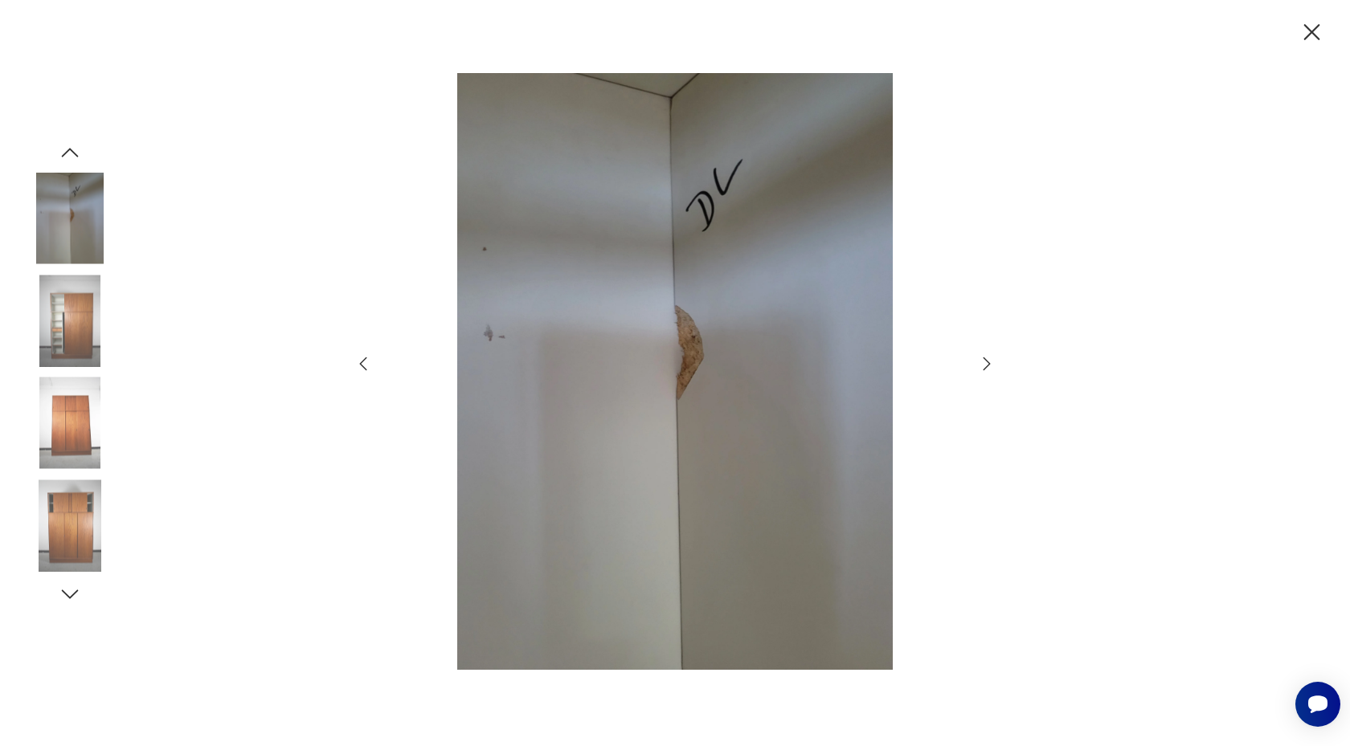
click at [366, 361] on icon "button" at bounding box center [363, 363] width 19 height 19
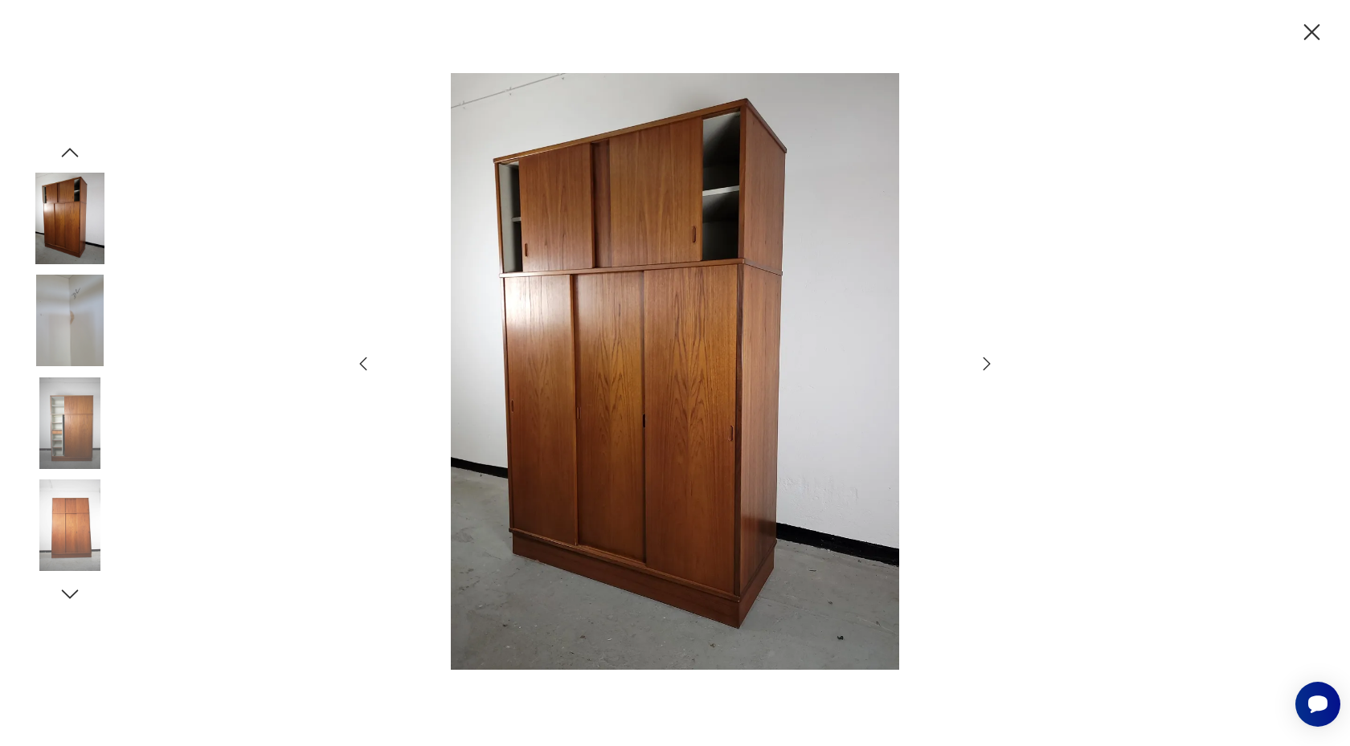
click at [366, 361] on icon "button" at bounding box center [363, 363] width 19 height 19
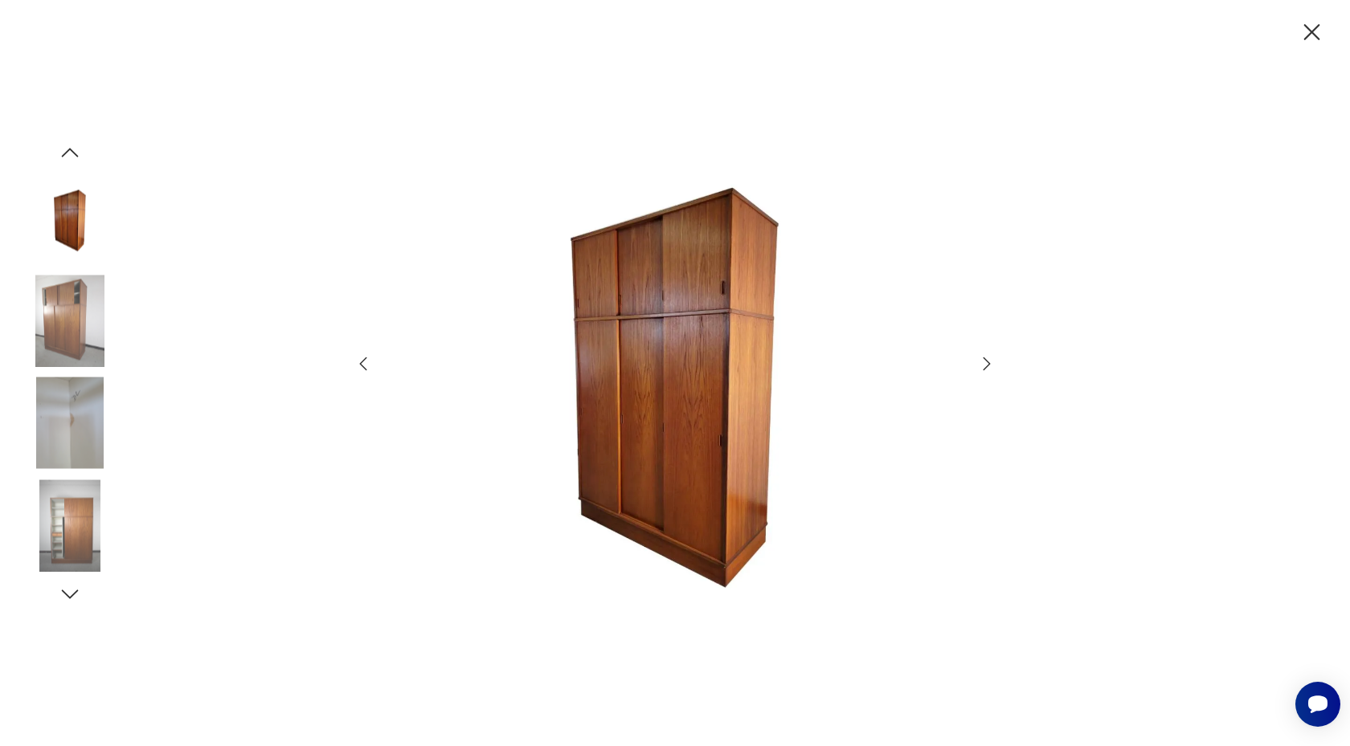
click at [366, 361] on icon "button" at bounding box center [363, 363] width 19 height 19
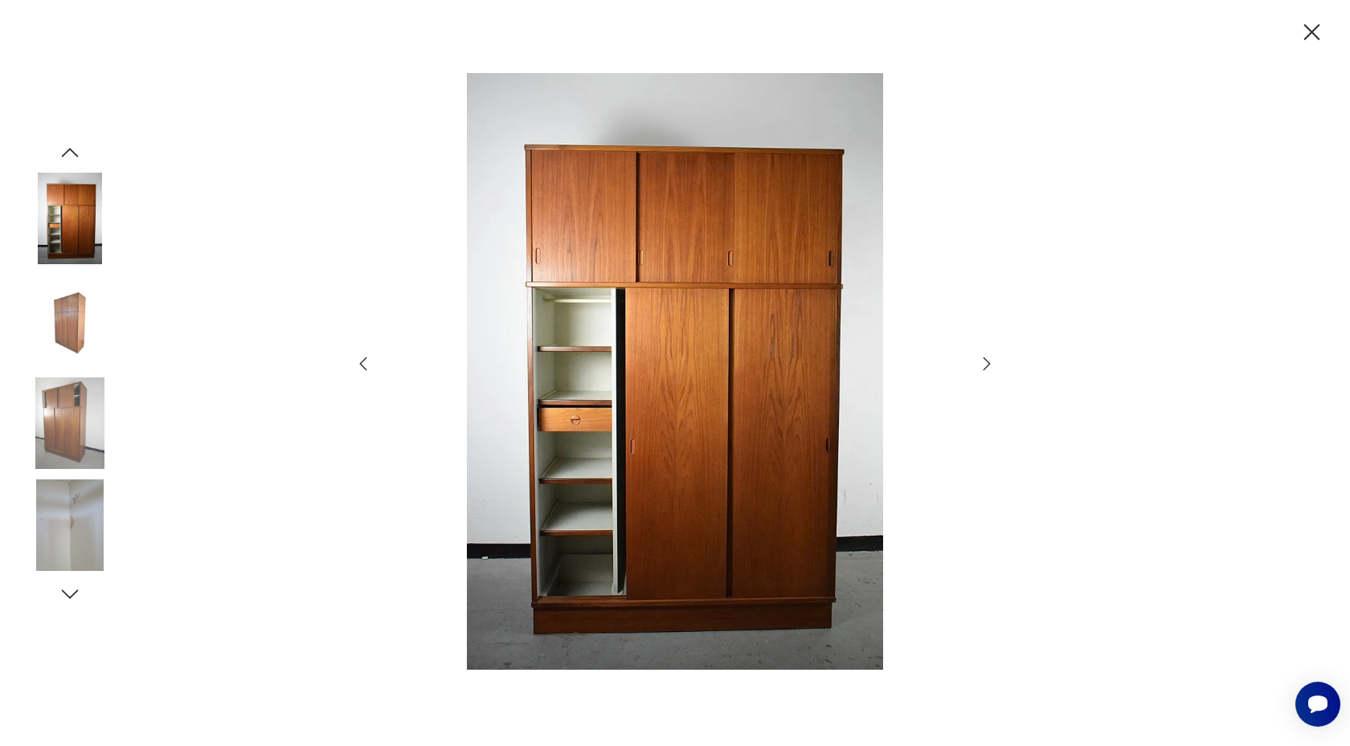
click at [366, 361] on icon "button" at bounding box center [363, 363] width 19 height 19
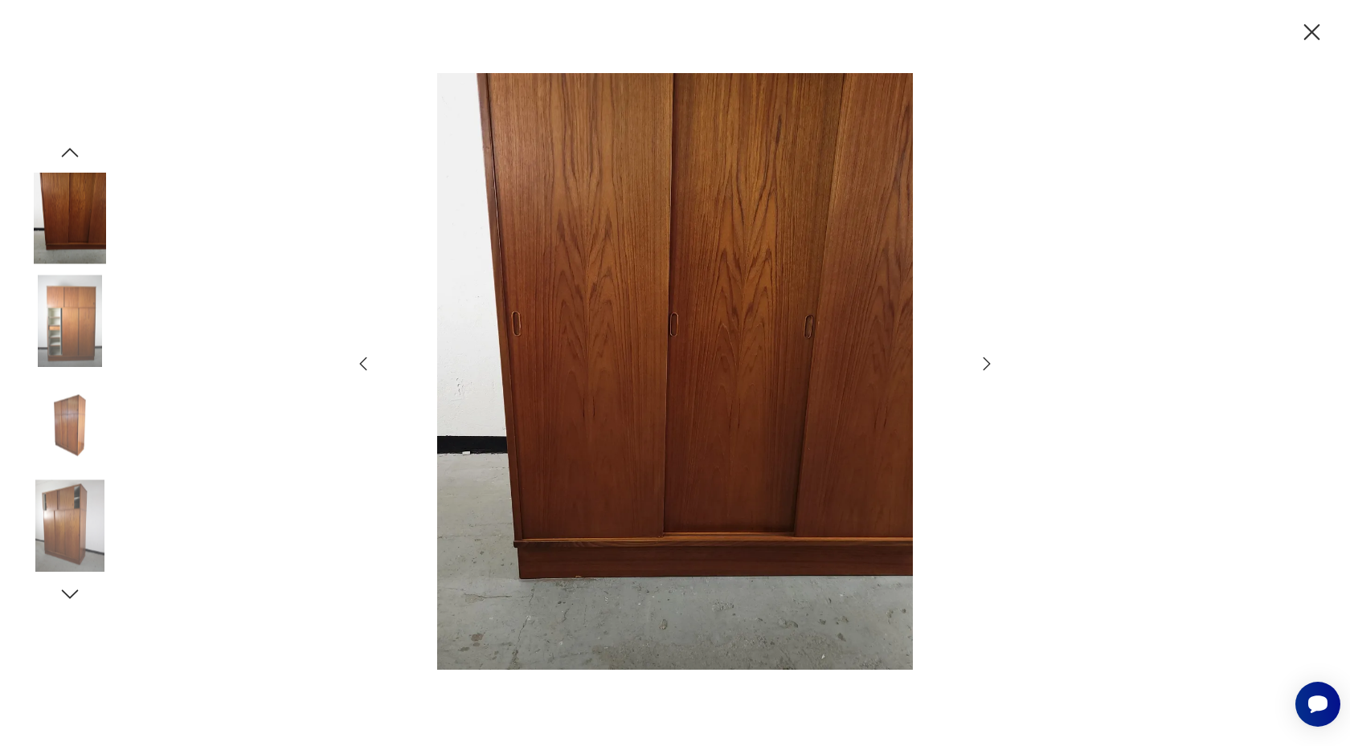
click at [366, 361] on icon "button" at bounding box center [363, 363] width 19 height 19
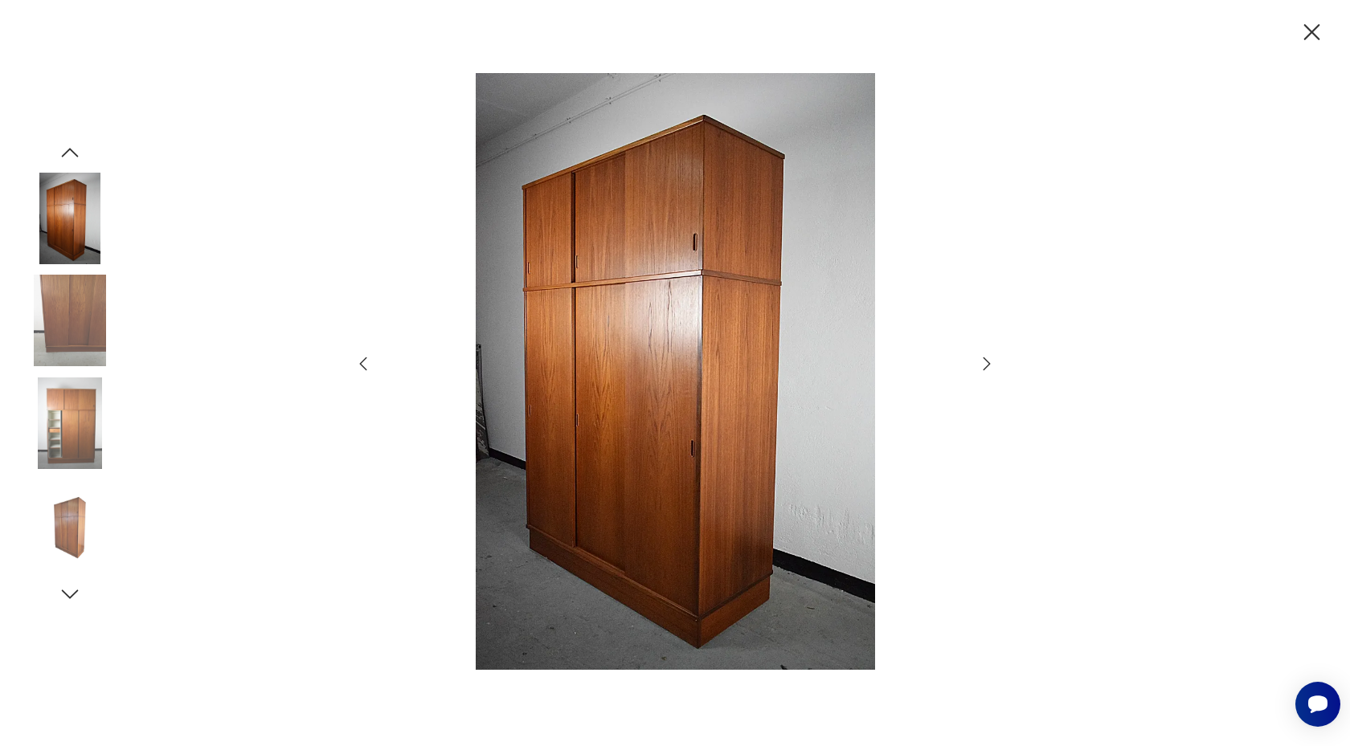
click at [366, 361] on icon "button" at bounding box center [363, 363] width 19 height 19
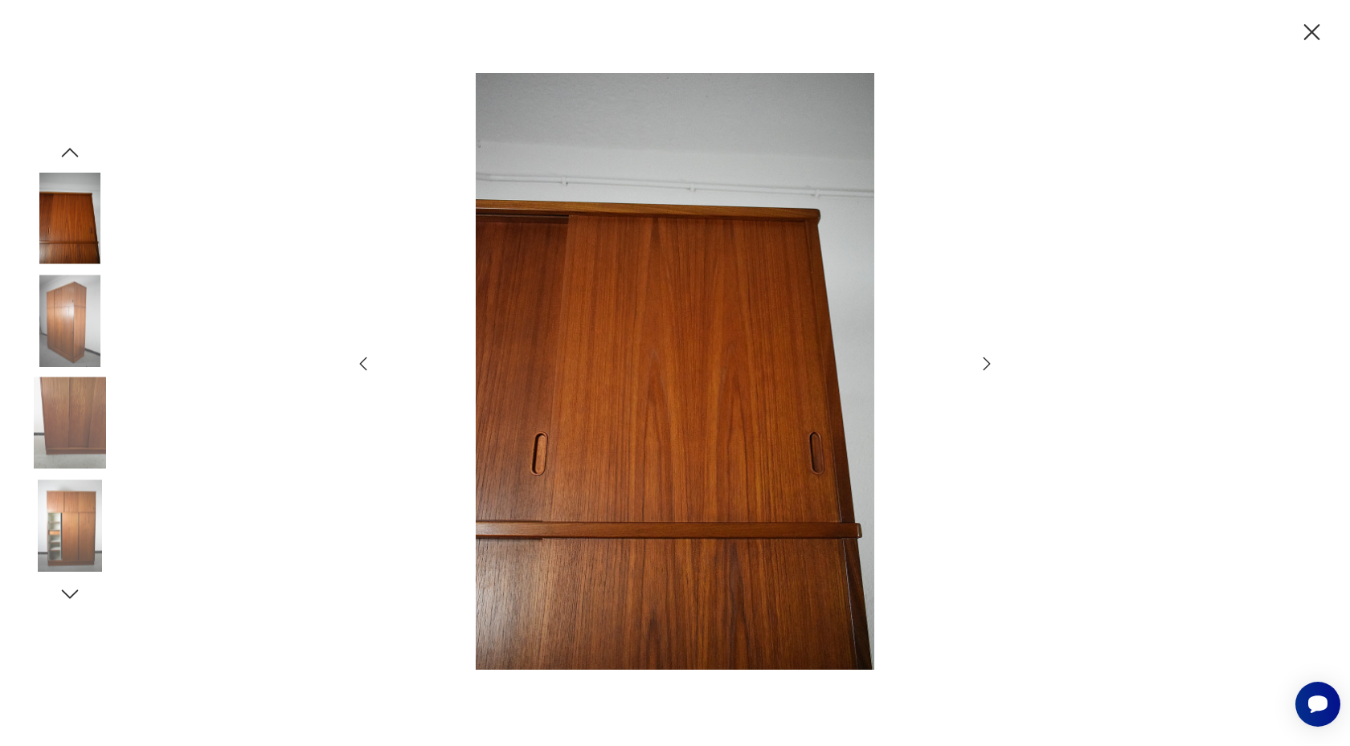
click at [366, 361] on icon "button" at bounding box center [363, 363] width 19 height 19
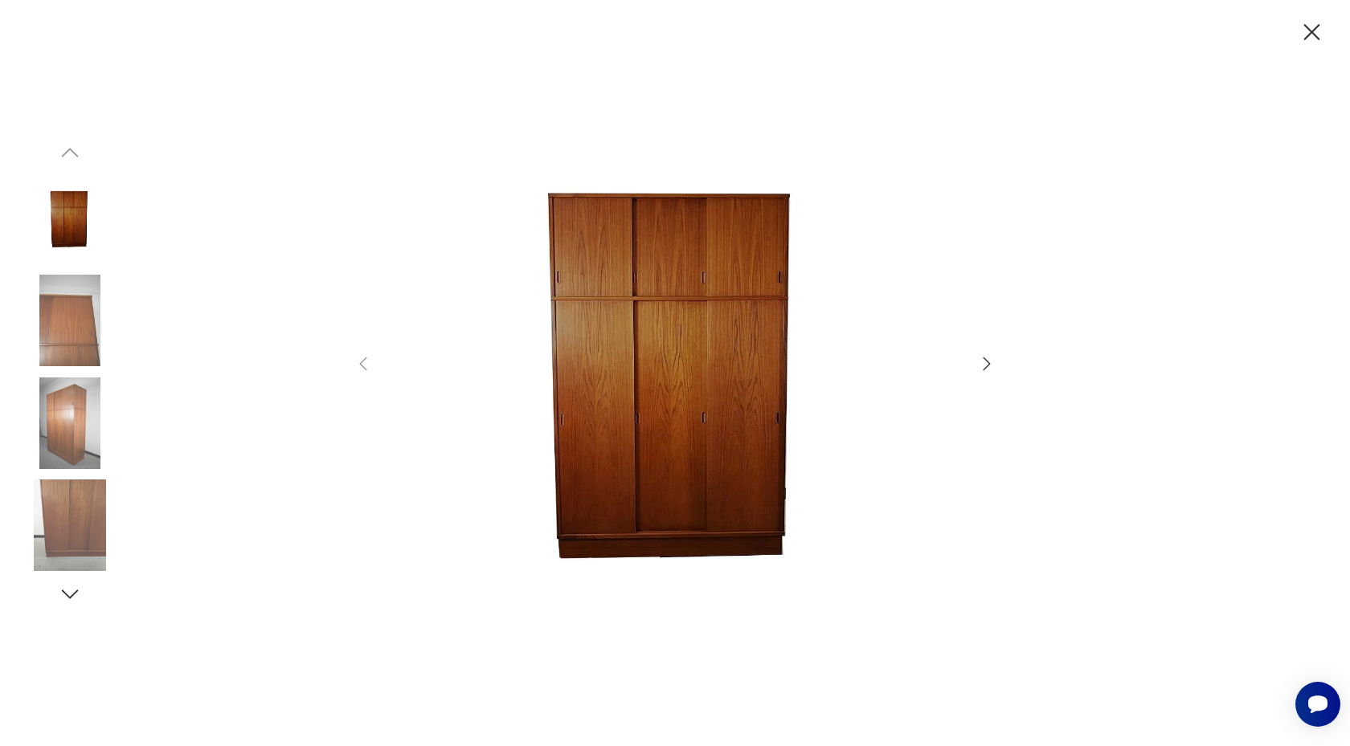
click at [1310, 41] on icon "button" at bounding box center [1312, 32] width 28 height 28
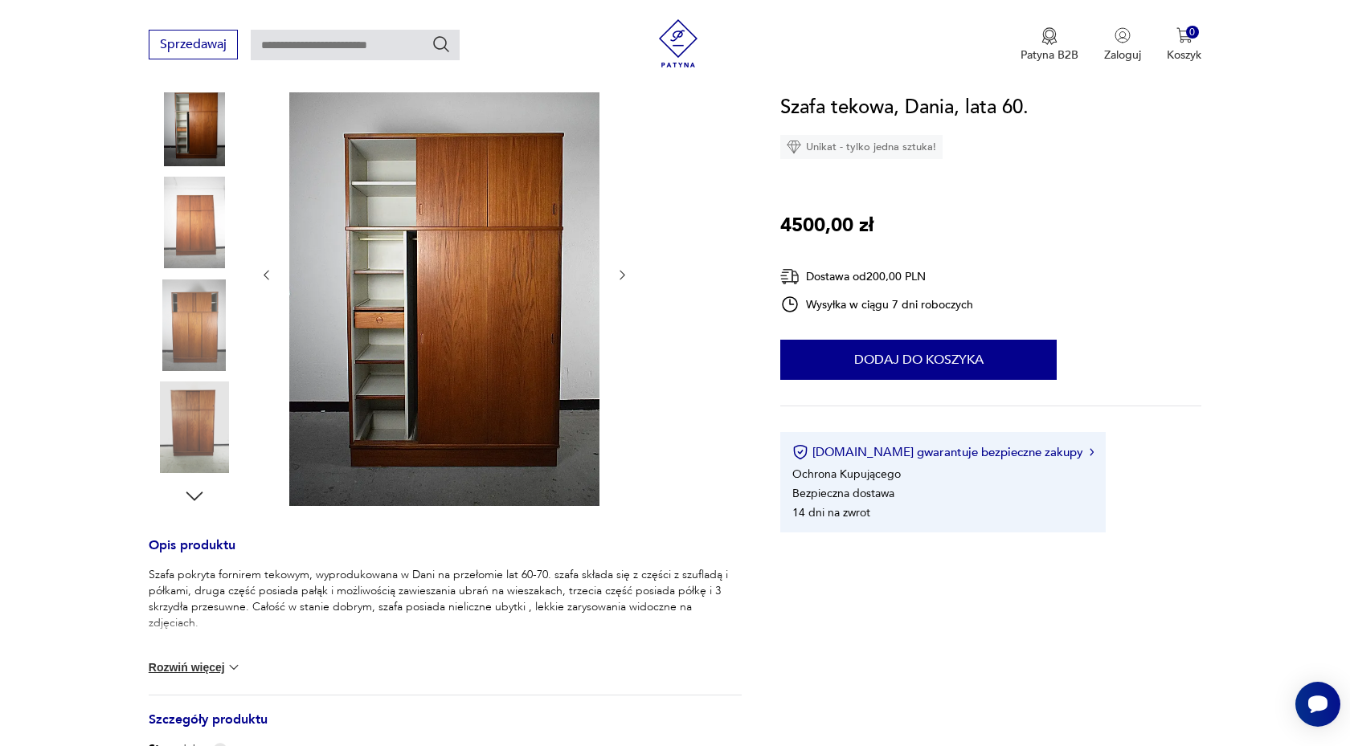
scroll to position [223, 0]
click at [196, 664] on button "Rozwiń więcej" at bounding box center [195, 669] width 93 height 16
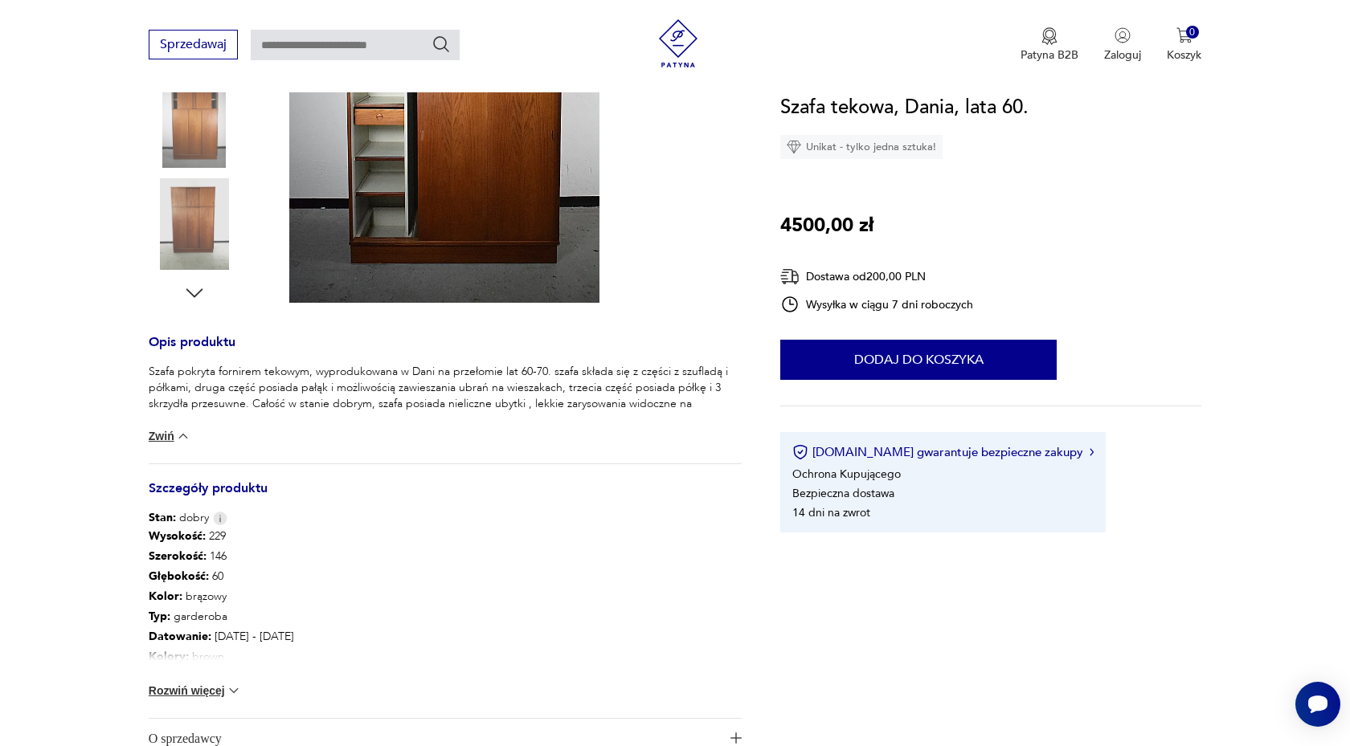
scroll to position [535, 0]
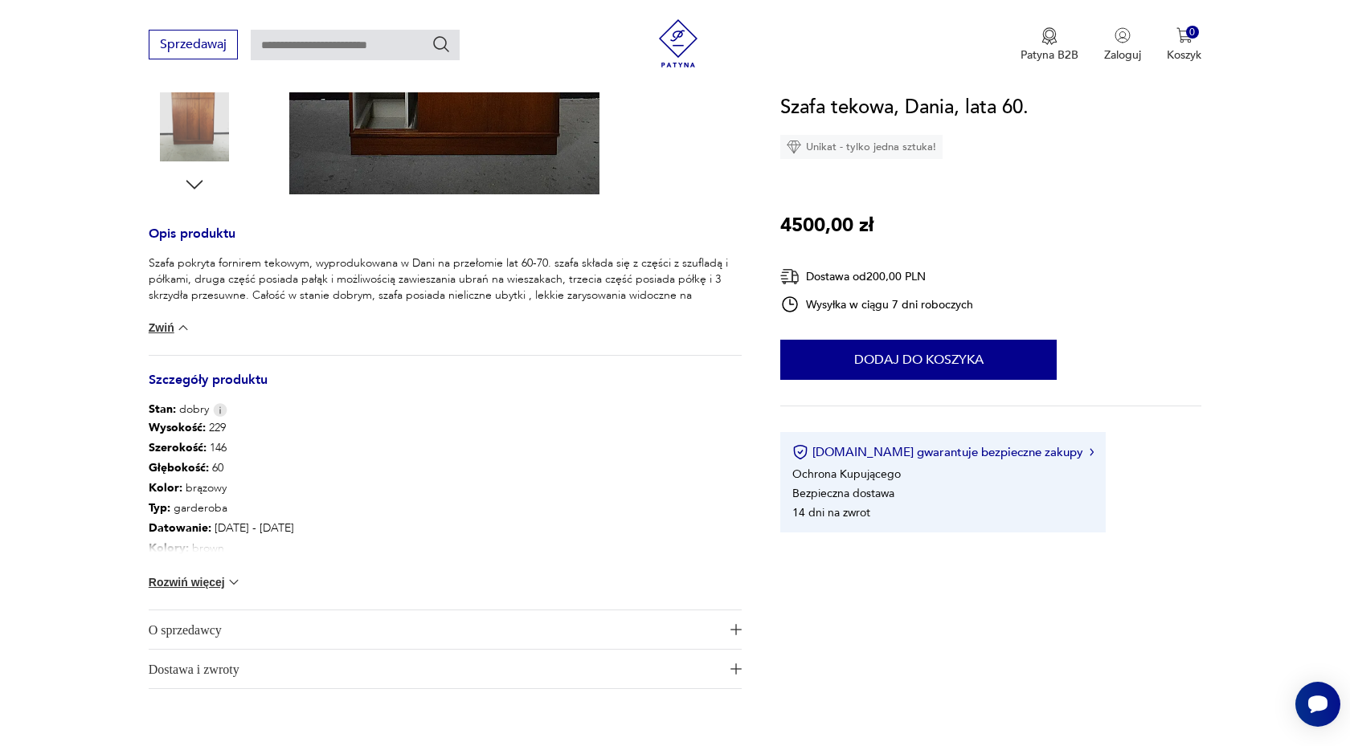
click at [198, 587] on button "Rozwiń więcej" at bounding box center [195, 583] width 93 height 16
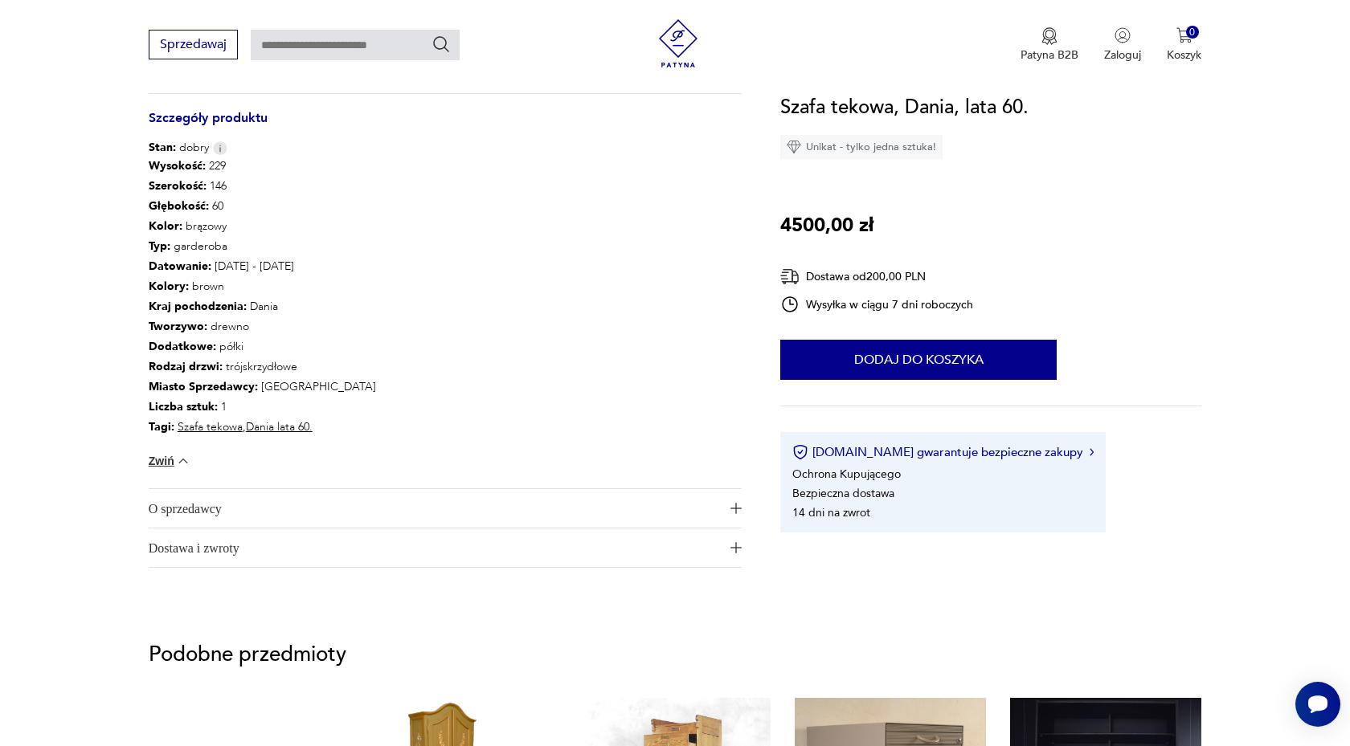
scroll to position [798, 0]
click at [321, 495] on span "O sprzedawcy" at bounding box center [434, 508] width 571 height 39
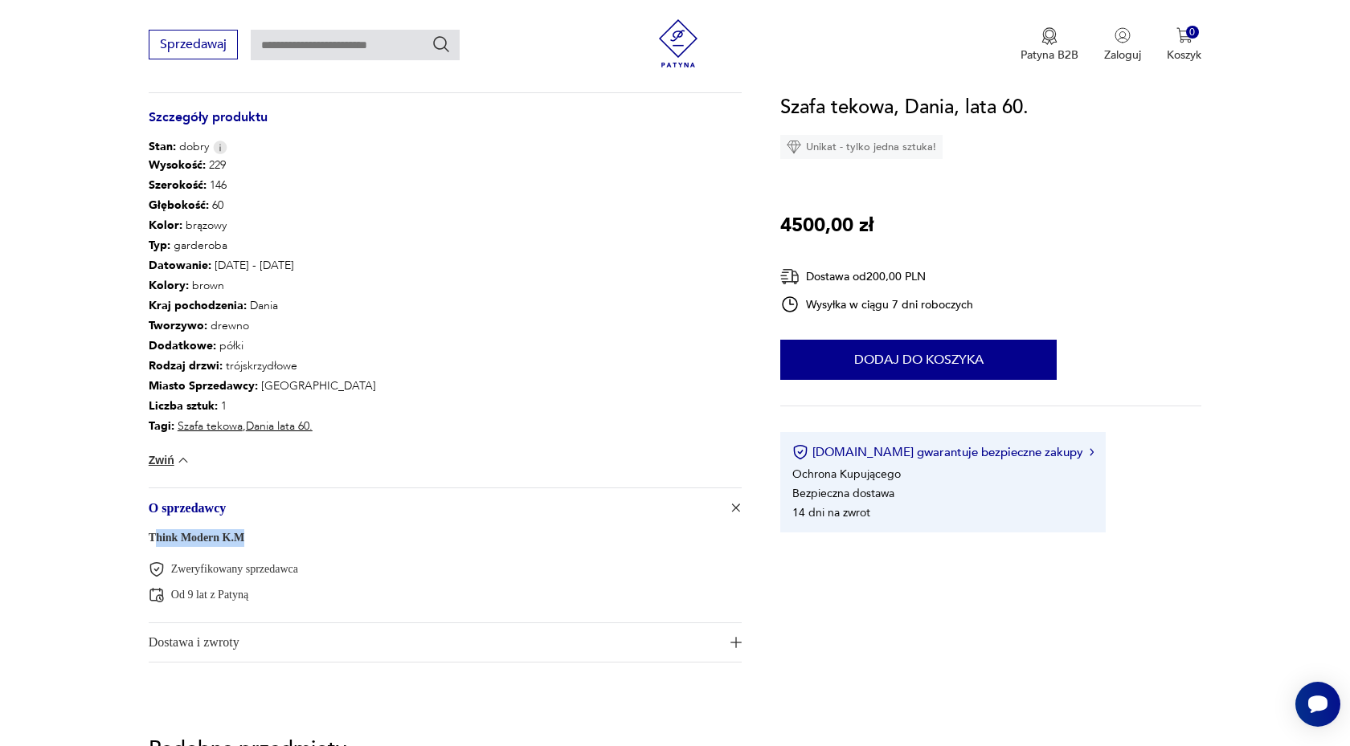
drag, startPoint x: 248, startPoint y: 538, endPoint x: 152, endPoint y: 544, distance: 96.6
click at [152, 544] on div "Think Modern K.M Zweryfikowany sprzedawca Od 9 lat z Patyną" at bounding box center [445, 575] width 593 height 96
click at [274, 565] on p "Zweryfikowany sprzedawca" at bounding box center [234, 569] width 127 height 15
drag, startPoint x: 252, startPoint y: 540, endPoint x: 144, endPoint y: 538, distance: 107.7
click at [144, 538] on section "Produkt wyprzedany Opis produktu Szafa pokryta fornirem tekowym, wyprodukowana …" at bounding box center [675, 84] width 1350 height 1234
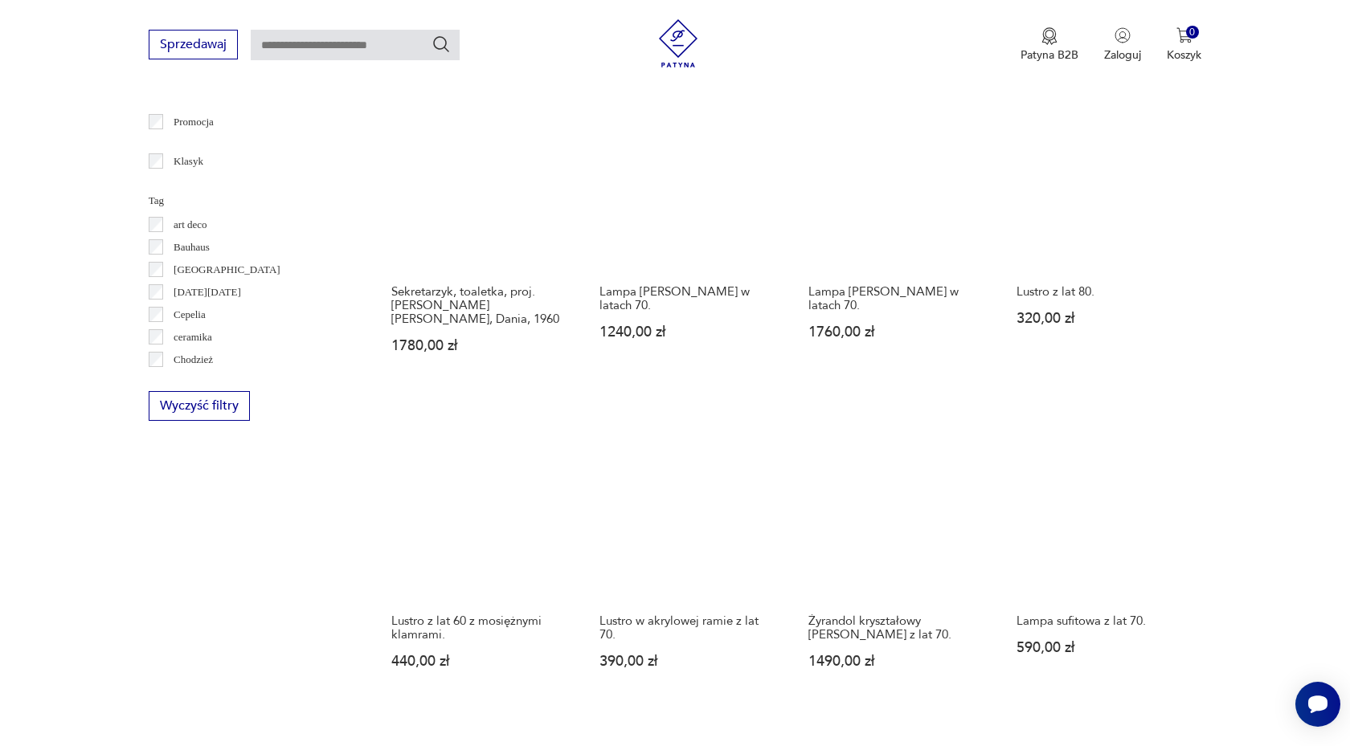
scroll to position [559, 0]
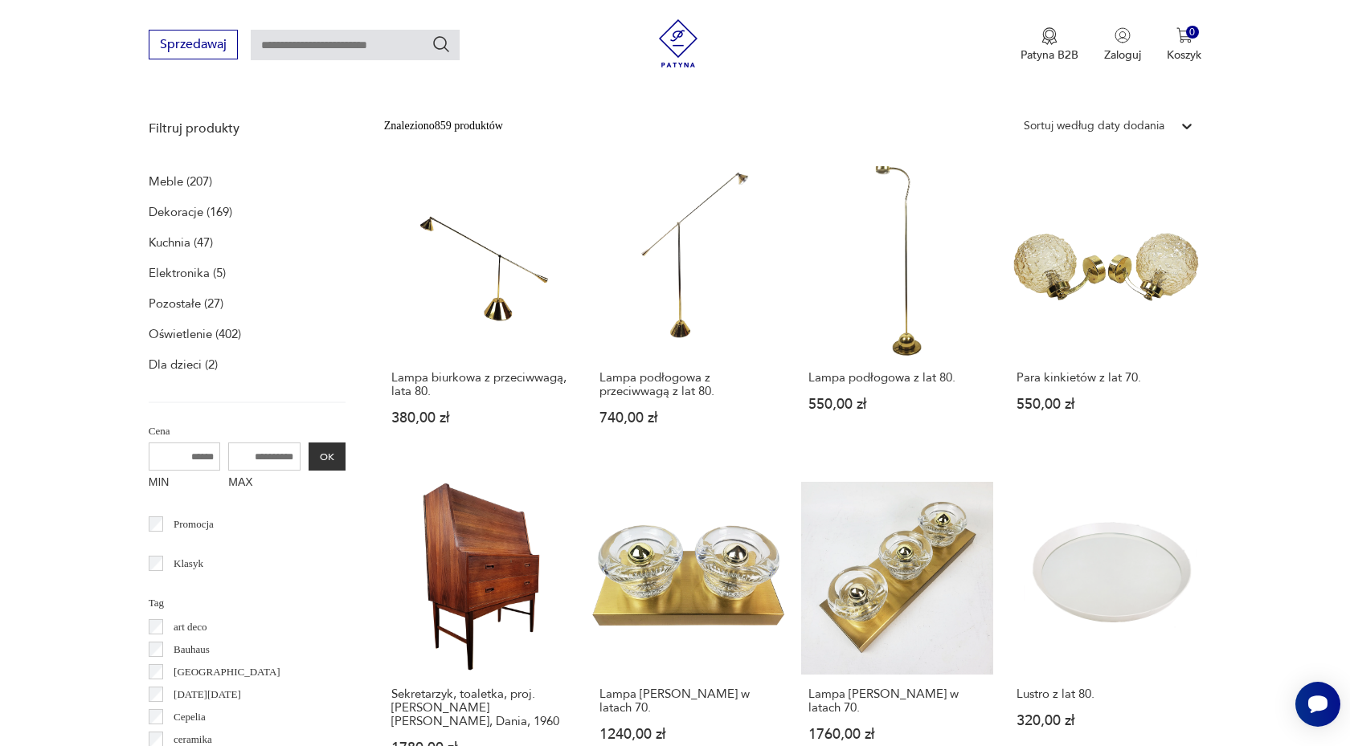
click at [181, 179] on p "Meble (207)" at bounding box center [180, 181] width 63 height 22
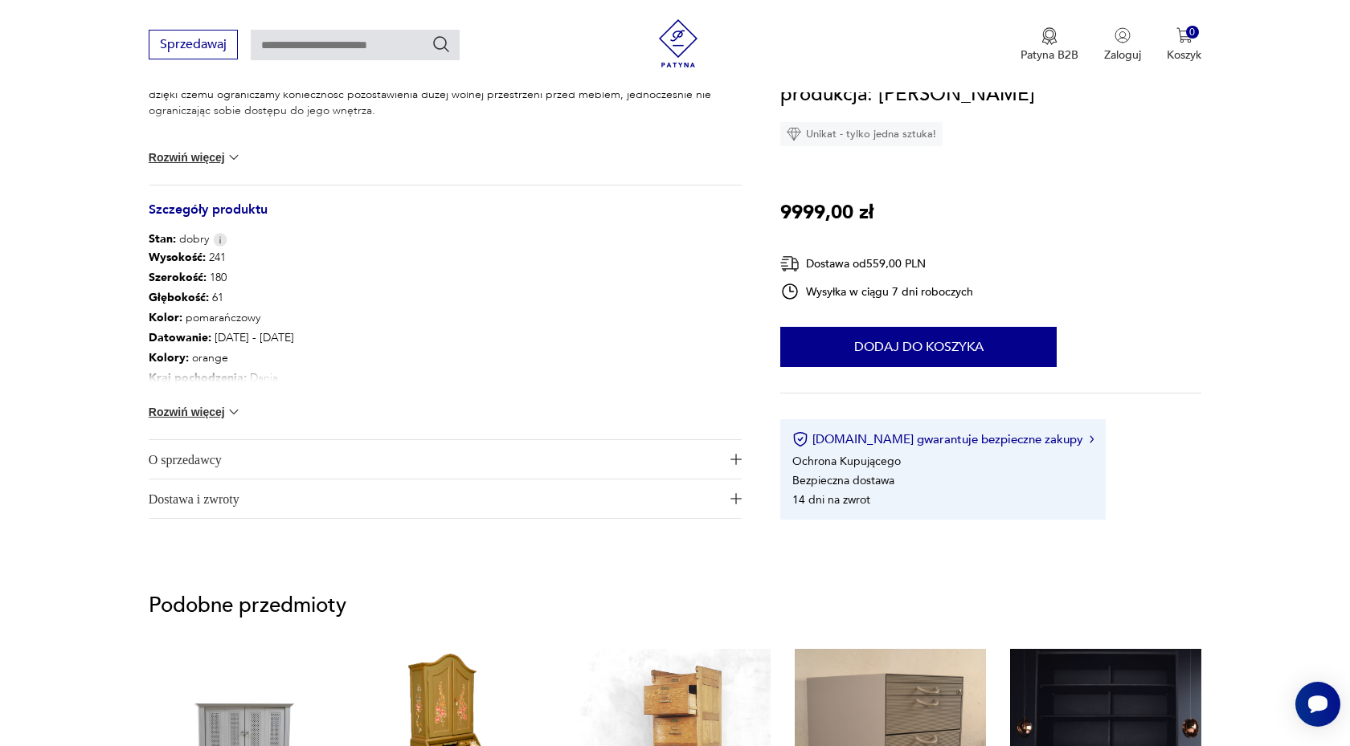
click at [219, 415] on button "Rozwiń więcej" at bounding box center [195, 412] width 93 height 16
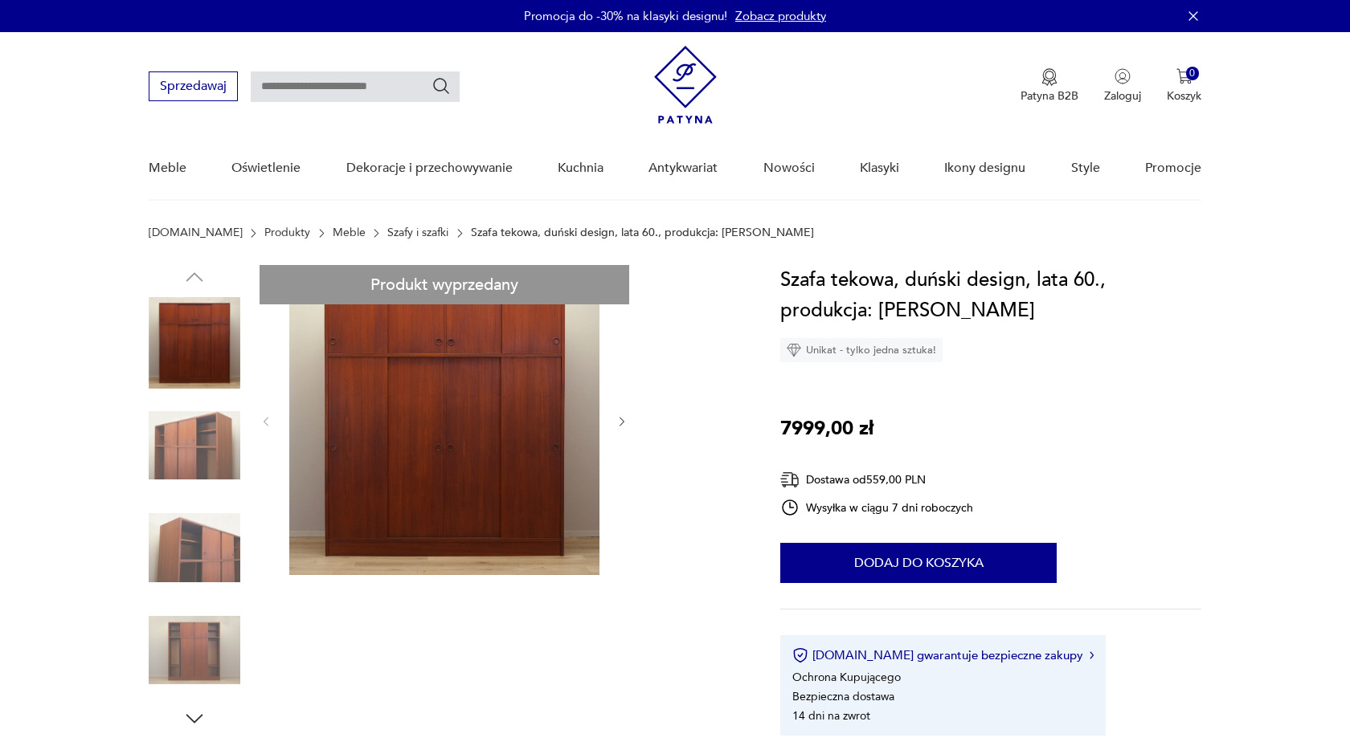
click at [174, 446] on img at bounding box center [195, 446] width 92 height 92
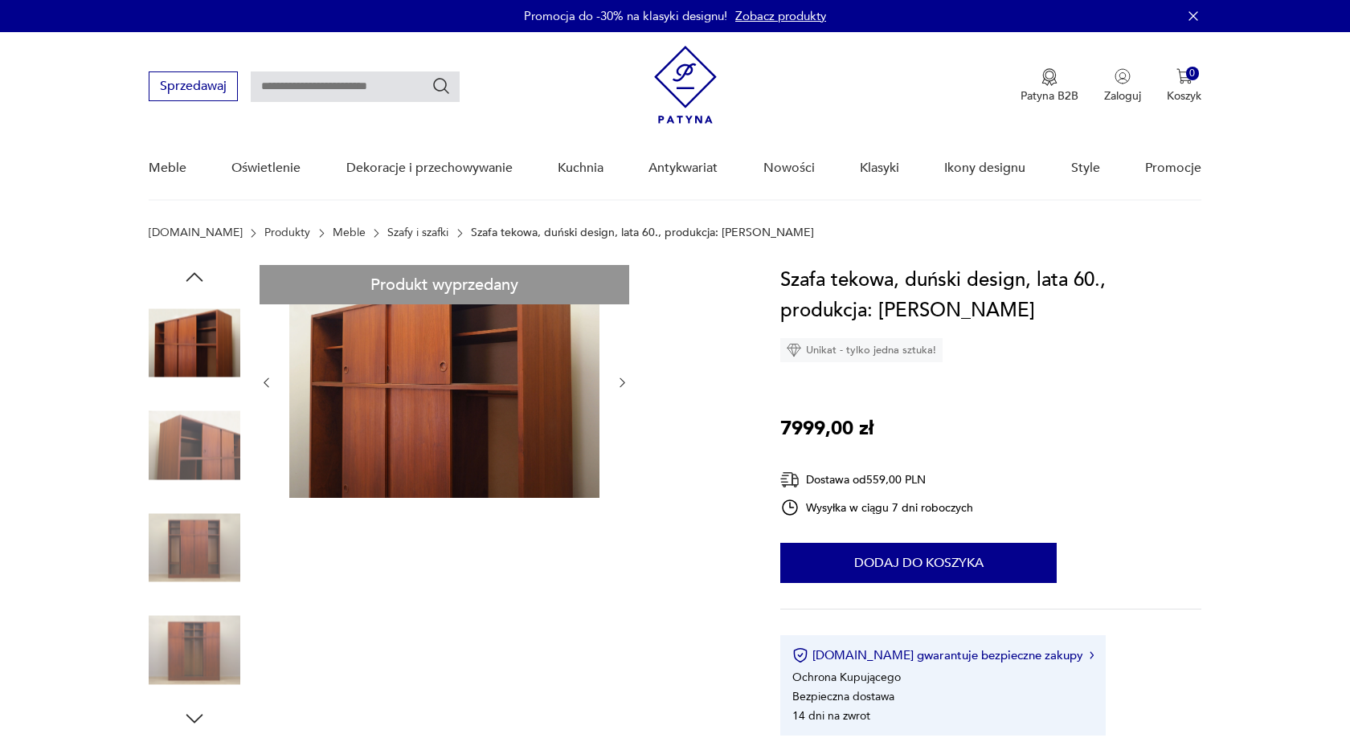
click at [185, 516] on img at bounding box center [195, 548] width 92 height 92
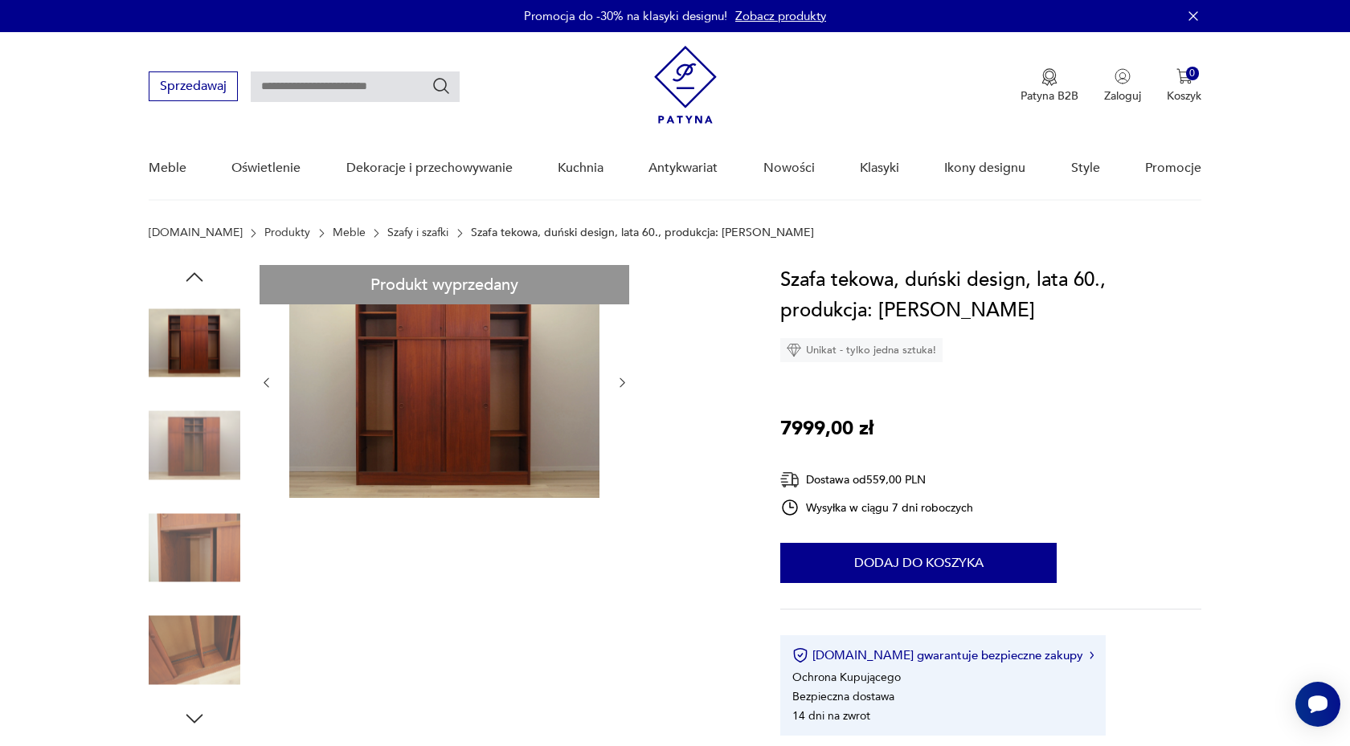
click at [193, 522] on img at bounding box center [195, 548] width 92 height 92
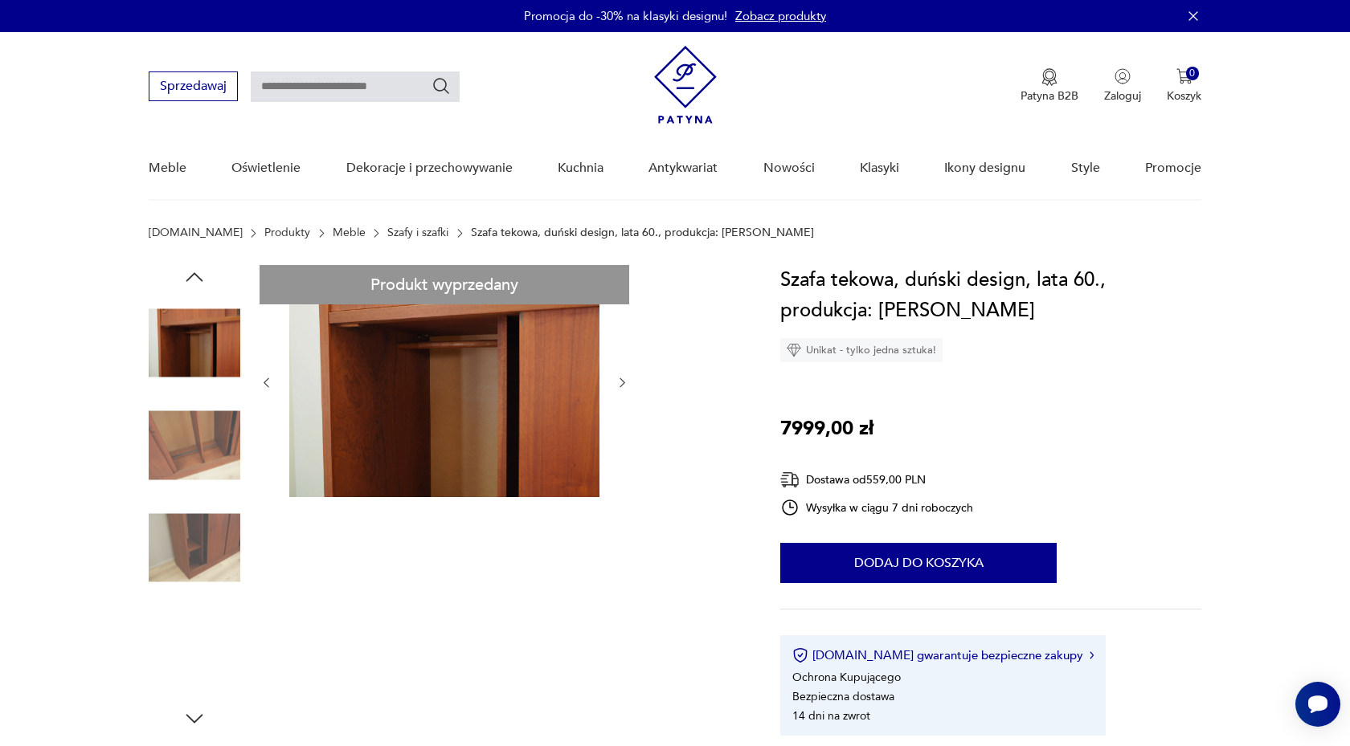
click at [195, 540] on img at bounding box center [195, 548] width 92 height 92
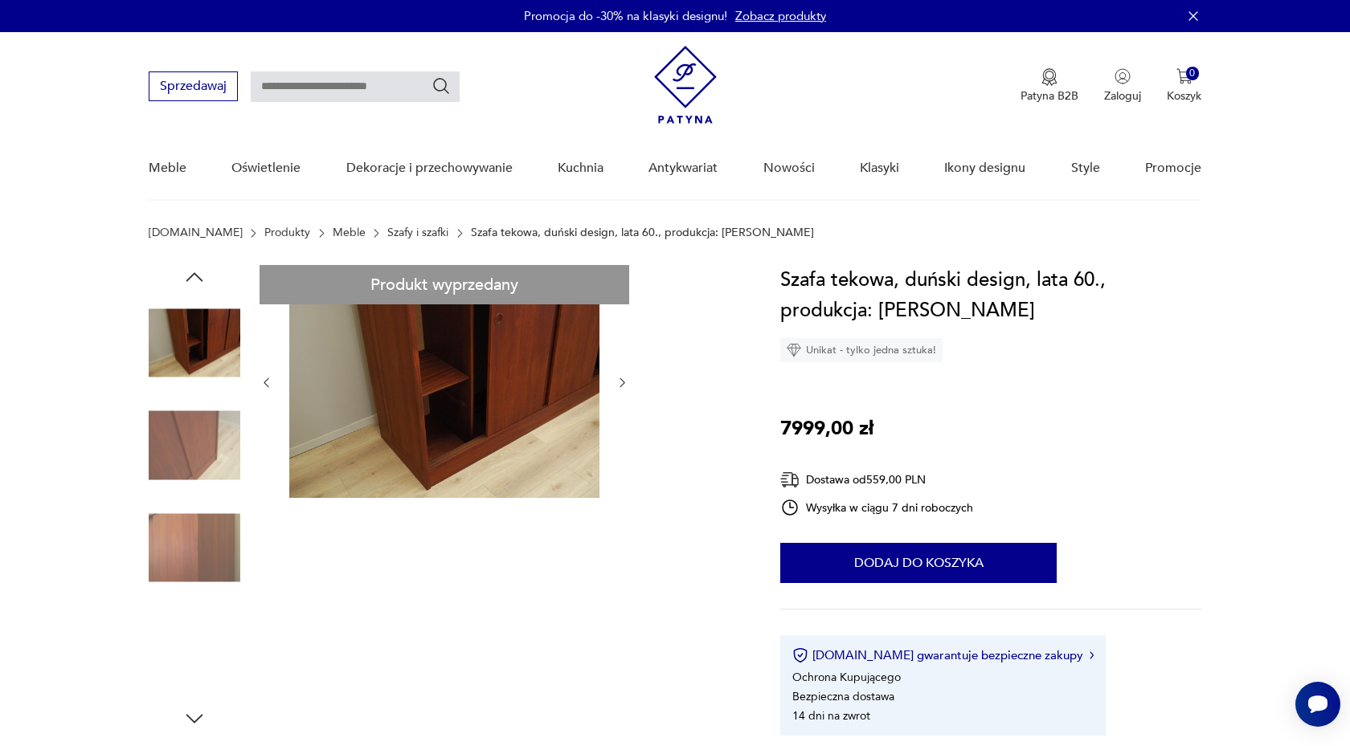
click at [200, 528] on img at bounding box center [195, 548] width 92 height 92
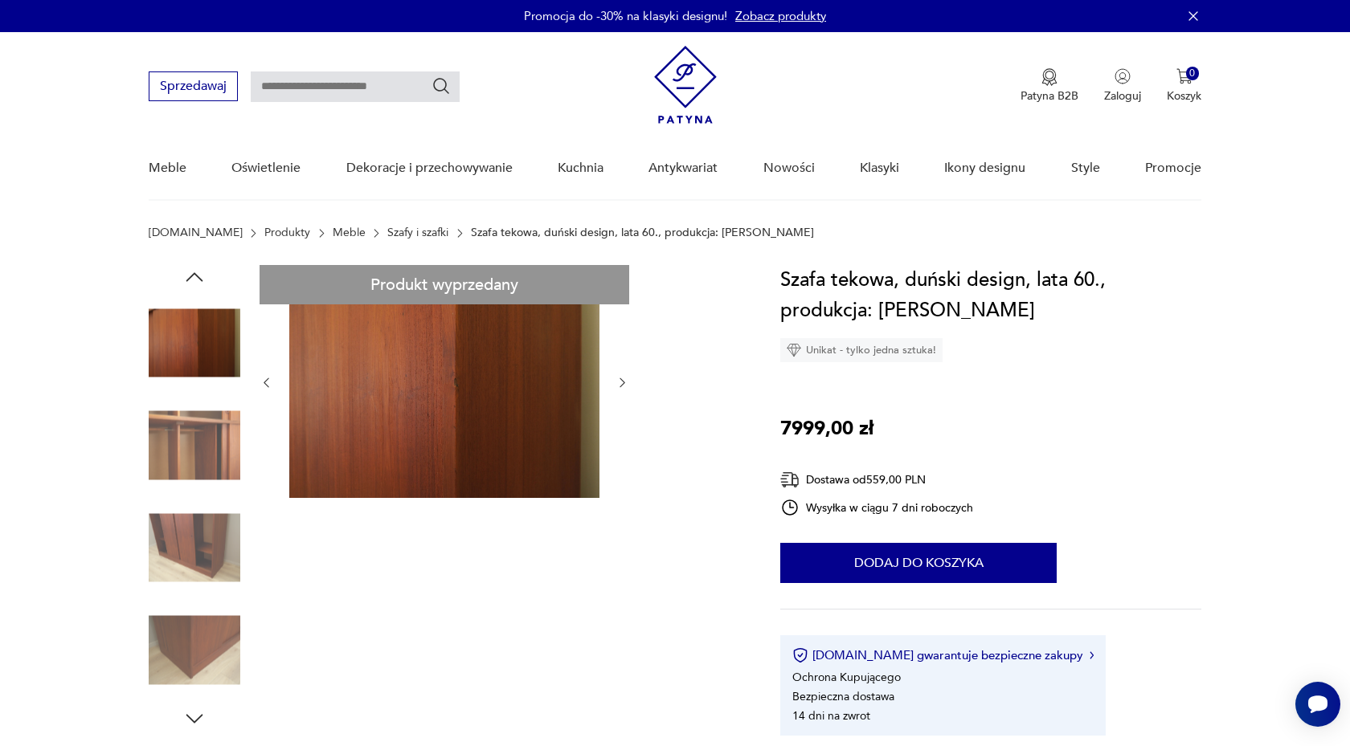
click at [200, 547] on img at bounding box center [195, 548] width 92 height 92
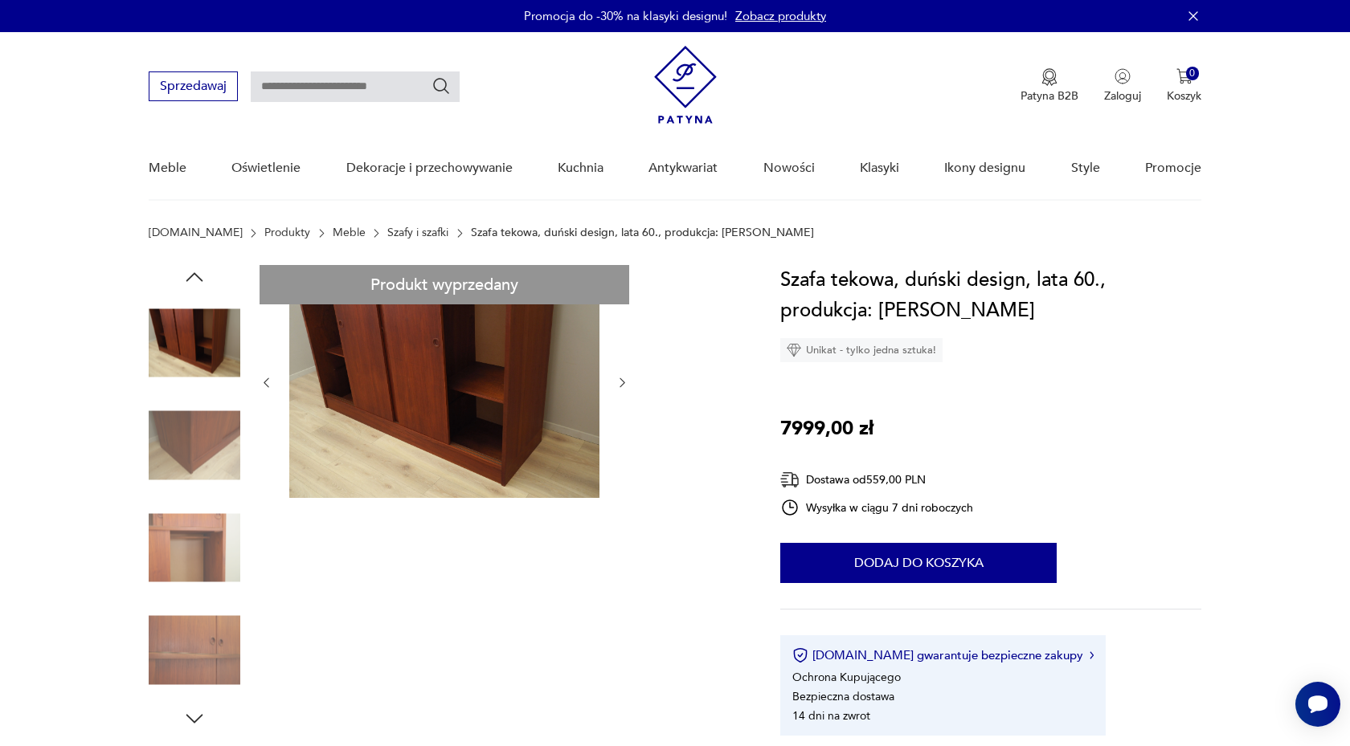
click at [443, 431] on img at bounding box center [444, 381] width 310 height 233
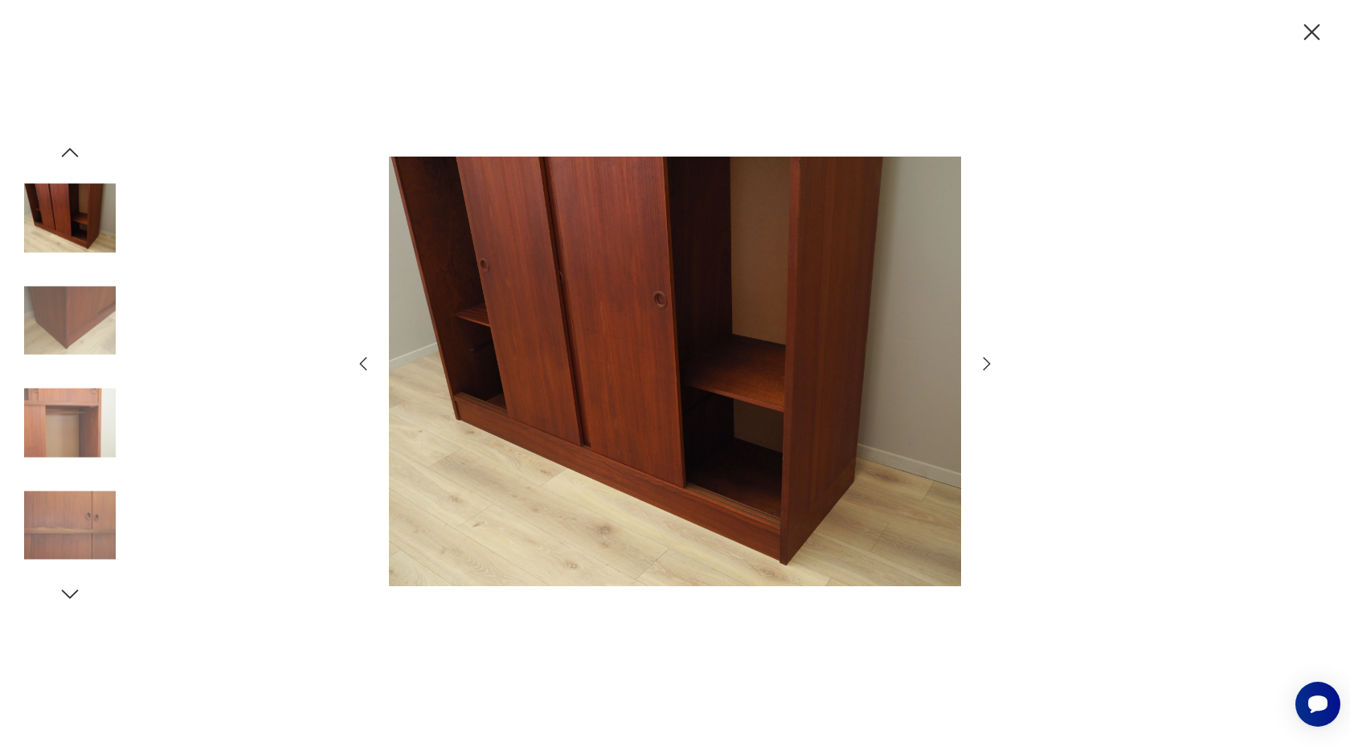
click at [77, 201] on img at bounding box center [70, 219] width 92 height 92
click at [78, 311] on img at bounding box center [70, 321] width 92 height 92
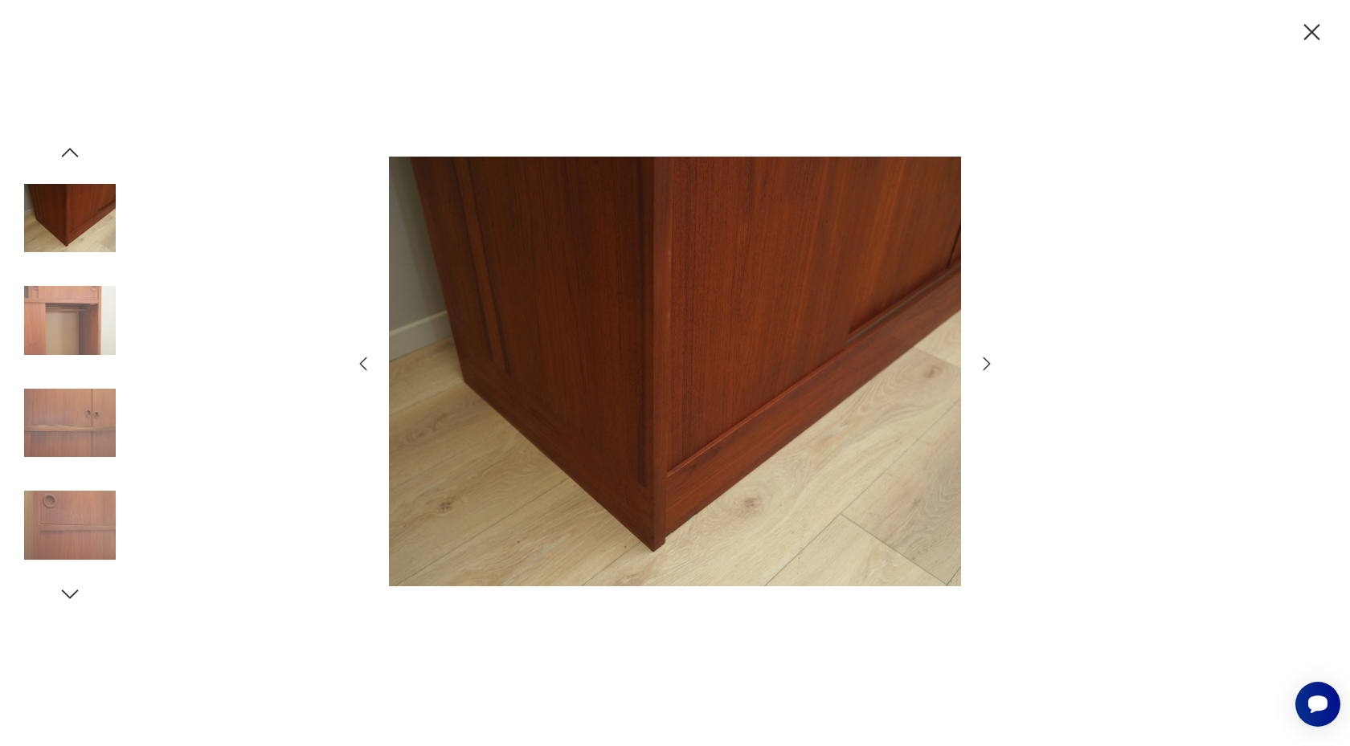
click at [75, 151] on icon "button" at bounding box center [70, 153] width 24 height 24
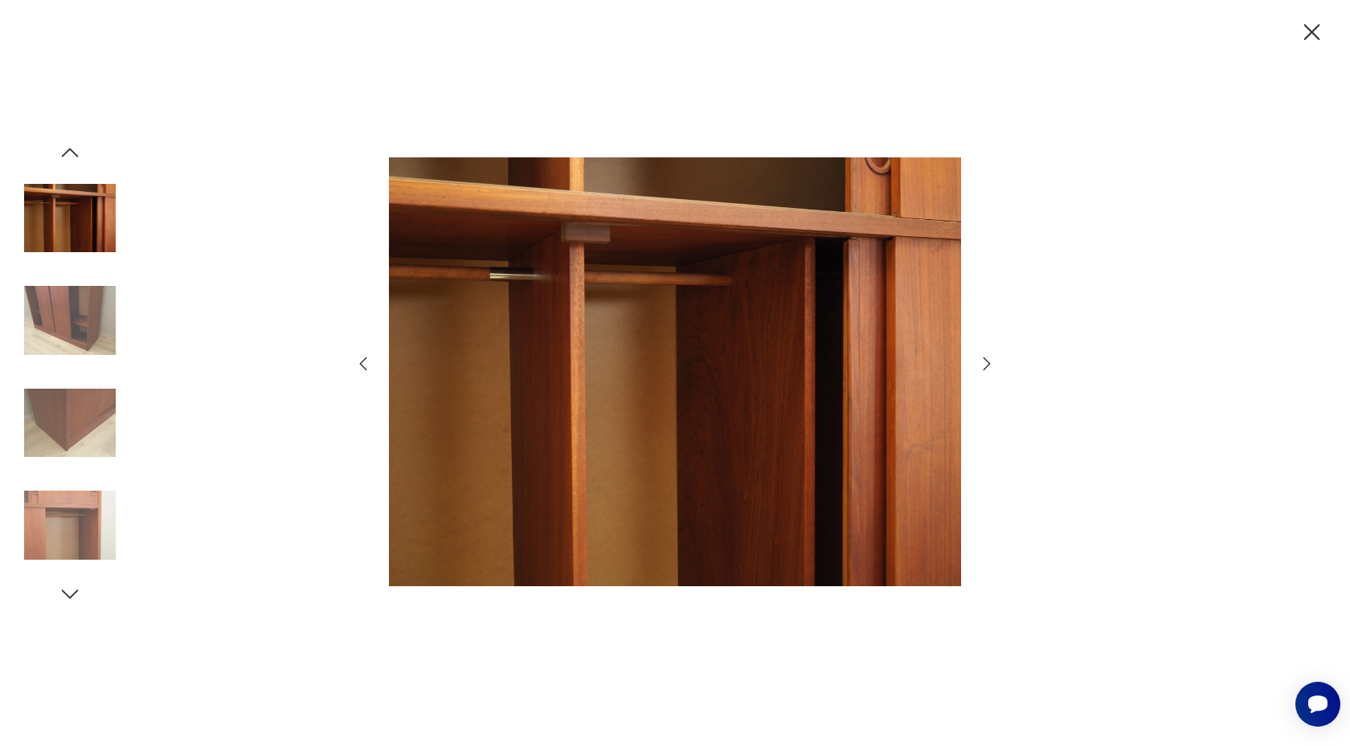
click at [75, 151] on icon "button" at bounding box center [70, 153] width 24 height 24
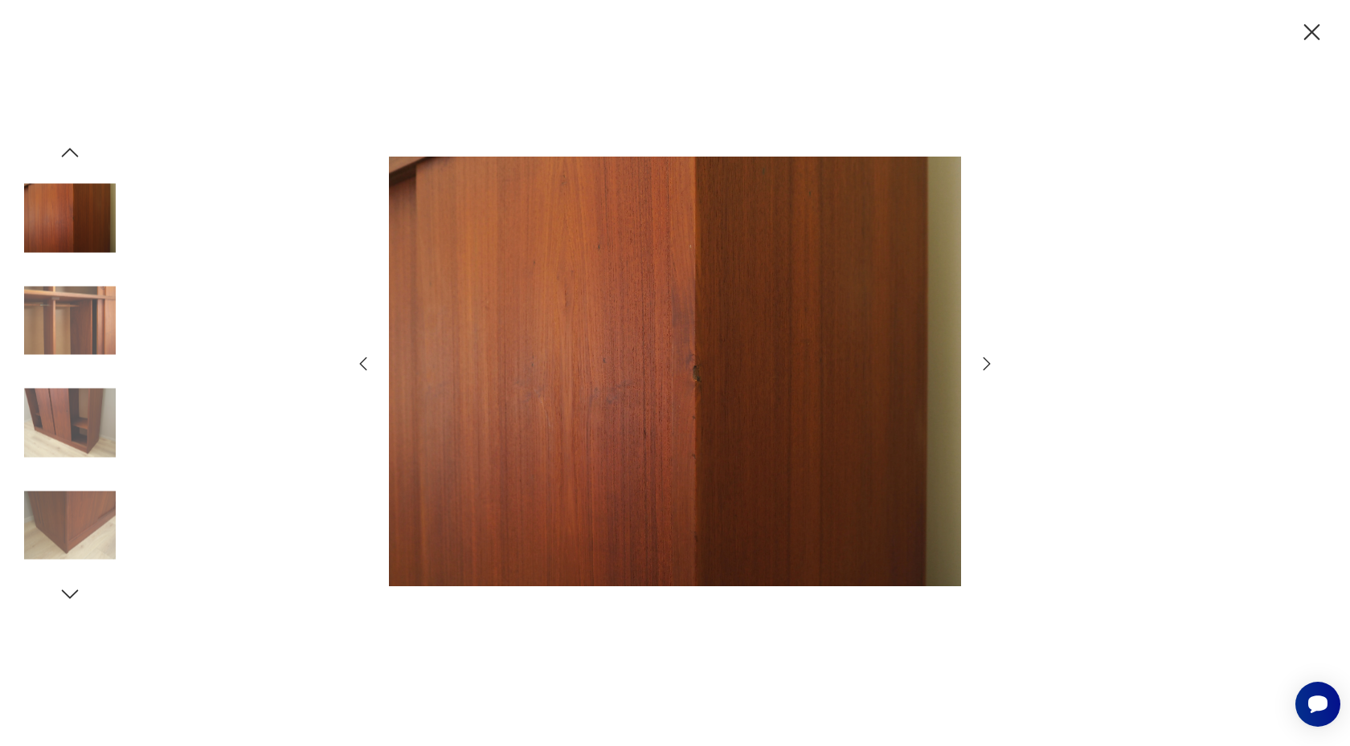
click at [75, 151] on icon "button" at bounding box center [70, 153] width 24 height 24
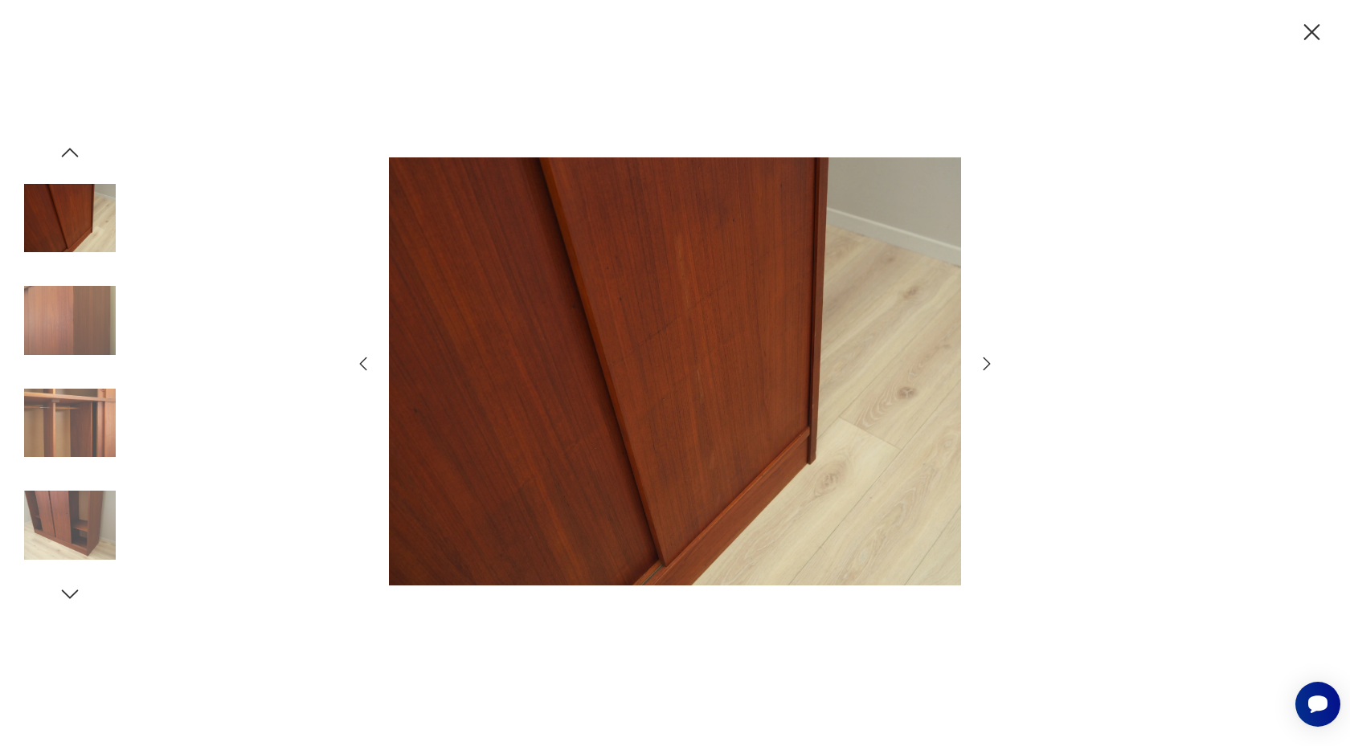
click at [75, 151] on icon "button" at bounding box center [70, 153] width 24 height 24
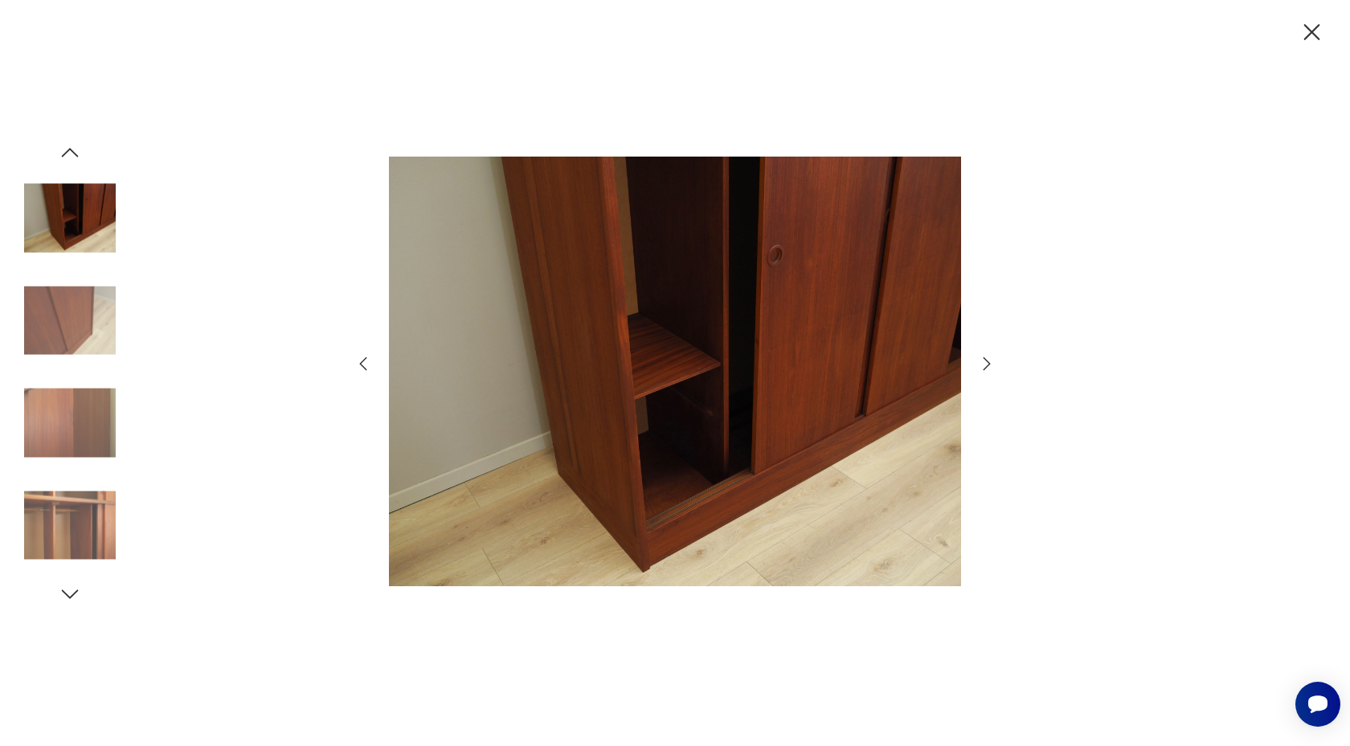
click at [75, 151] on icon "button" at bounding box center [70, 153] width 24 height 24
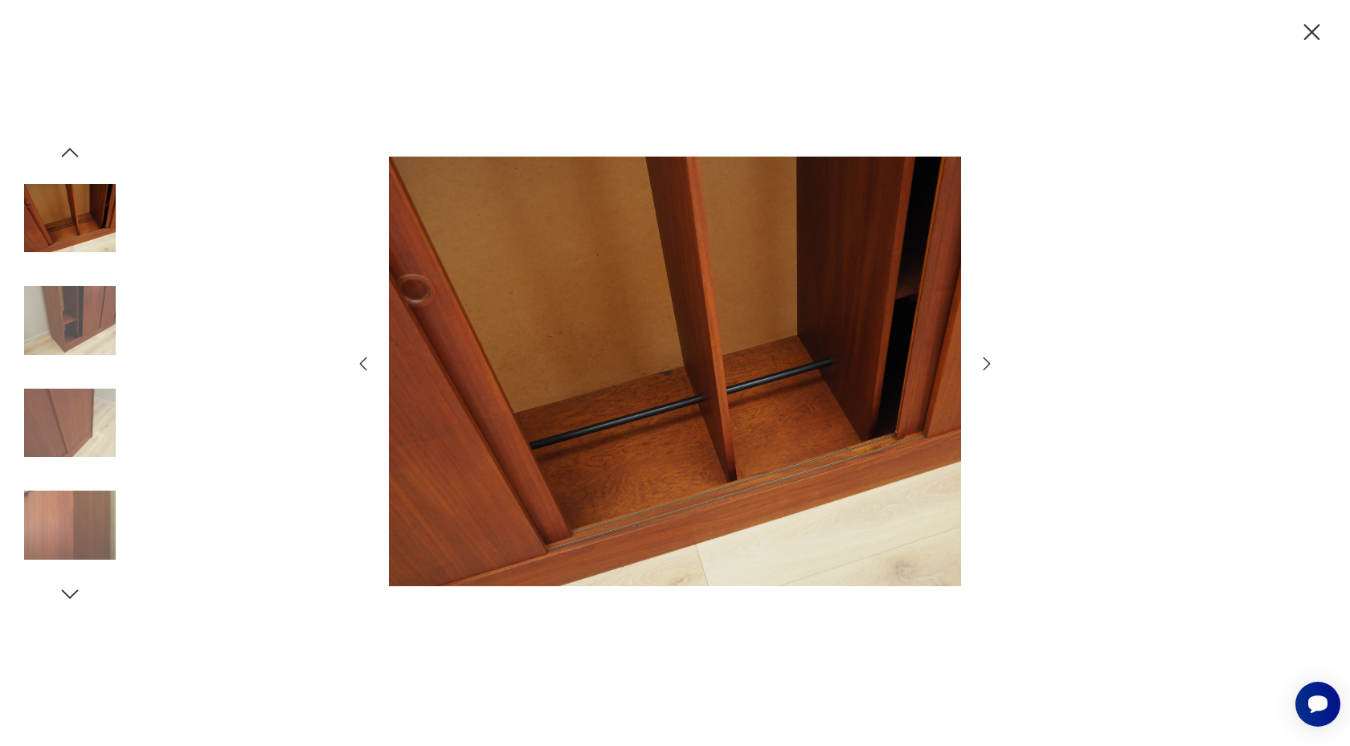
click at [75, 151] on icon "button" at bounding box center [70, 153] width 24 height 24
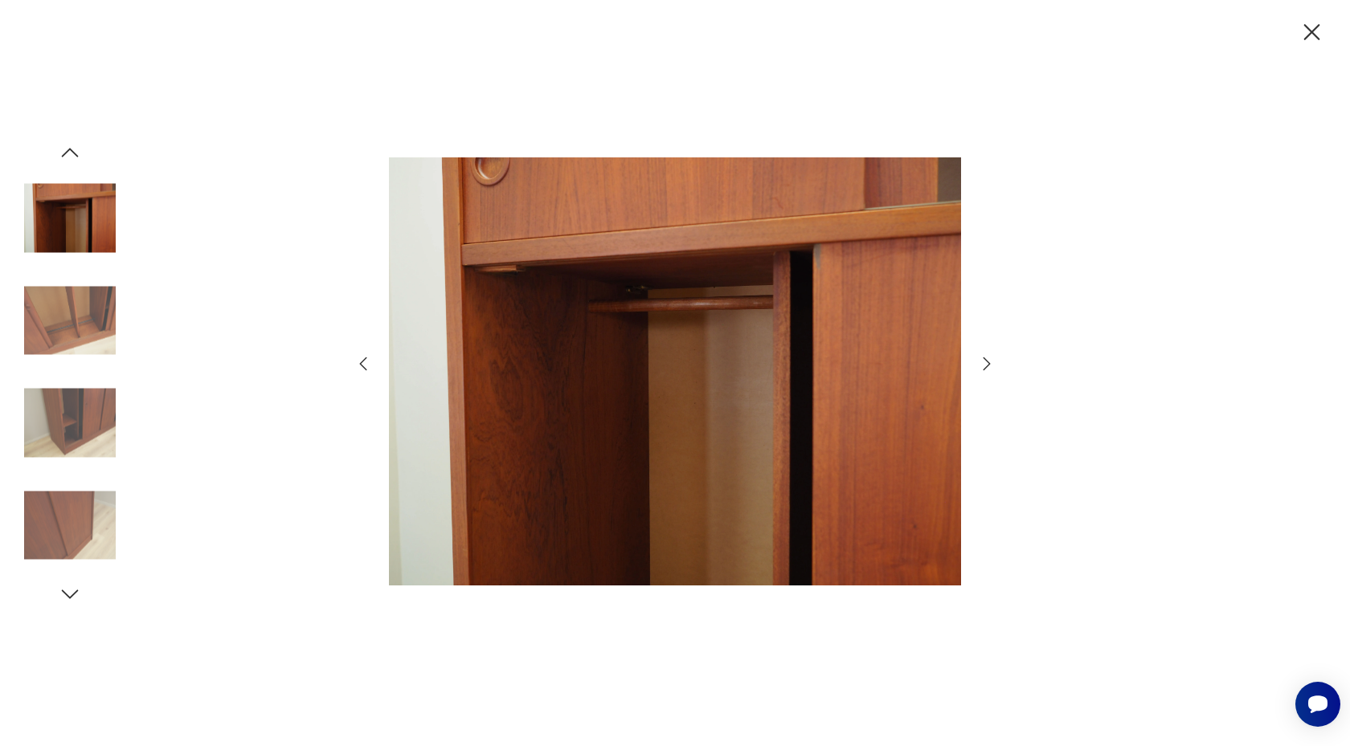
click at [75, 151] on icon "button" at bounding box center [70, 153] width 24 height 24
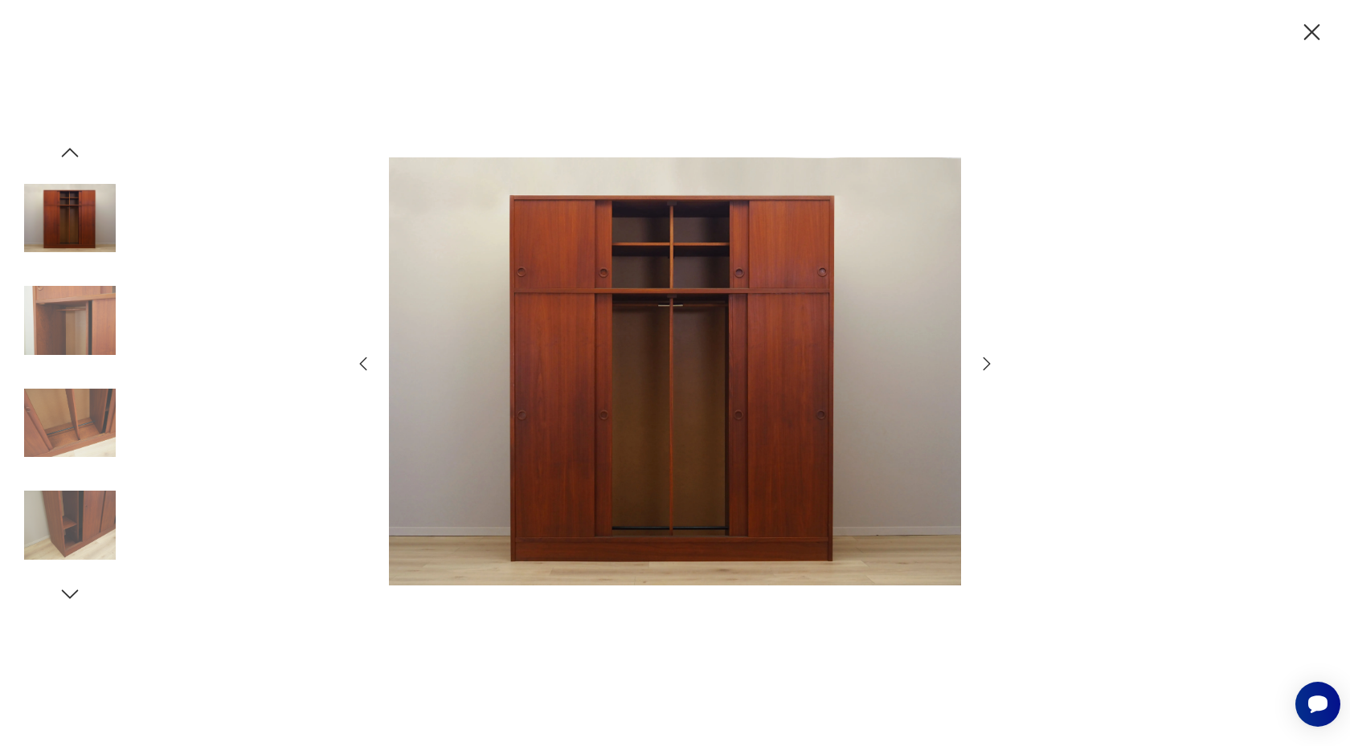
click at [75, 151] on icon "button" at bounding box center [70, 153] width 24 height 24
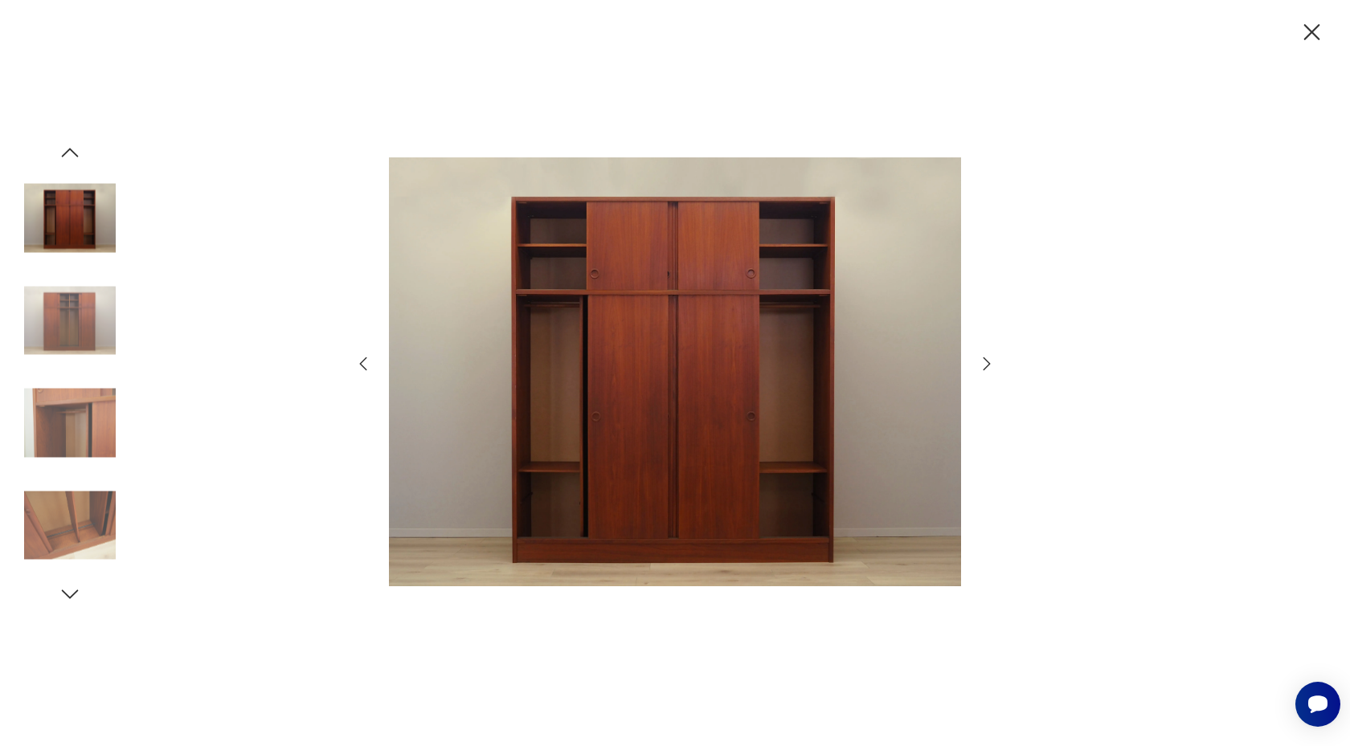
click at [75, 149] on icon "button" at bounding box center [70, 153] width 24 height 24
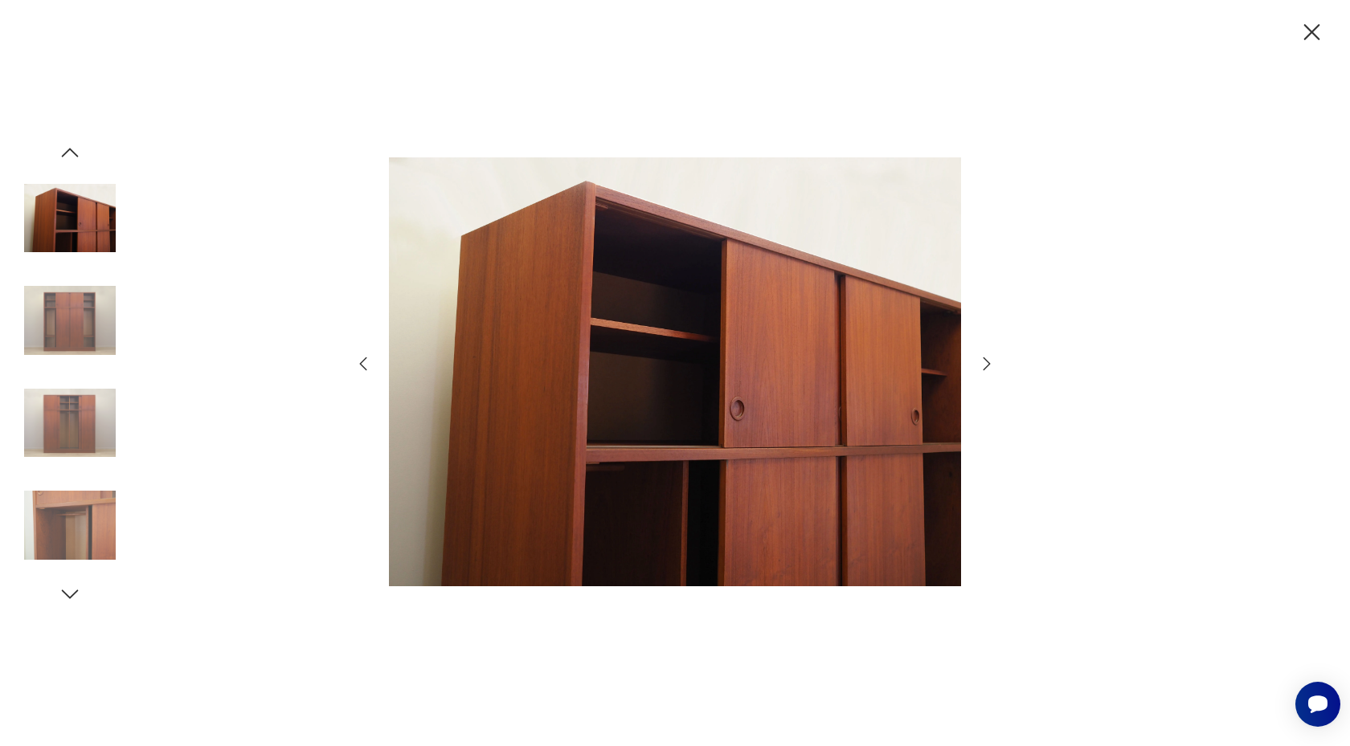
click at [1308, 24] on icon "button" at bounding box center [1312, 32] width 28 height 28
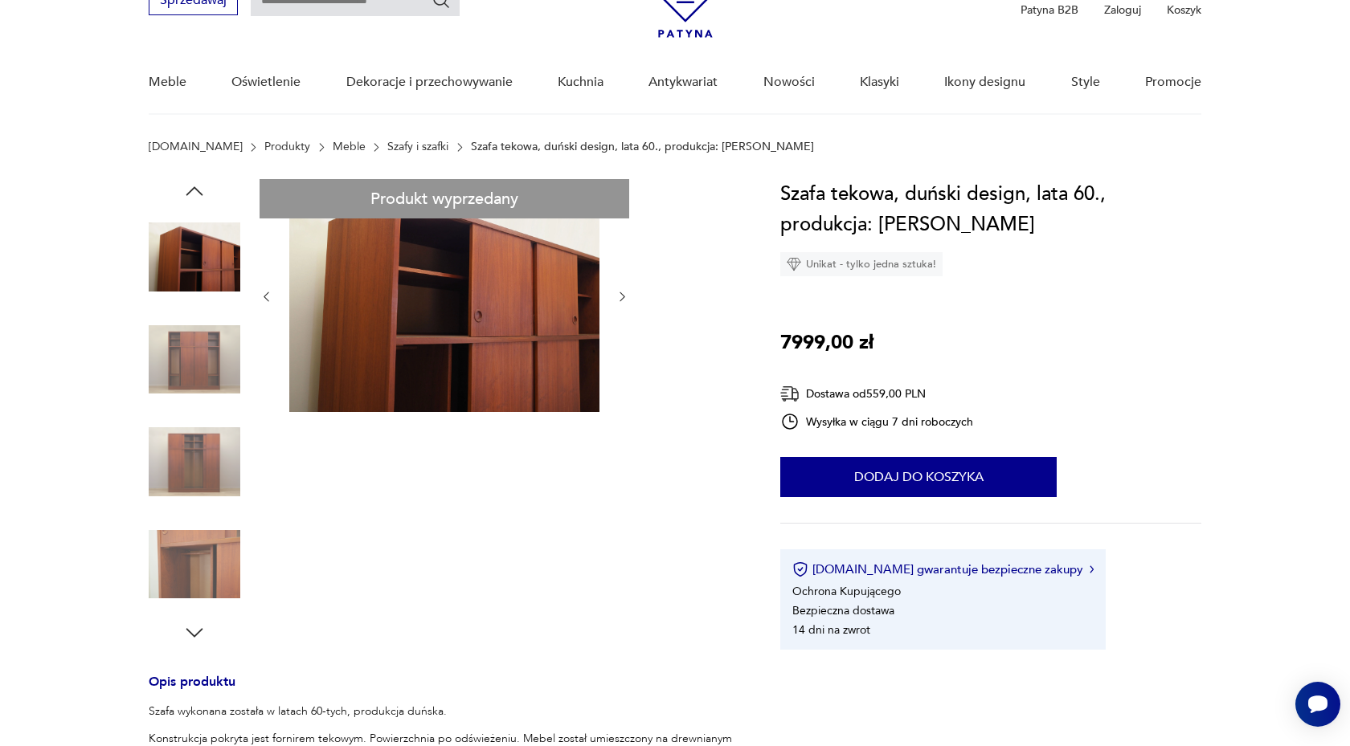
scroll to position [95, 0]
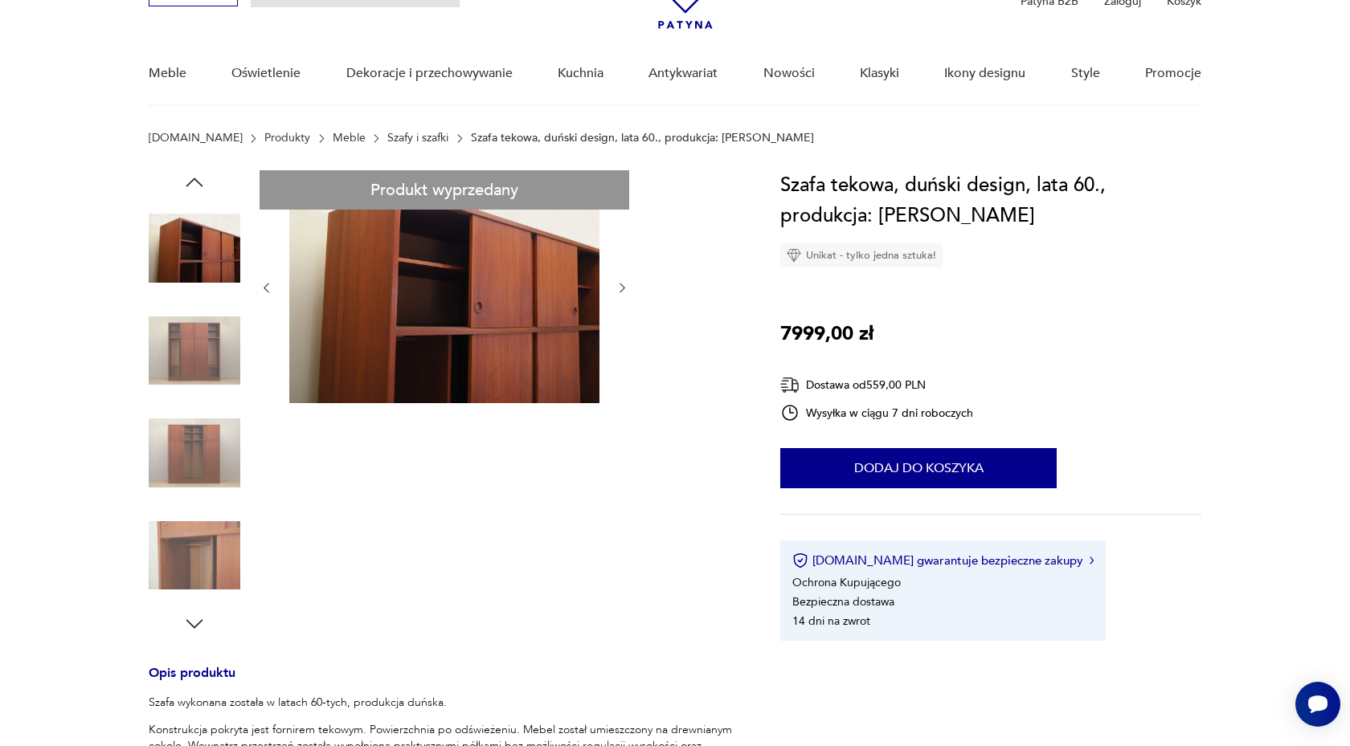
click at [206, 340] on img at bounding box center [195, 351] width 92 height 92
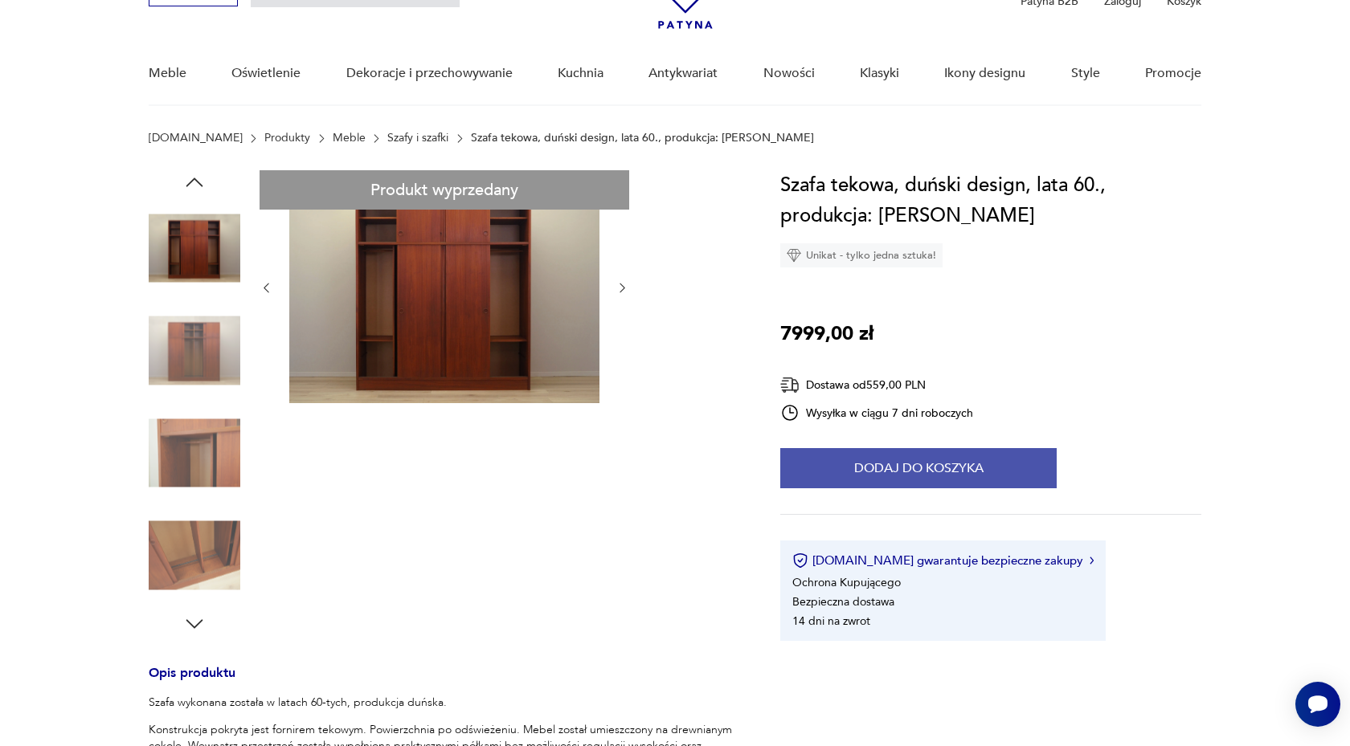
click at [964, 468] on button "Dodaj do koszyka" at bounding box center [918, 468] width 276 height 40
click at [924, 460] on button "Dodaj do koszyka" at bounding box center [918, 468] width 276 height 40
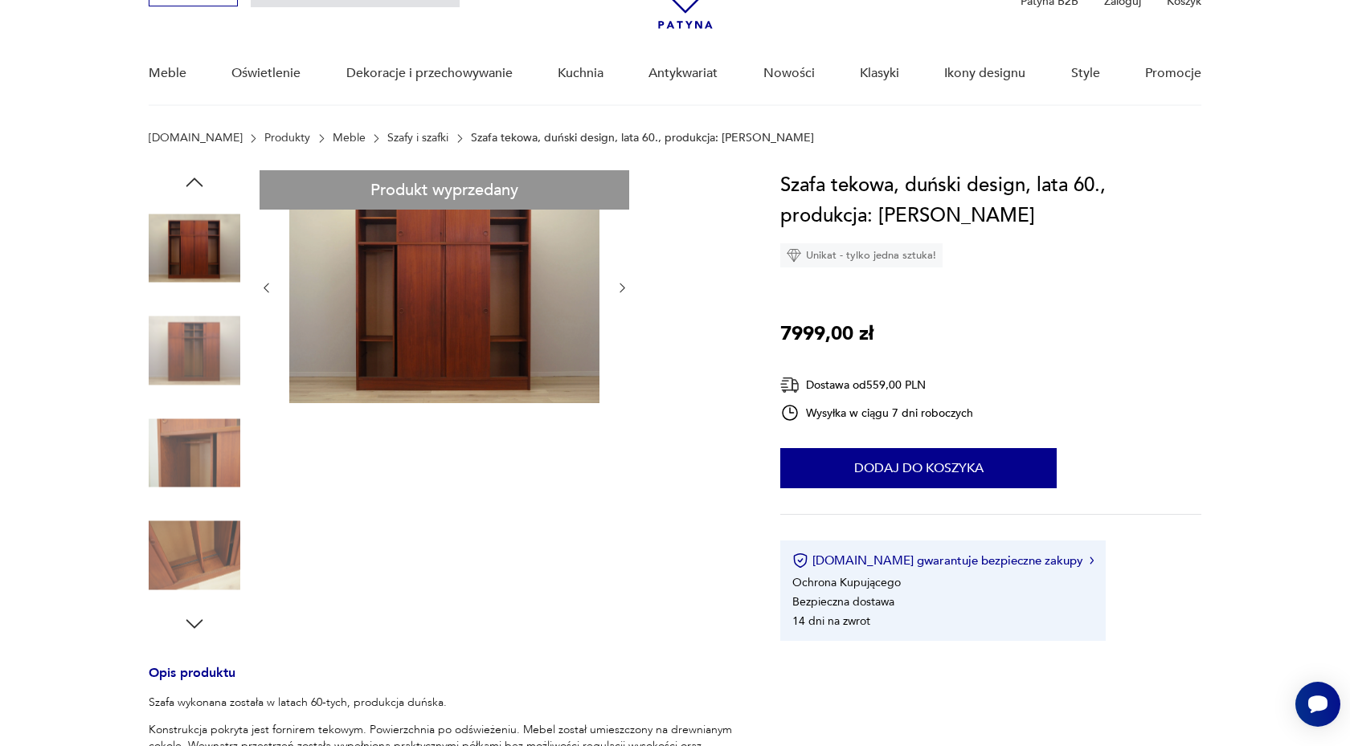
click at [1027, 309] on div "Szafa tekowa, duński design, lata 60., produkcja: Dania Unikat - tylko jedna sz…" at bounding box center [990, 405] width 421 height 471
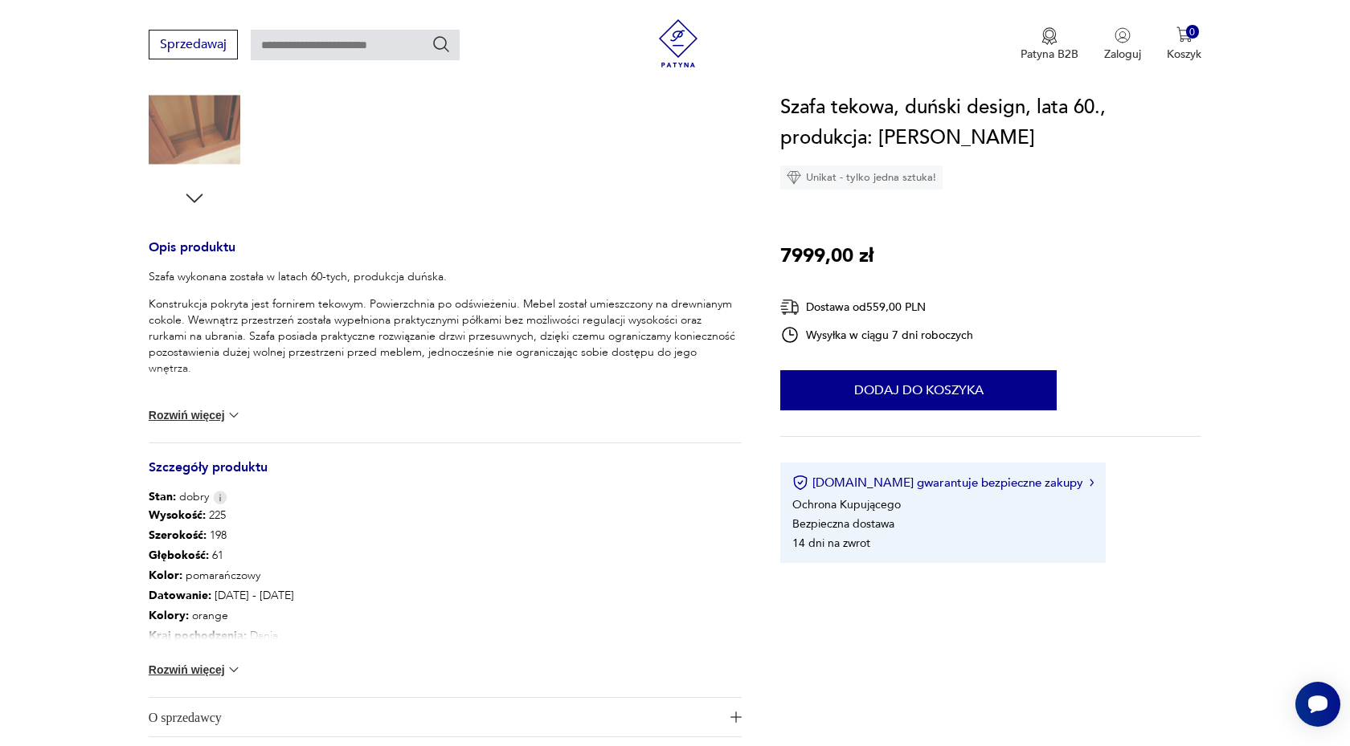
scroll to position [527, 0]
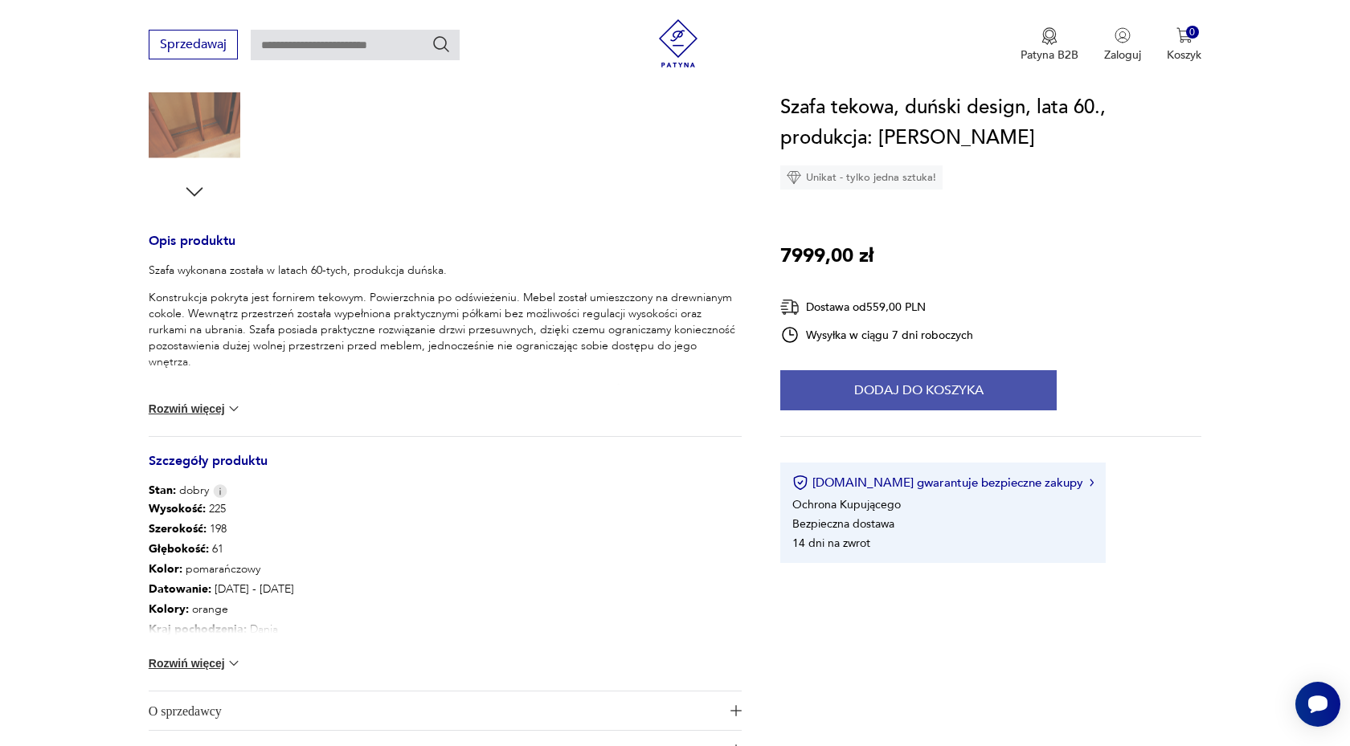
click at [929, 387] on button "Dodaj do koszyka" at bounding box center [918, 390] width 276 height 40
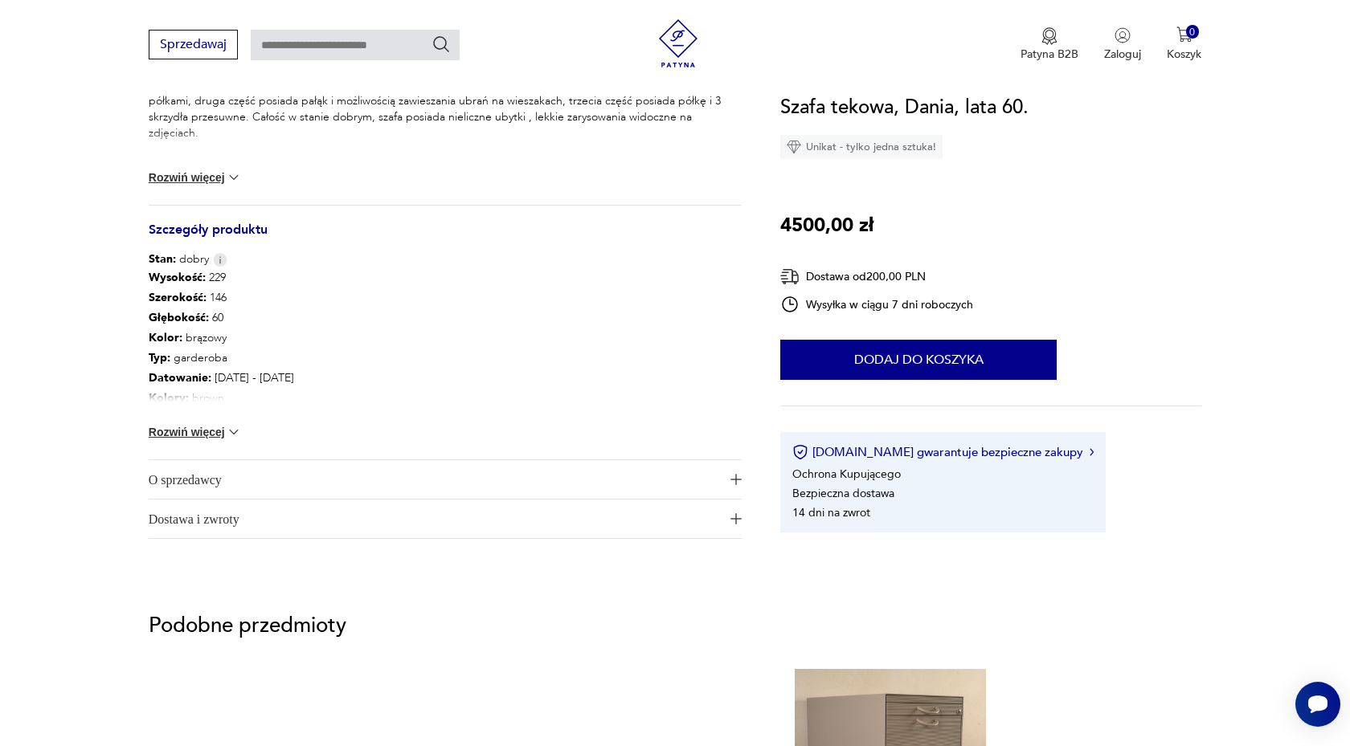
scroll to position [719, 0]
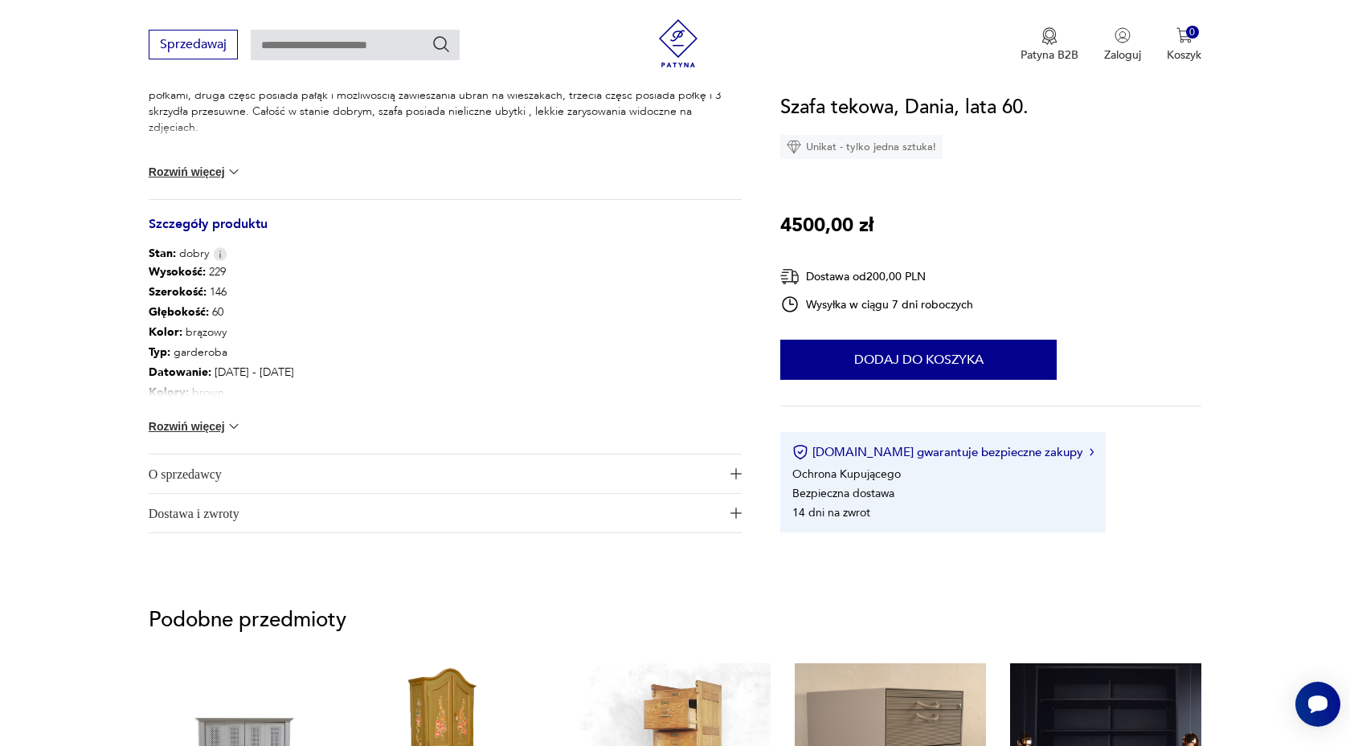
click at [408, 526] on span "Dostawa i zwroty" at bounding box center [434, 513] width 571 height 39
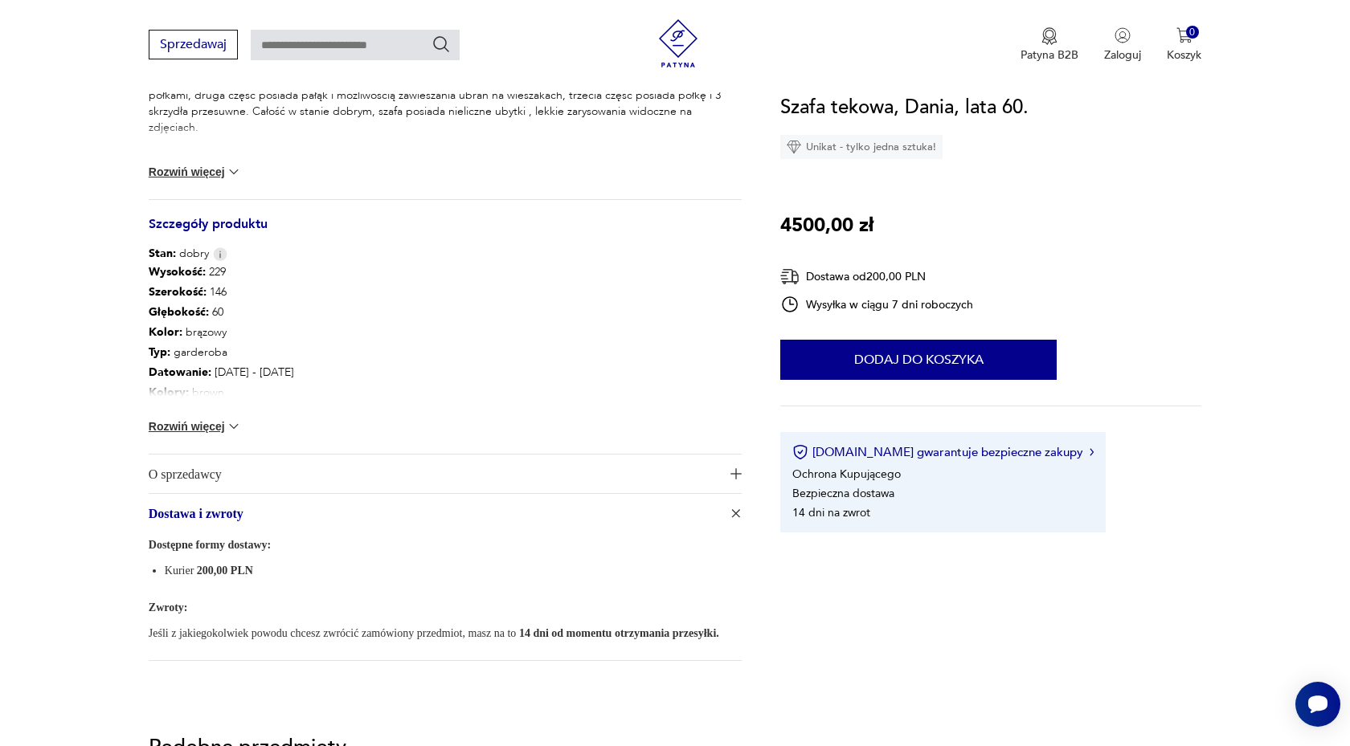
click at [443, 457] on span "O sprzedawcy" at bounding box center [434, 474] width 571 height 39
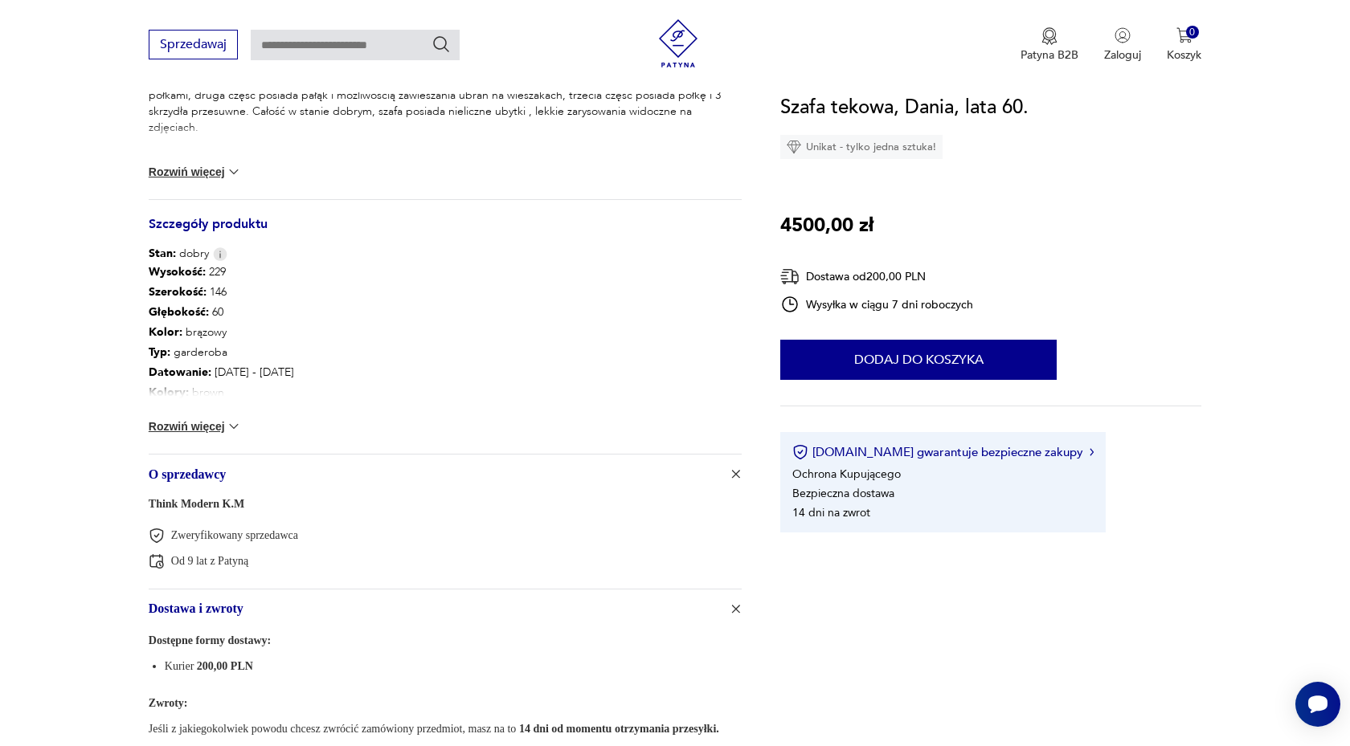
click at [216, 430] on button "Rozwiń więcej" at bounding box center [195, 427] width 93 height 16
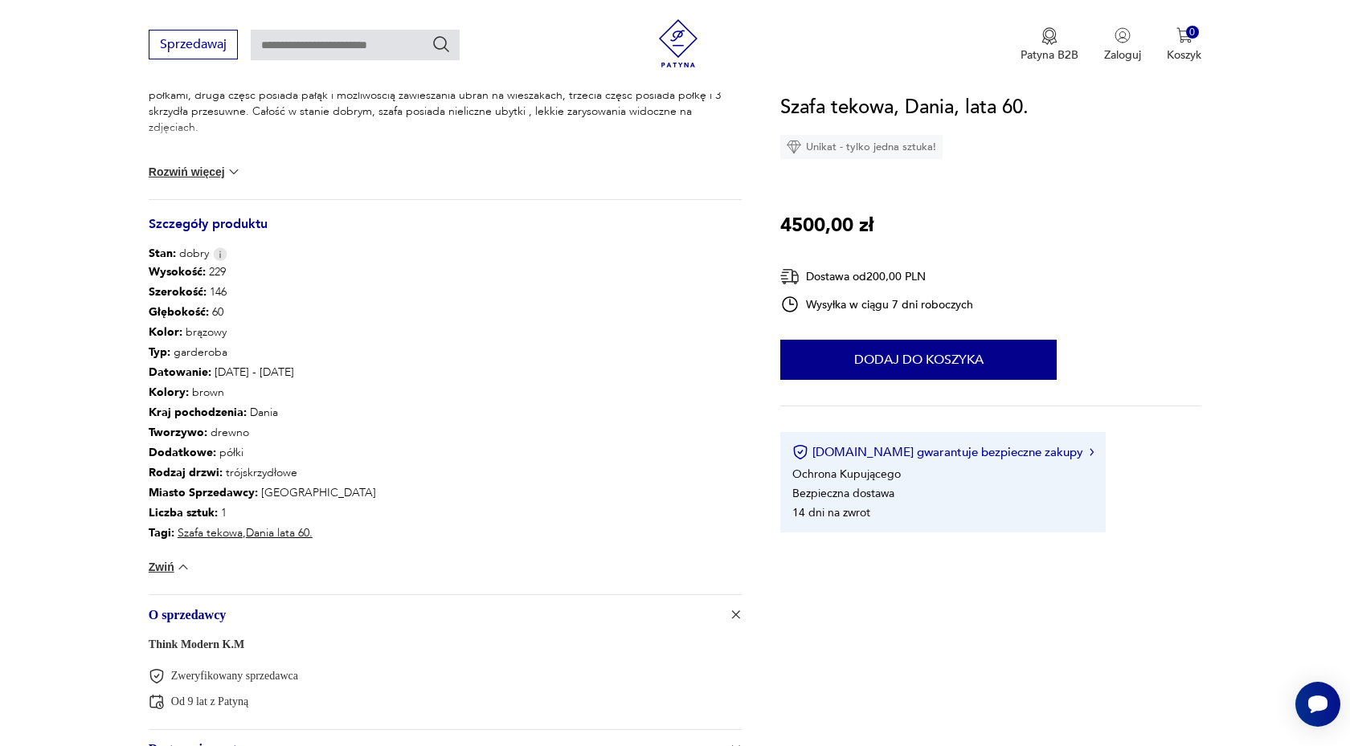
scroll to position [0, 0]
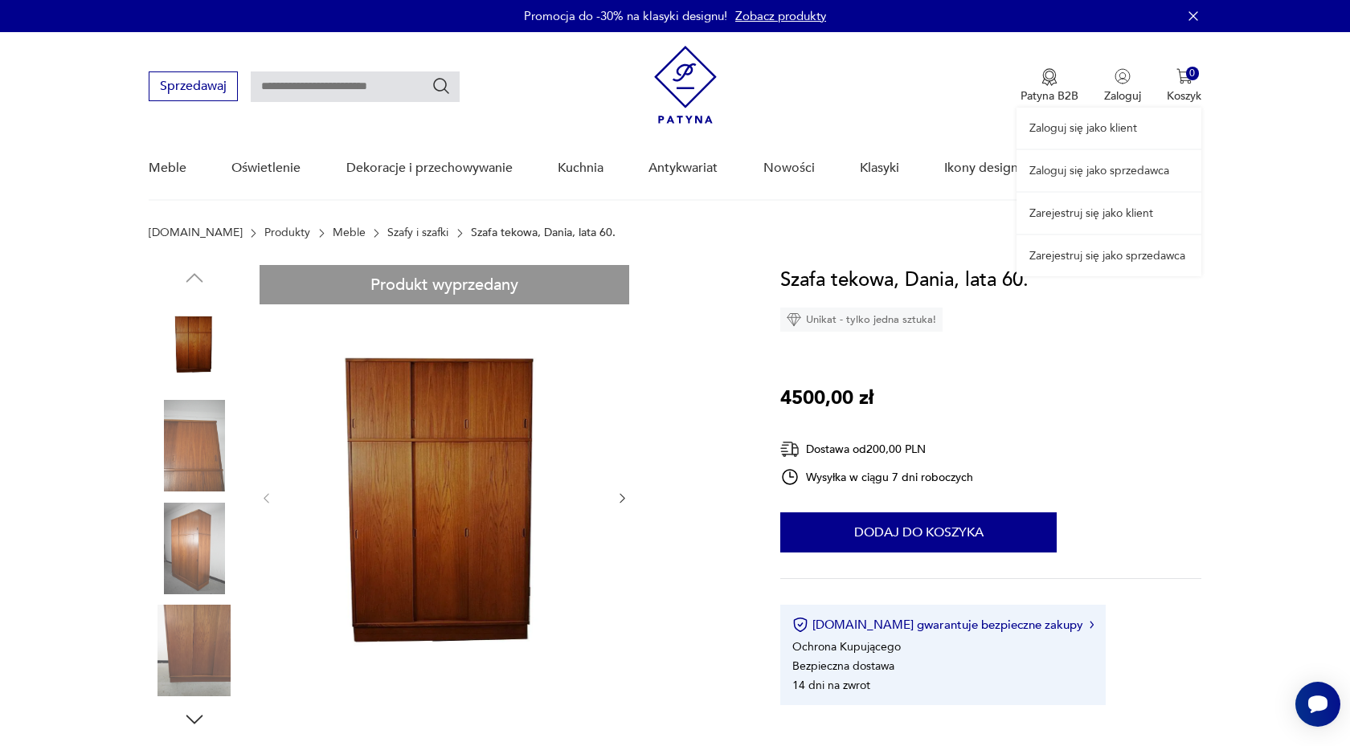
click at [1120, 80] on div "Zaloguj się jako klient Zaloguj się jako sprzedawca Zarejestruj się jako klient…" at bounding box center [1108, 154] width 185 height 244
click at [1123, 211] on link "Zarejestruj się jako klient" at bounding box center [1108, 213] width 185 height 41
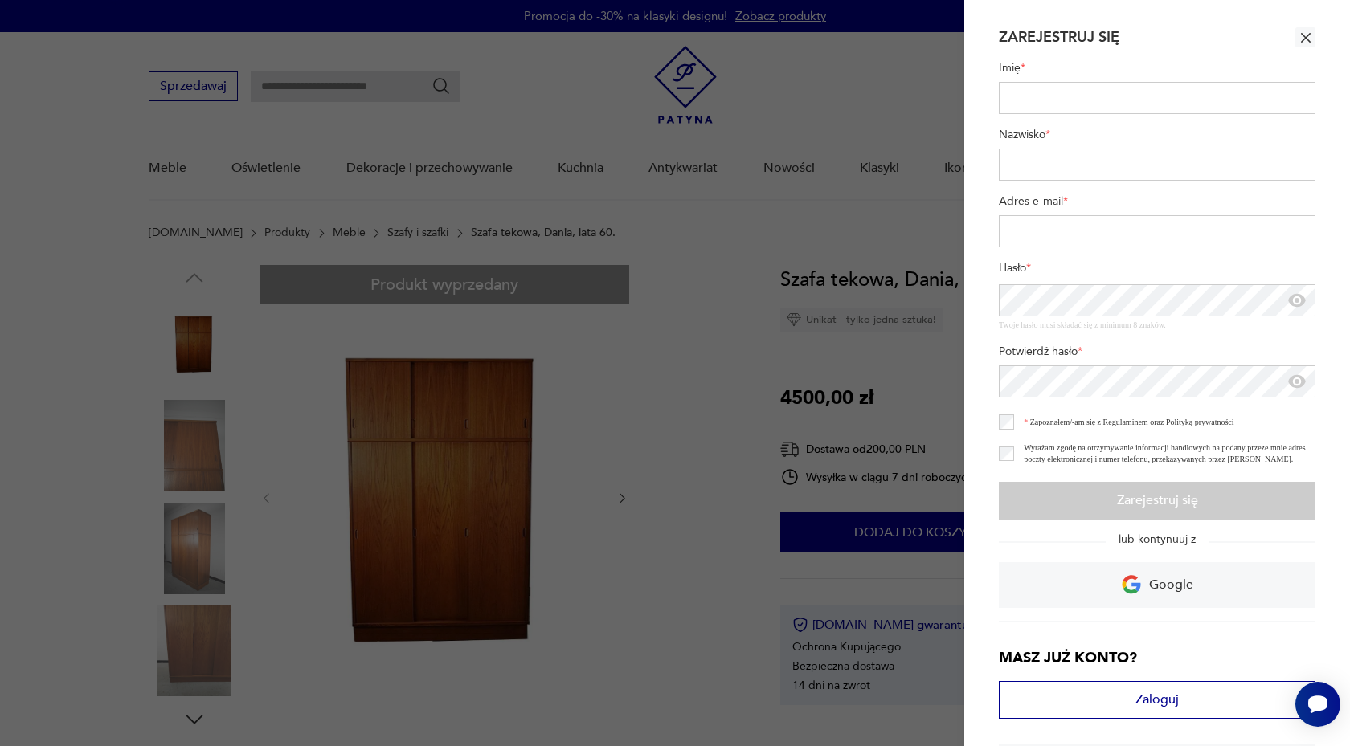
click at [1037, 73] on label "Imię *" at bounding box center [1157, 71] width 317 height 22
click at [1037, 82] on input "Imię *" at bounding box center [1157, 98] width 317 height 32
click at [1036, 93] on input "Imię *" at bounding box center [1157, 98] width 317 height 32
type input "**********"
type input "********"
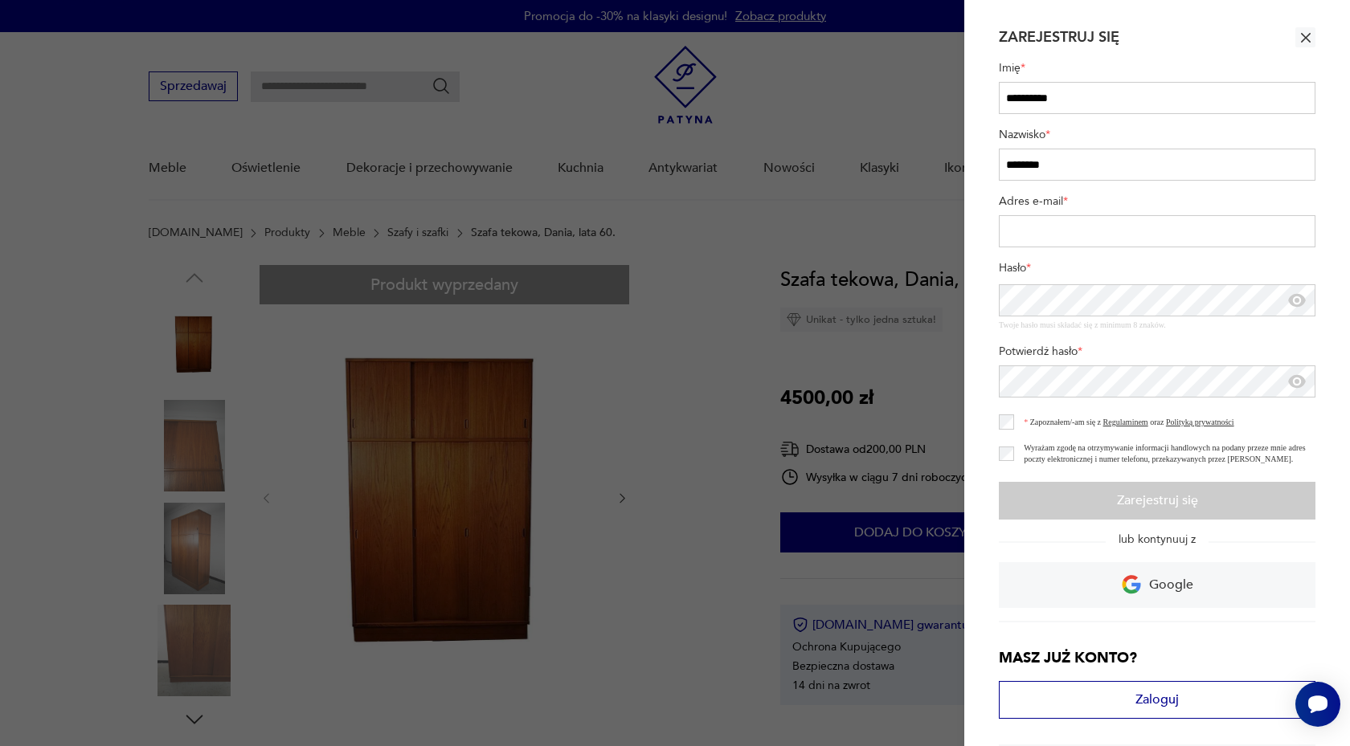
click at [1040, 226] on input "Adres e-mail *" at bounding box center [1157, 231] width 317 height 32
click at [1057, 234] on input "Adres e-mail *" at bounding box center [1157, 231] width 317 height 32
type input "*"
type input "**********"
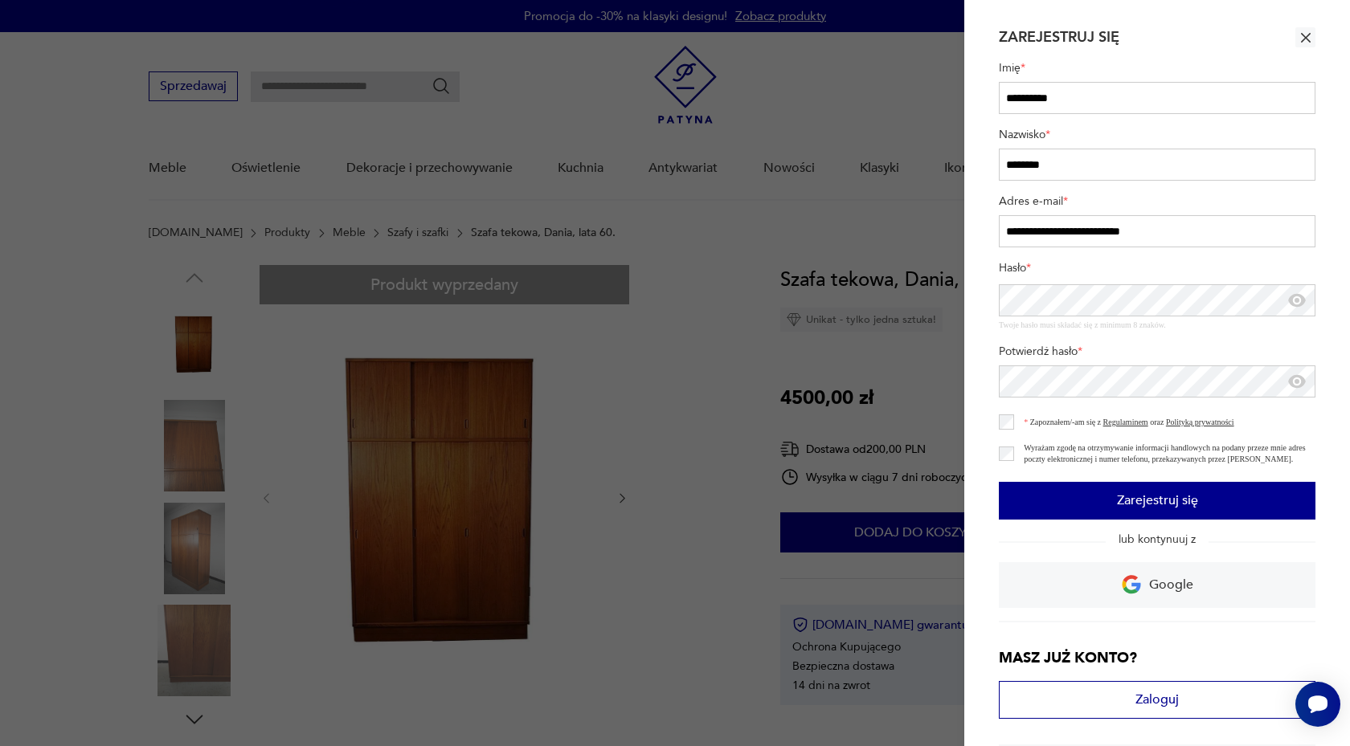
click at [1029, 493] on button "Zarejestruj się" at bounding box center [1157, 501] width 317 height 38
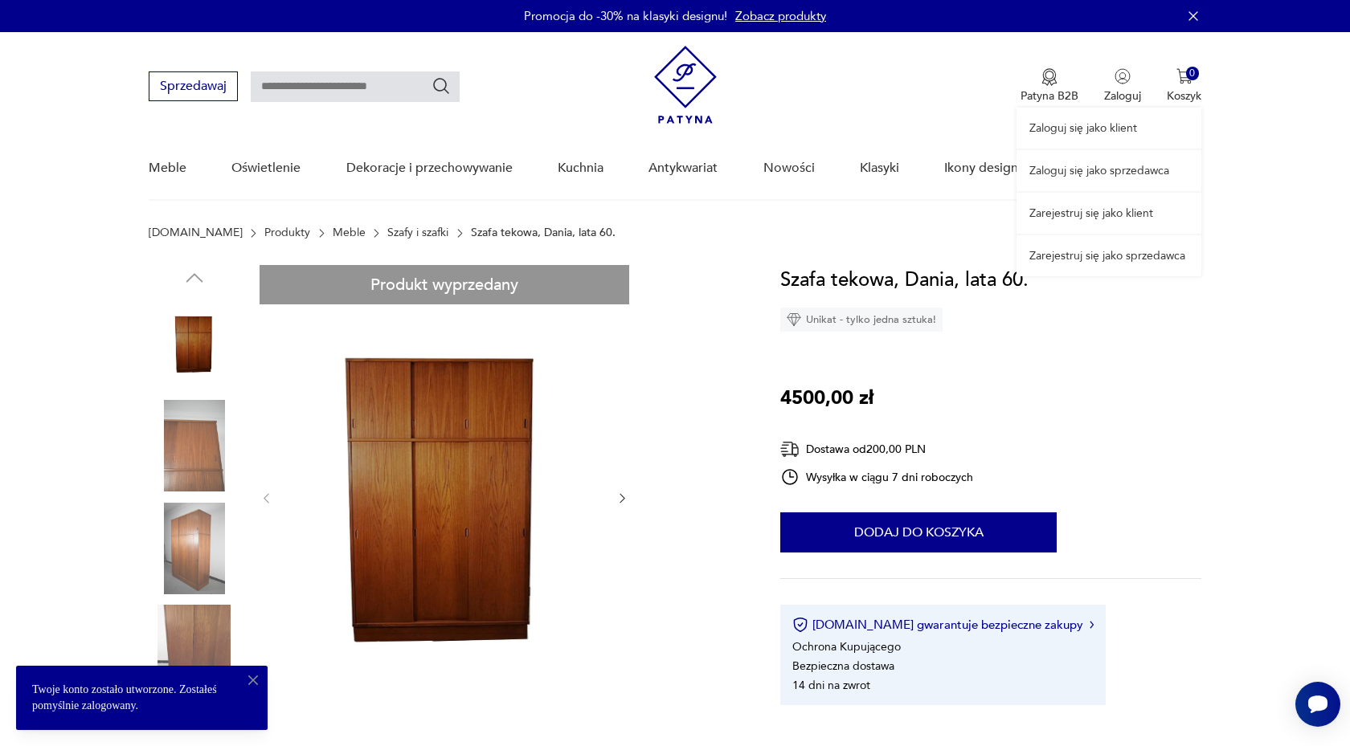
click at [1124, 98] on div "Zaloguj się jako klient Zaloguj się jako sprzedawca Zarejestruj się jako klient…" at bounding box center [1108, 154] width 185 height 244
click at [1098, 137] on link "Zaloguj się jako klient" at bounding box center [1108, 128] width 185 height 41
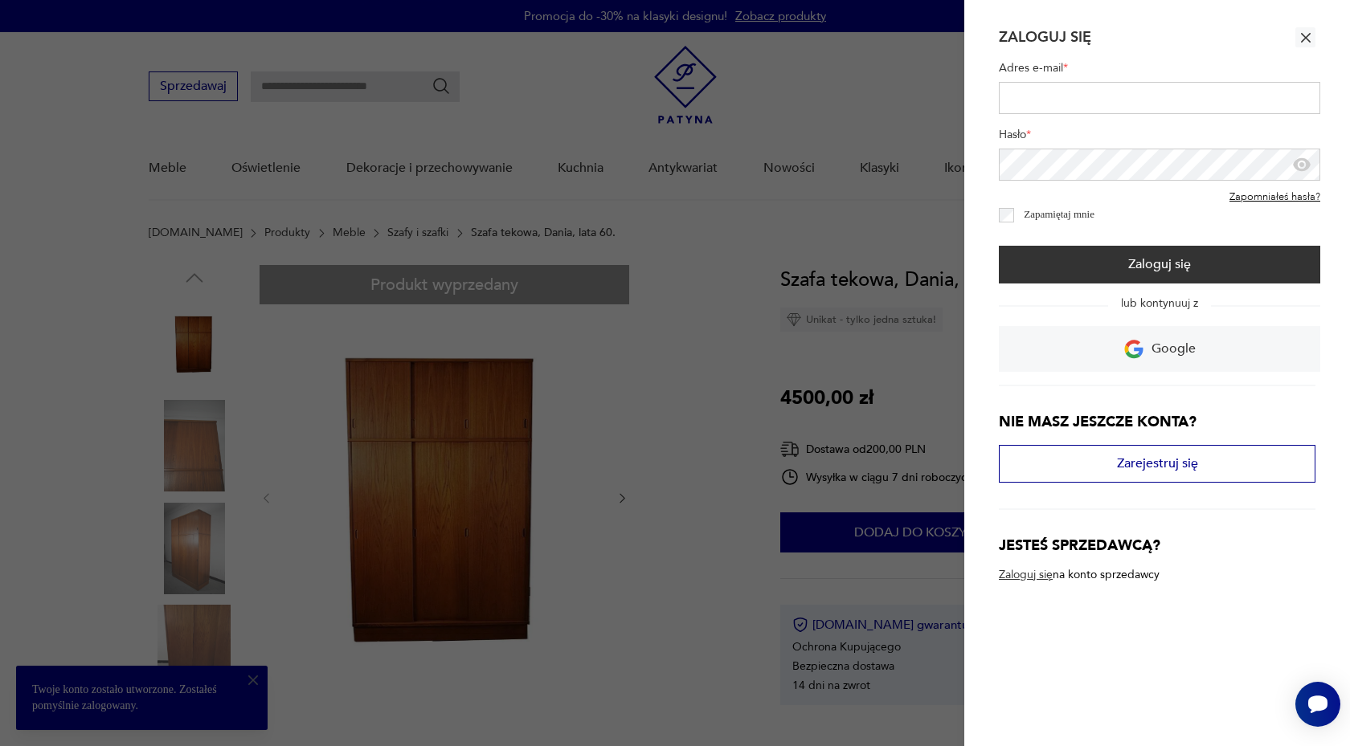
type input "**********"
click at [1037, 211] on label "Zapamiętaj mnie" at bounding box center [1059, 214] width 71 height 12
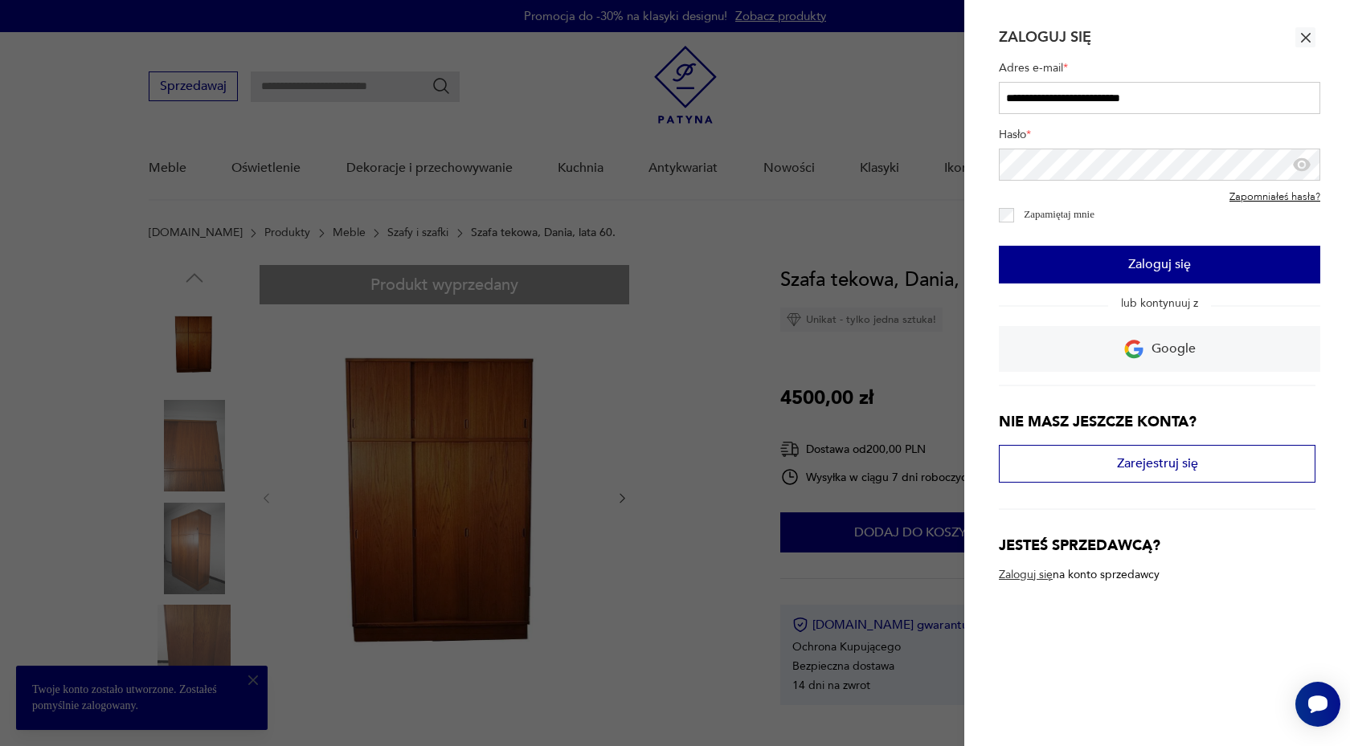
click at [1036, 266] on button "Zaloguj się" at bounding box center [1159, 265] width 321 height 38
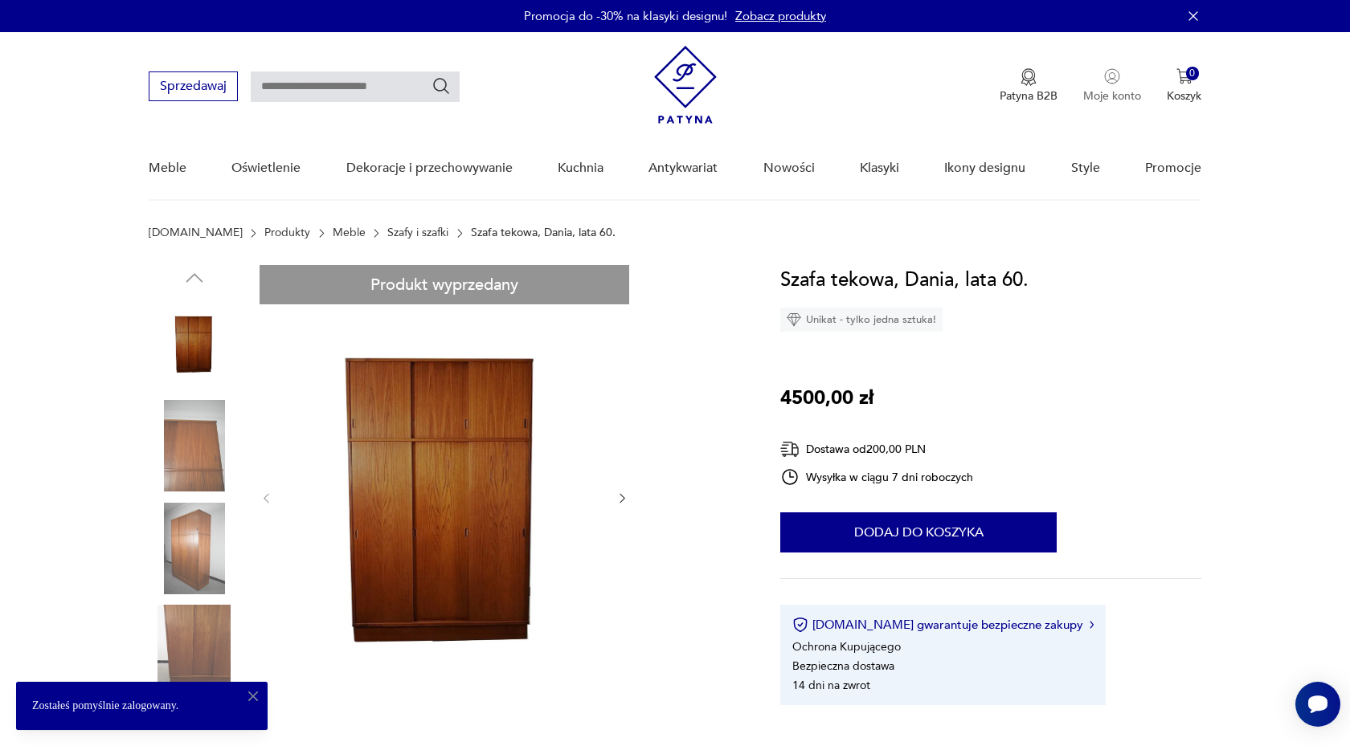
click at [1102, 87] on button "Moje konto" at bounding box center [1112, 85] width 58 height 35
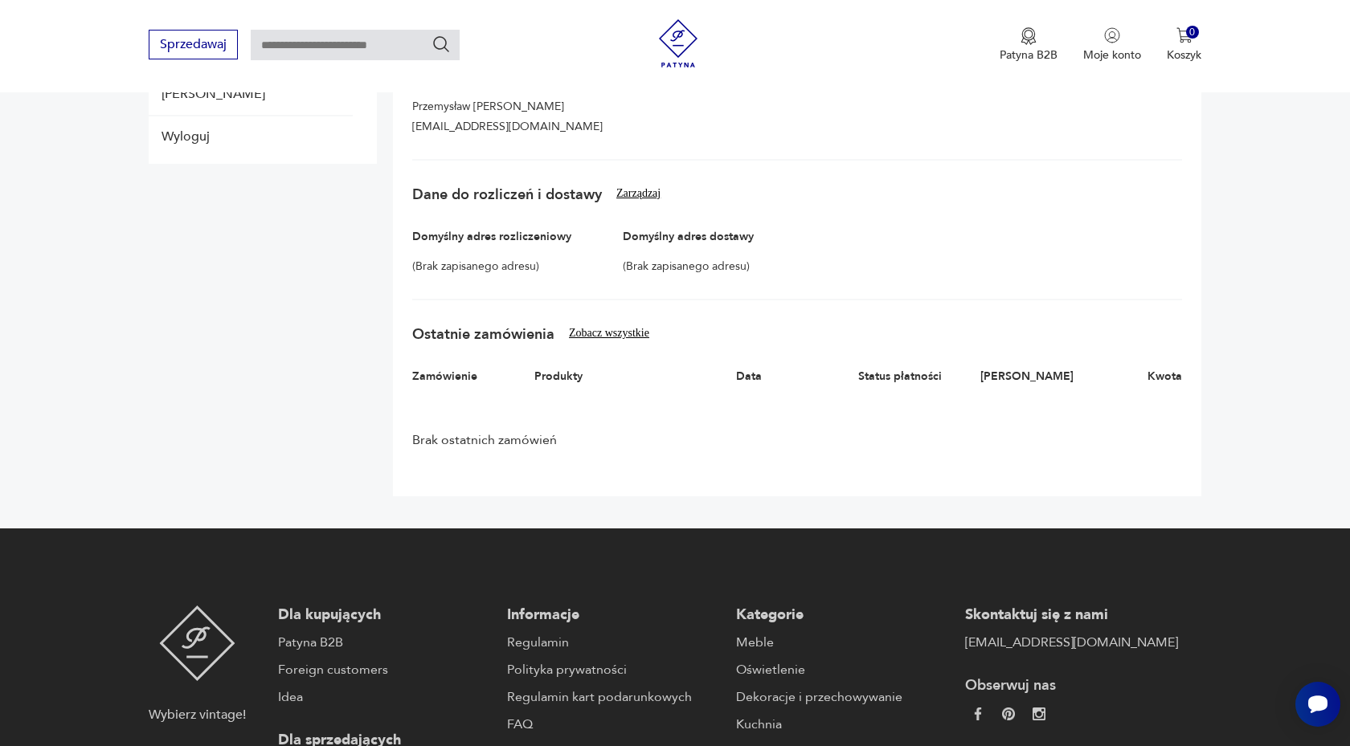
scroll to position [509, 0]
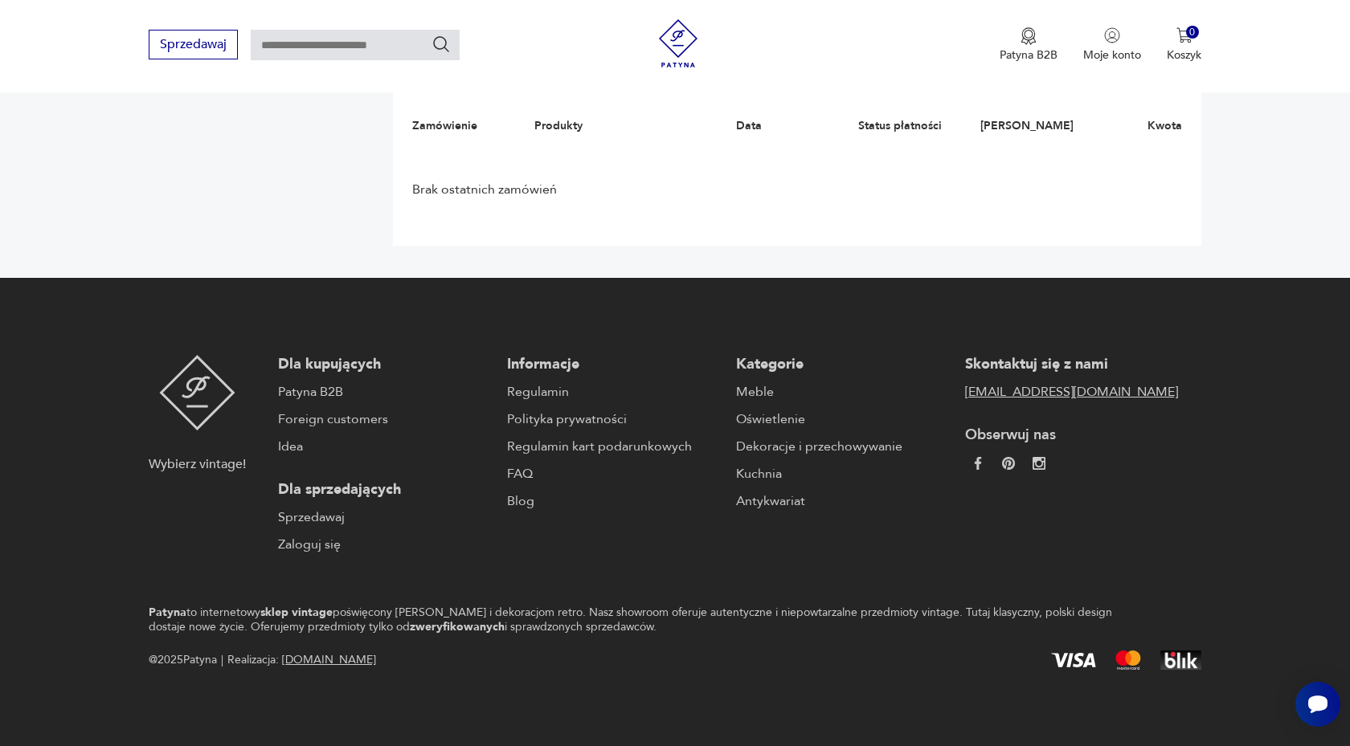
click at [965, 391] on link "[EMAIL_ADDRESS][DOMAIN_NAME]" at bounding box center [1071, 391] width 213 height 19
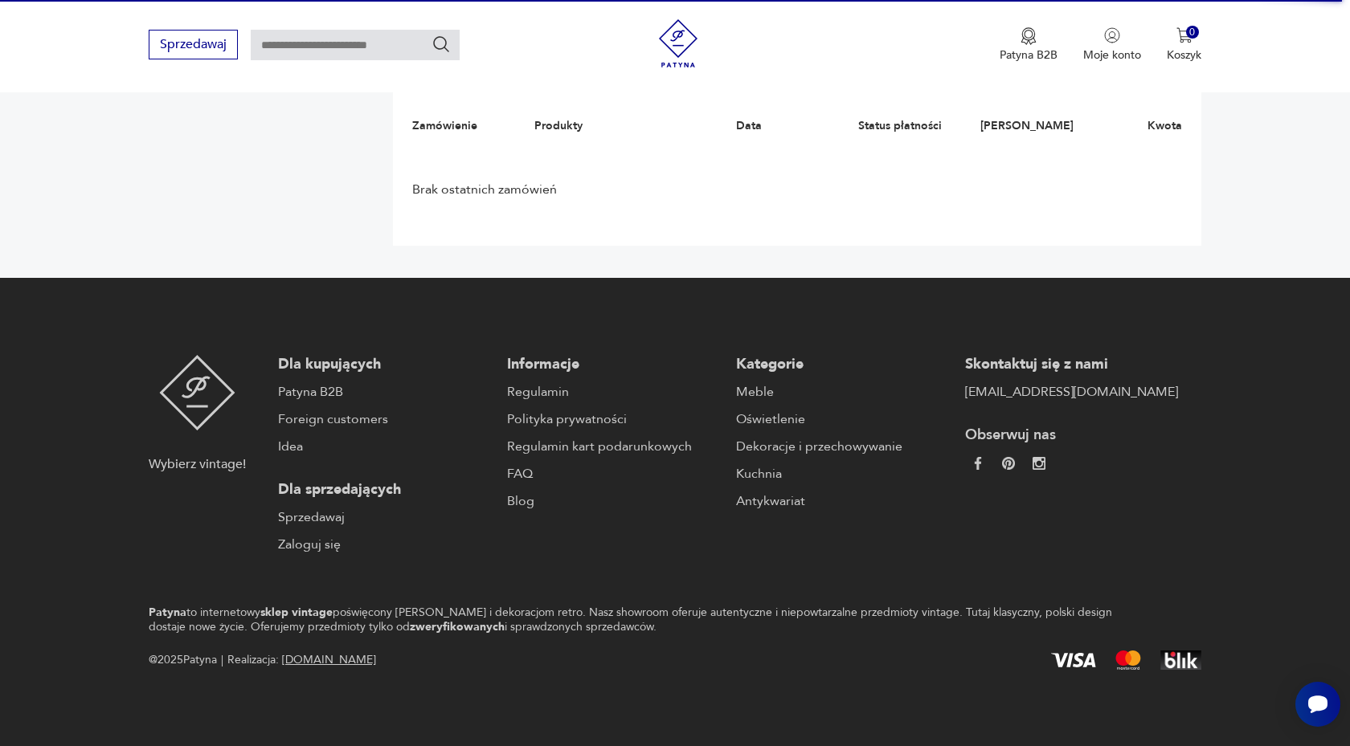
drag, startPoint x: 1004, startPoint y: 391, endPoint x: 1082, endPoint y: 2, distance: 396.6
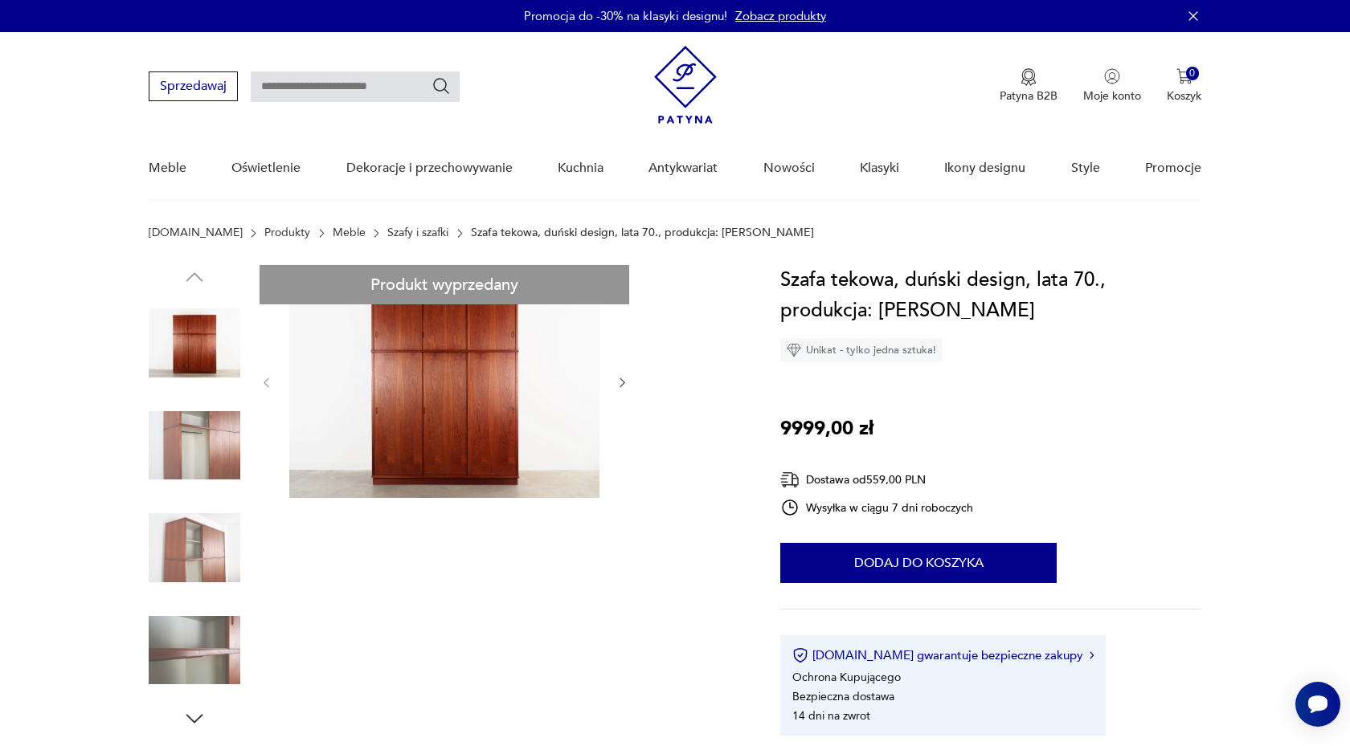
click at [194, 579] on img at bounding box center [195, 548] width 92 height 92
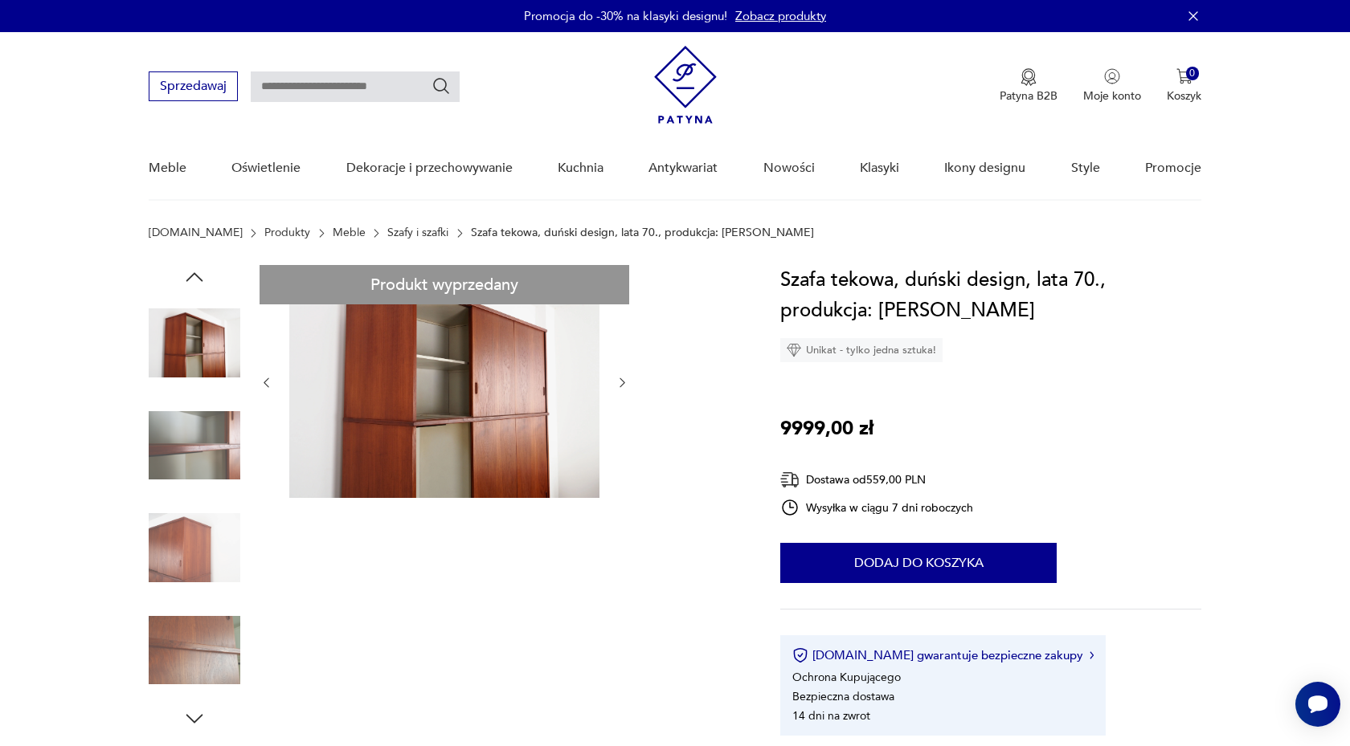
click at [207, 444] on img at bounding box center [195, 446] width 92 height 92
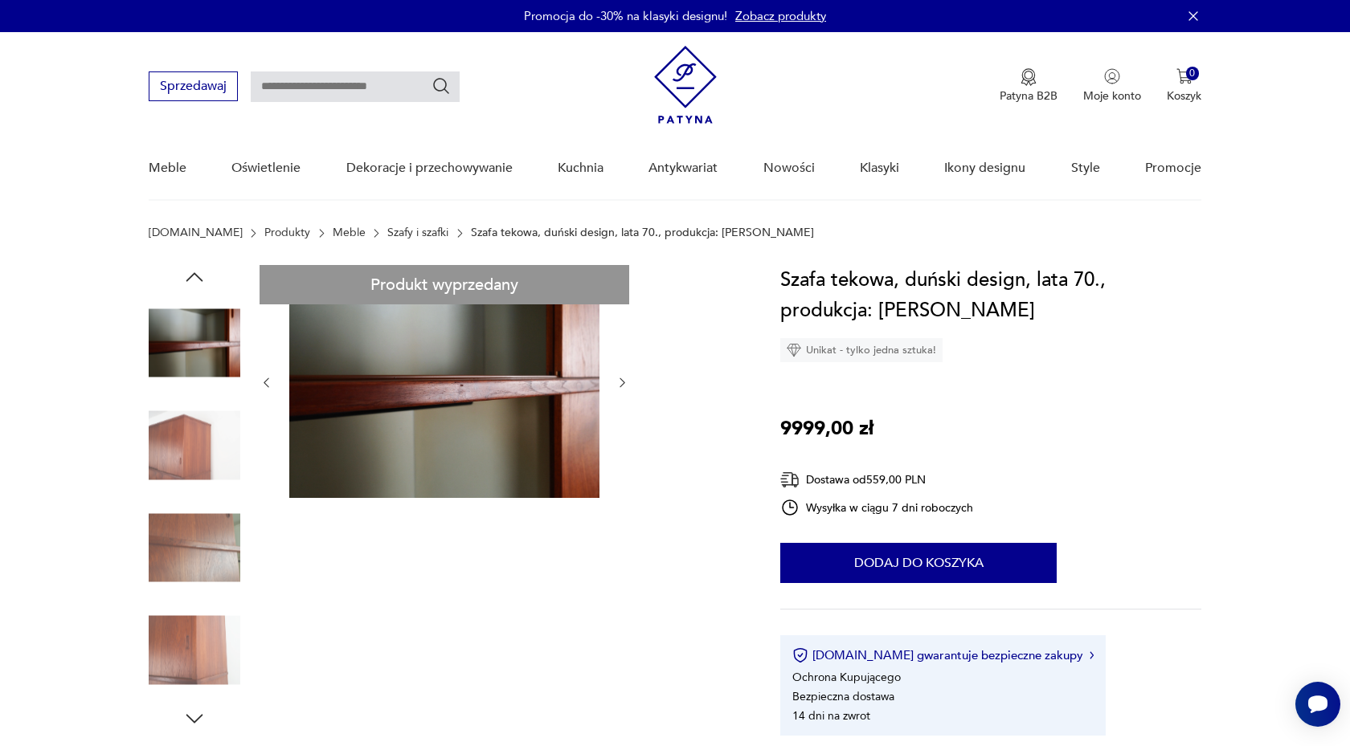
click at [202, 637] on img at bounding box center [195, 651] width 92 height 92
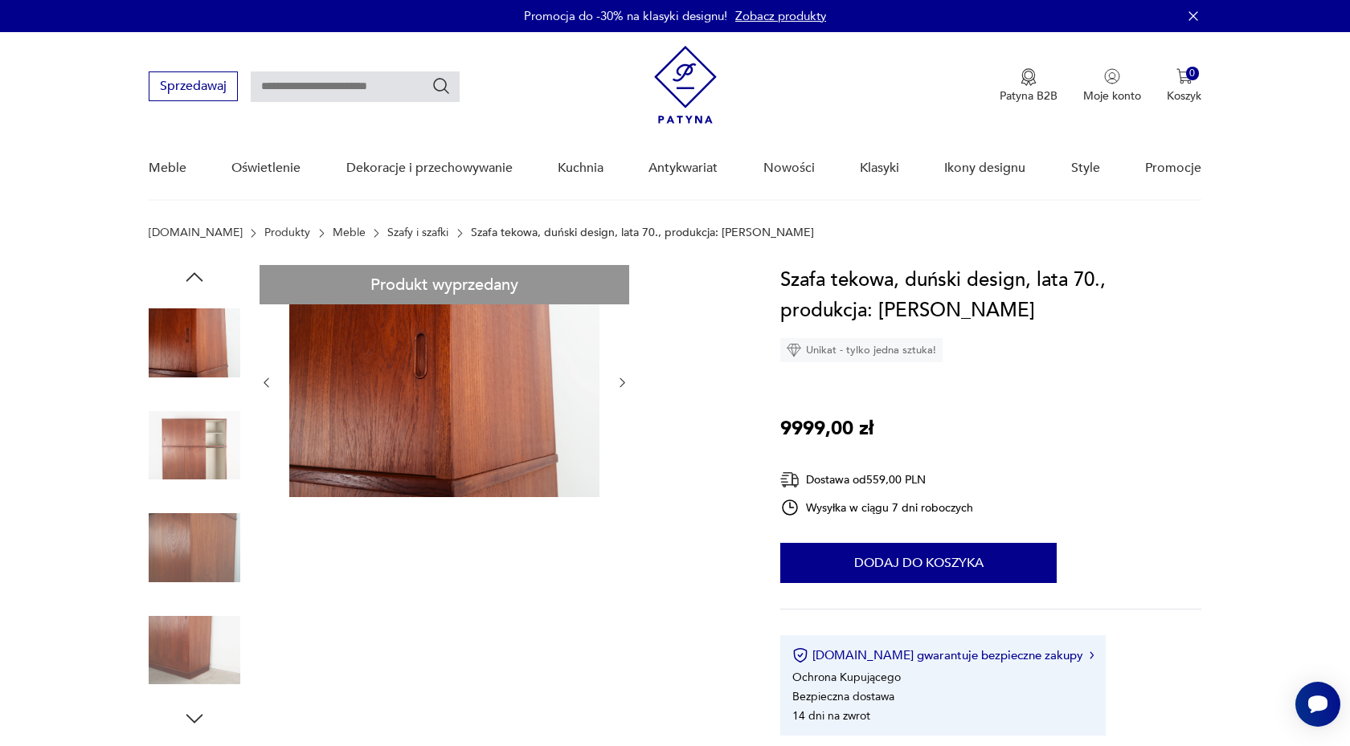
click at [198, 636] on img at bounding box center [195, 651] width 92 height 92
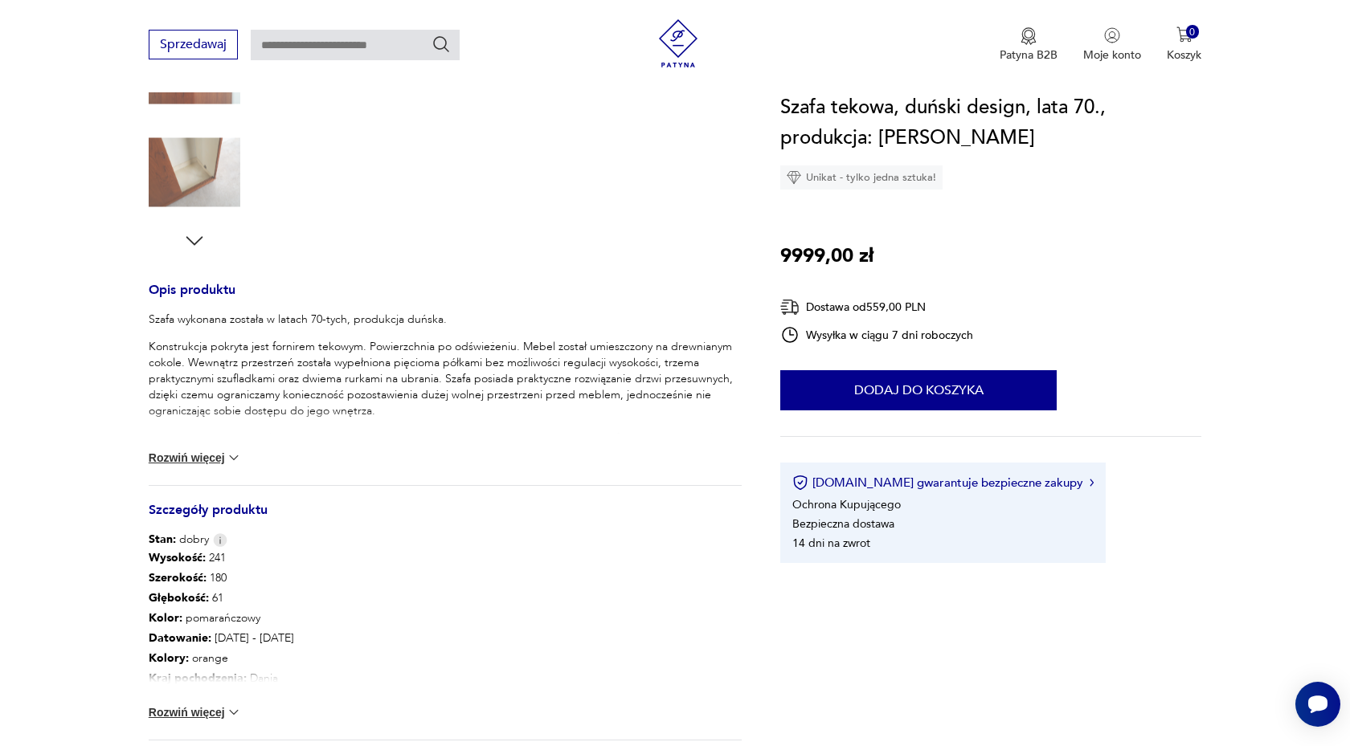
scroll to position [479, 0]
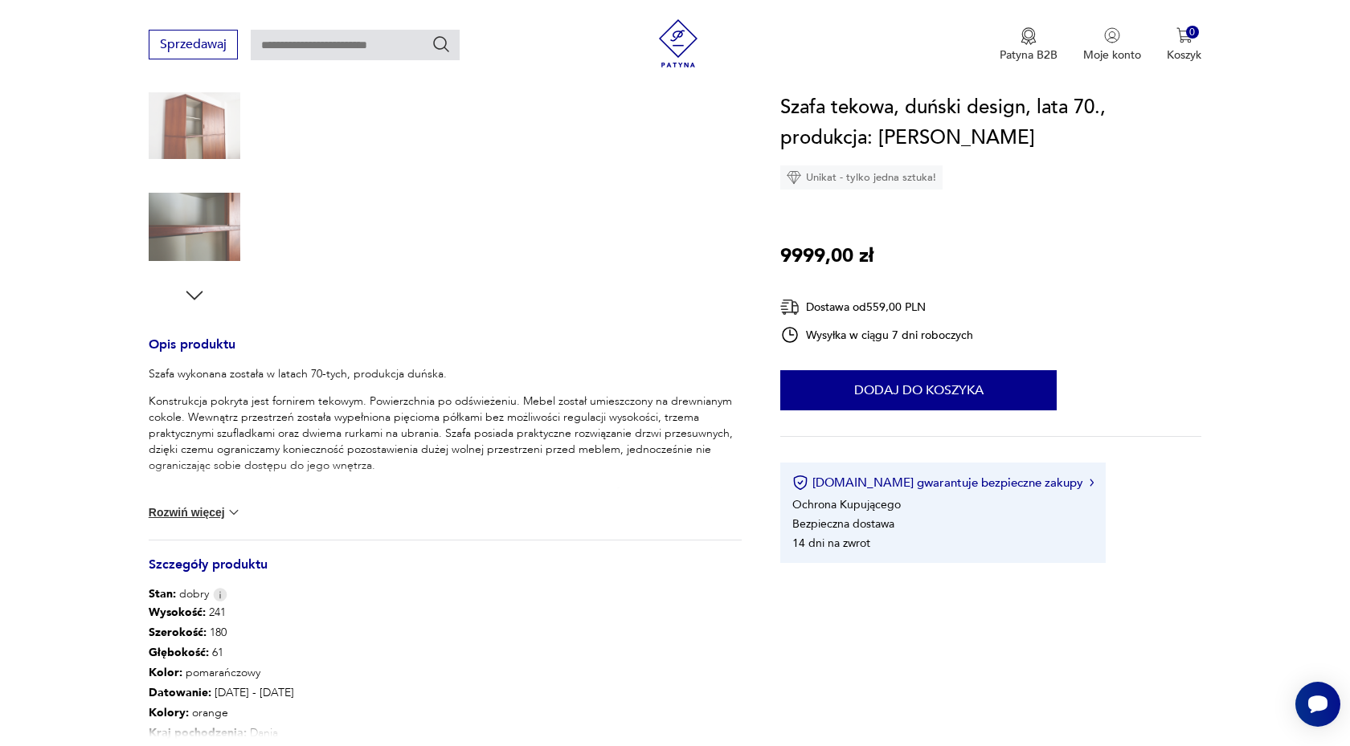
scroll to position [424, 0]
